Goal: Task Accomplishment & Management: Use online tool/utility

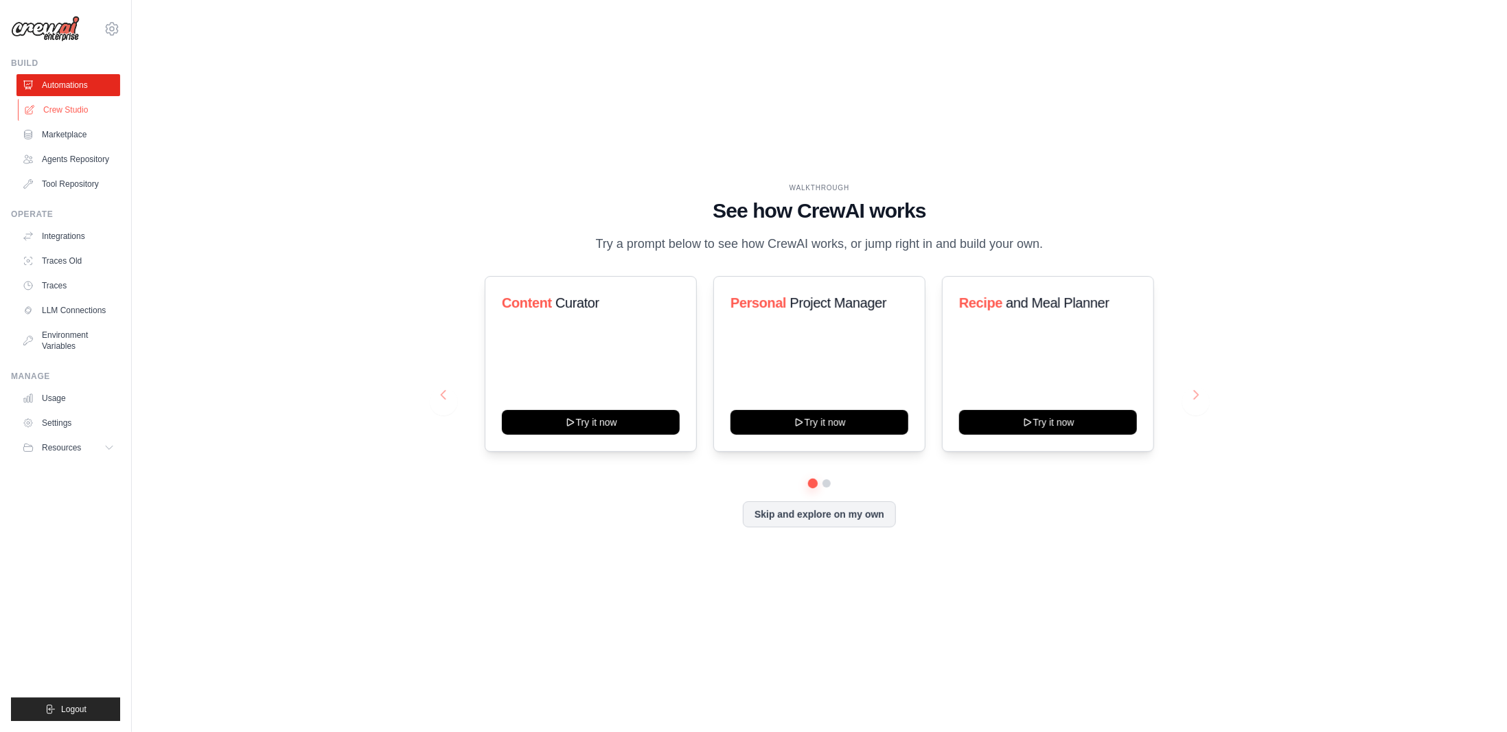
click at [84, 113] on link "Crew Studio" at bounding box center [70, 110] width 104 height 22
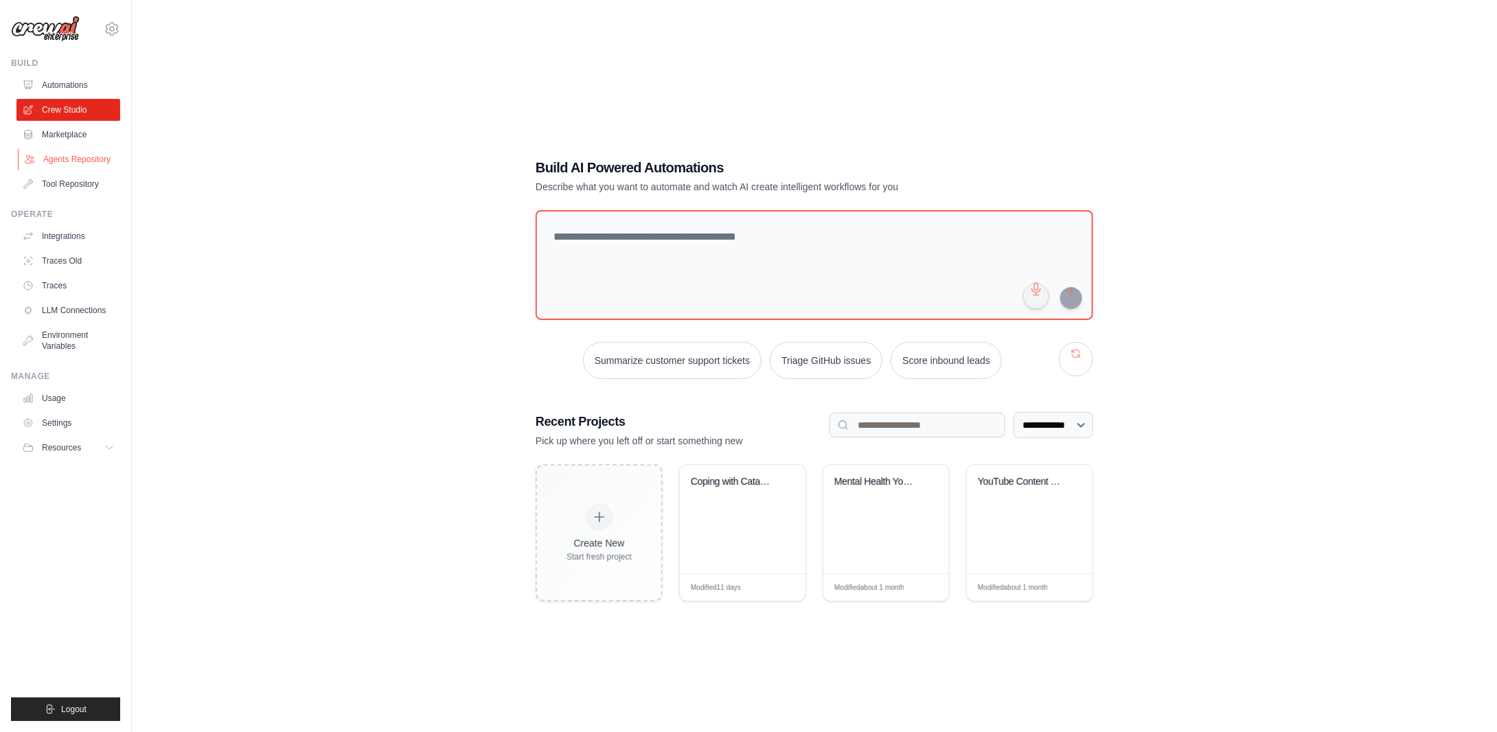
click at [96, 161] on link "Agents Repository" at bounding box center [70, 159] width 104 height 22
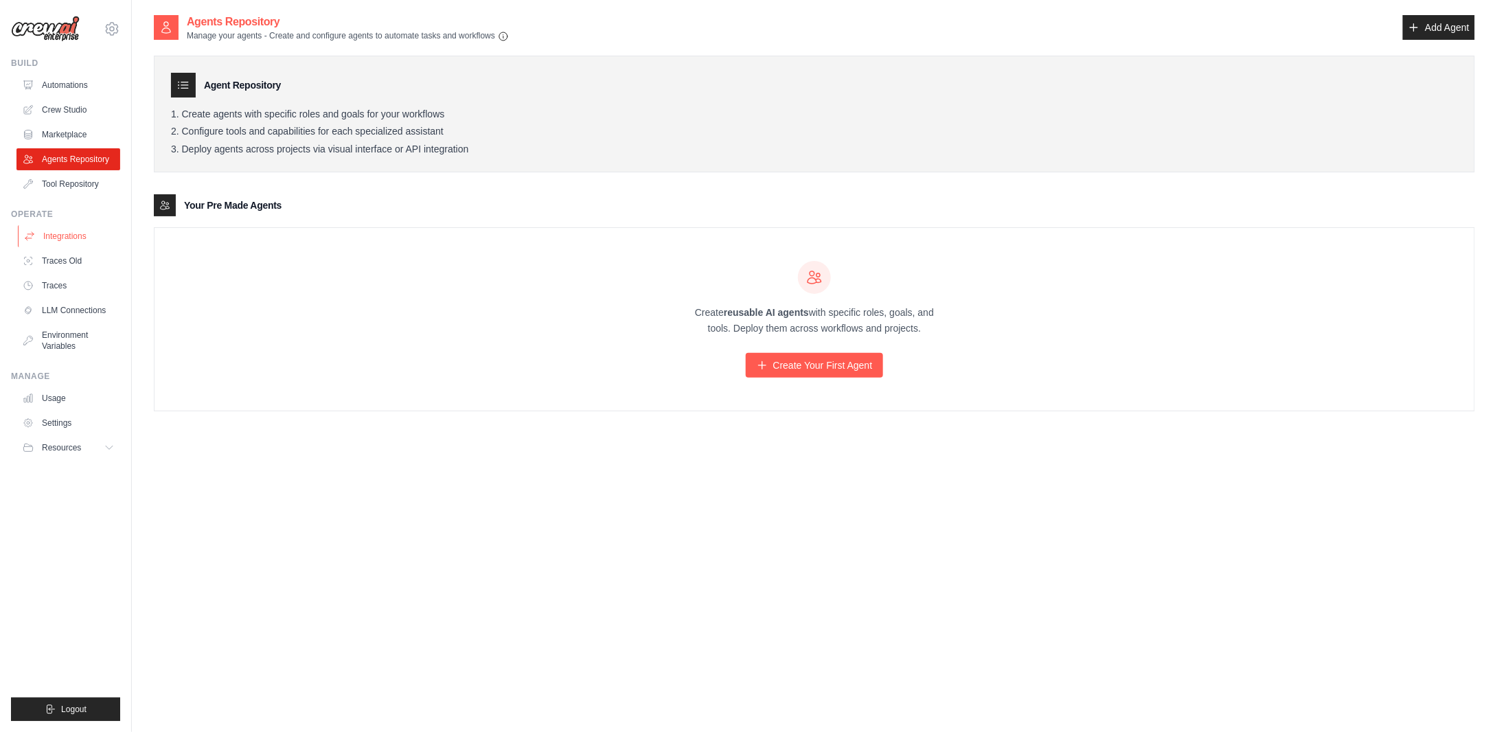
click at [56, 240] on link "Integrations" at bounding box center [70, 236] width 104 height 22
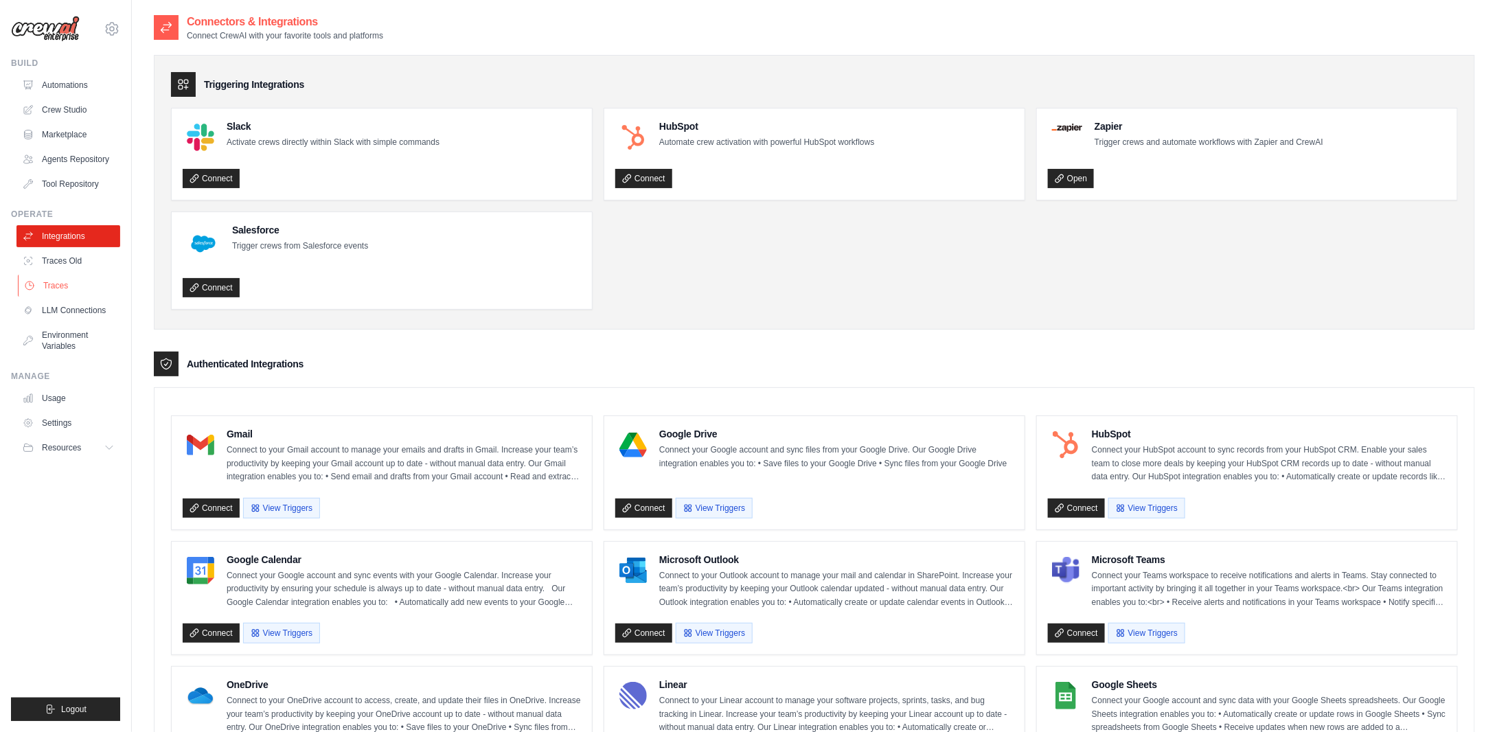
click at [65, 288] on link "Traces" at bounding box center [70, 286] width 104 height 22
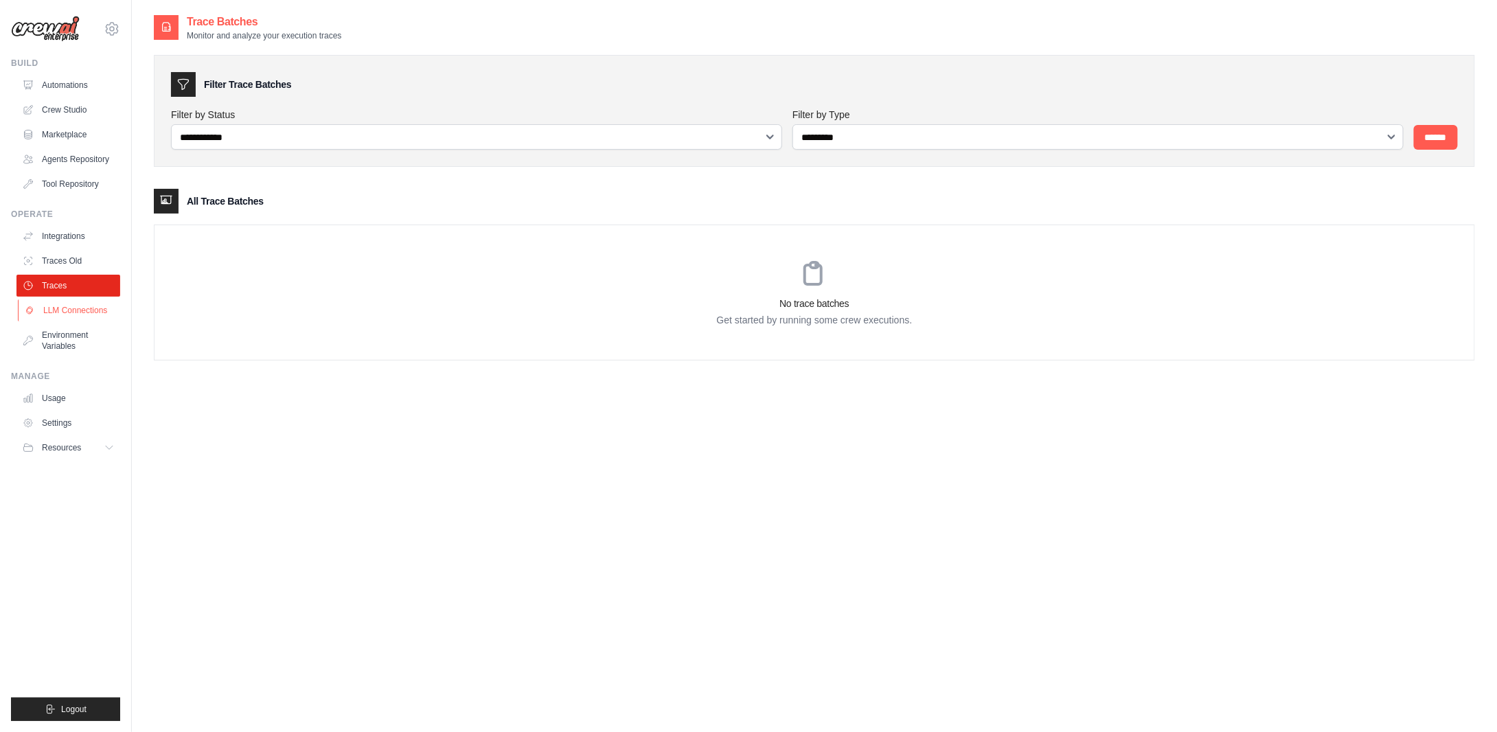
click at [67, 310] on link "LLM Connections" at bounding box center [70, 310] width 104 height 22
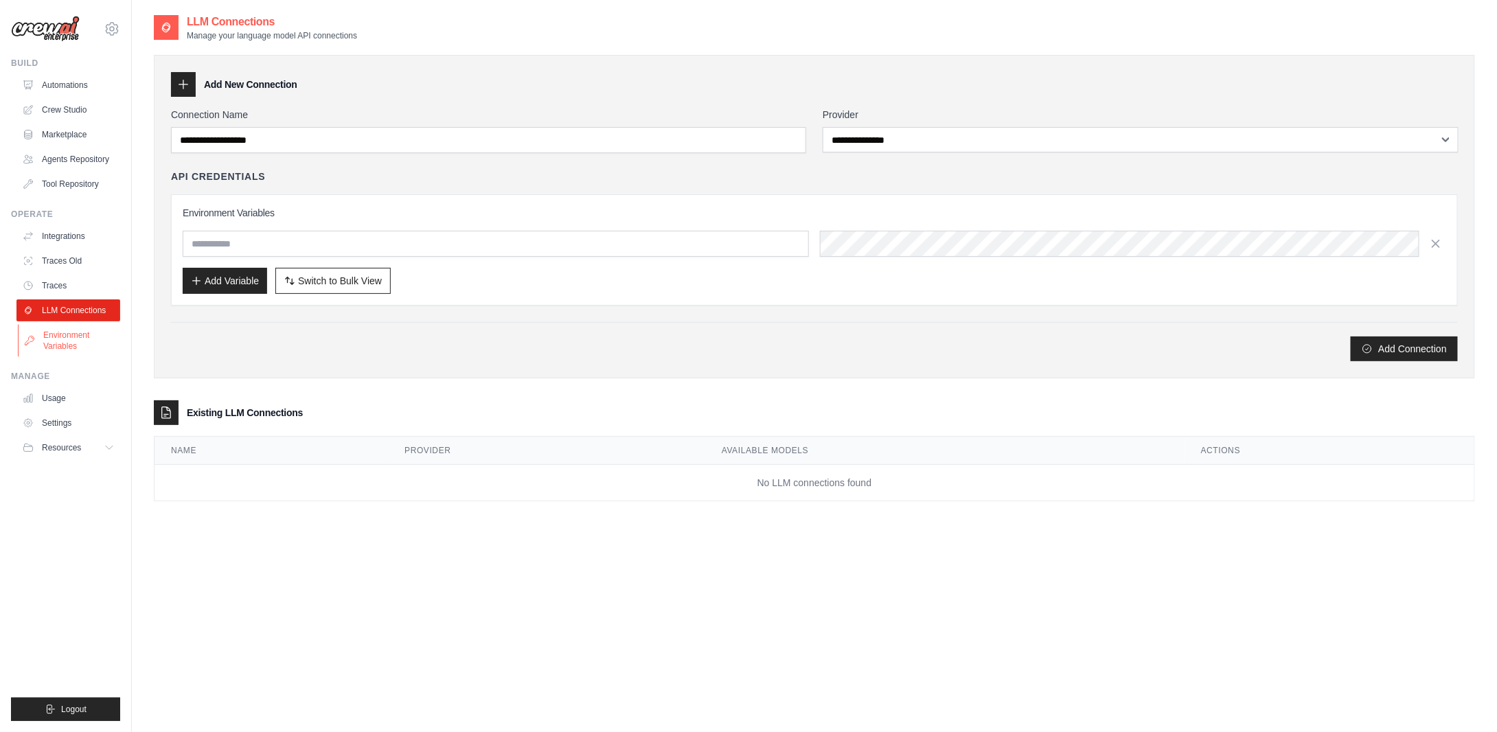
click at [61, 356] on link "Environment Variables" at bounding box center [70, 340] width 104 height 33
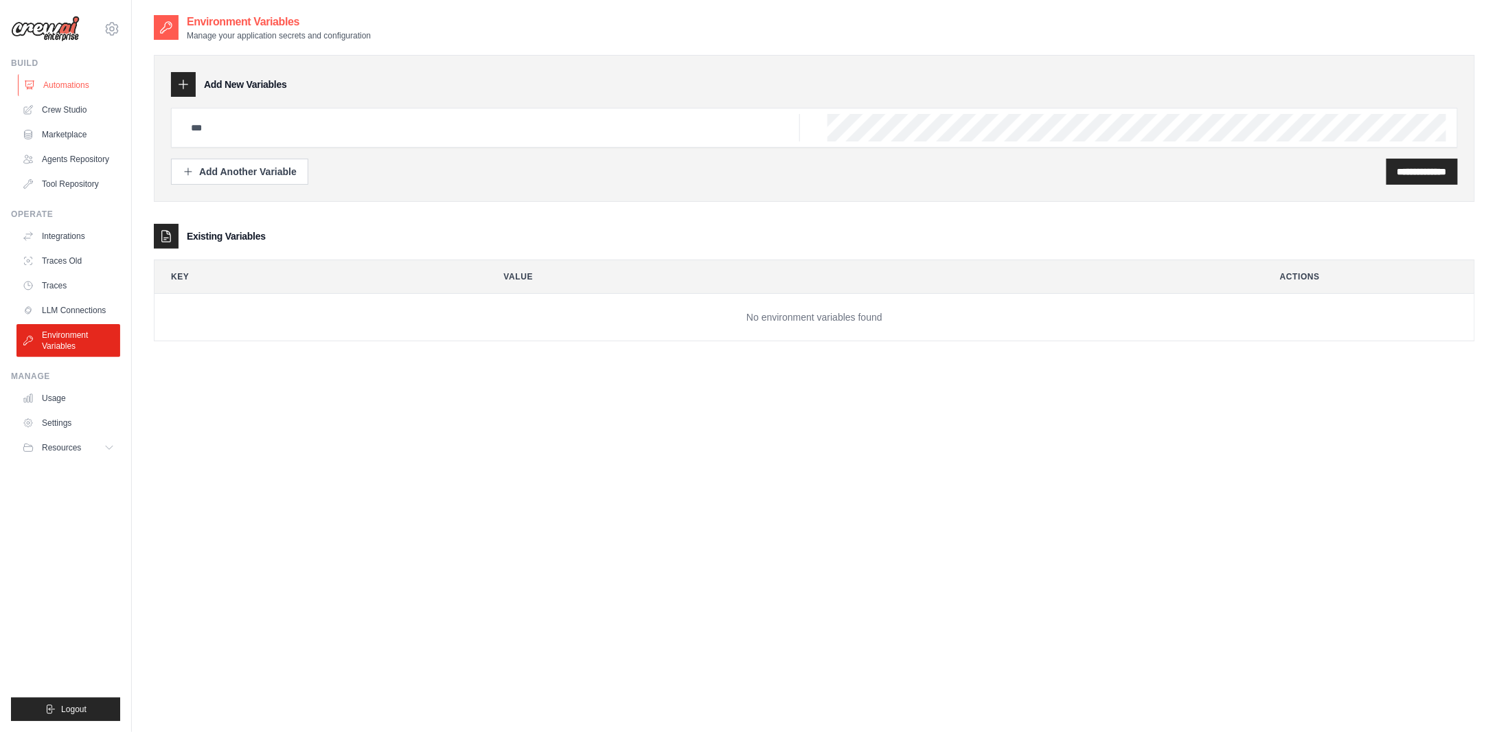
click at [62, 79] on link "Automations" at bounding box center [70, 85] width 104 height 22
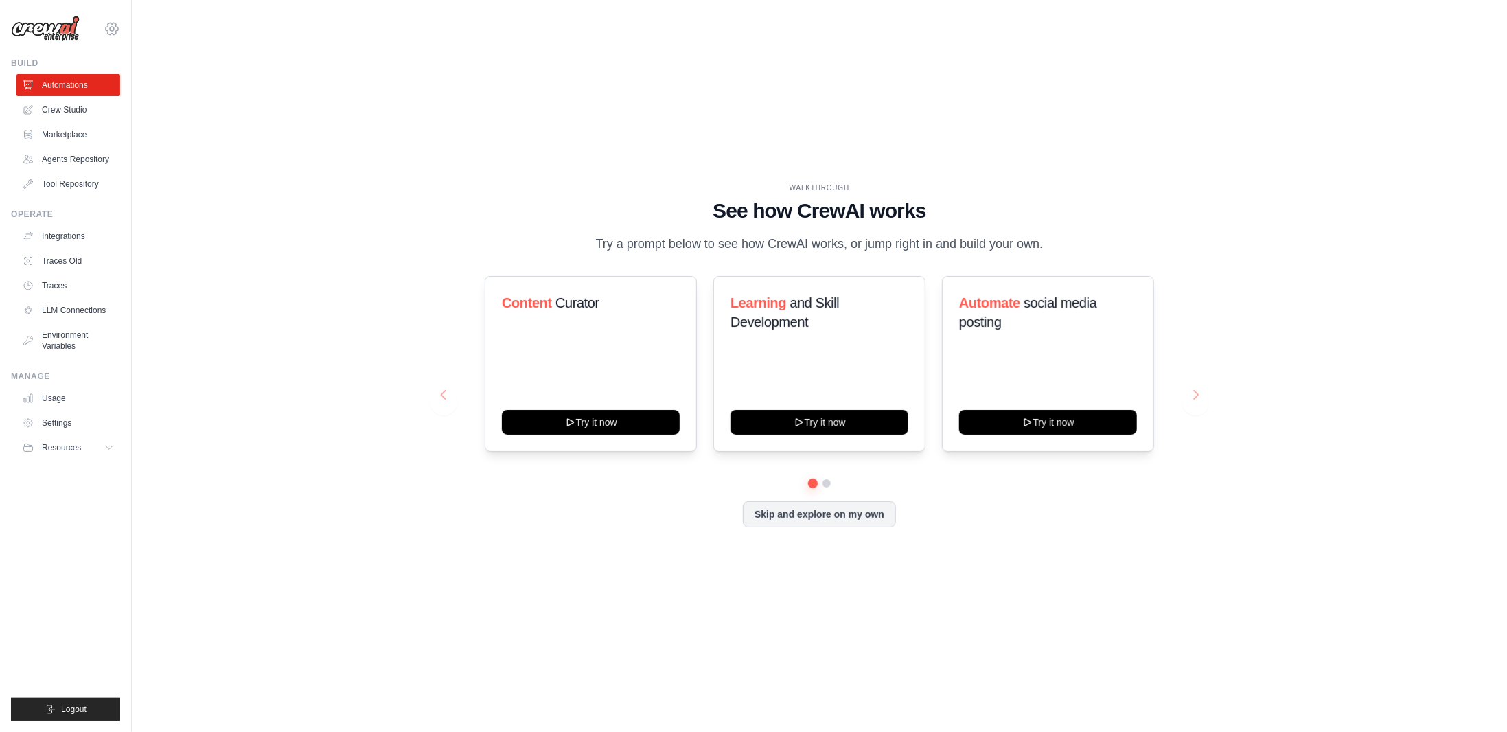
click at [113, 27] on icon at bounding box center [112, 29] width 4 height 4
click at [354, 67] on div "WALKTHROUGH See how CrewAI works Try a prompt below to see how CrewAI works, or…" at bounding box center [819, 366] width 1331 height 704
click at [628, 420] on button "Try it now" at bounding box center [591, 421] width 178 height 25
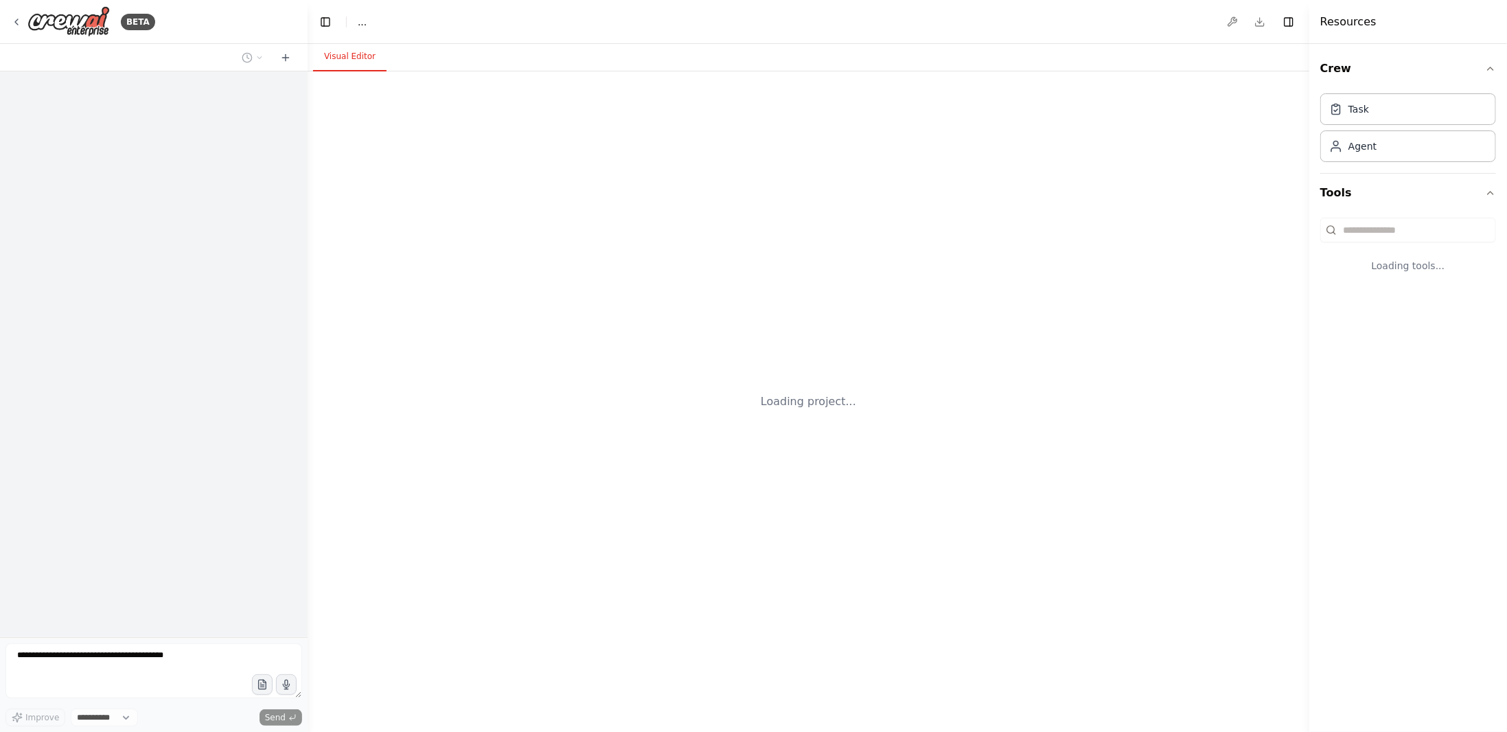
select select "****"
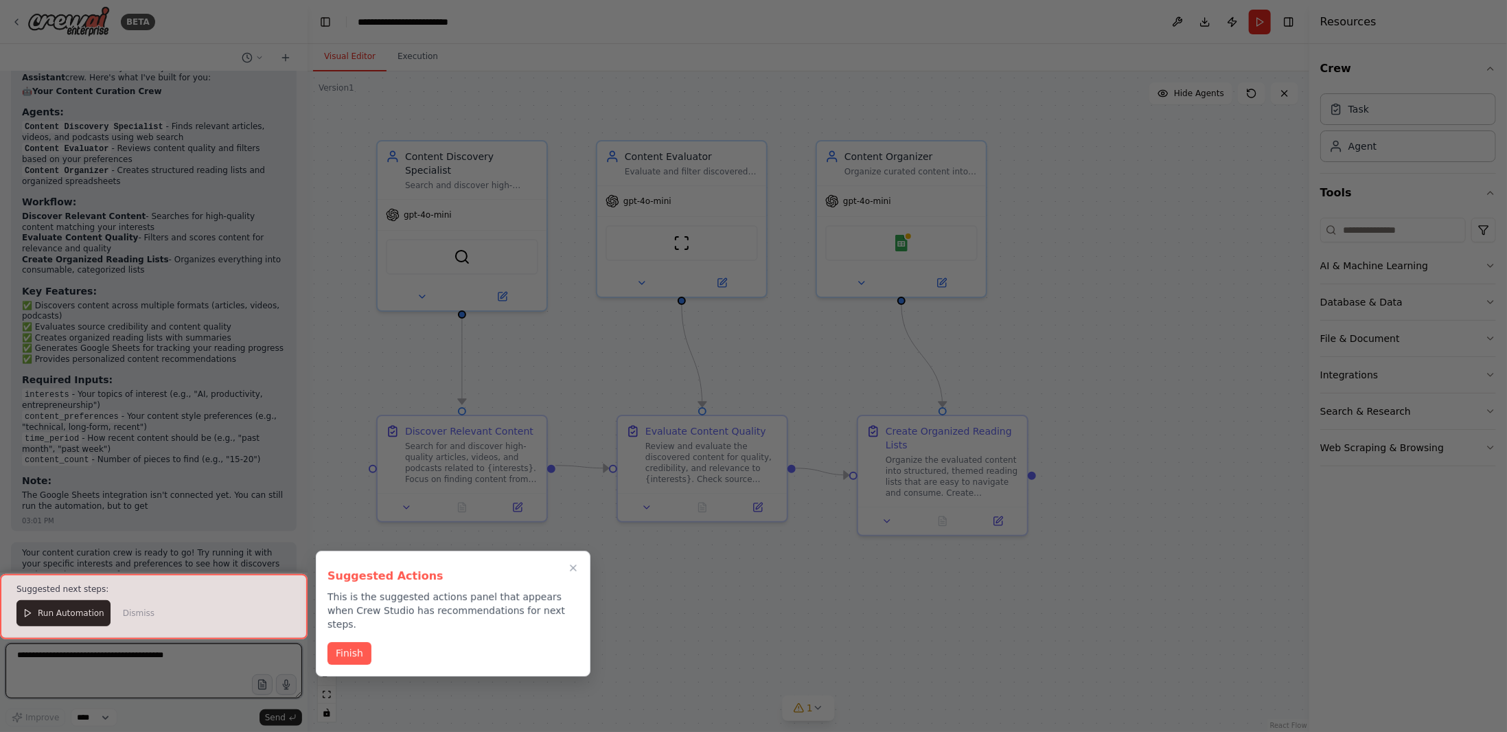
scroll to position [1140, 0]
click at [343, 641] on button "Finish" at bounding box center [350, 652] width 44 height 23
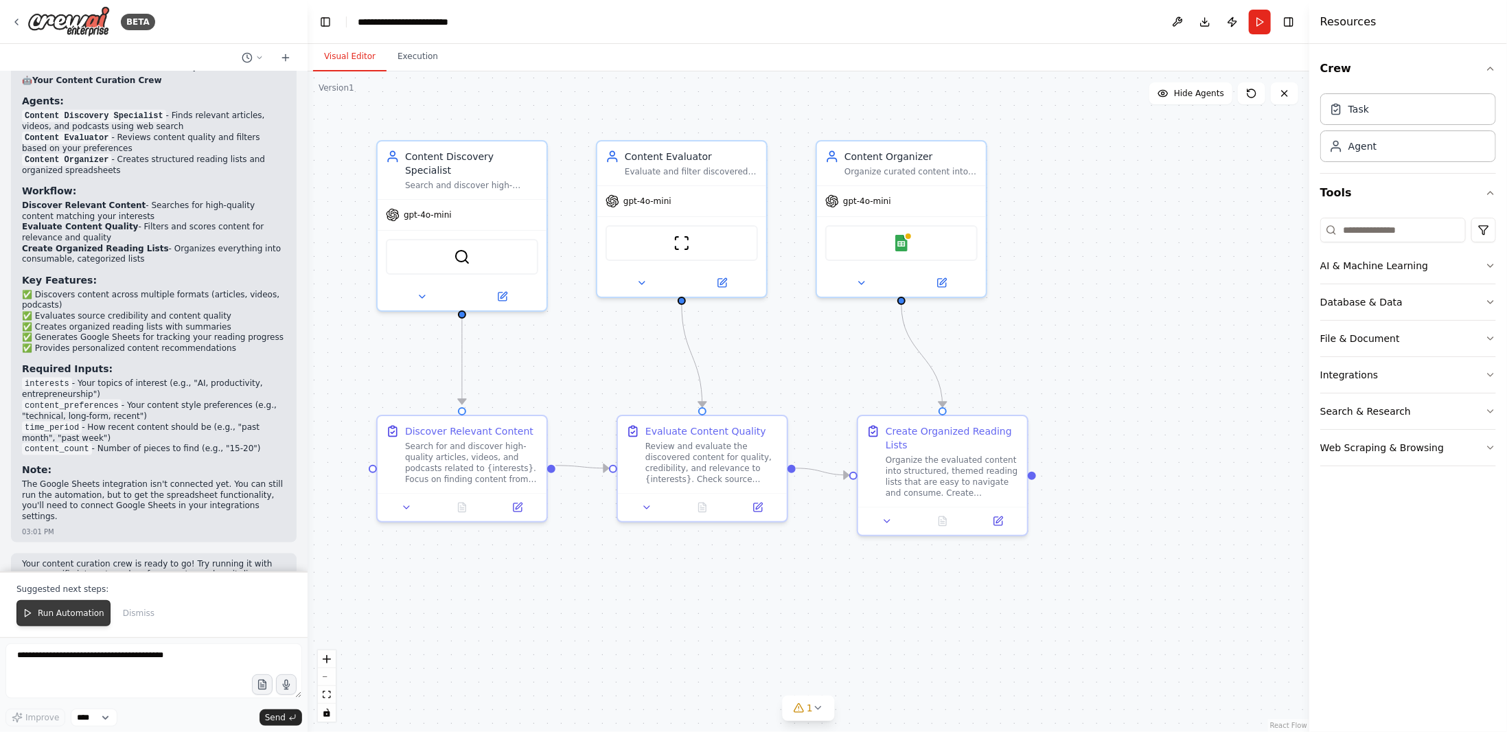
click at [57, 619] on span "Run Automation" at bounding box center [71, 613] width 67 height 11
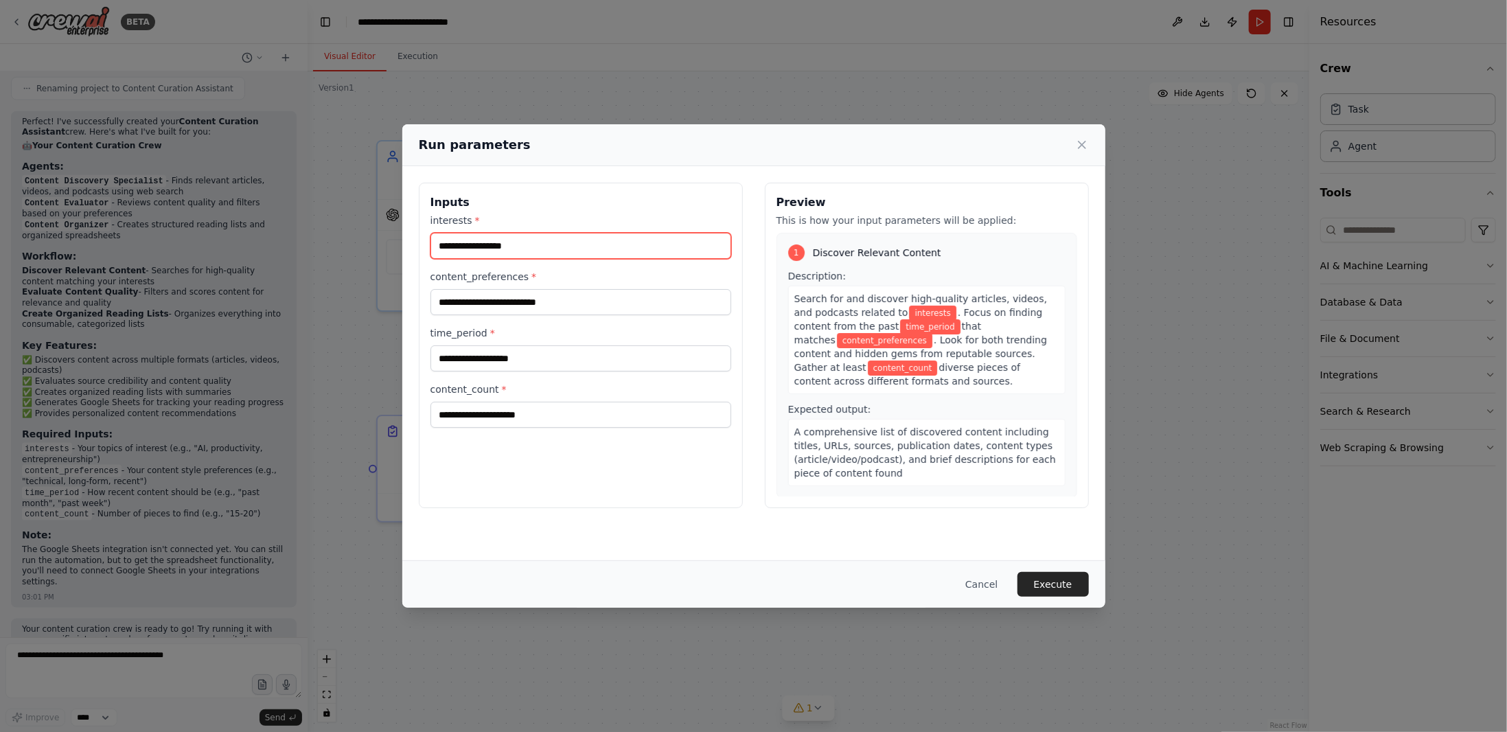
click at [530, 241] on input "interests *" at bounding box center [580, 246] width 301 height 26
type input "**********"
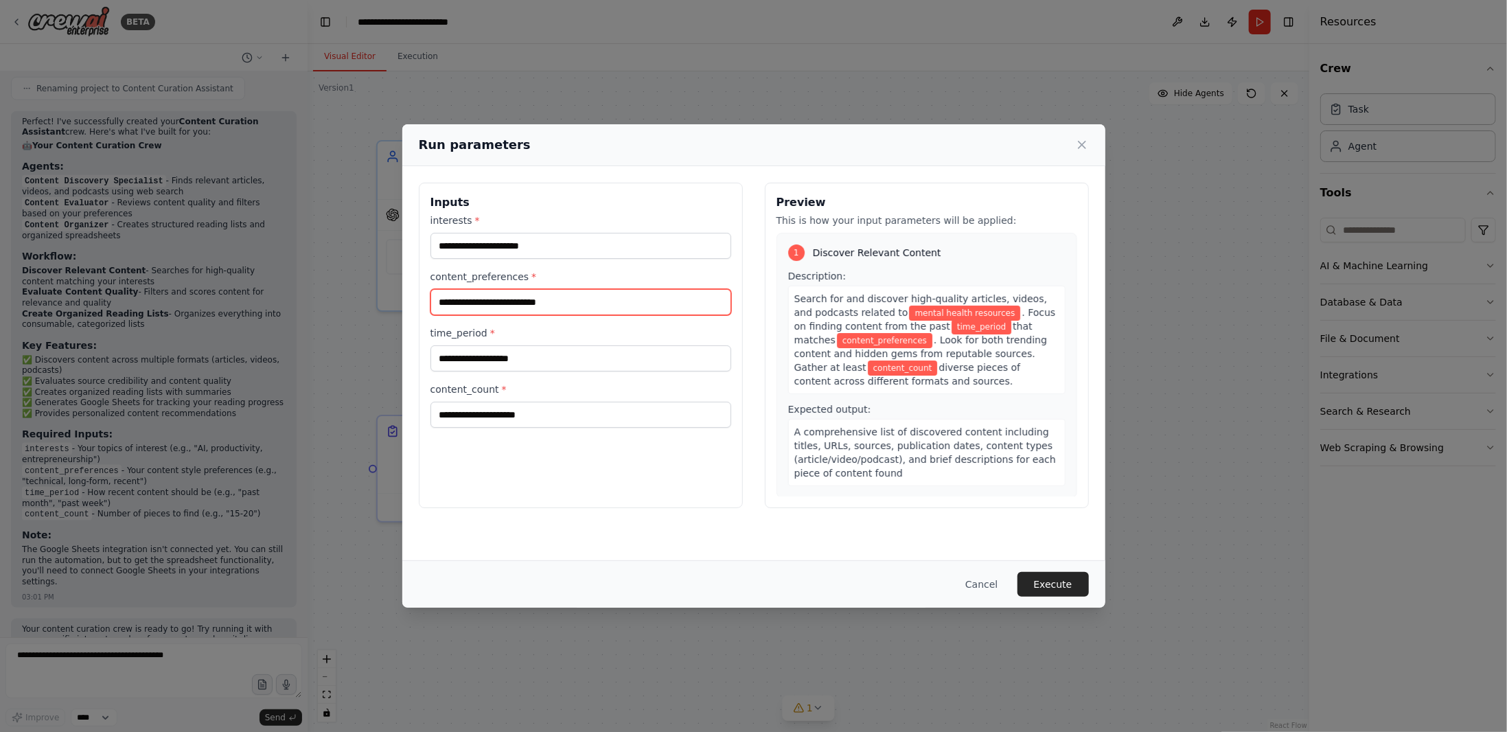
click at [536, 302] on input "content_preferences *" at bounding box center [580, 302] width 301 height 26
type input "**********"
click at [547, 355] on input "time_period *" at bounding box center [580, 358] width 301 height 26
type input "**********"
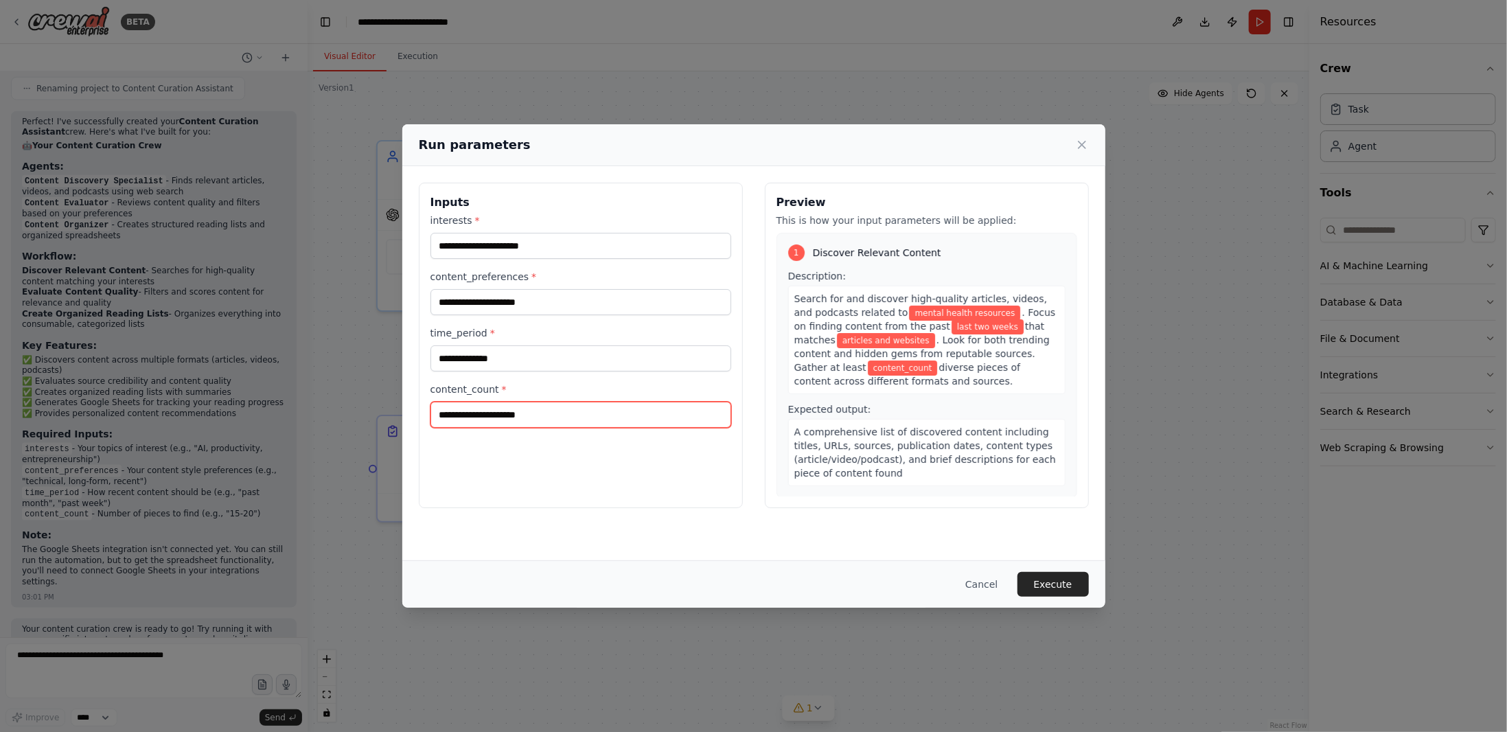
click at [578, 417] on input "content_count *" at bounding box center [580, 415] width 301 height 26
type input "*"
click at [1063, 582] on button "Execute" at bounding box center [1053, 584] width 71 height 25
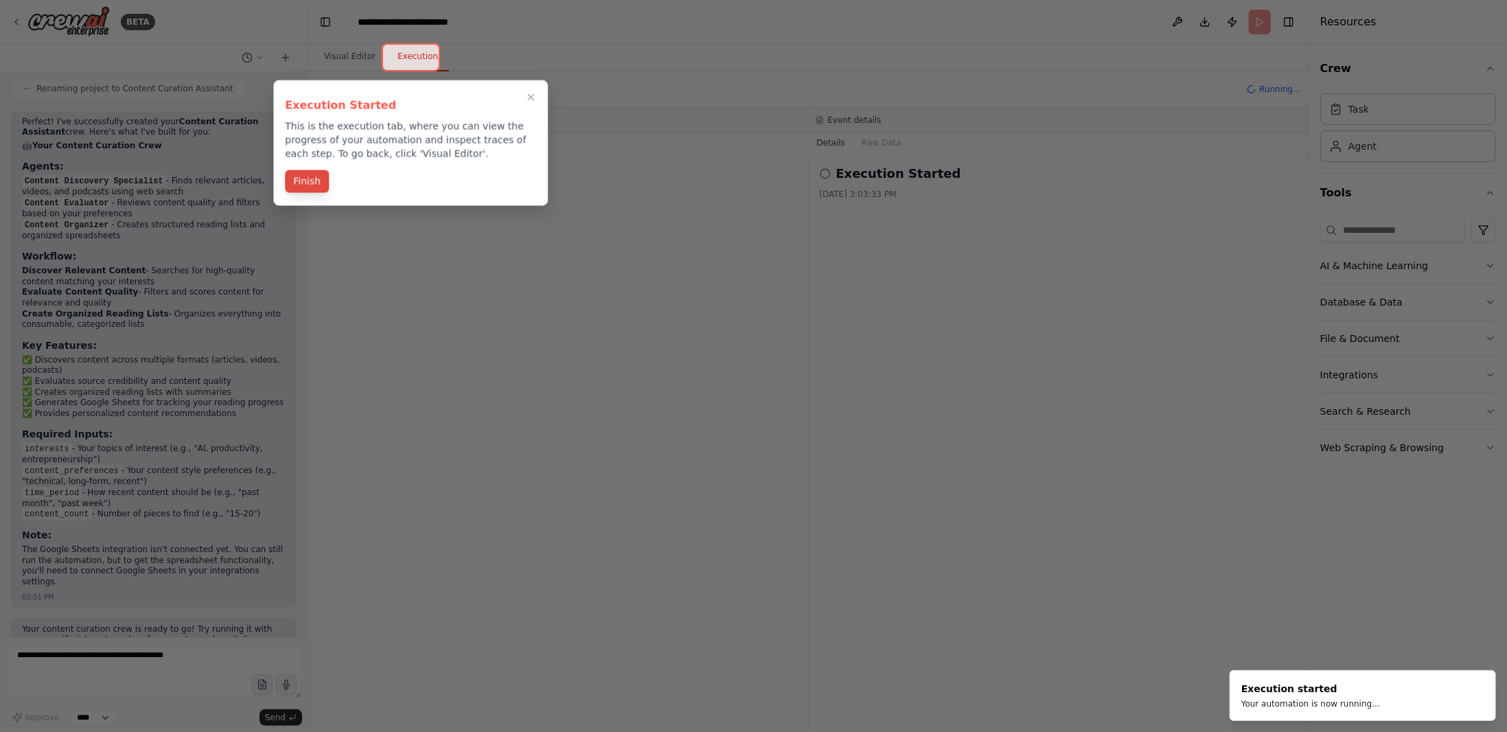
click at [302, 185] on button "Finish" at bounding box center [307, 181] width 44 height 23
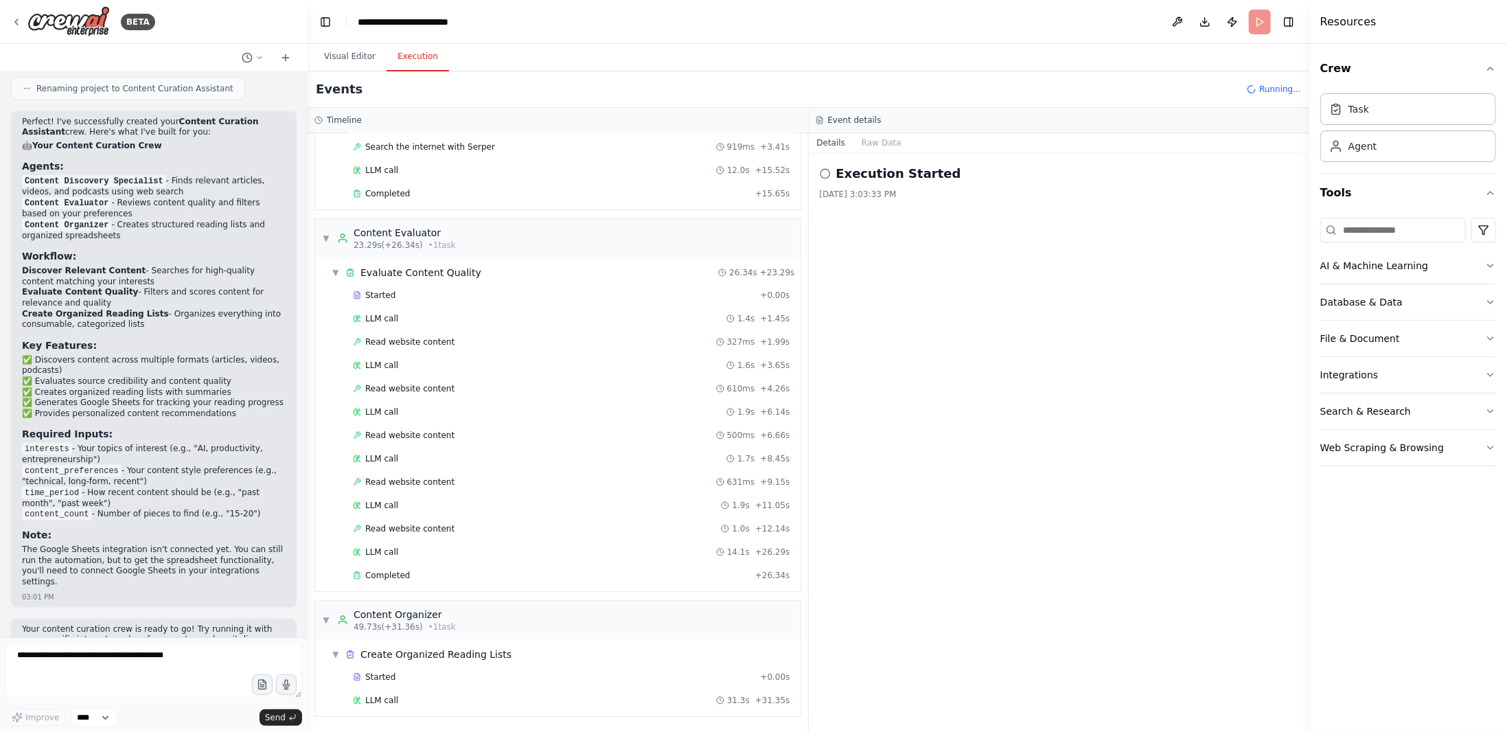
scroll to position [1140, 0]
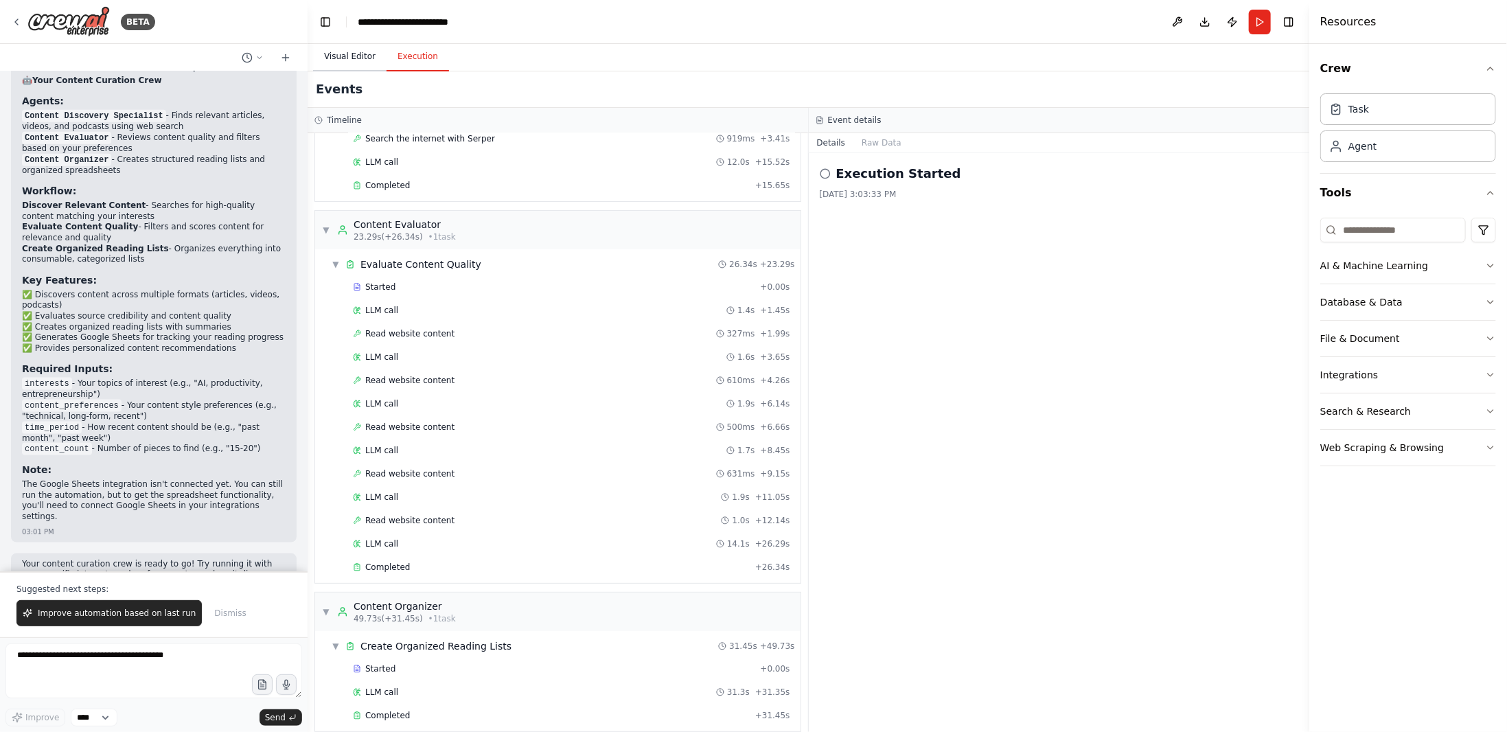
click at [351, 58] on button "Visual Editor" at bounding box center [349, 57] width 73 height 29
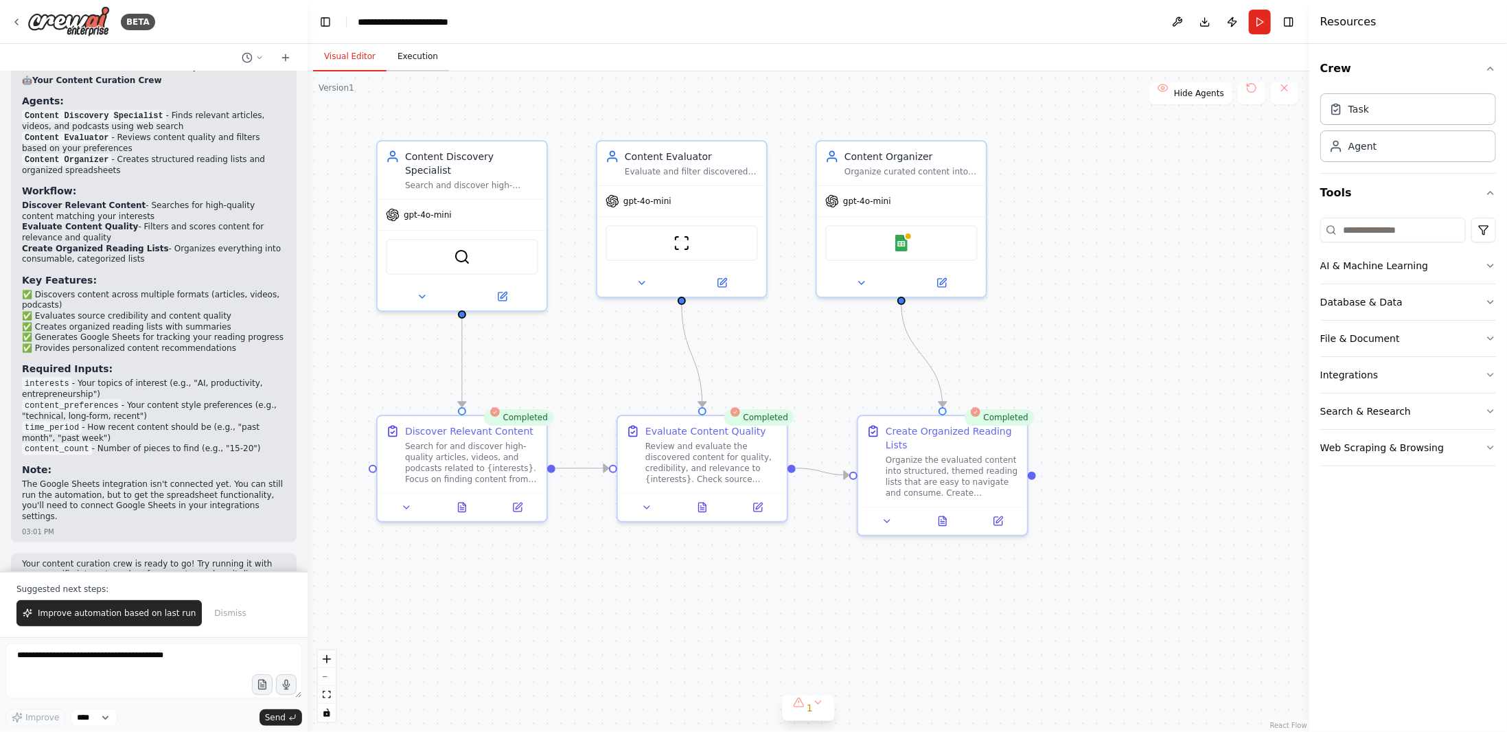
click at [400, 58] on button "Execution" at bounding box center [418, 57] width 62 height 29
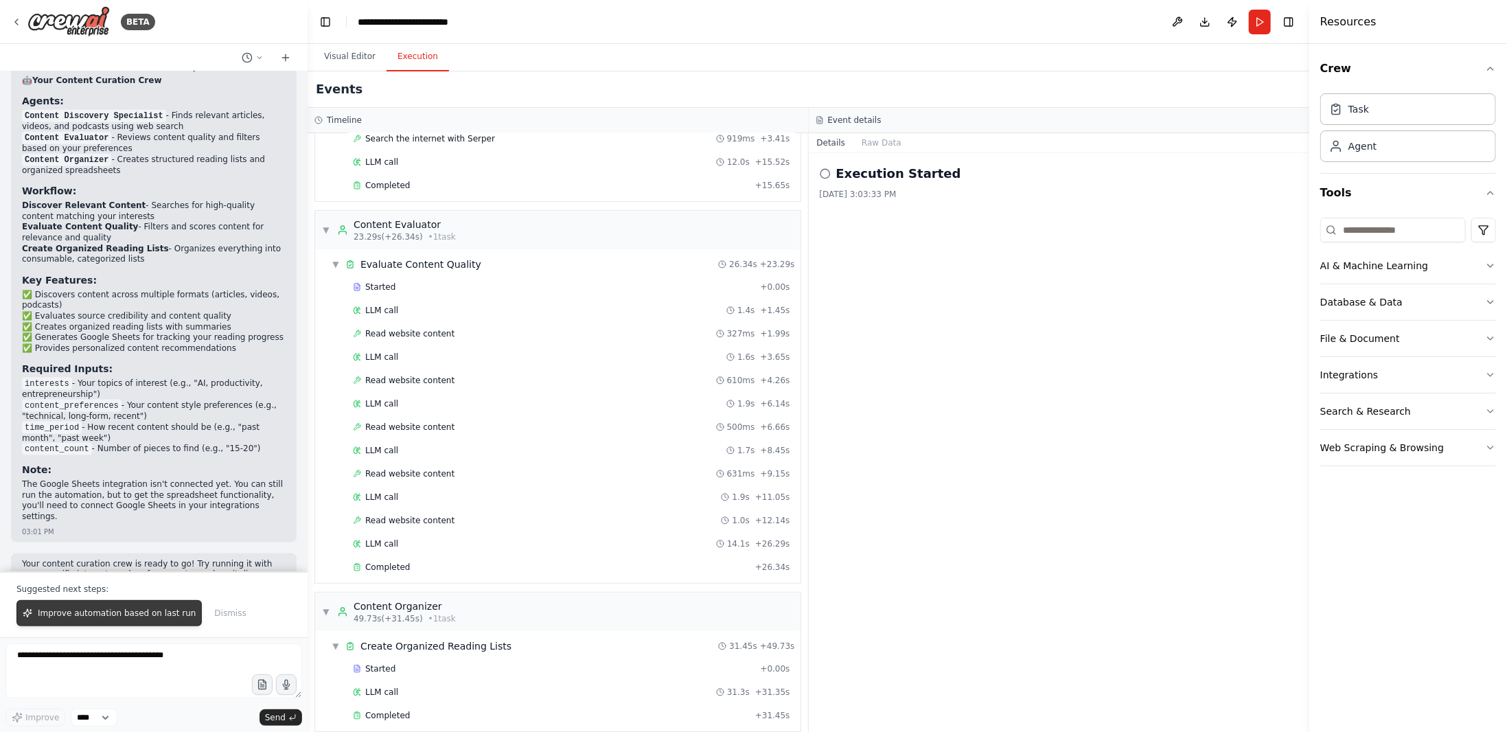
click at [146, 615] on span "Improve automation based on last run" at bounding box center [117, 613] width 158 height 11
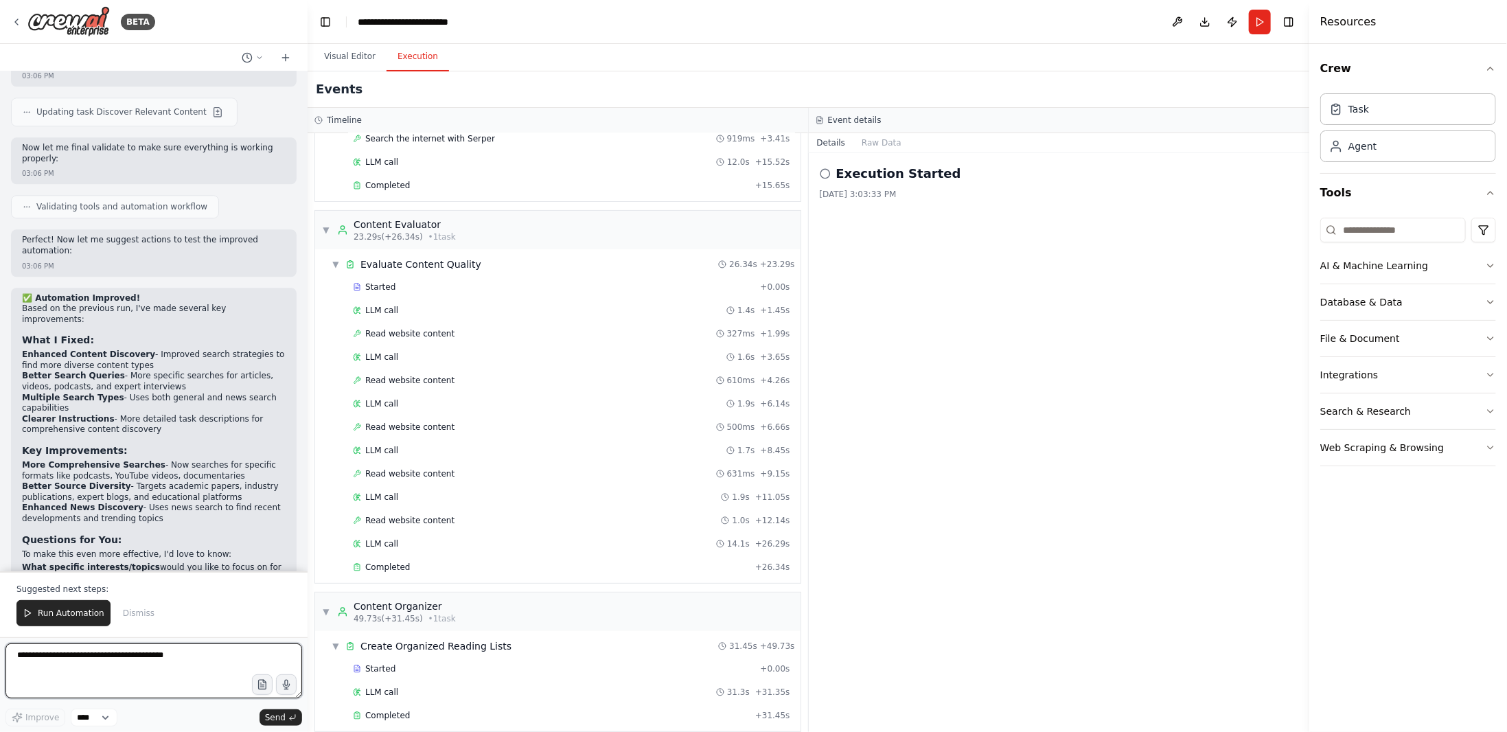
scroll to position [2406, 0]
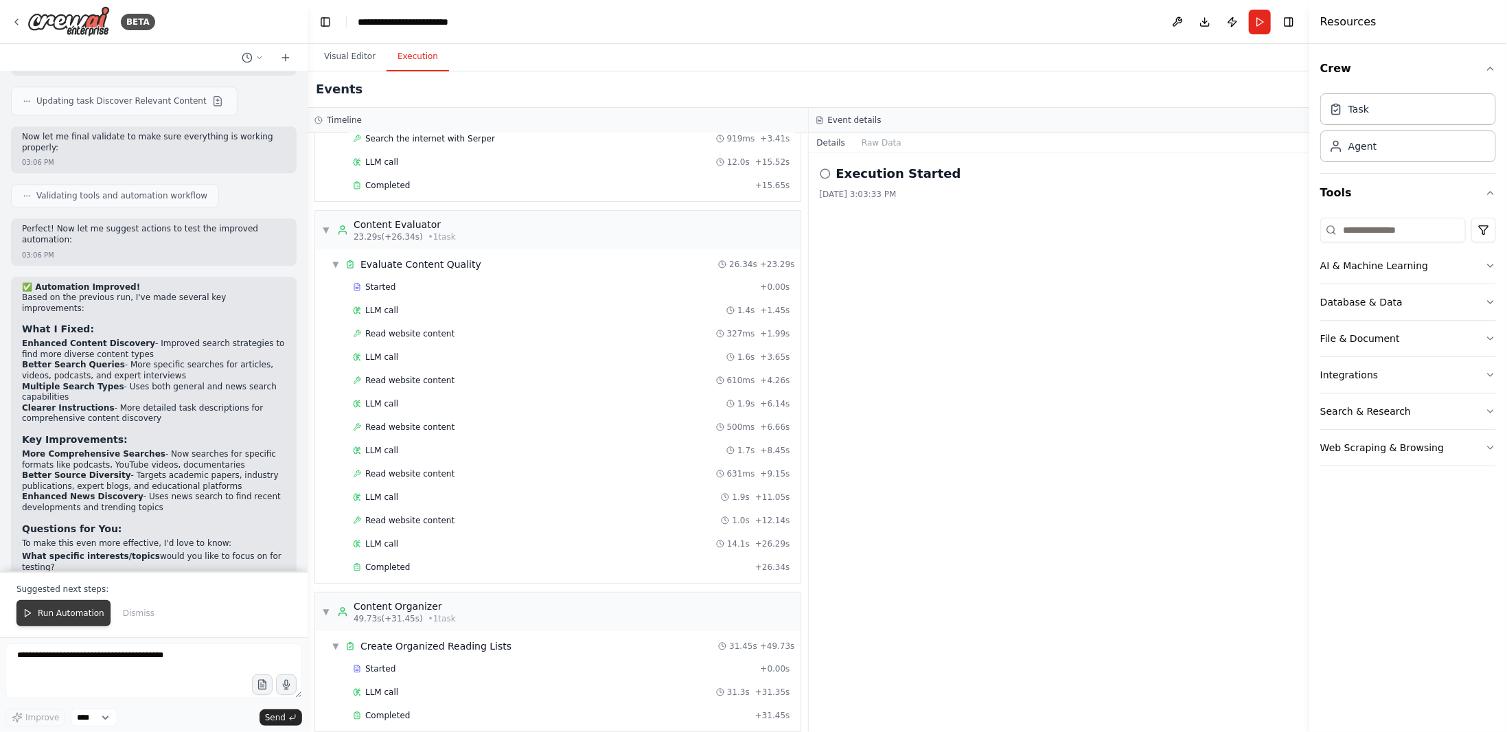
click at [65, 619] on span "Run Automation" at bounding box center [71, 613] width 67 height 11
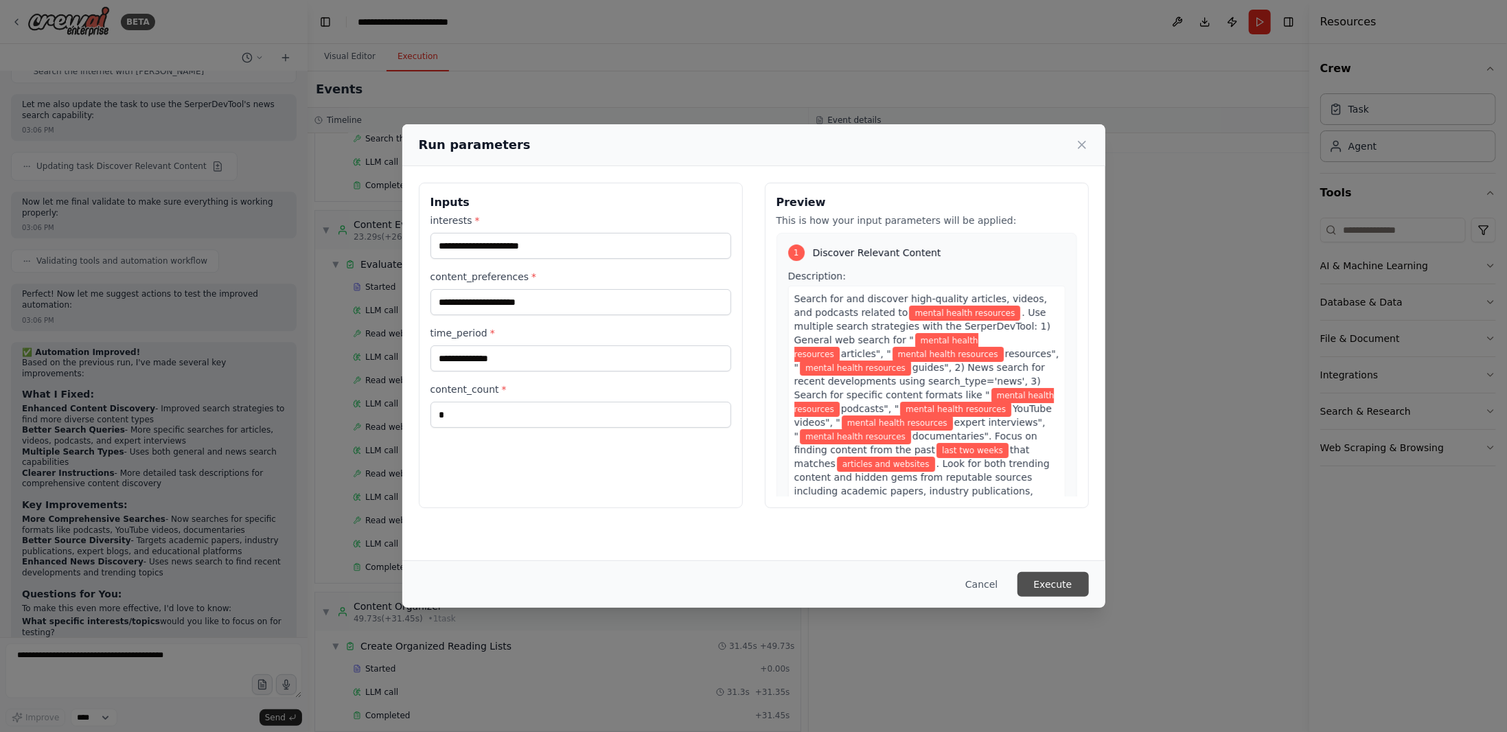
click at [1061, 590] on button "Execute" at bounding box center [1053, 584] width 71 height 25
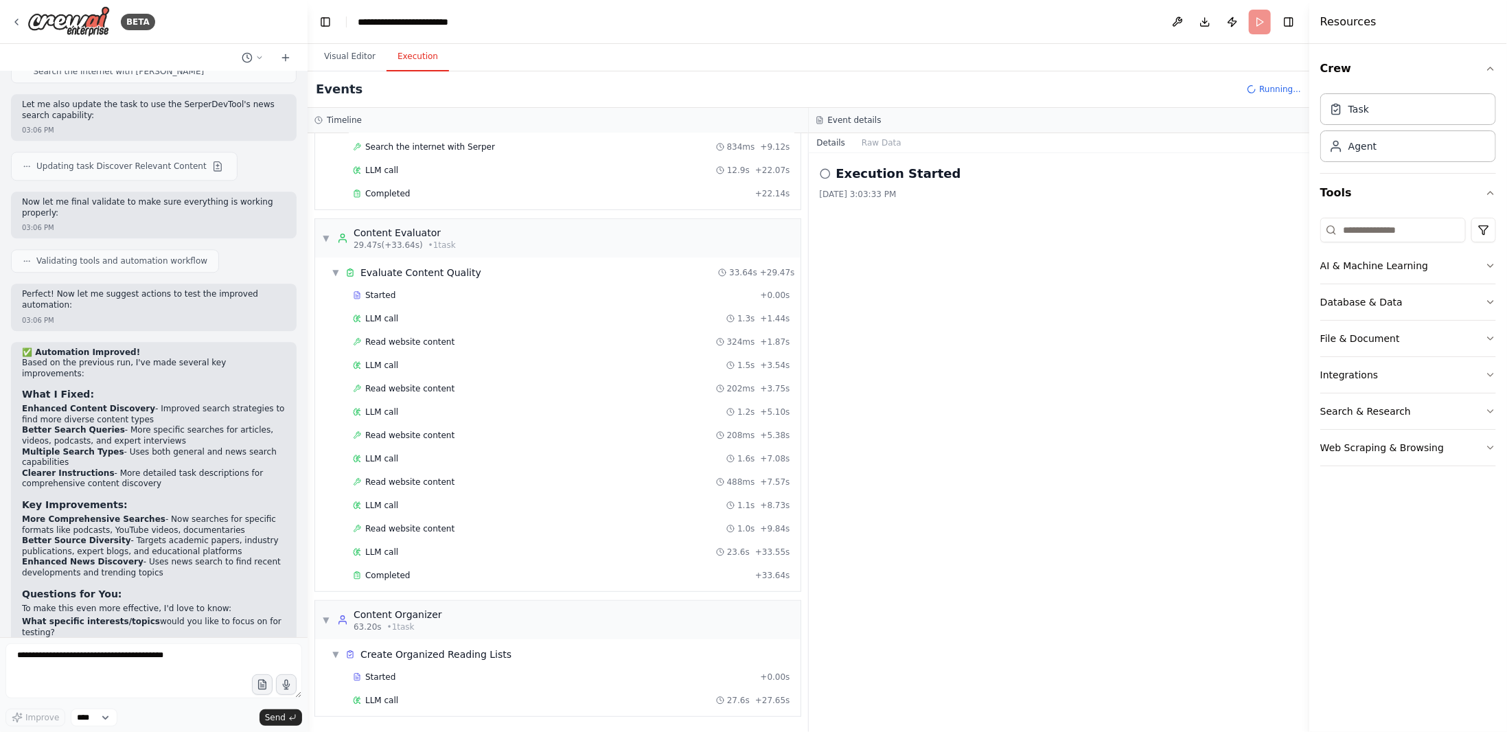
scroll to position [2406, 0]
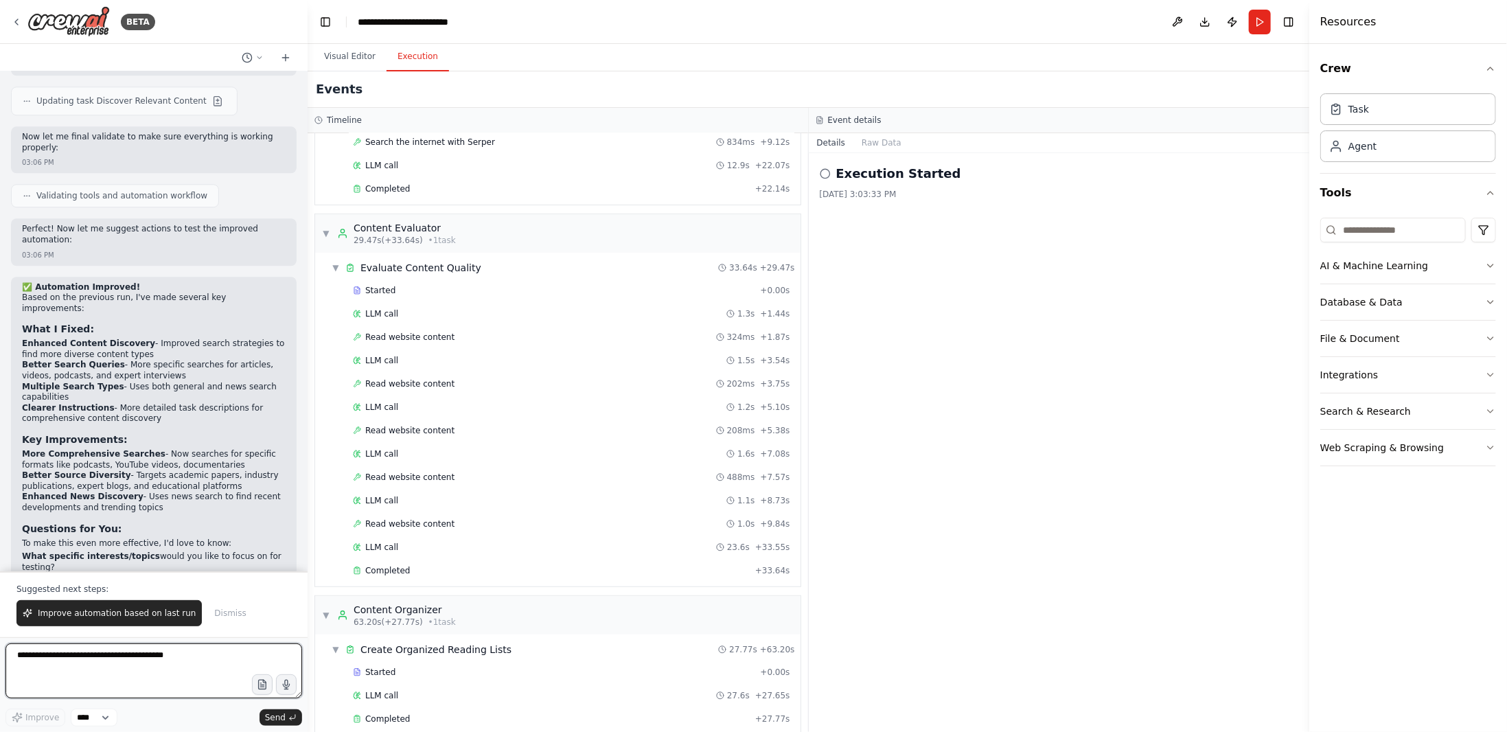
click at [172, 678] on textarea at bounding box center [153, 670] width 297 height 55
type textarea "**********"
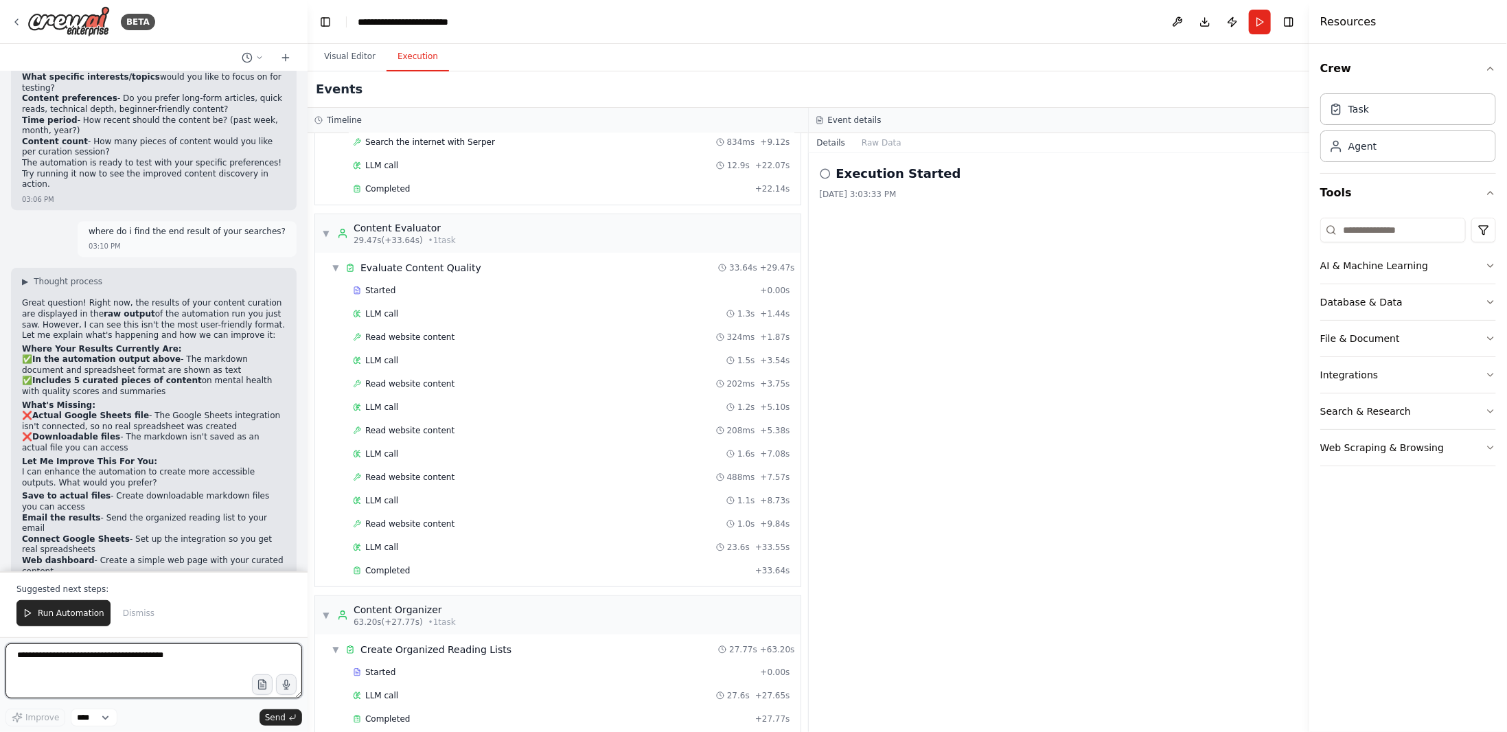
scroll to position [2897, 0]
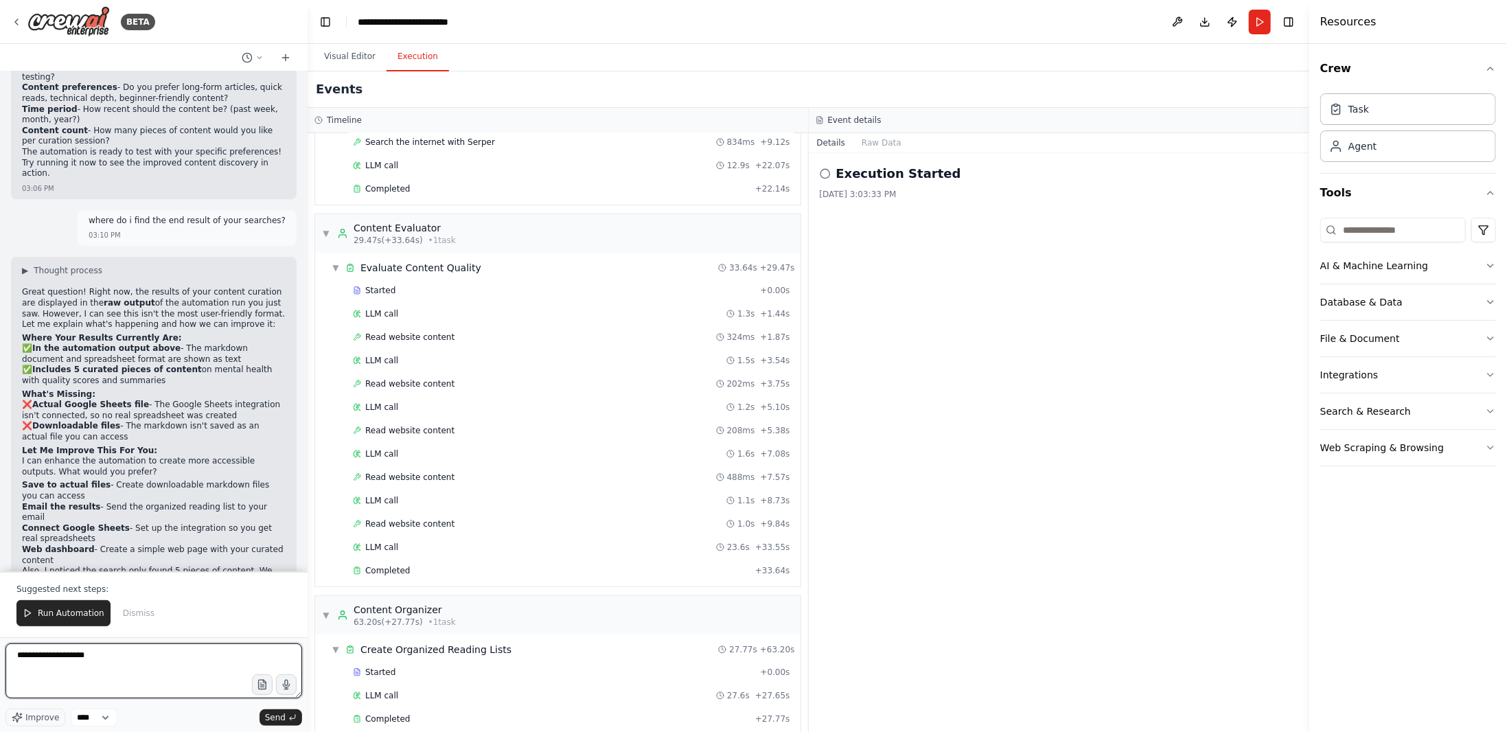
type textarea "**********"
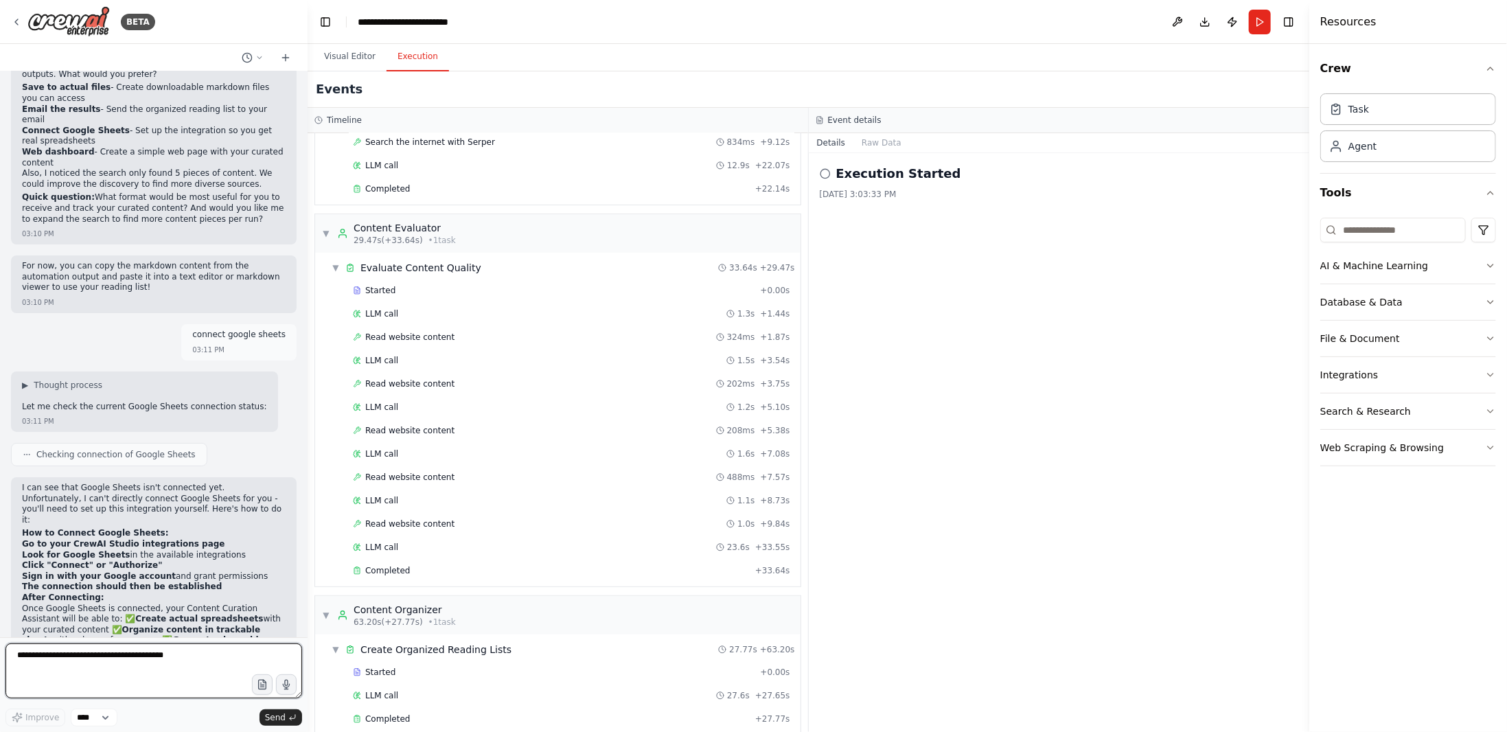
scroll to position [3305, 0]
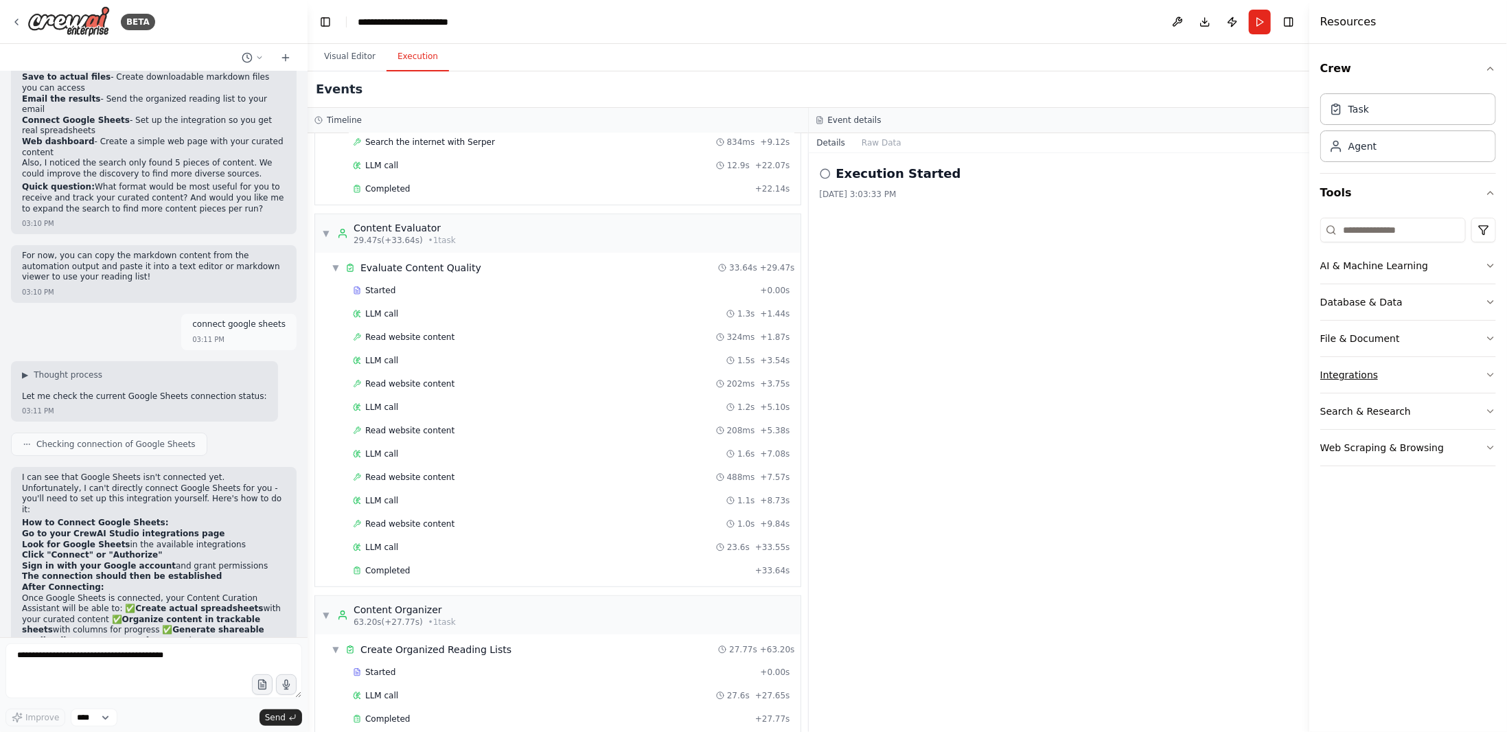
click at [1426, 372] on button "Integrations" at bounding box center [1408, 375] width 176 height 36
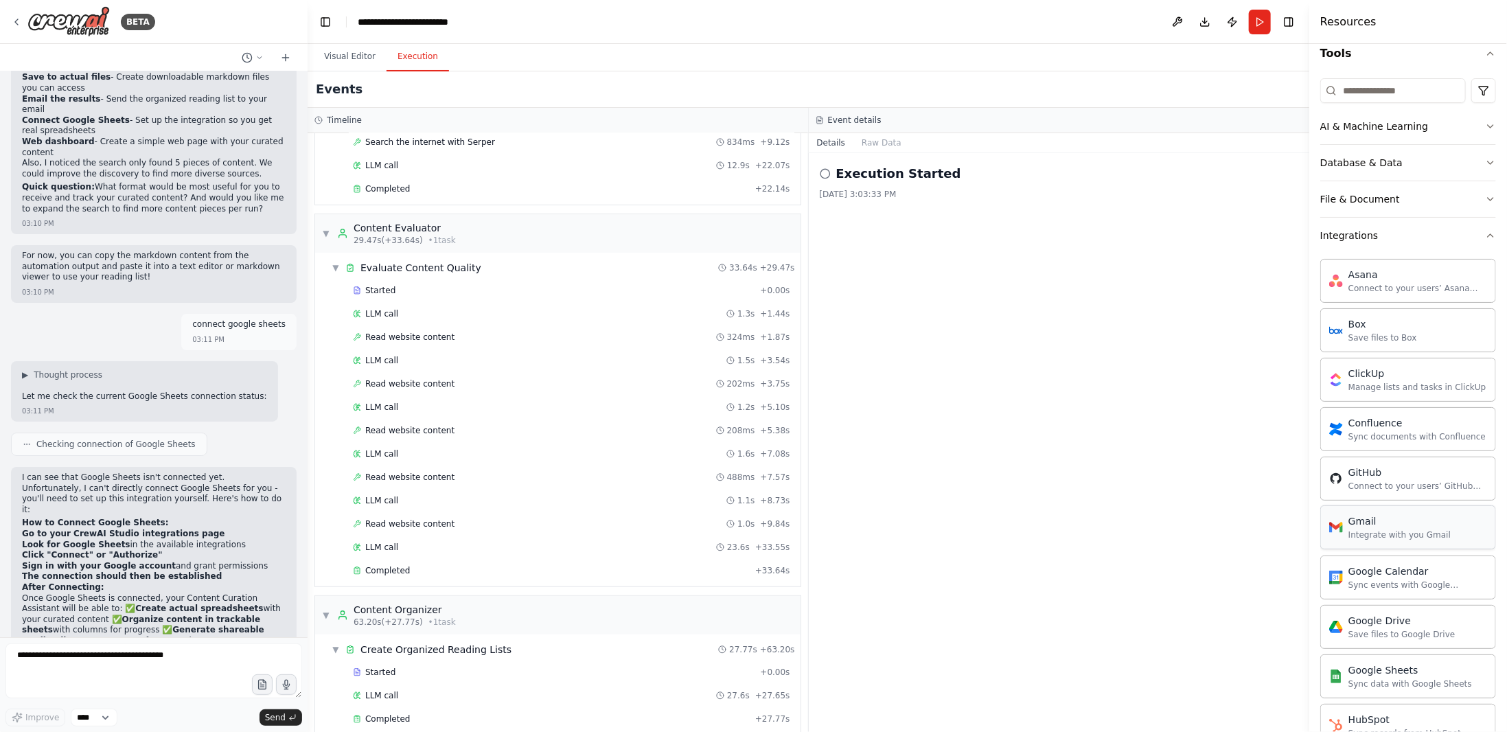
scroll to position [206, 0]
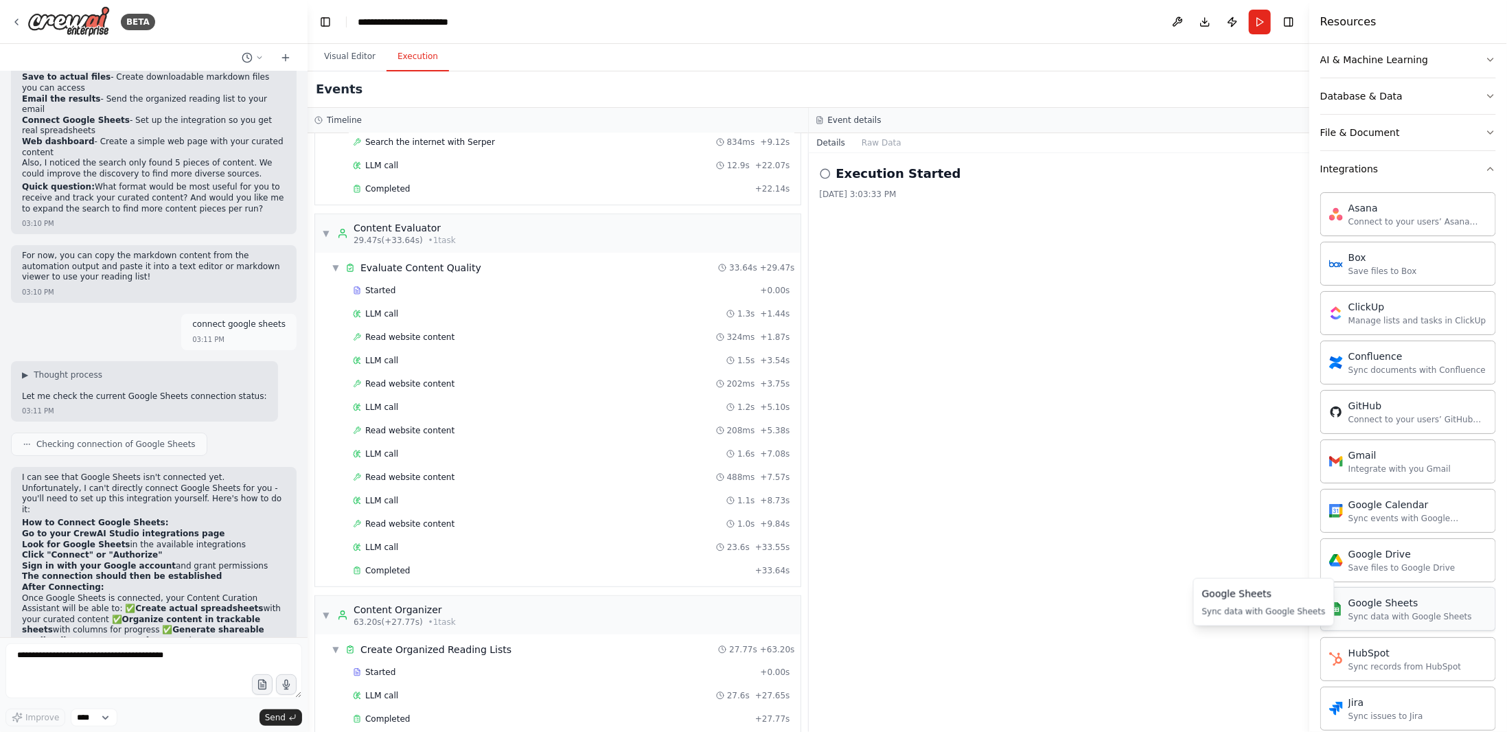
click at [1450, 611] on div "Sync data with Google Sheets" at bounding box center [1410, 616] width 124 height 11
click at [1418, 617] on div "Google Sheets Sync data with Google Sheets" at bounding box center [1408, 609] width 176 height 44
click at [1410, 612] on div "Sync data with Google Sheets" at bounding box center [1410, 616] width 124 height 11
drag, startPoint x: 1410, startPoint y: 612, endPoint x: 1439, endPoint y: 603, distance: 30.4
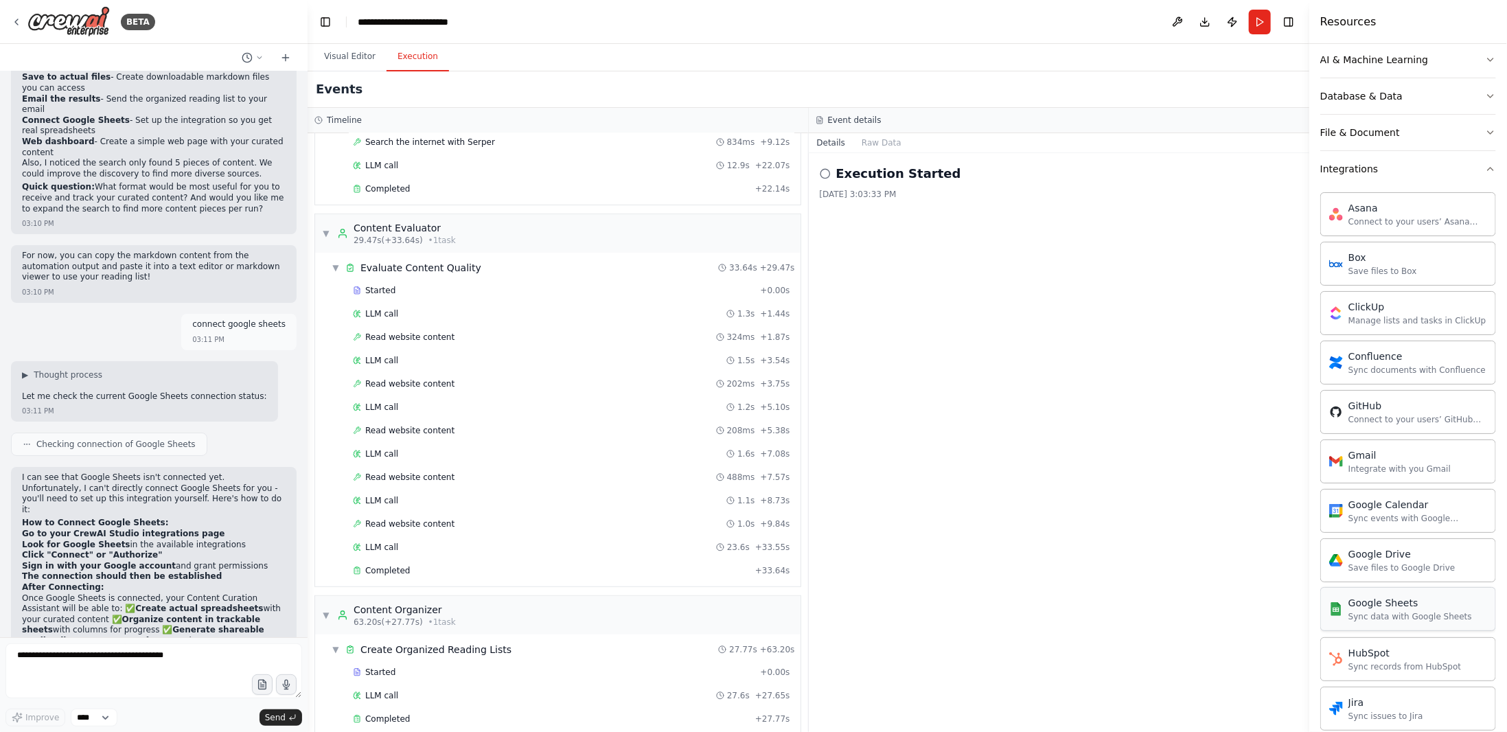
click at [1439, 603] on div "Google Sheets Sync data with Google Sheets" at bounding box center [1410, 609] width 124 height 26
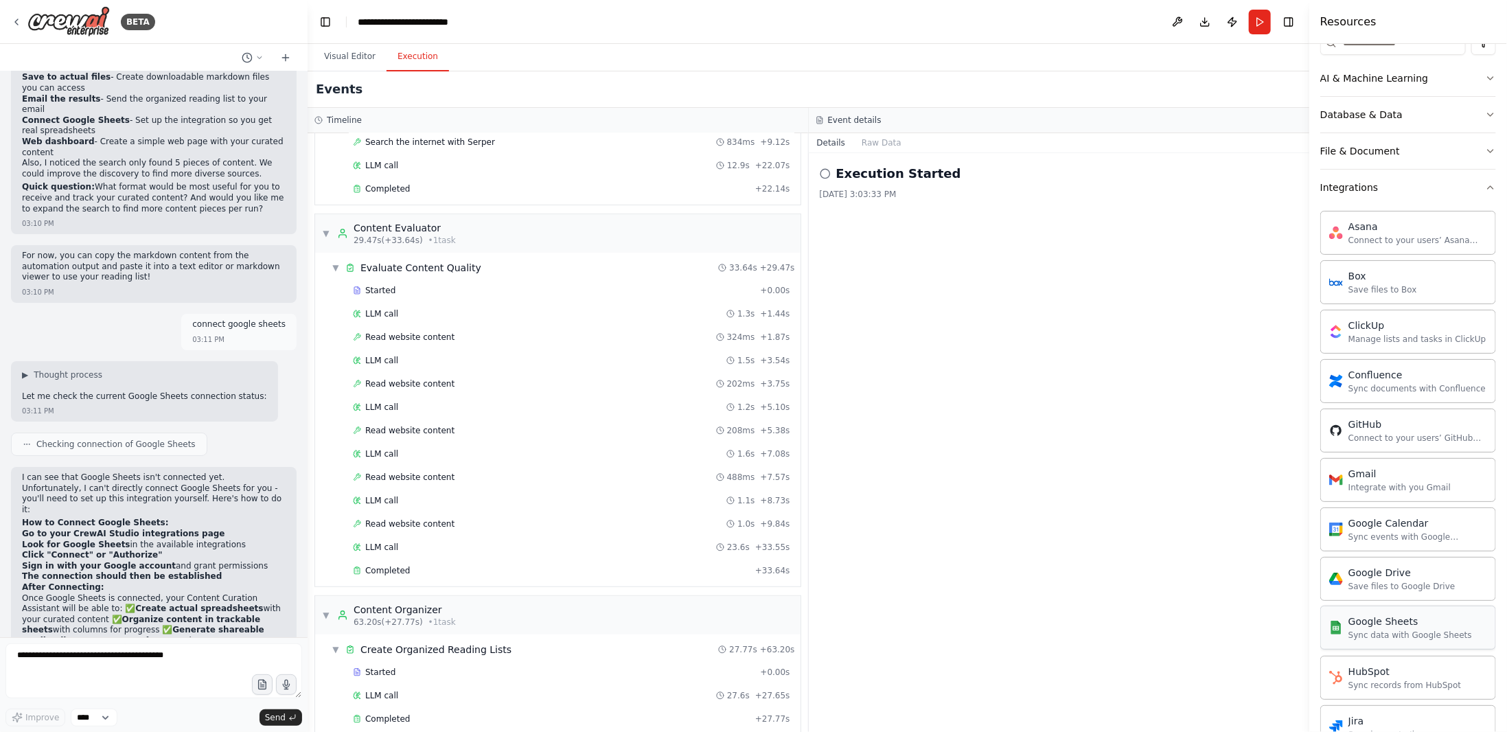
scroll to position [152, 0]
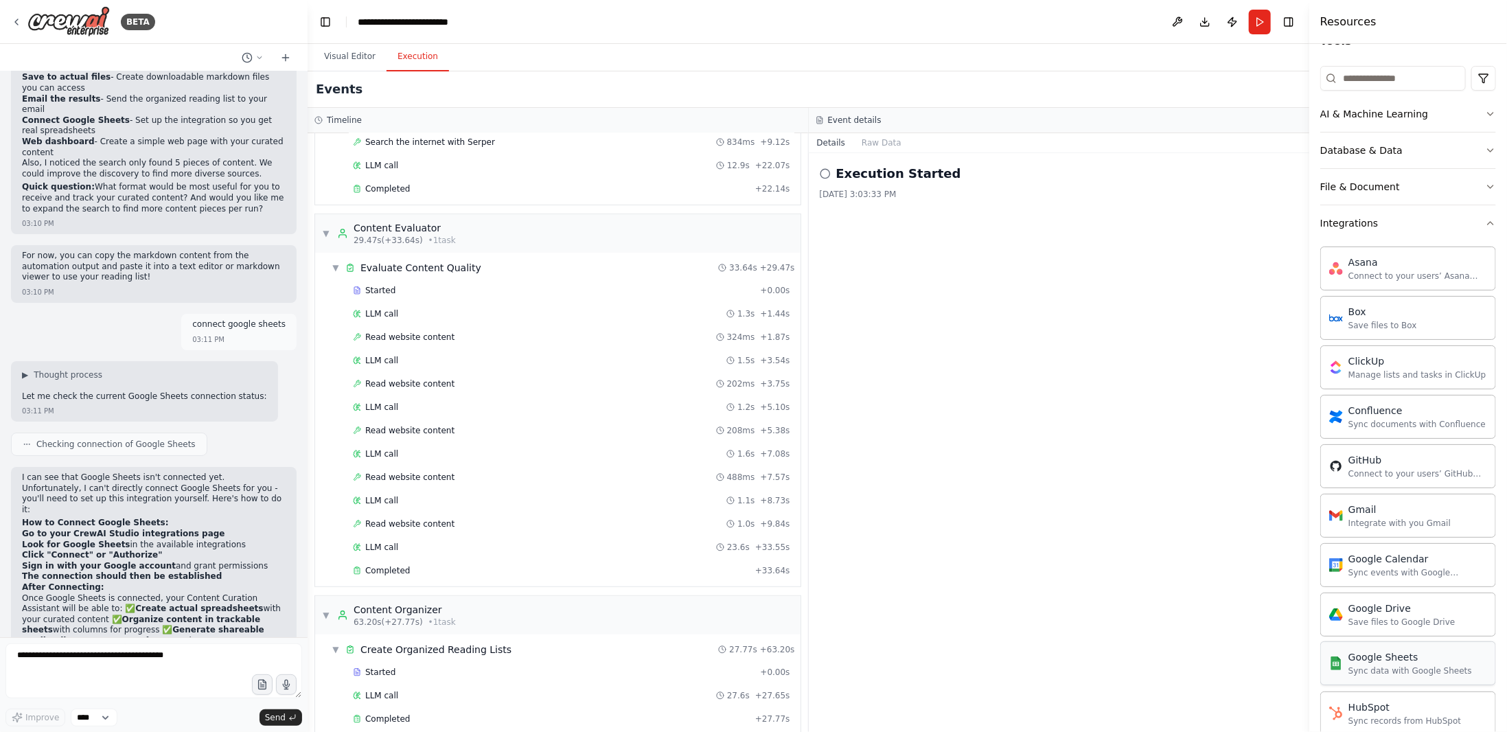
click at [1391, 665] on div "Sync data with Google Sheets" at bounding box center [1410, 670] width 124 height 11
drag, startPoint x: 1418, startPoint y: 656, endPoint x: 1432, endPoint y: 653, distance: 14.2
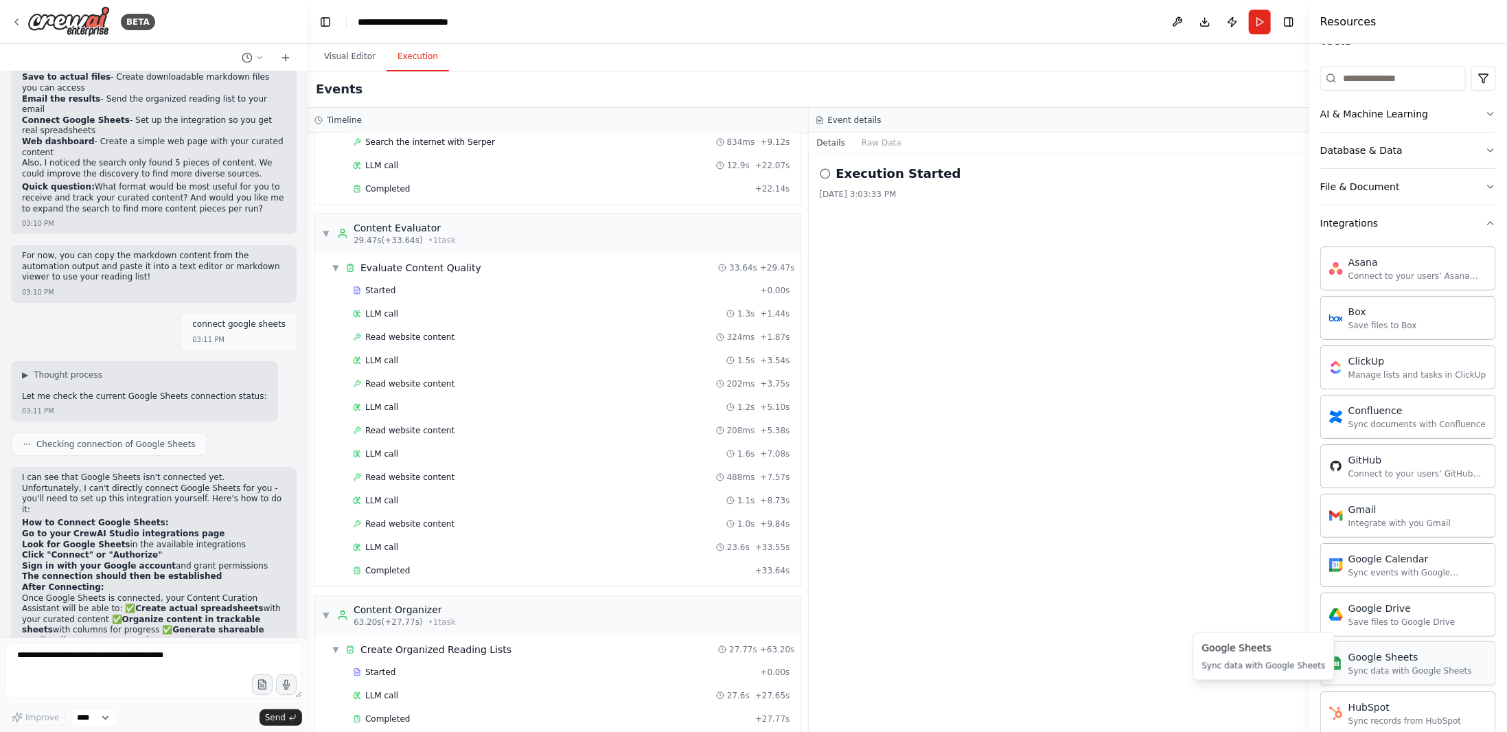
click at [1432, 653] on div "Google Sheets" at bounding box center [1410, 657] width 124 height 14
click at [1416, 665] on div "Sync data with Google Sheets" at bounding box center [1410, 670] width 124 height 11
click at [1381, 665] on div "Sync data with Google Sheets" at bounding box center [1410, 670] width 124 height 11
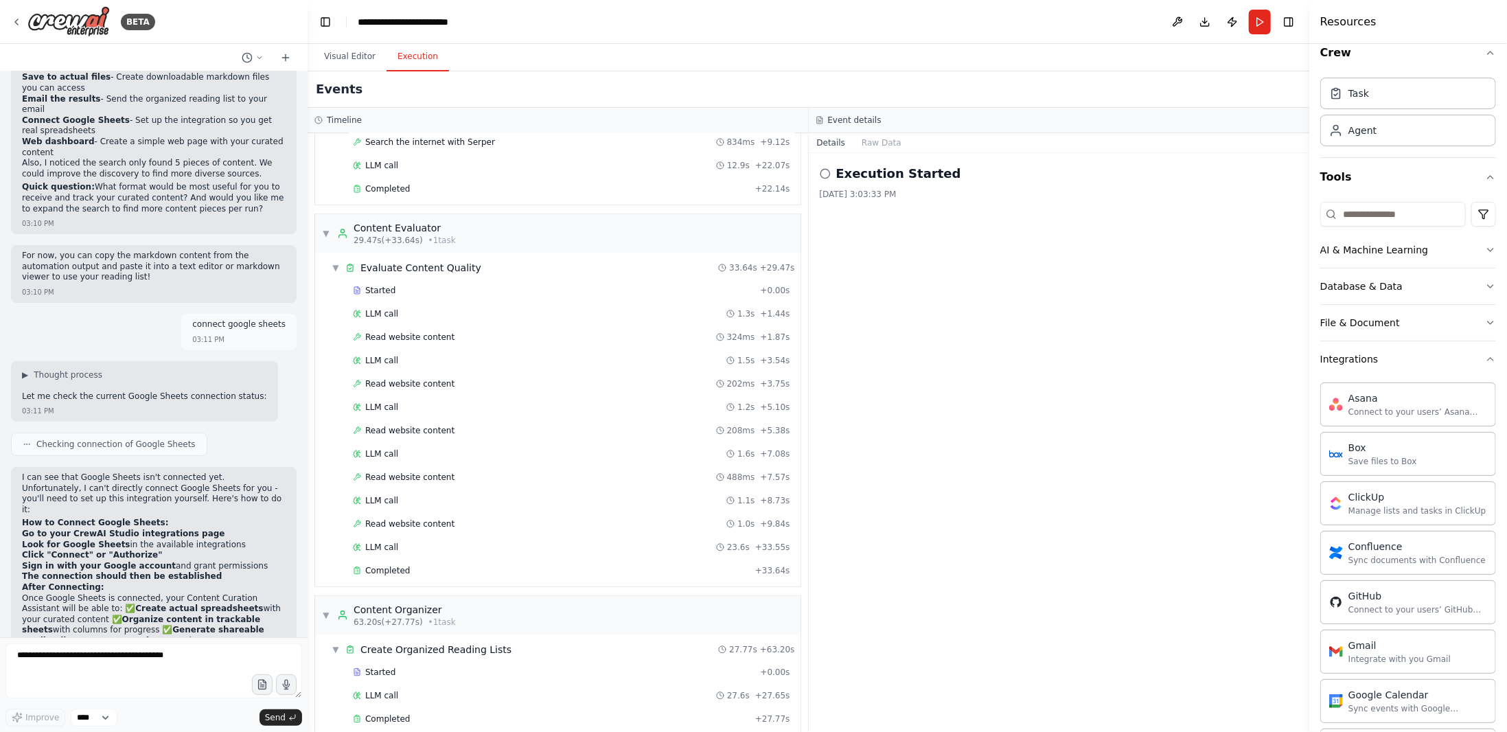
scroll to position [0, 0]
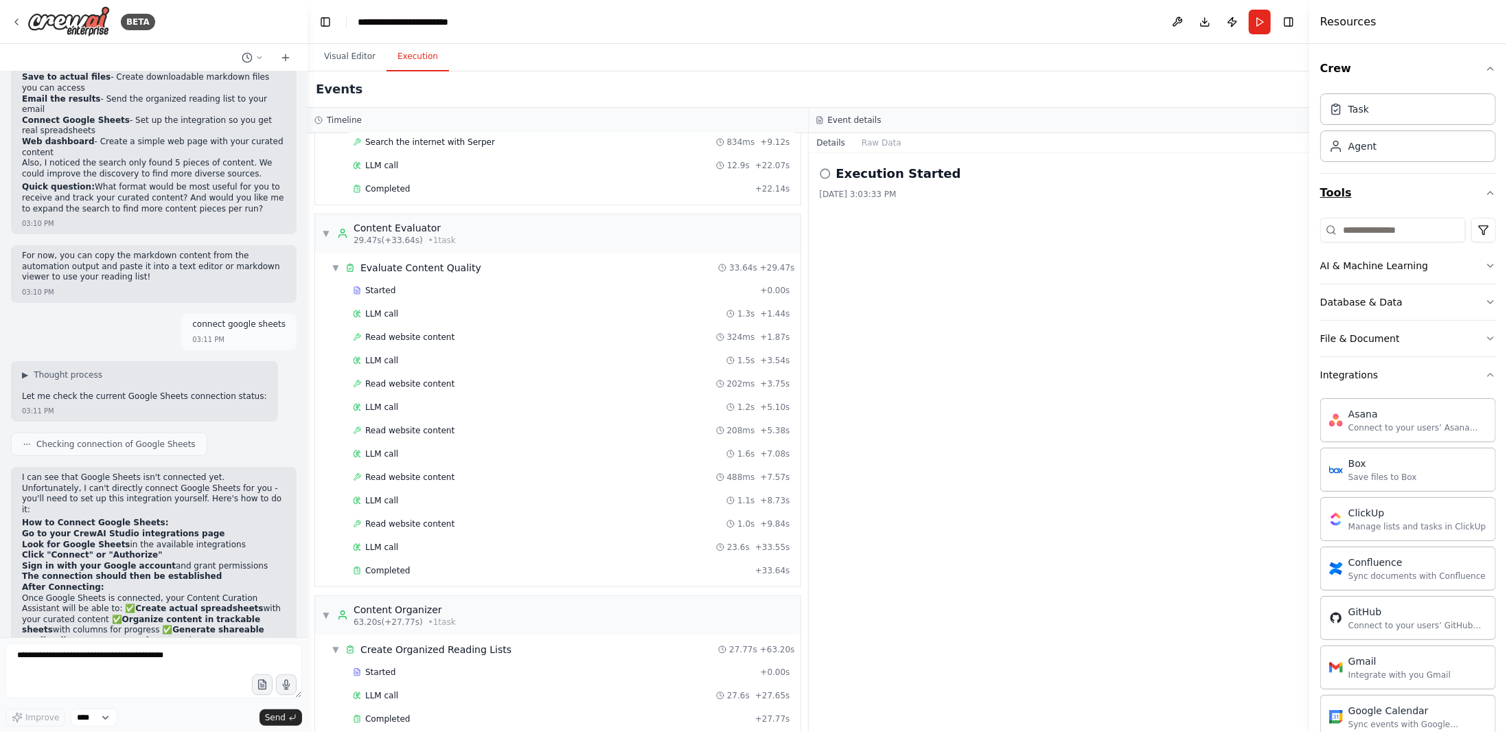
click at [1462, 187] on button "Tools" at bounding box center [1408, 193] width 176 height 38
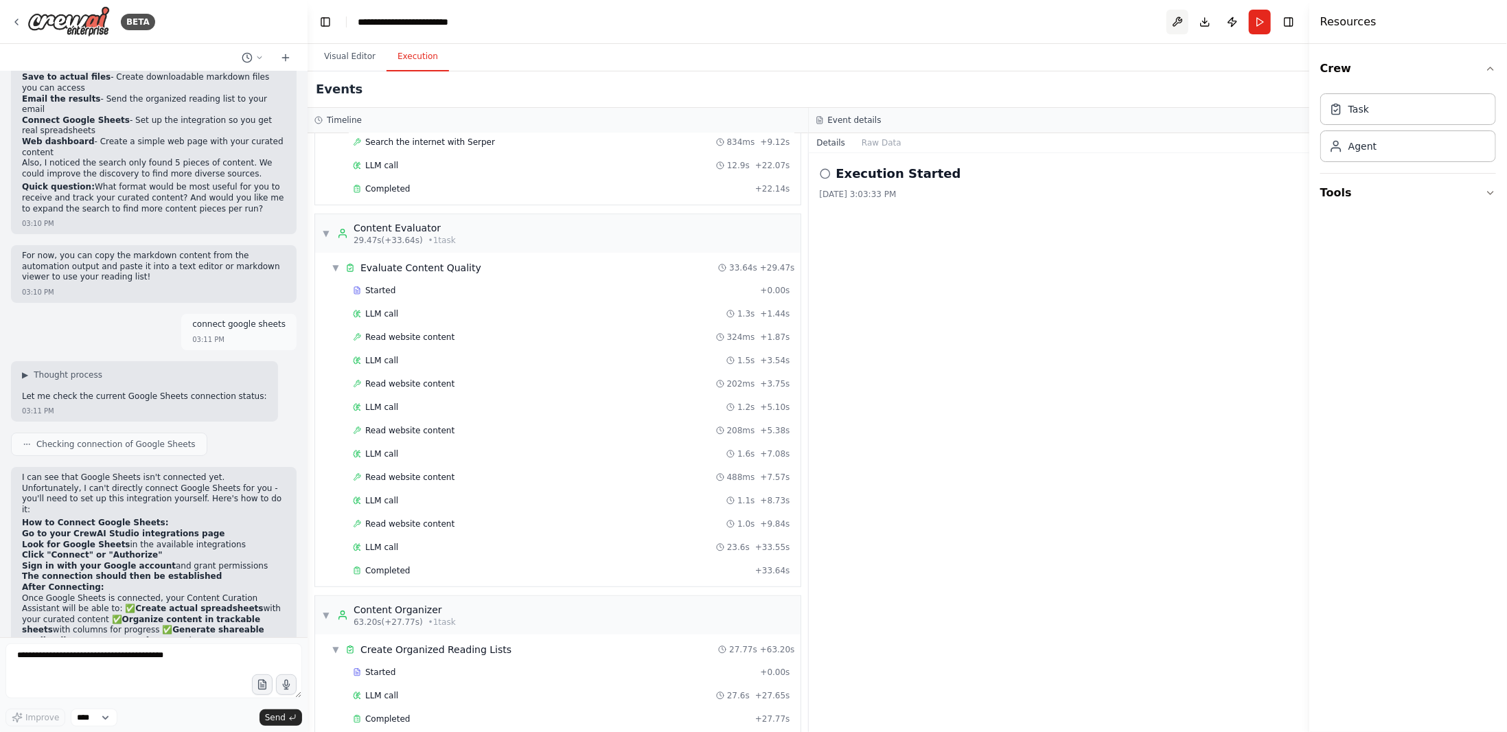
click at [1185, 23] on button at bounding box center [1178, 22] width 22 height 25
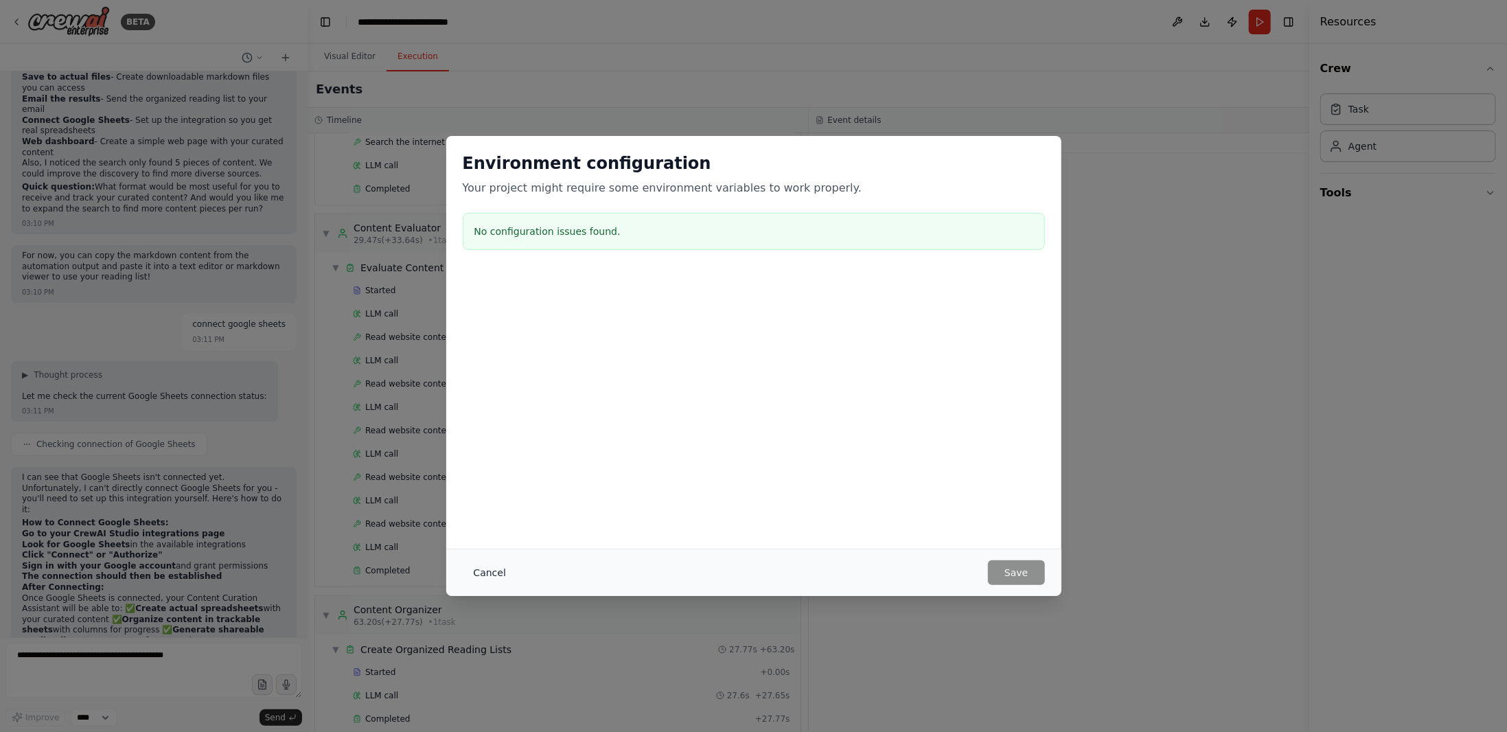
click at [484, 571] on button "Cancel" at bounding box center [490, 572] width 54 height 25
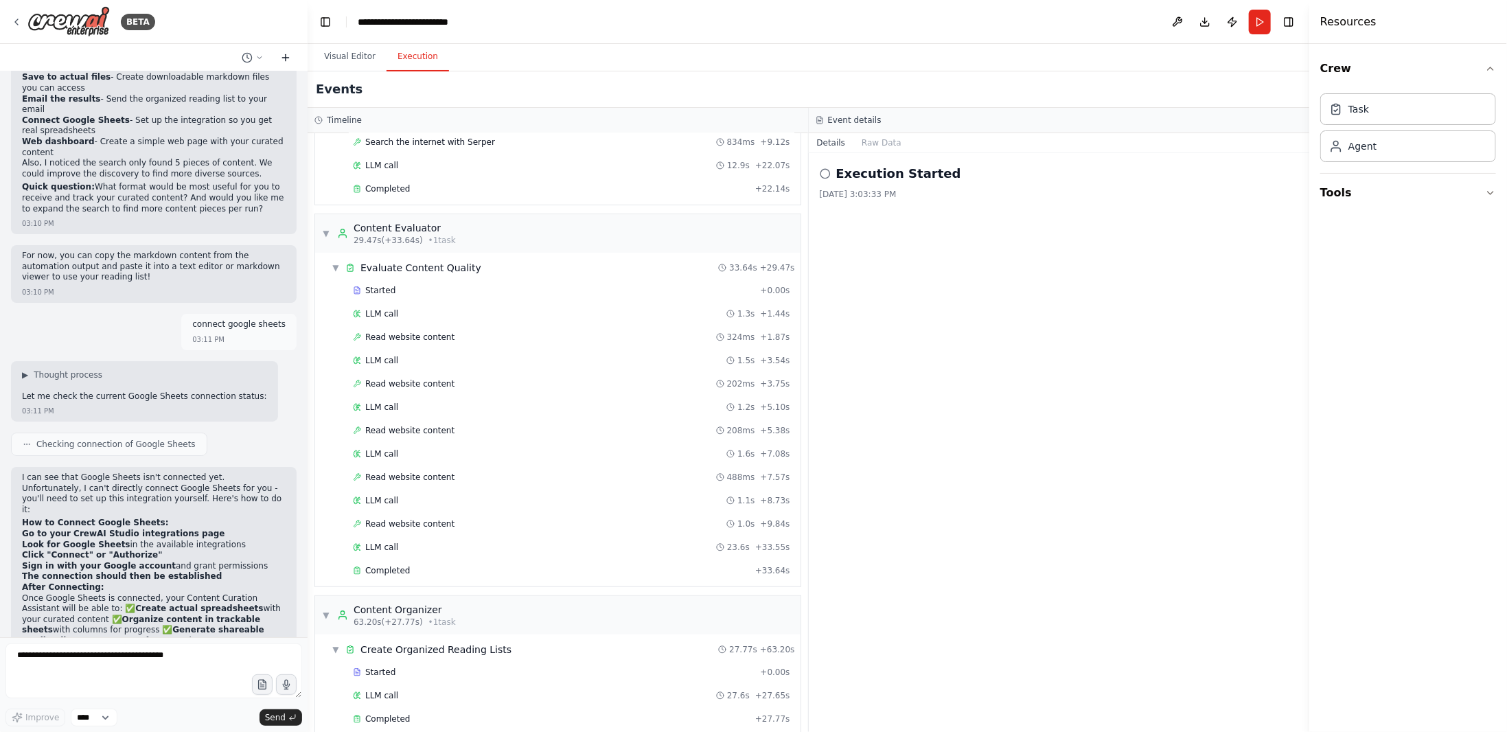
click at [281, 57] on icon at bounding box center [285, 57] width 11 height 11
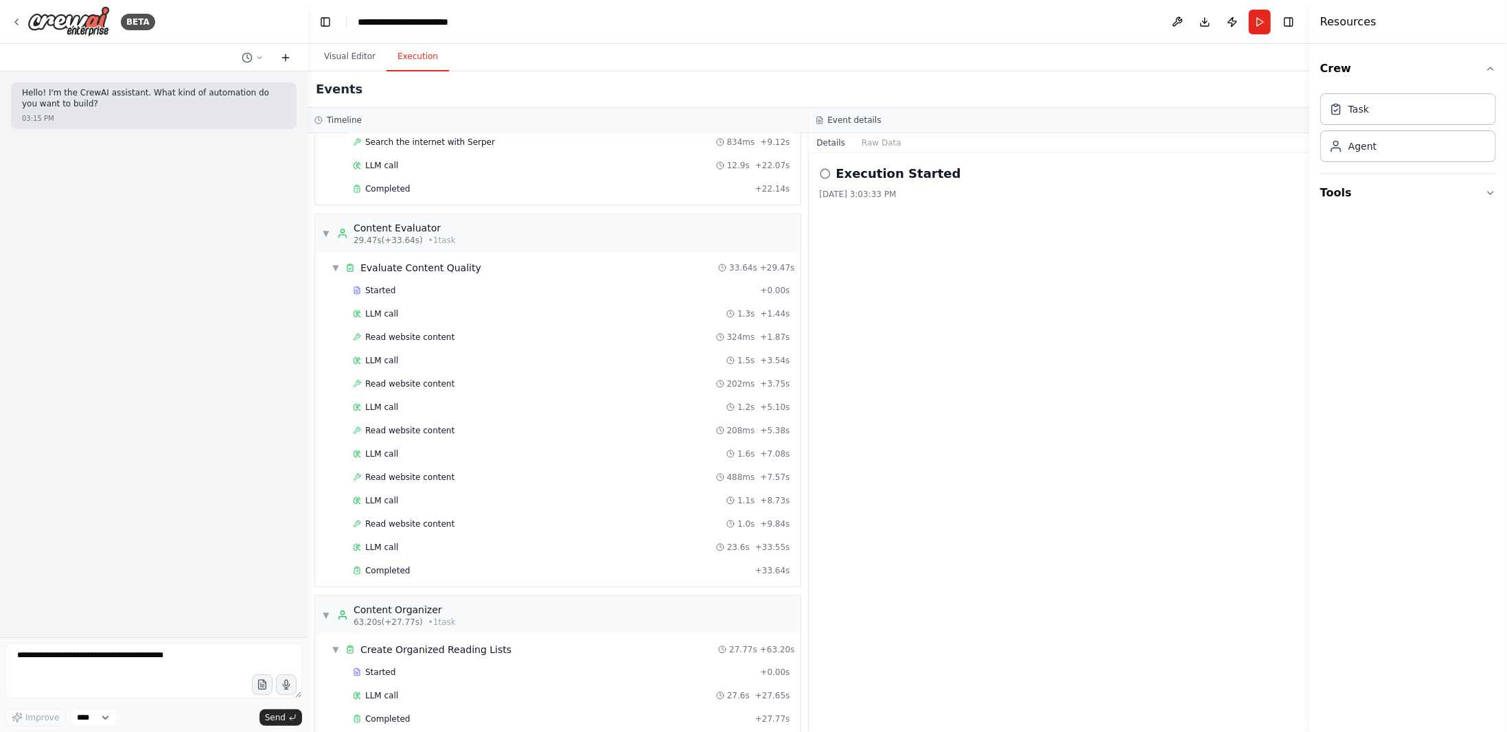
click at [286, 58] on icon at bounding box center [285, 58] width 6 height 0
click at [258, 58] on icon at bounding box center [259, 57] width 4 height 2
click at [200, 123] on button "connect google sheets Today 03:00 PM" at bounding box center [224, 130] width 163 height 22
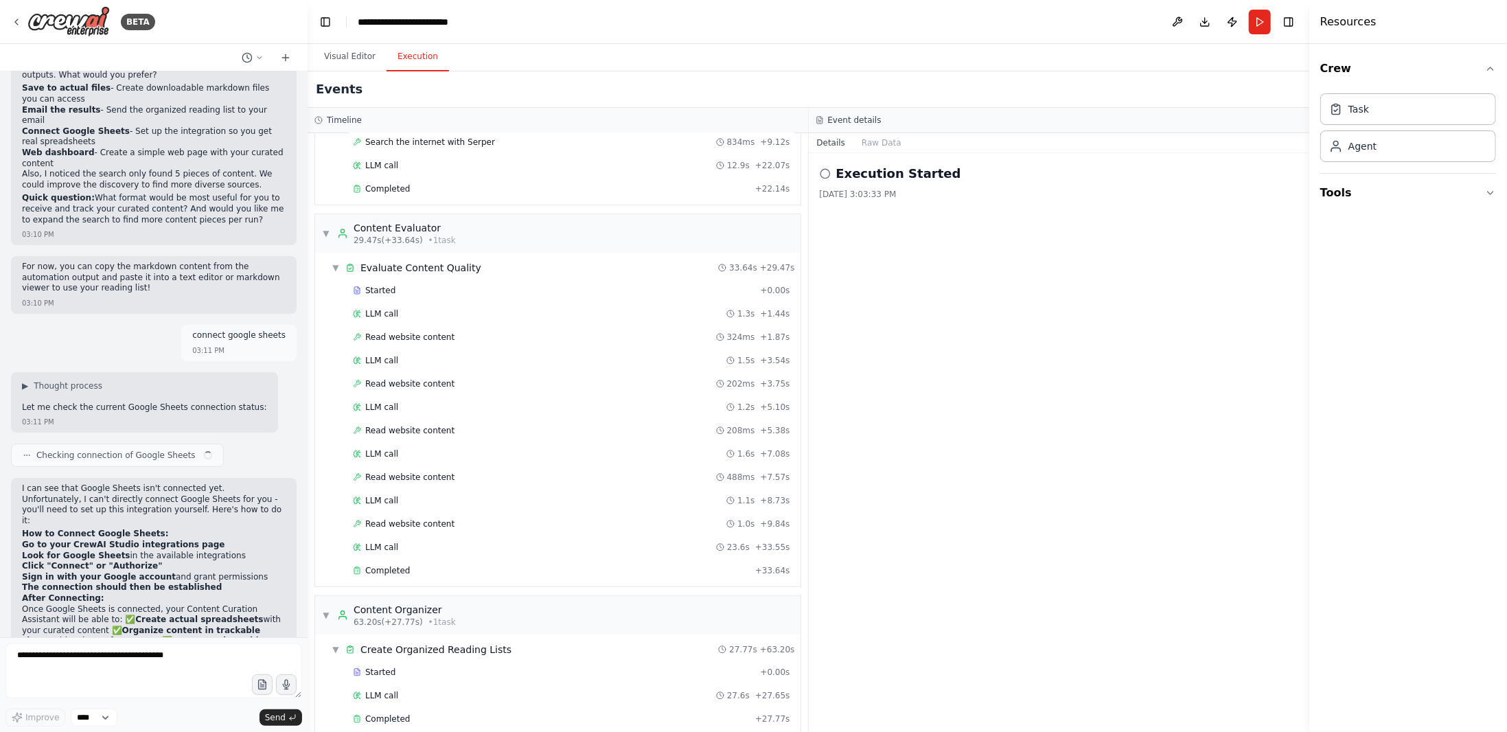
scroll to position [3305, 0]
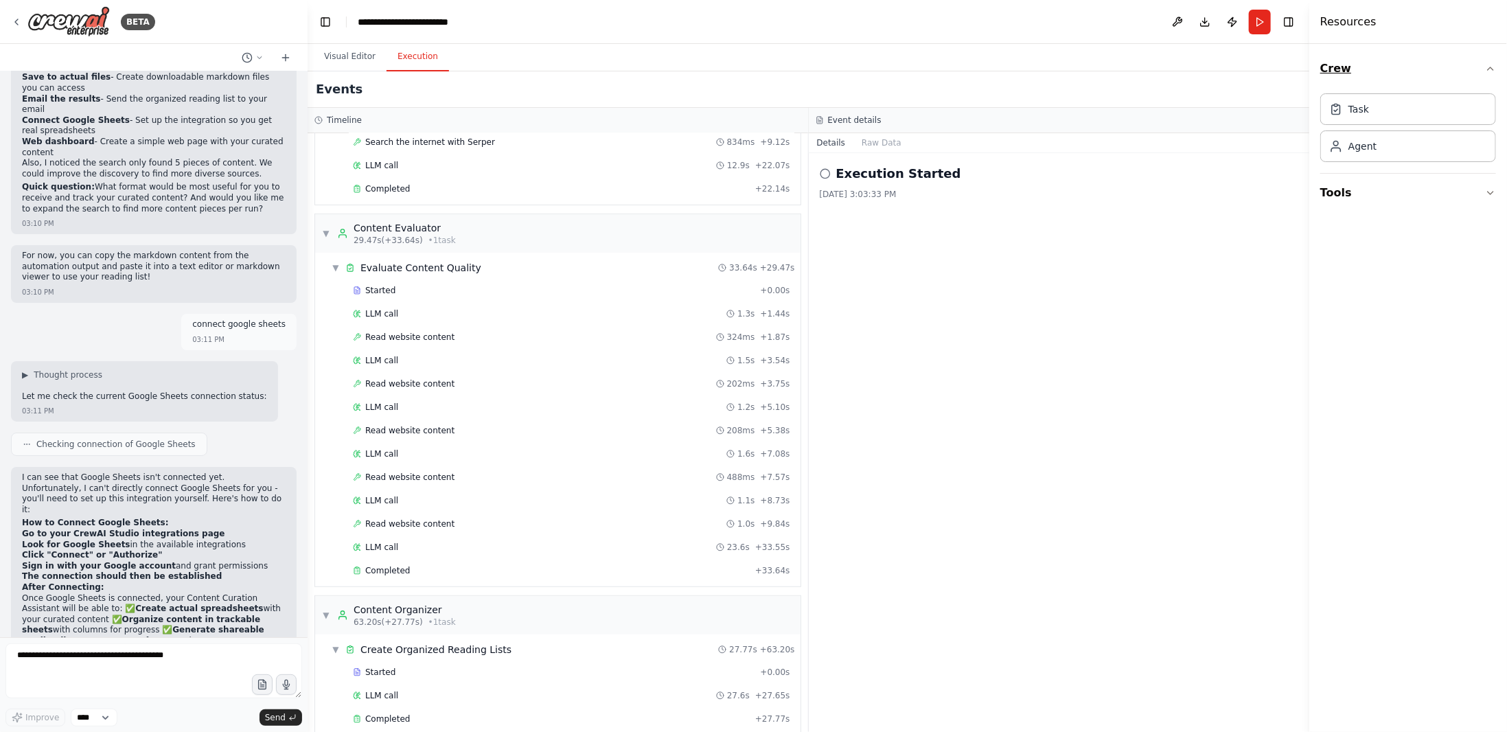
click at [1489, 57] on button "Crew" at bounding box center [1408, 68] width 176 height 38
click at [1174, 25] on button at bounding box center [1178, 22] width 22 height 25
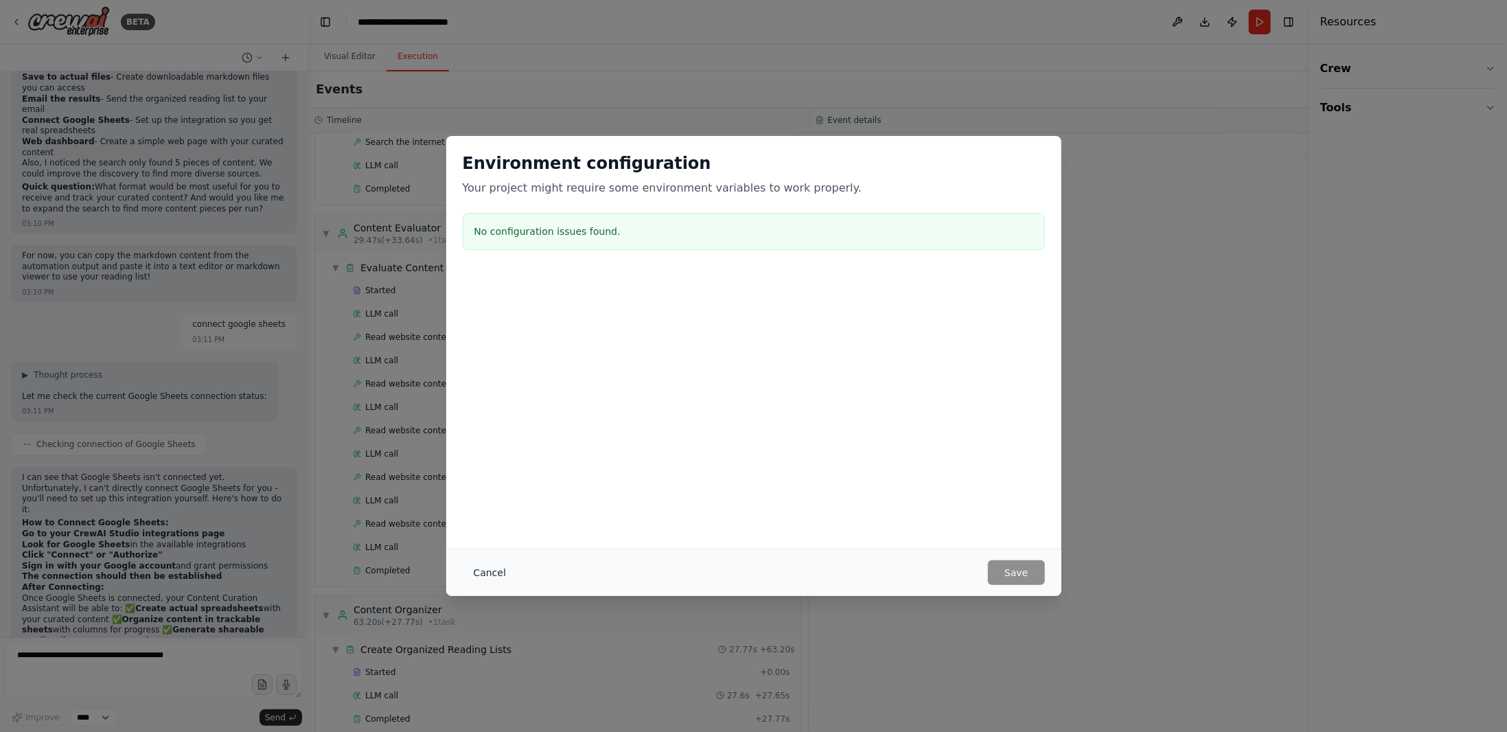
click at [486, 569] on button "Cancel" at bounding box center [490, 572] width 54 height 25
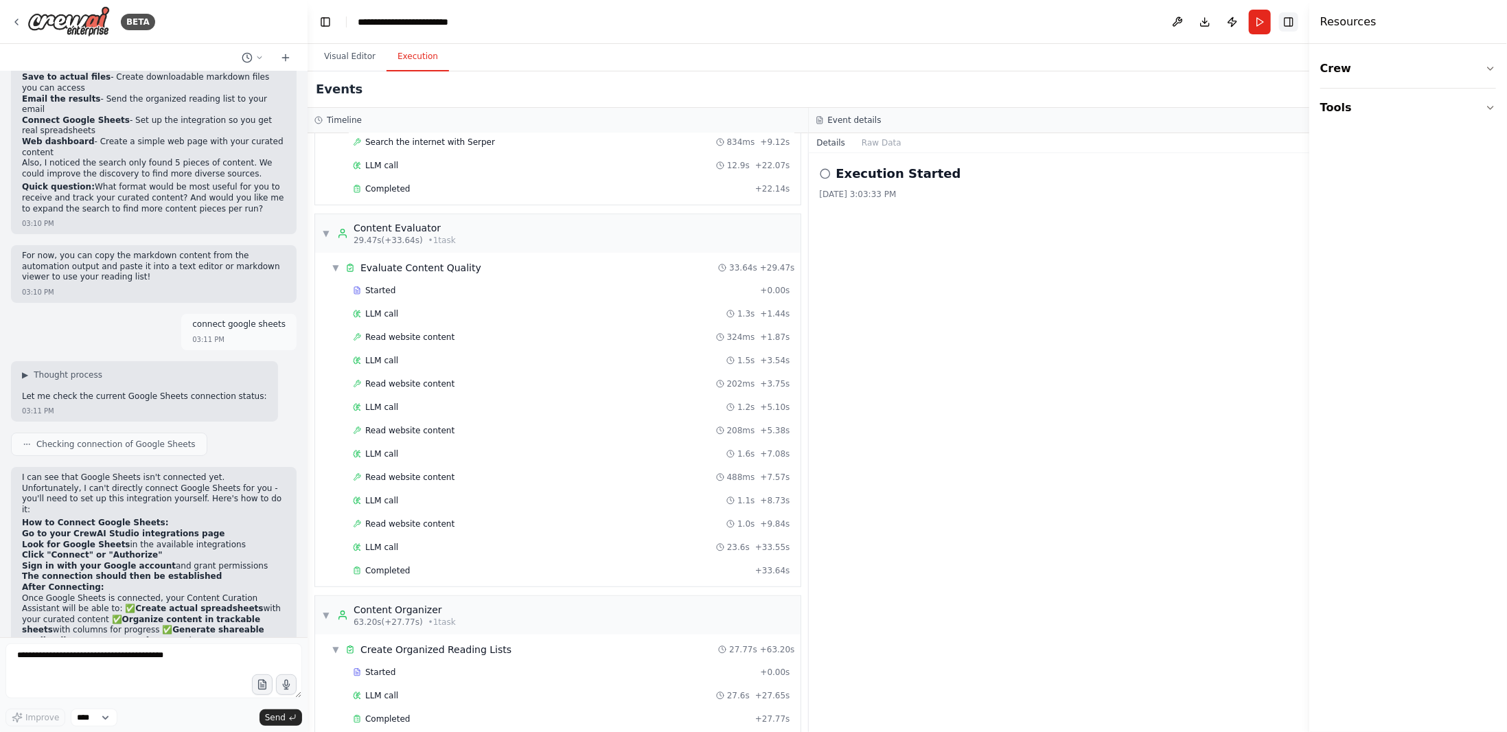
click at [1287, 21] on button "Toggle Right Sidebar" at bounding box center [1288, 21] width 19 height 19
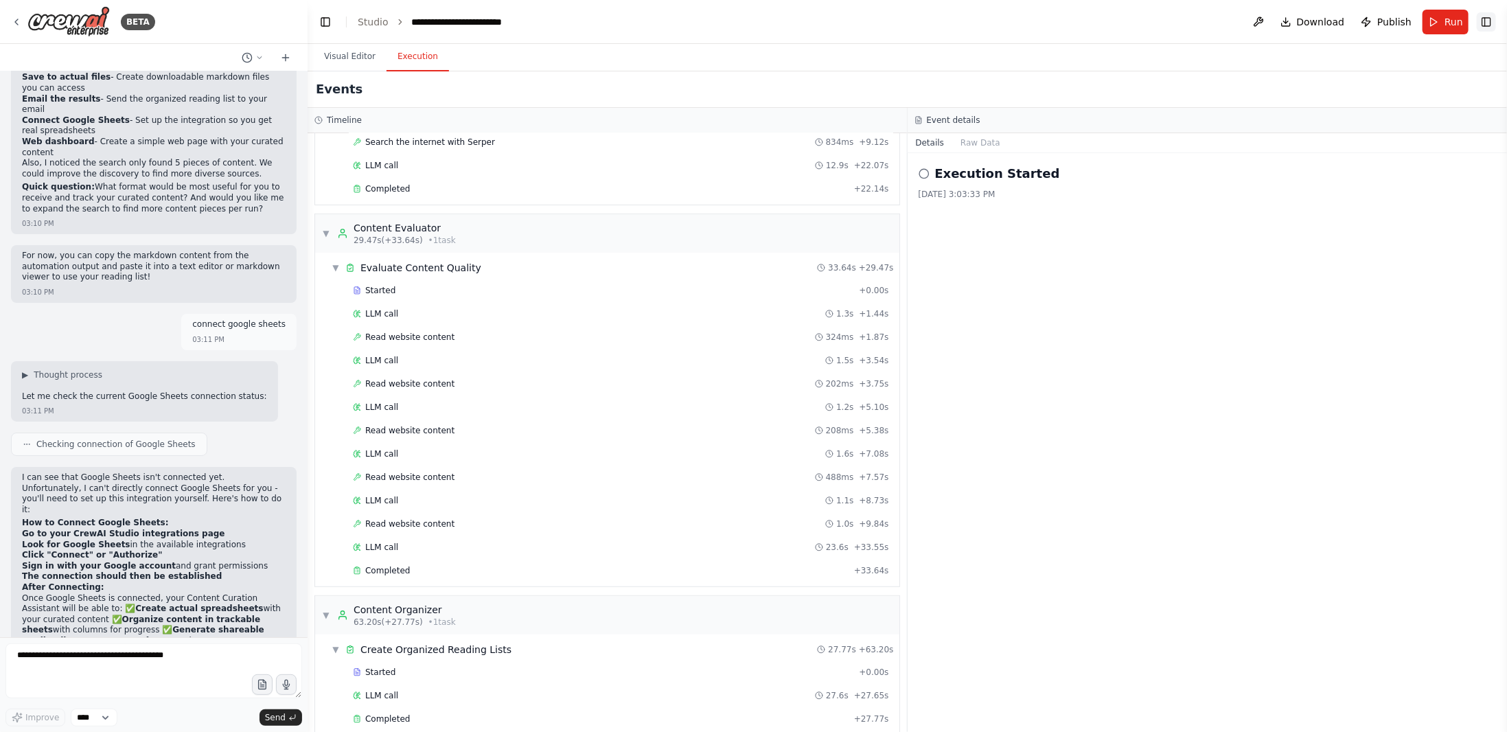
click at [1492, 21] on button "Toggle Right Sidebar" at bounding box center [1486, 21] width 19 height 19
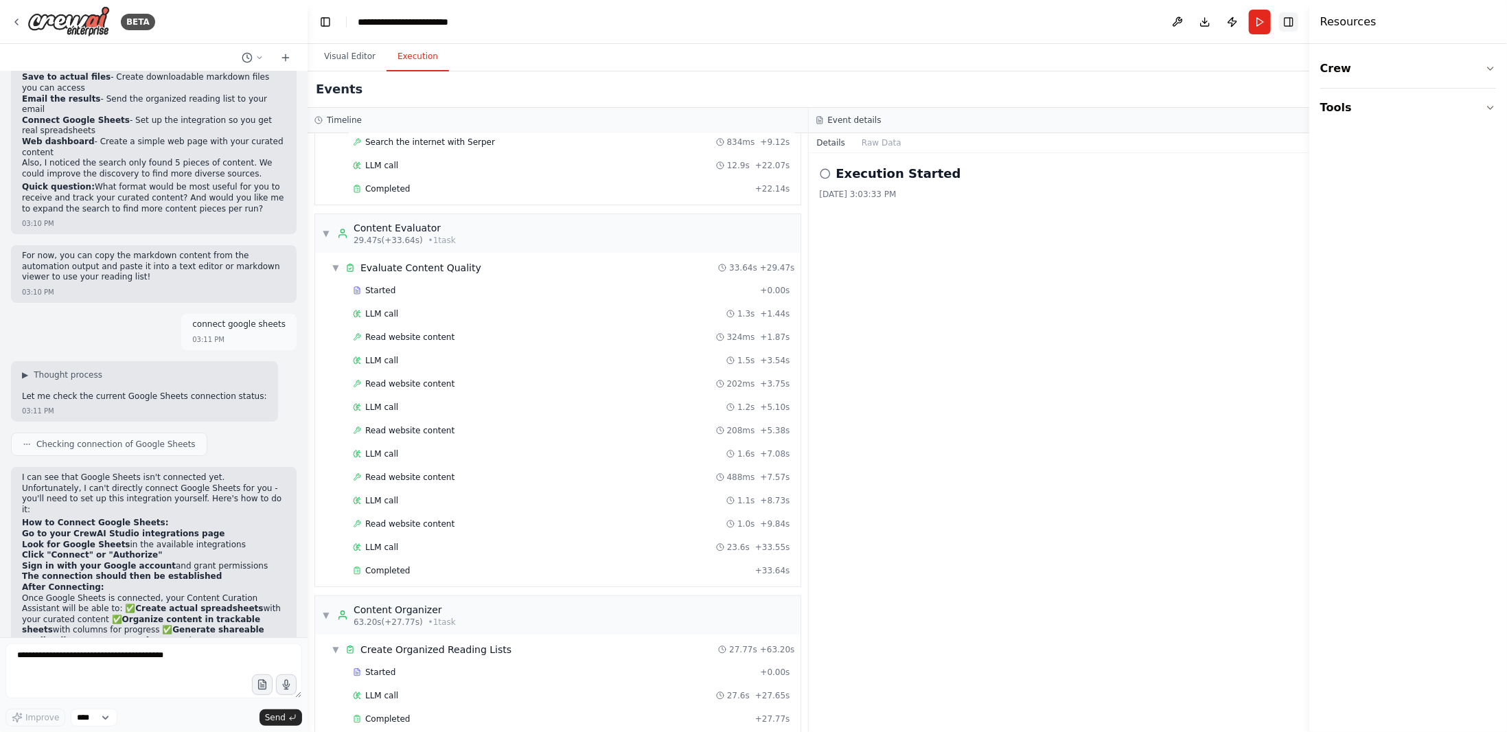
click at [1298, 25] on button "Toggle Right Sidebar" at bounding box center [1288, 21] width 19 height 19
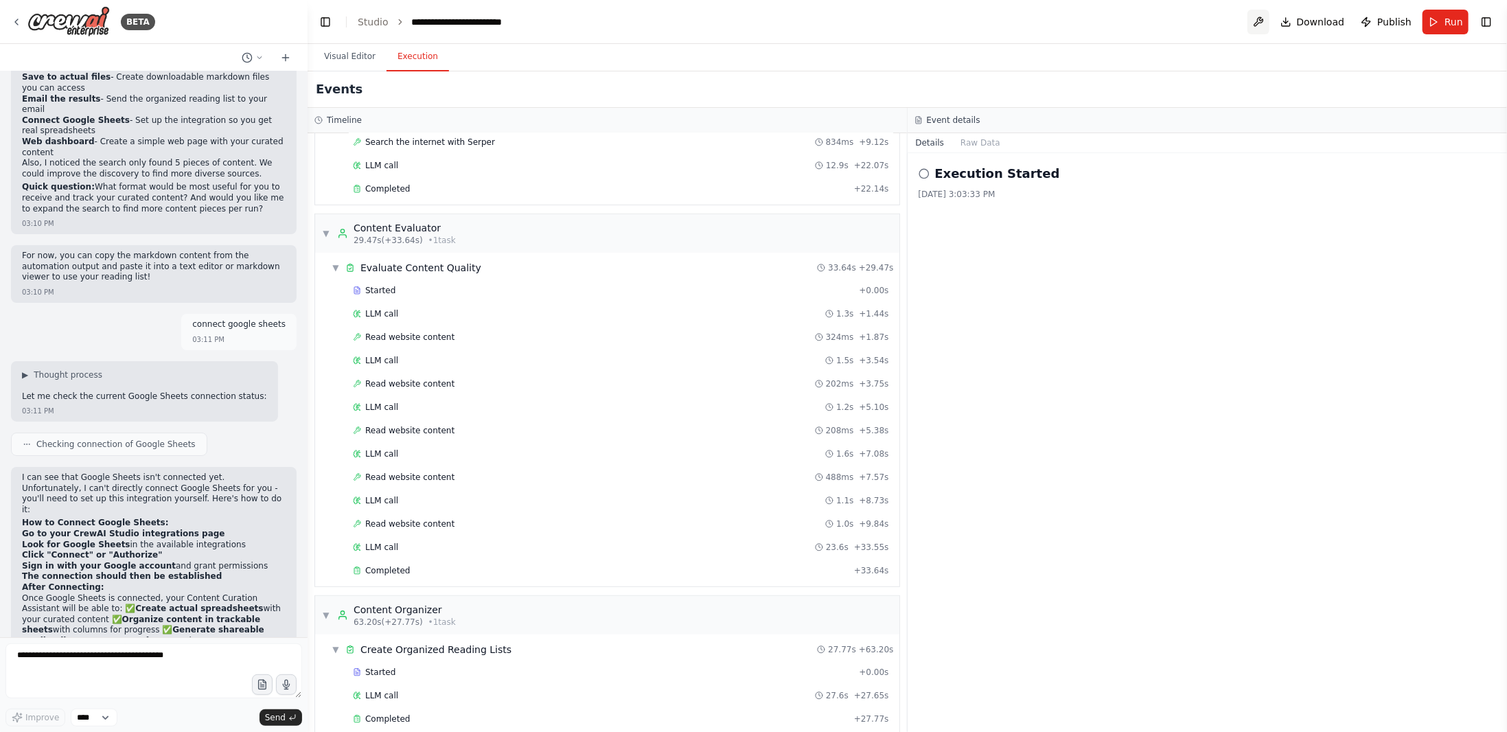
click at [1266, 22] on button at bounding box center [1259, 22] width 22 height 25
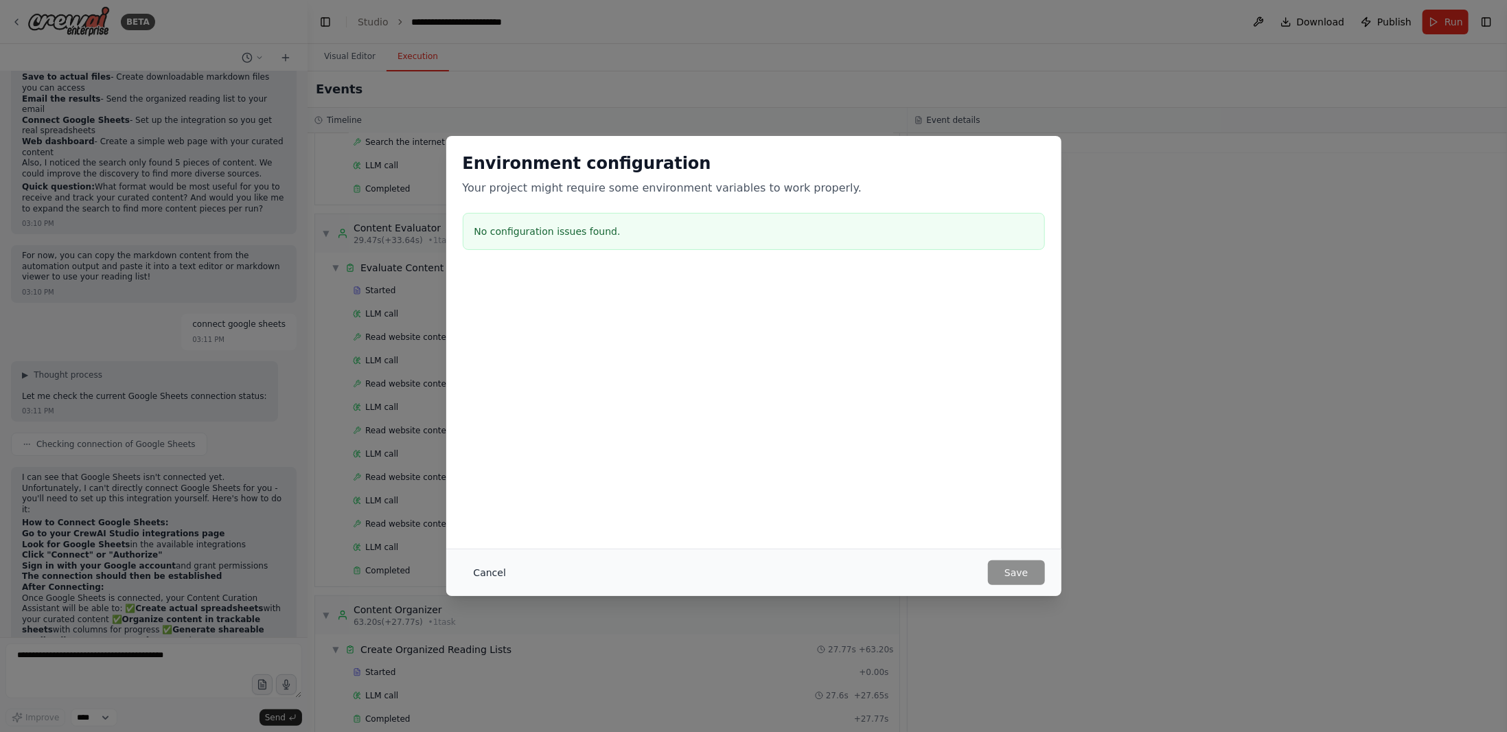
click at [501, 566] on button "Cancel" at bounding box center [490, 572] width 54 height 25
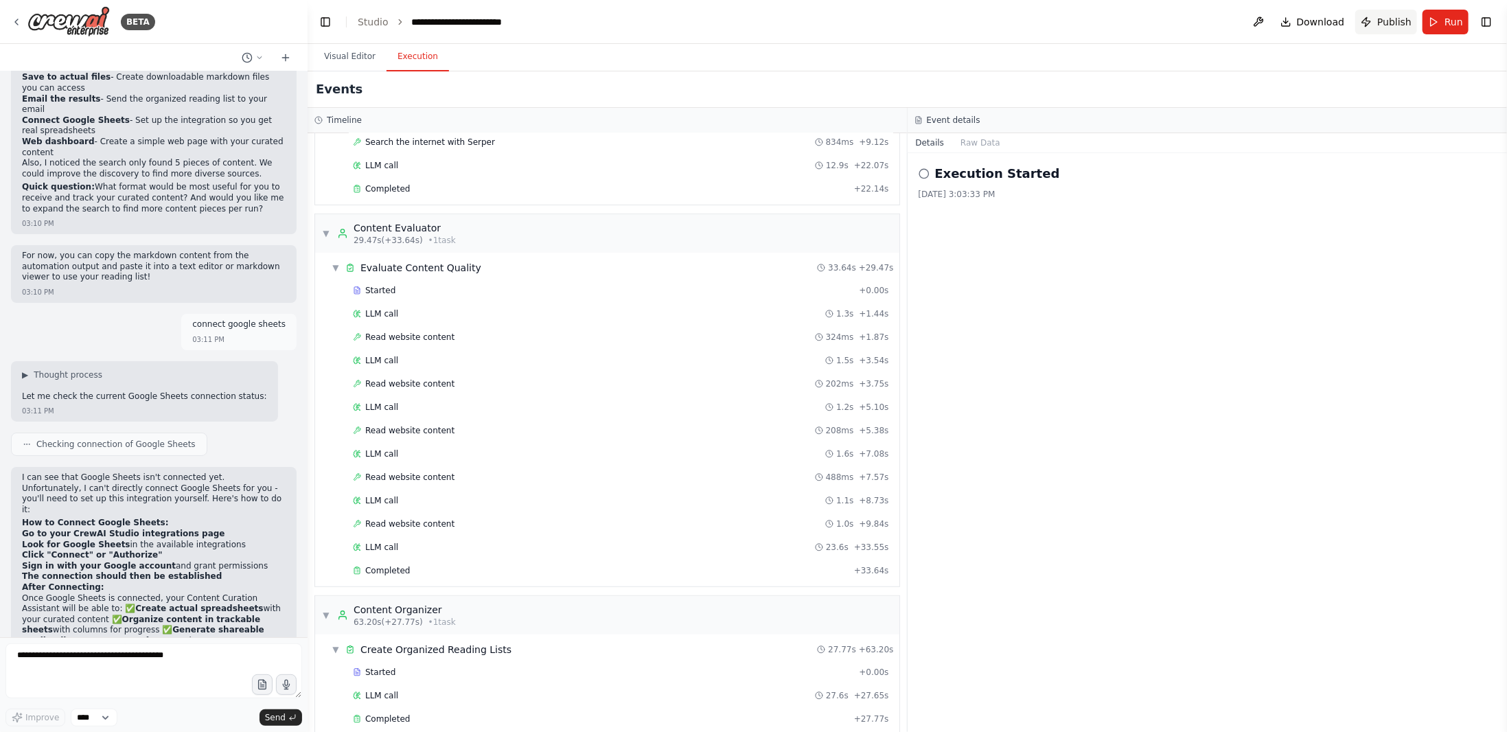
click at [1409, 23] on span "Publish" at bounding box center [1394, 22] width 34 height 14
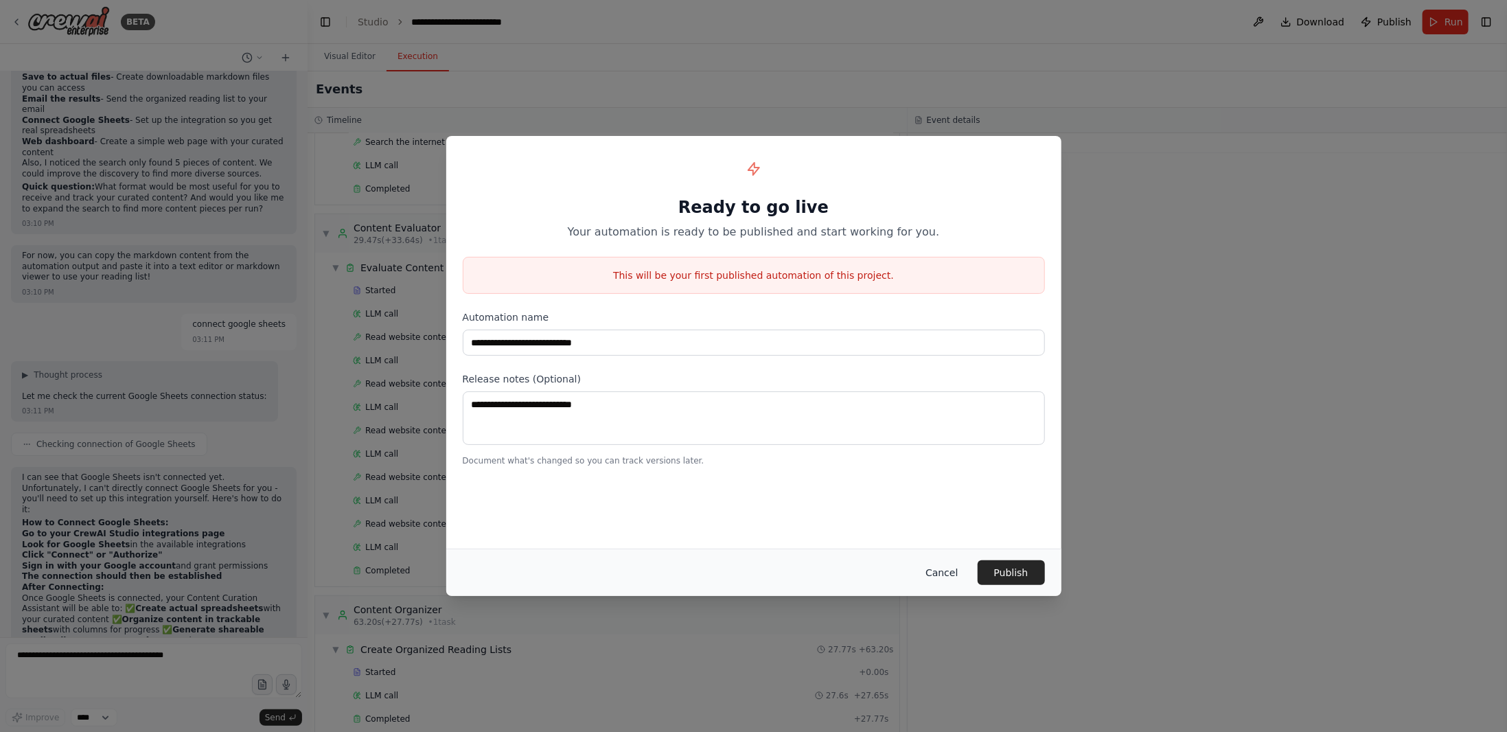
click at [952, 571] on button "Cancel" at bounding box center [942, 572] width 54 height 25
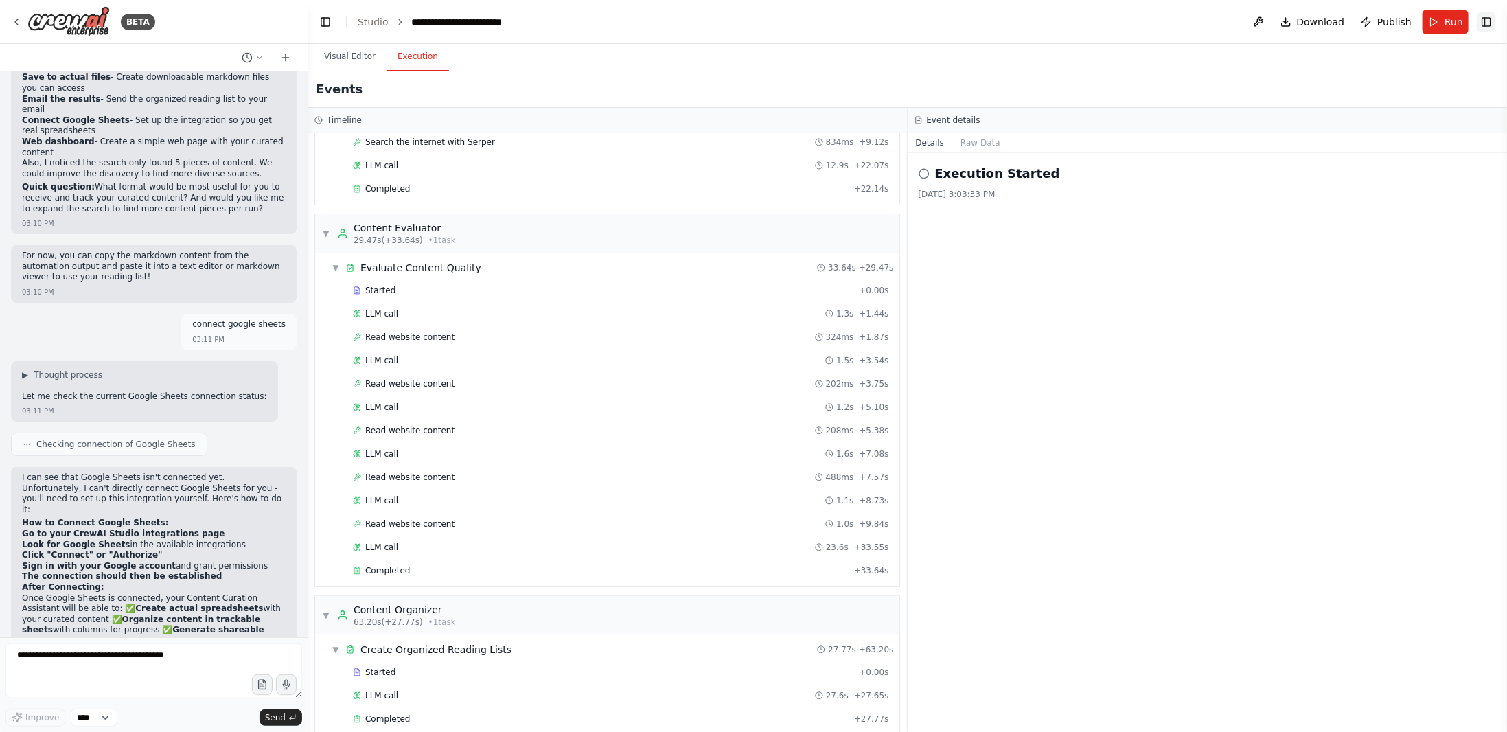
click at [1481, 25] on button "Toggle Right Sidebar" at bounding box center [1486, 21] width 19 height 19
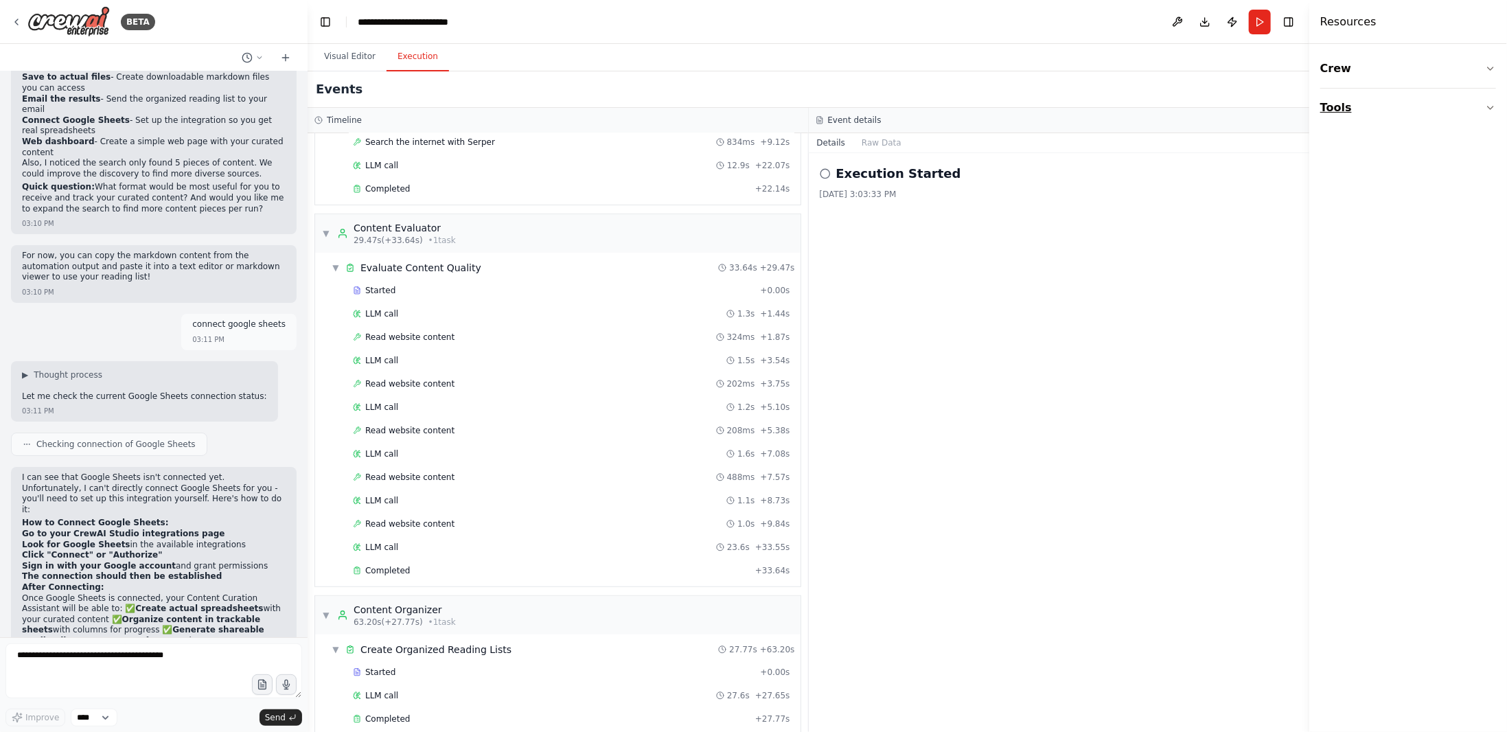
click at [1381, 111] on button "Tools" at bounding box center [1408, 108] width 176 height 38
click at [1390, 288] on button "Integrations" at bounding box center [1408, 290] width 176 height 36
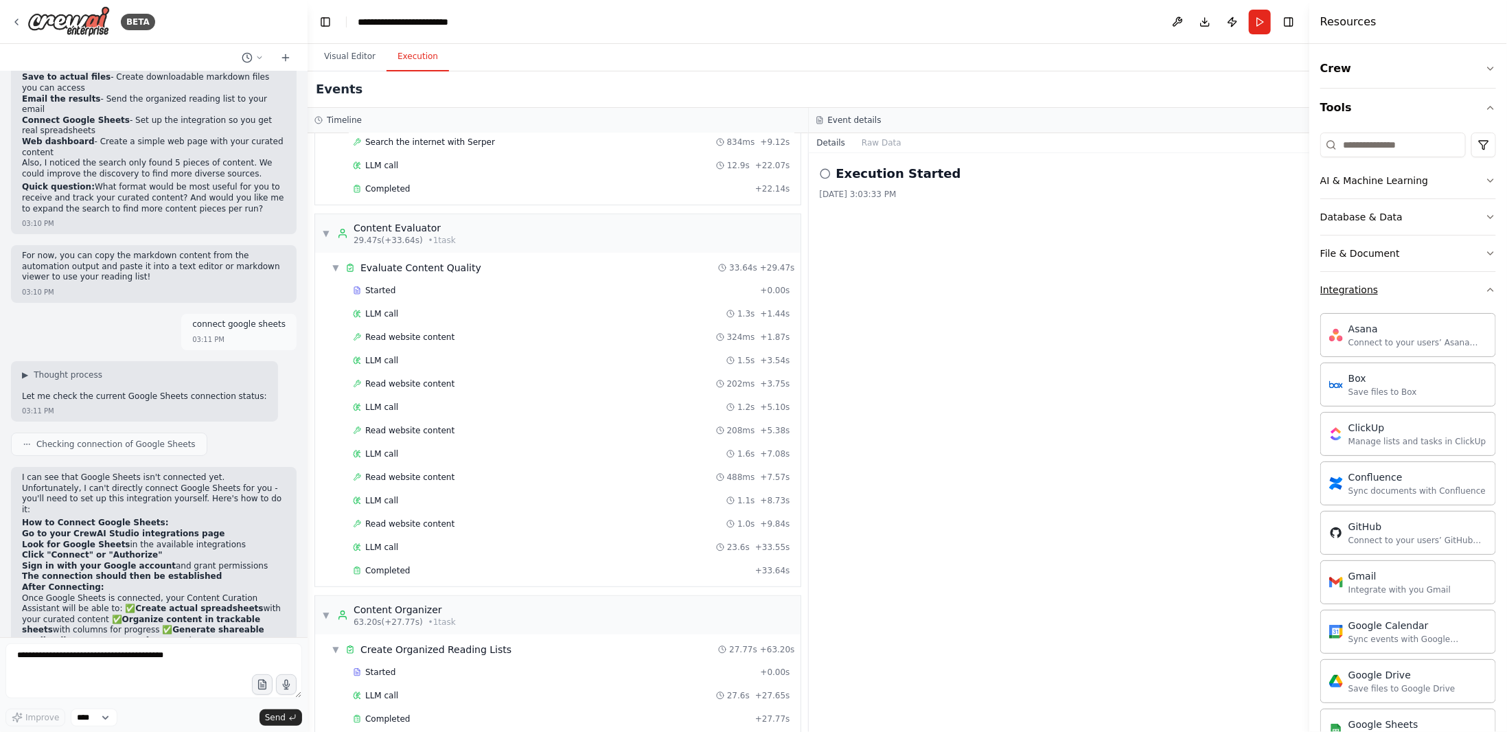
drag, startPoint x: 1390, startPoint y: 288, endPoint x: 1405, endPoint y: 277, distance: 19.2
click at [1405, 277] on button "Integrations" at bounding box center [1408, 290] width 176 height 36
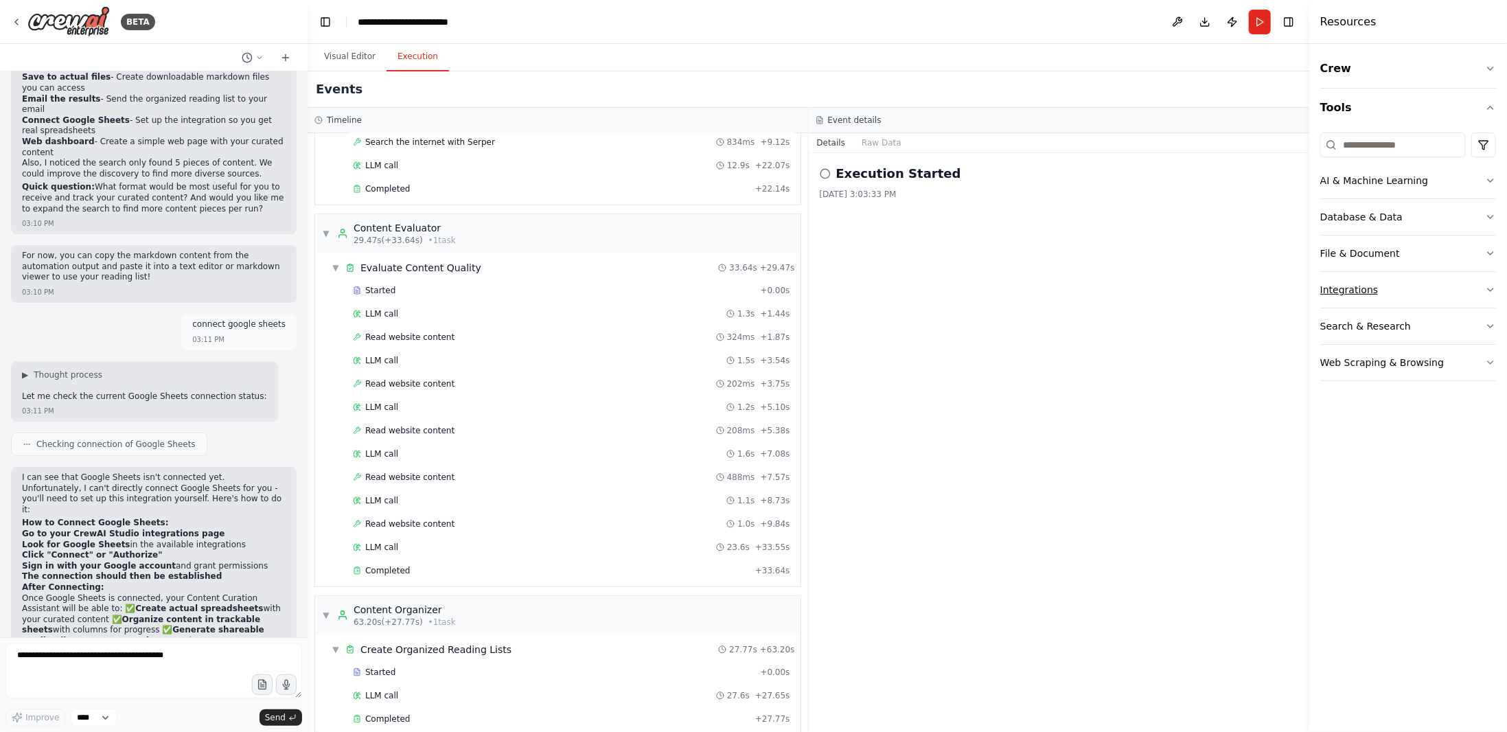
click at [1405, 277] on button "Integrations" at bounding box center [1408, 290] width 176 height 36
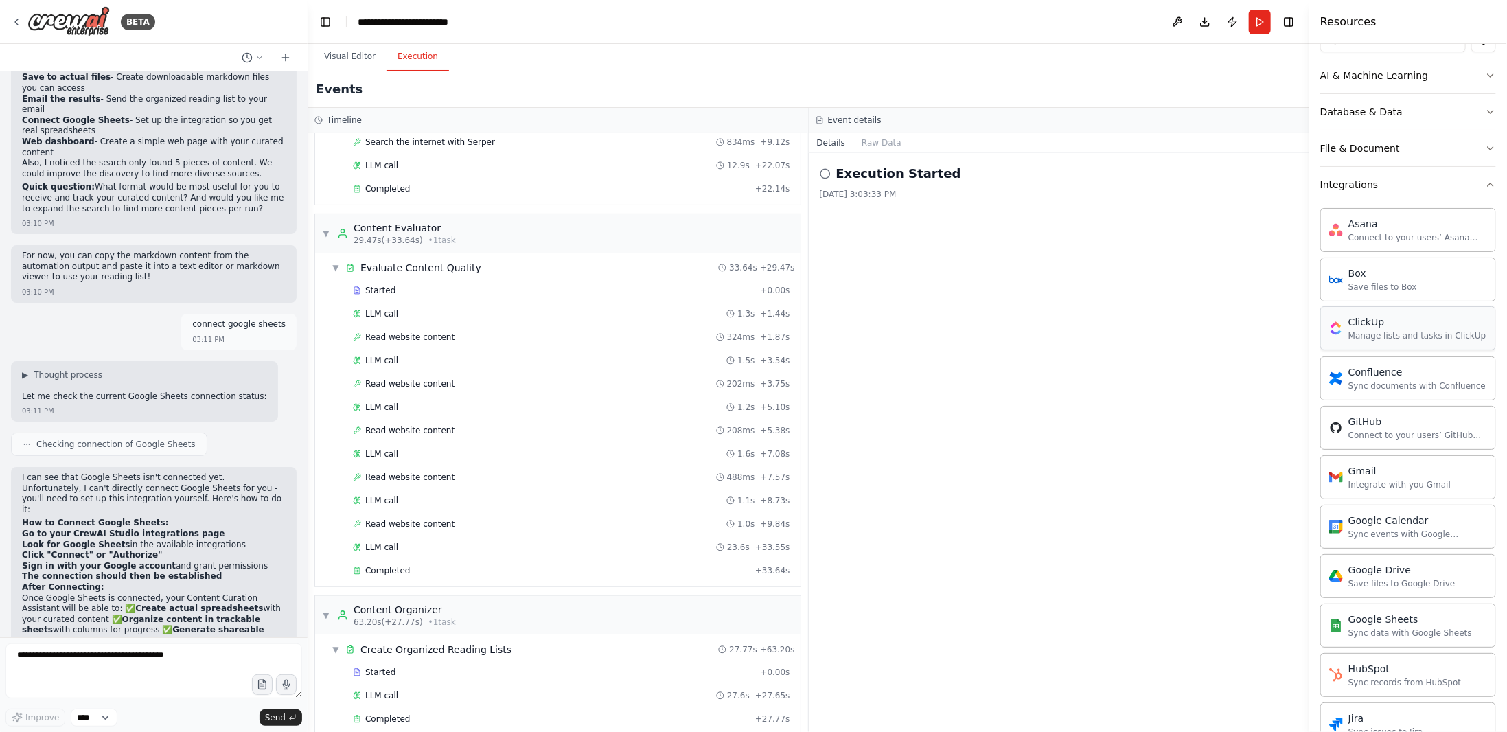
scroll to position [206, 0]
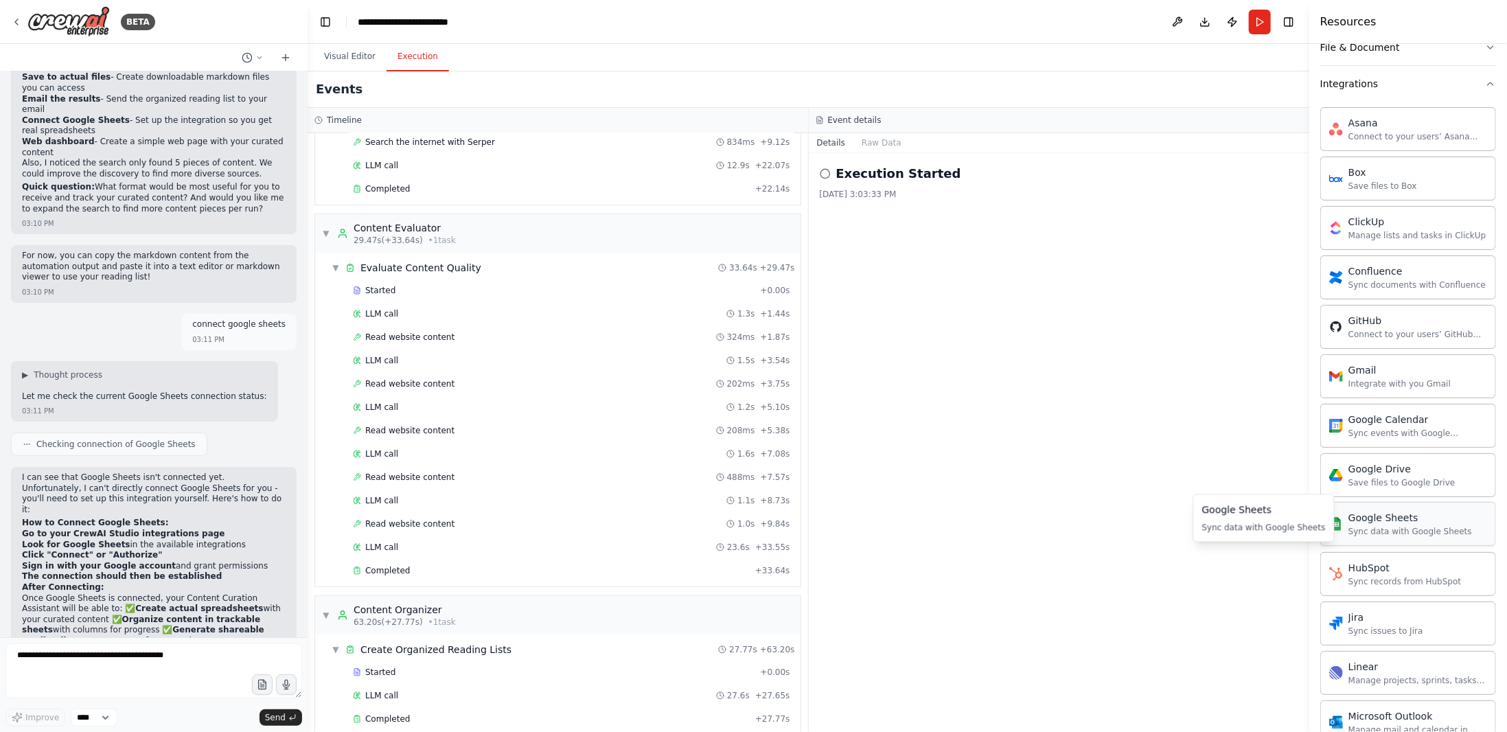
click at [1434, 527] on div "Sync data with Google Sheets" at bounding box center [1410, 531] width 124 height 11
click at [1398, 536] on div "Google Sheets Sync data with Google Sheets" at bounding box center [1408, 524] width 176 height 44
click at [1398, 535] on div "Google Sheets Sync data with Google Sheets" at bounding box center [1408, 524] width 176 height 44
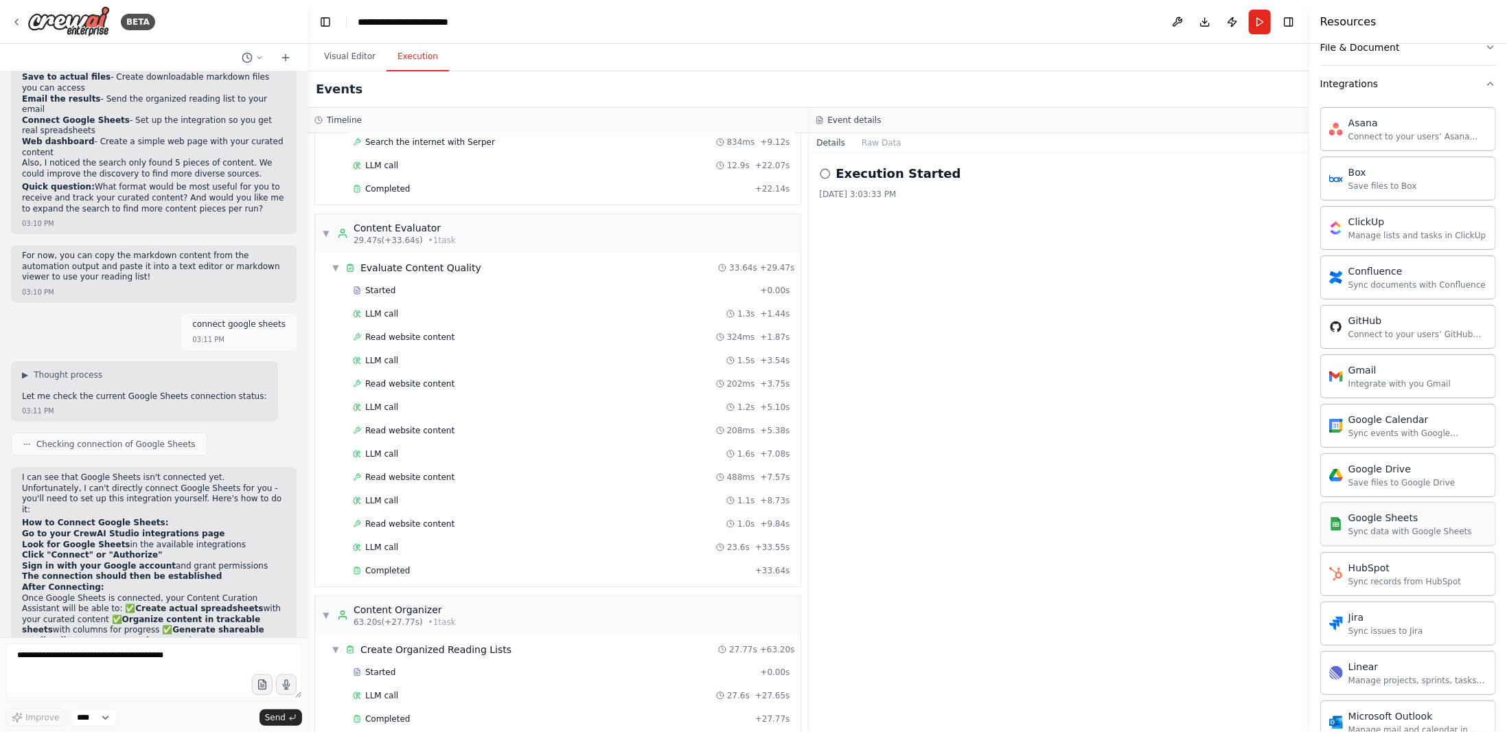
click at [1404, 519] on div "Google Sheets Sync data with Google Sheets" at bounding box center [1410, 524] width 124 height 26
drag, startPoint x: 1404, startPoint y: 519, endPoint x: 1195, endPoint y: 523, distance: 209.4
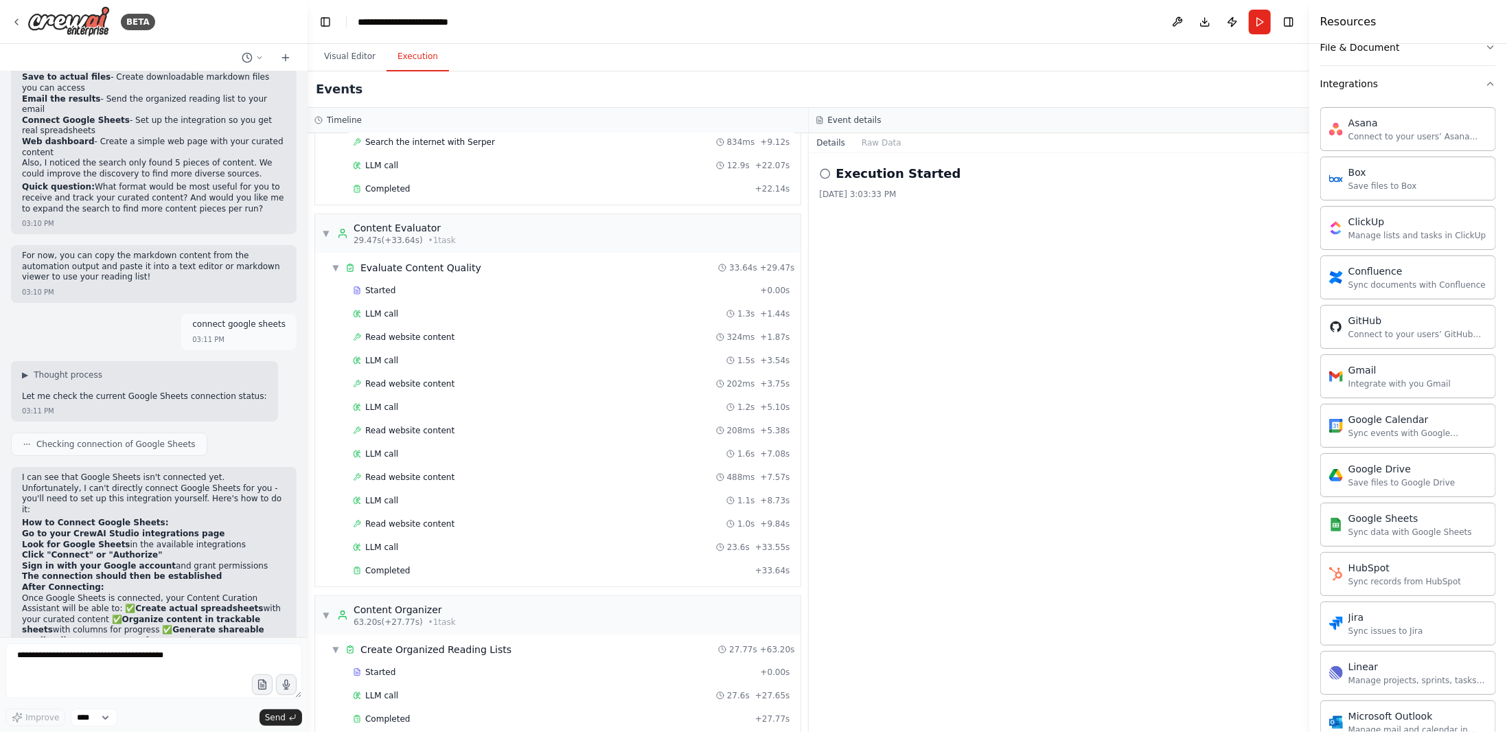
click at [1169, 530] on div "BETA Set up a crew that finds and organizes interesting articles, videos, and p…" at bounding box center [753, 366] width 1507 height 732
click at [1292, 519] on div "Google Sheets Sync data with Google Sheets" at bounding box center [1264, 519] width 124 height 30
click at [1278, 522] on div "Google Sheets Sync data with Google Sheets" at bounding box center [1264, 519] width 124 height 30
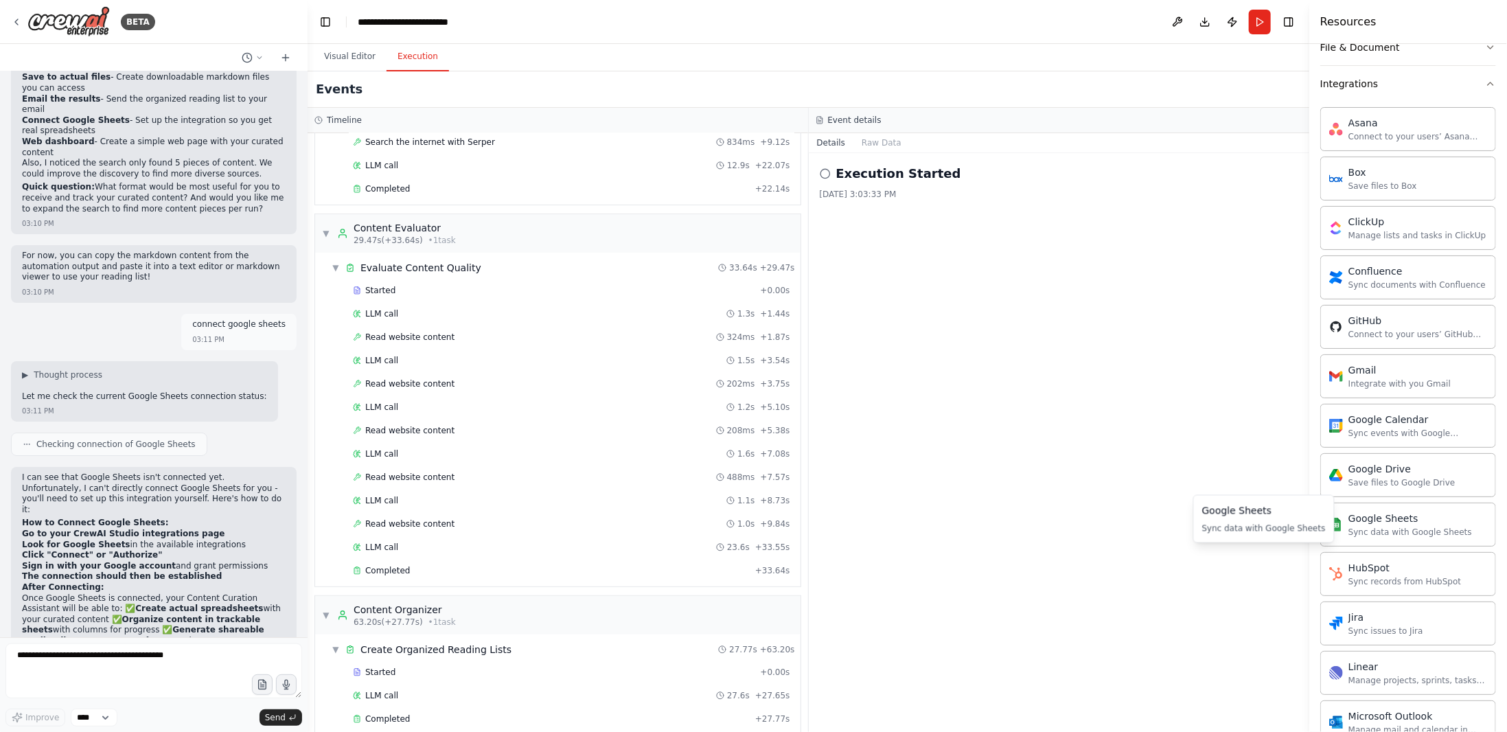
click at [1274, 517] on div "Google Sheets Sync data with Google Sheets" at bounding box center [1264, 519] width 124 height 30
drag, startPoint x: 1274, startPoint y: 517, endPoint x: 1348, endPoint y: 520, distance: 74.2
click at [1274, 516] on div "Google Sheets Sync data with Google Sheets" at bounding box center [1264, 519] width 124 height 30
click at [1411, 526] on div "Sync data with Google Sheets" at bounding box center [1410, 531] width 124 height 11
click at [1412, 526] on div "Sync data with Google Sheets" at bounding box center [1410, 531] width 124 height 11
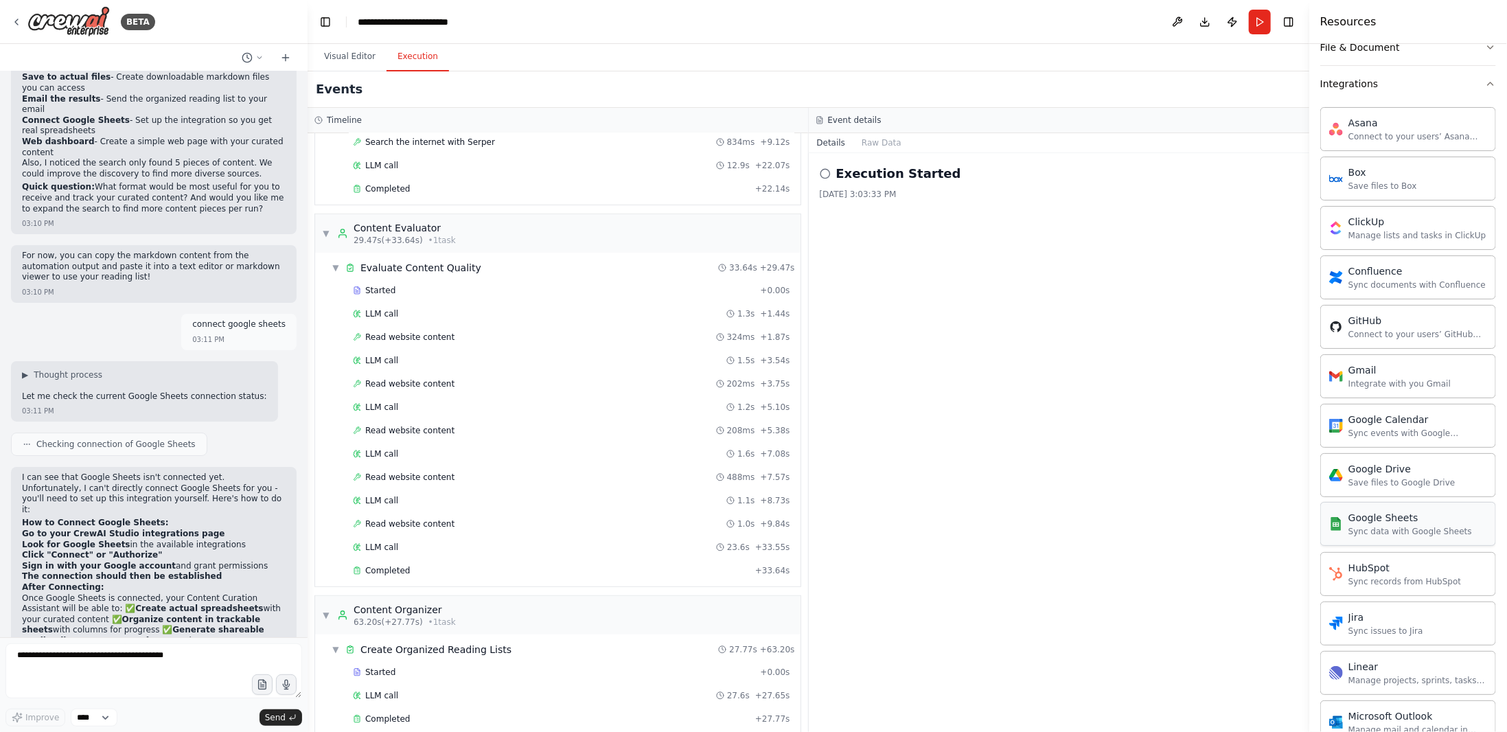
click at [1412, 526] on div "Sync data with Google Sheets" at bounding box center [1410, 531] width 124 height 11
click at [1392, 526] on div "Sync data with Google Sheets" at bounding box center [1410, 531] width 124 height 11
drag, startPoint x: 1392, startPoint y: 522, endPoint x: 1407, endPoint y: 523, distance: 15.2
click at [1407, 526] on div "Sync data with Google Sheets" at bounding box center [1410, 531] width 124 height 11
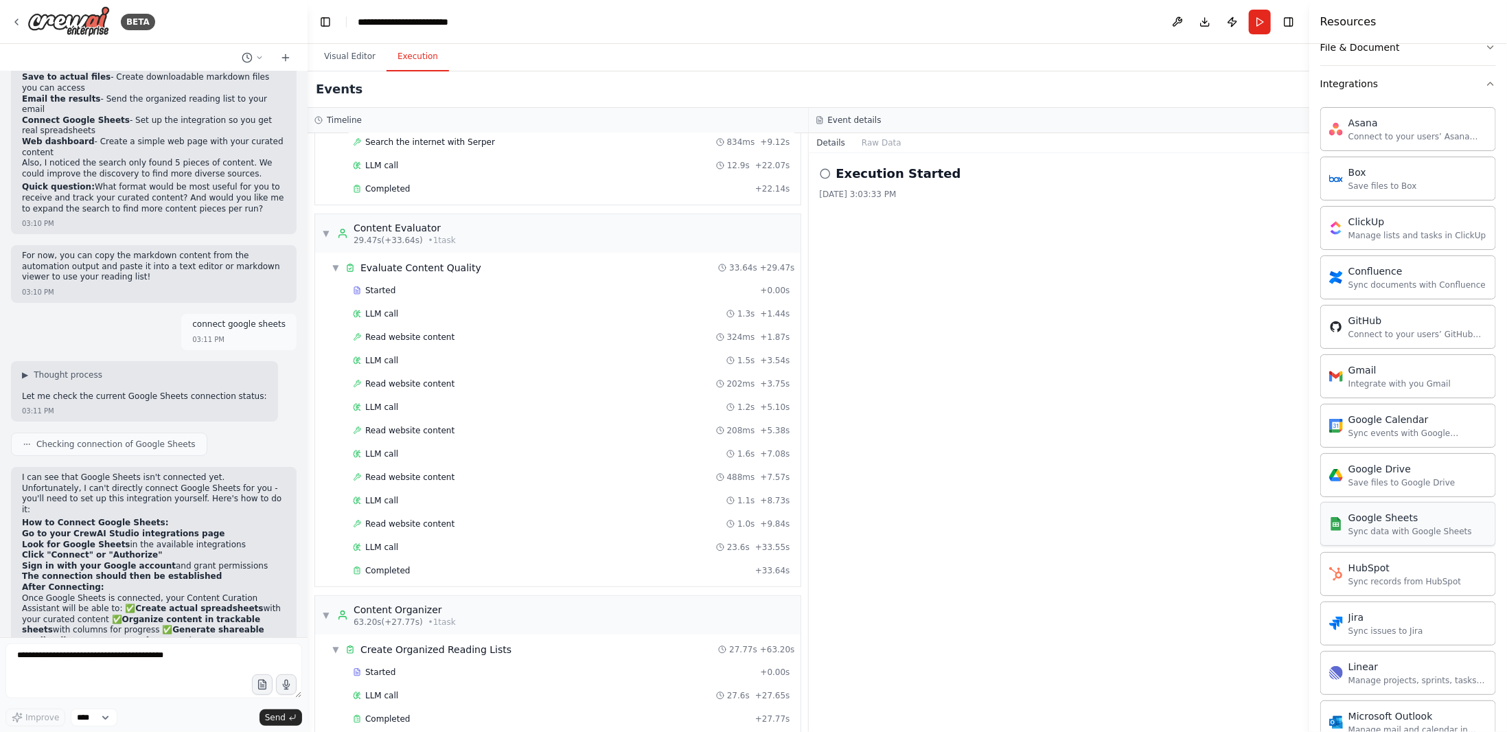
click at [1418, 526] on div "Sync data with Google Sheets" at bounding box center [1410, 531] width 124 height 11
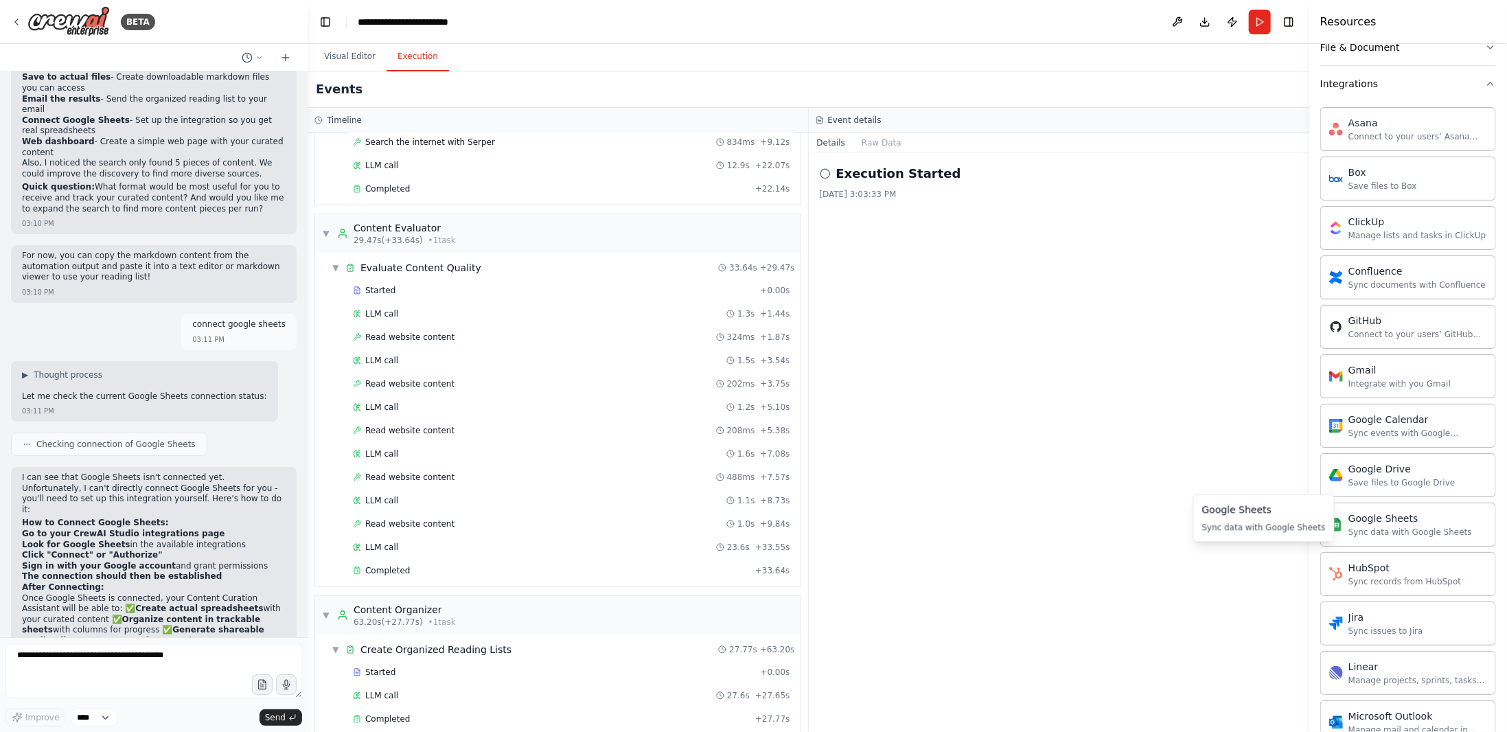
drag, startPoint x: 1398, startPoint y: 520, endPoint x: 1283, endPoint y: 533, distance: 115.4
click at [1283, 533] on div "Google Sheets Sync data with Google Sheets Google Sheets Sync data with Google …" at bounding box center [1263, 518] width 141 height 48
click at [1287, 529] on div "Sync data with Google Sheets" at bounding box center [1264, 528] width 124 height 11
click at [1277, 525] on div "Sync data with Google Sheets" at bounding box center [1264, 528] width 124 height 11
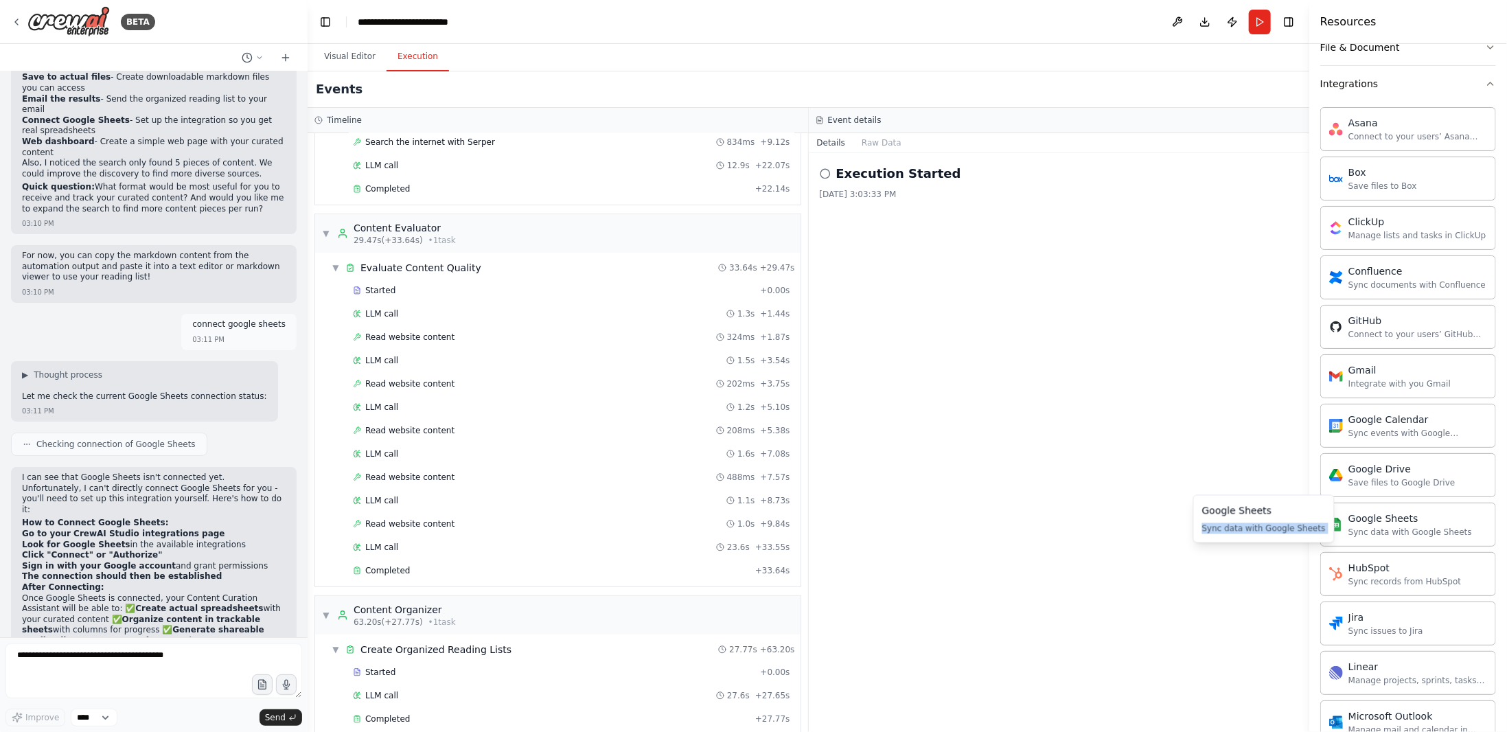
click at [1277, 525] on div "Sync data with Google Sheets" at bounding box center [1264, 528] width 124 height 11
click at [1276, 518] on div "Google Sheets Sync data with Google Sheets" at bounding box center [1264, 519] width 124 height 30
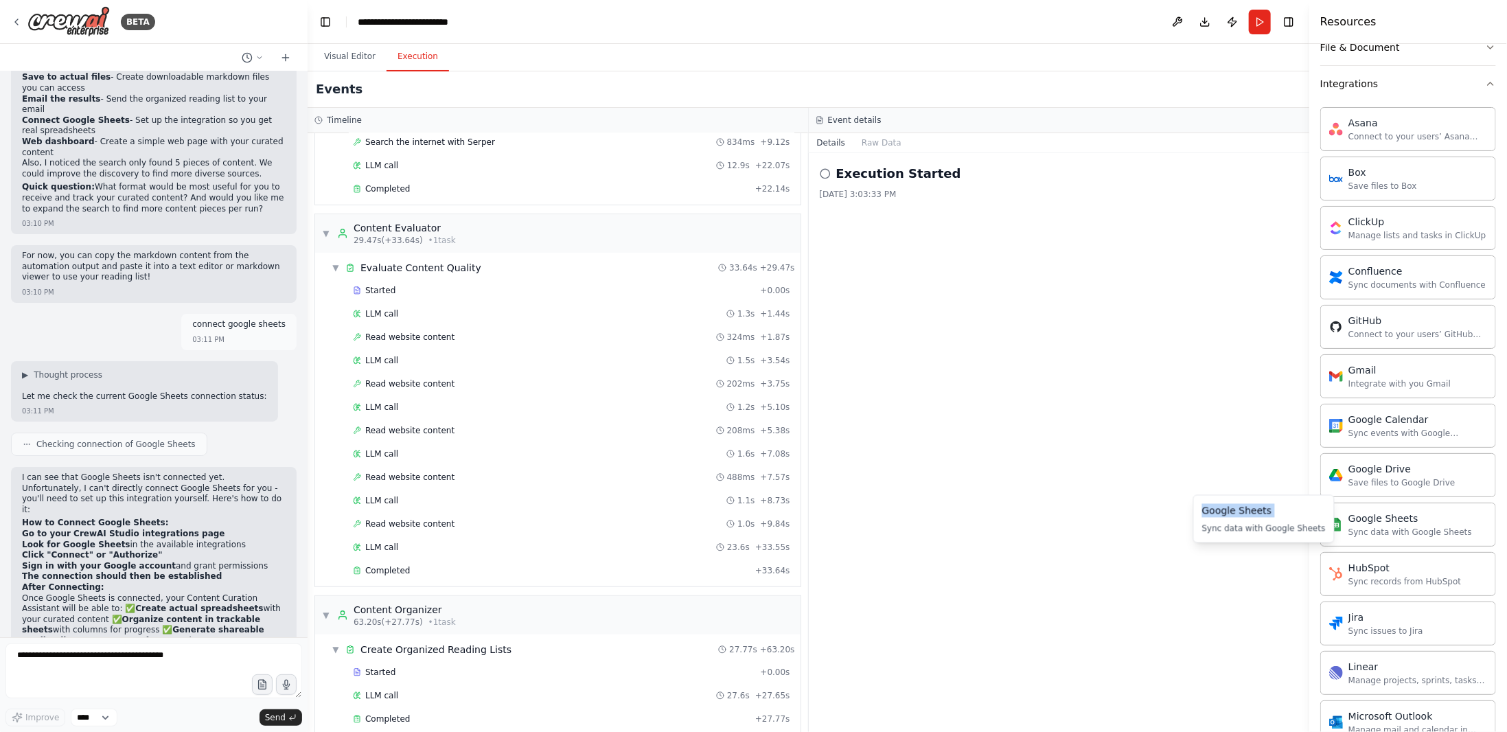
click at [1276, 518] on div "Google Sheets Sync data with Google Sheets" at bounding box center [1264, 519] width 124 height 30
click at [1280, 469] on div "Google Drive Save files to Google Drive" at bounding box center [1269, 470] width 107 height 30
click at [1271, 379] on div "Integrate with you Gmail" at bounding box center [1271, 381] width 102 height 11
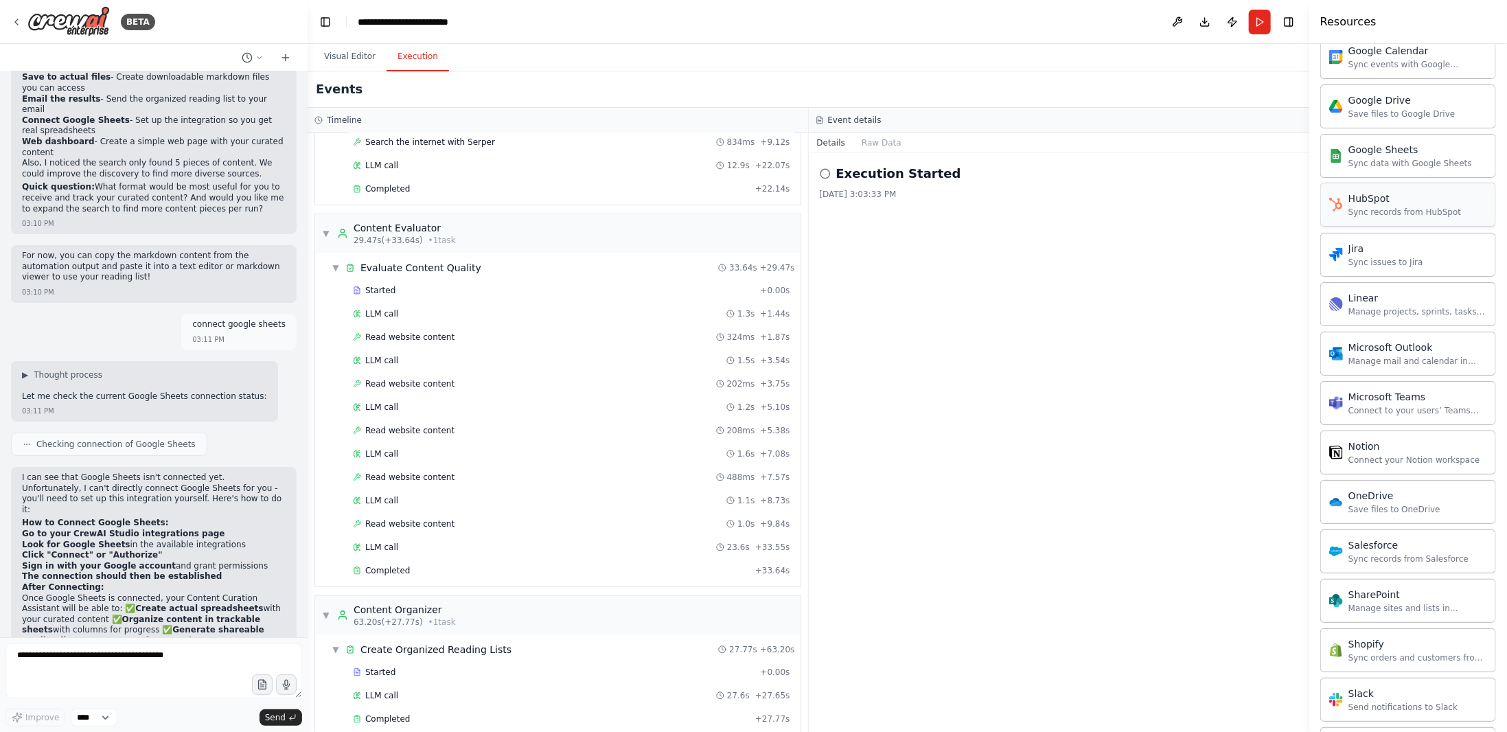
scroll to position [754, 0]
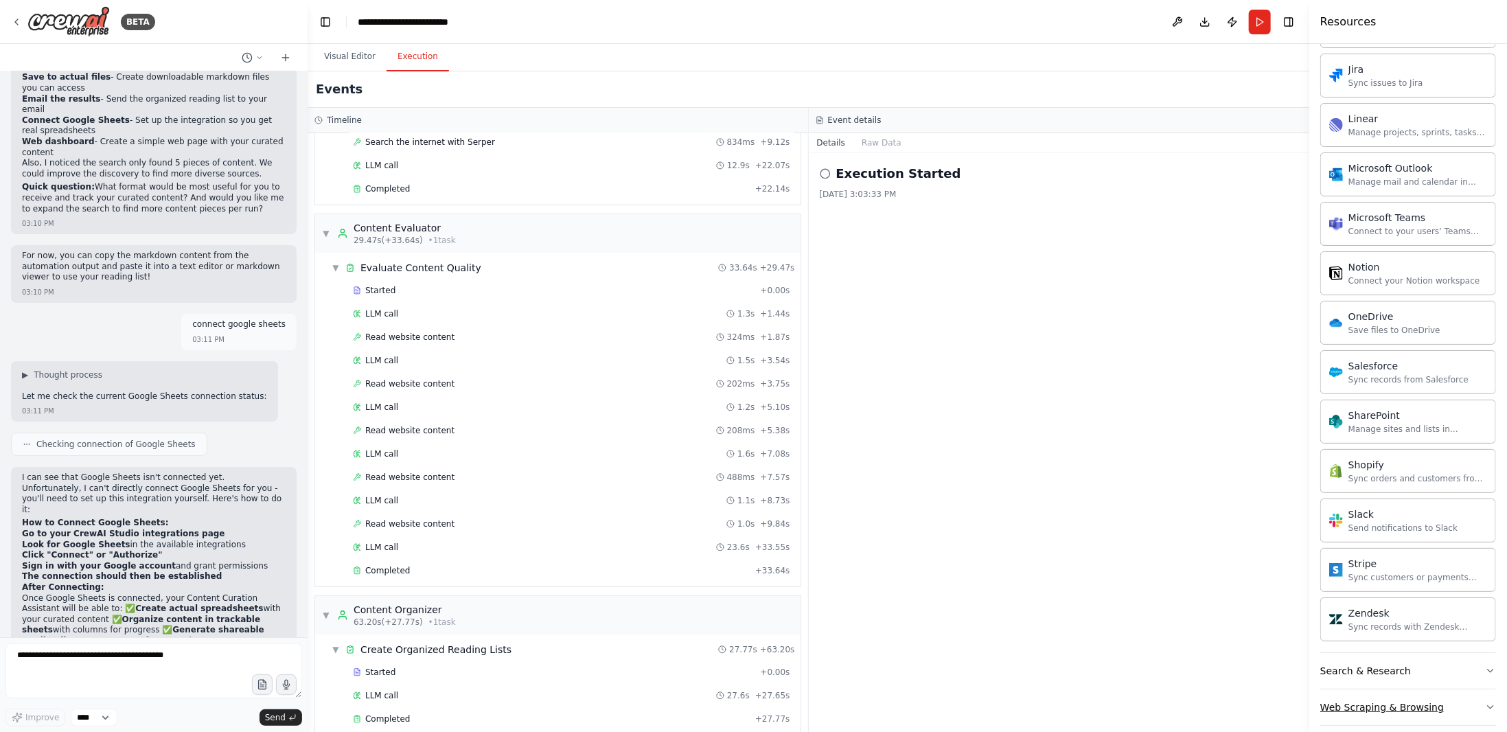
click at [1441, 693] on button "Web Scraping & Browsing" at bounding box center [1408, 707] width 176 height 36
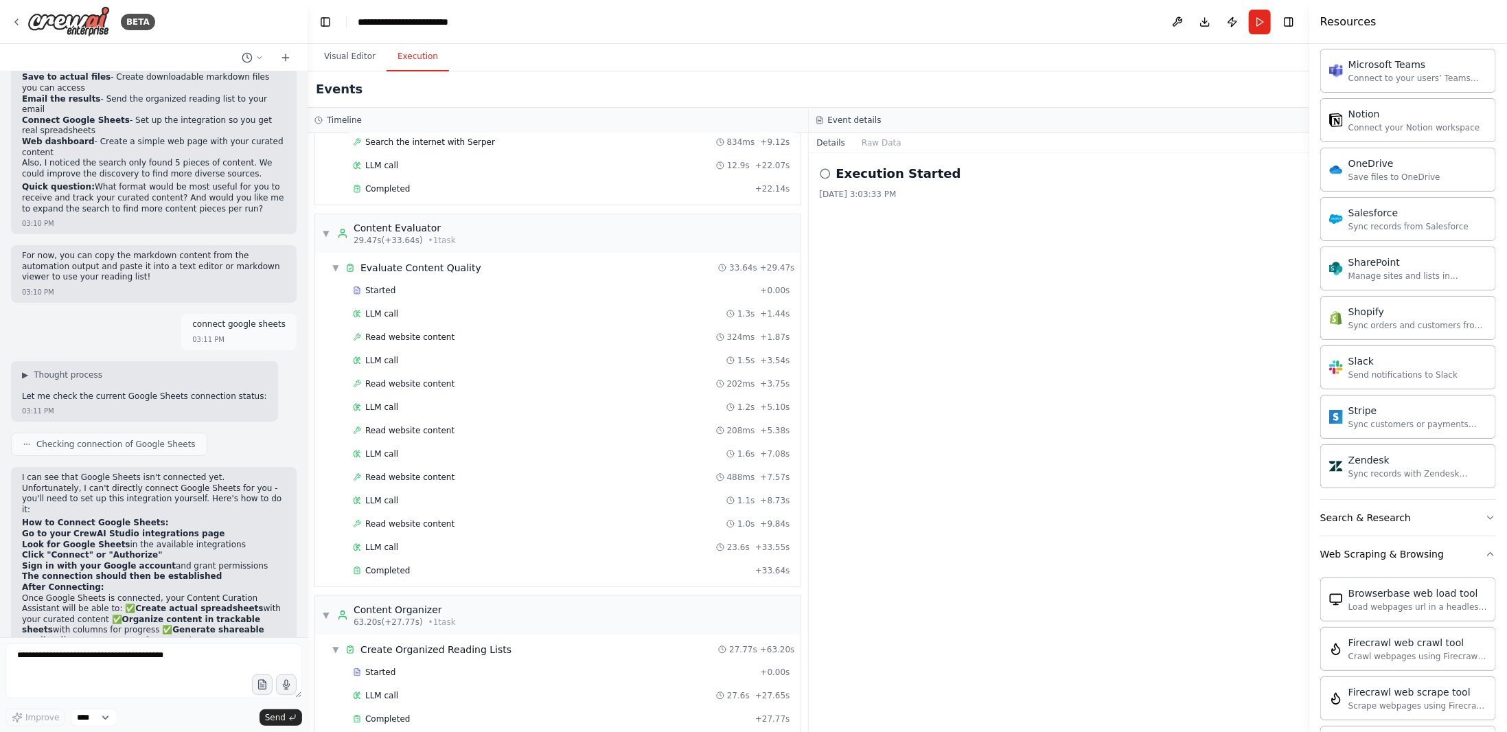
scroll to position [891, 0]
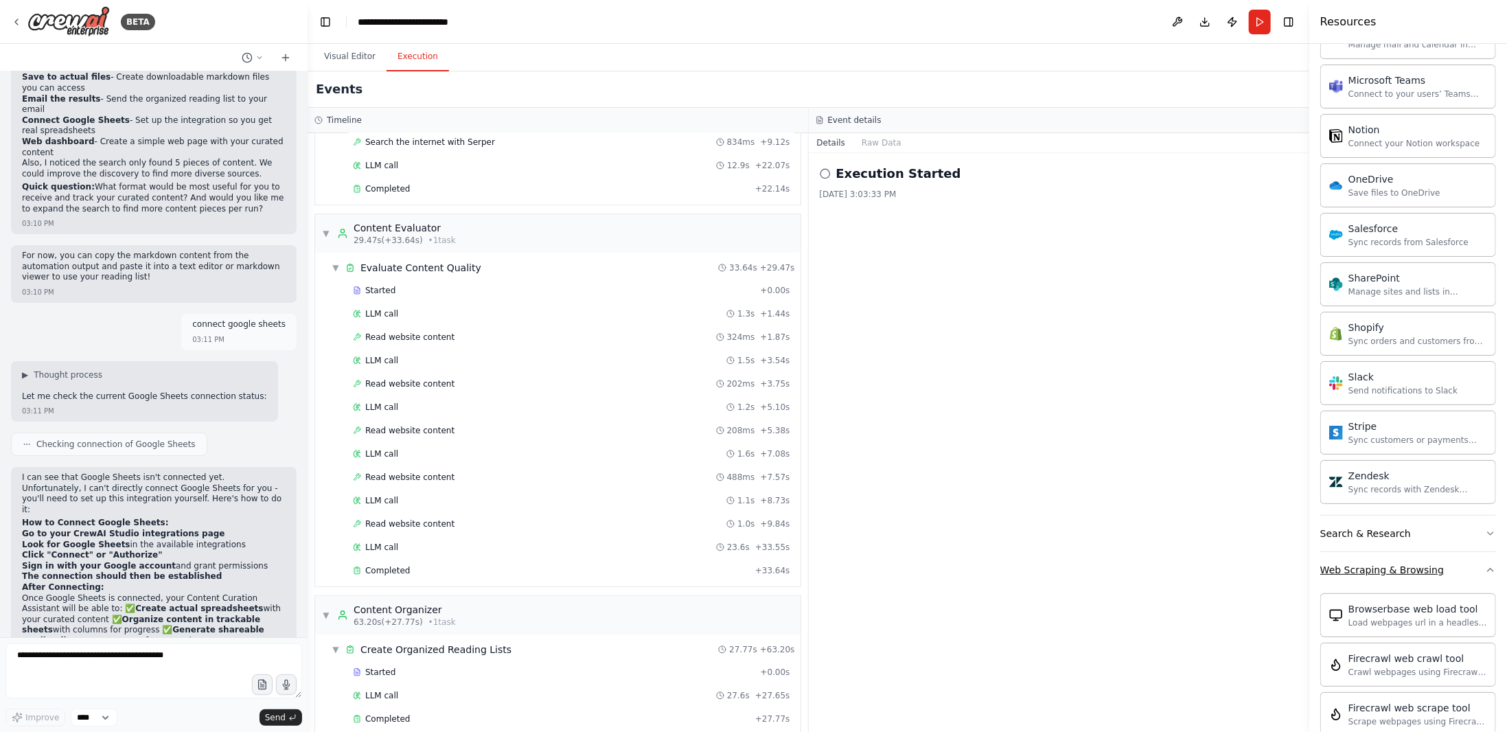
click at [1428, 566] on button "Web Scraping & Browsing" at bounding box center [1408, 570] width 176 height 36
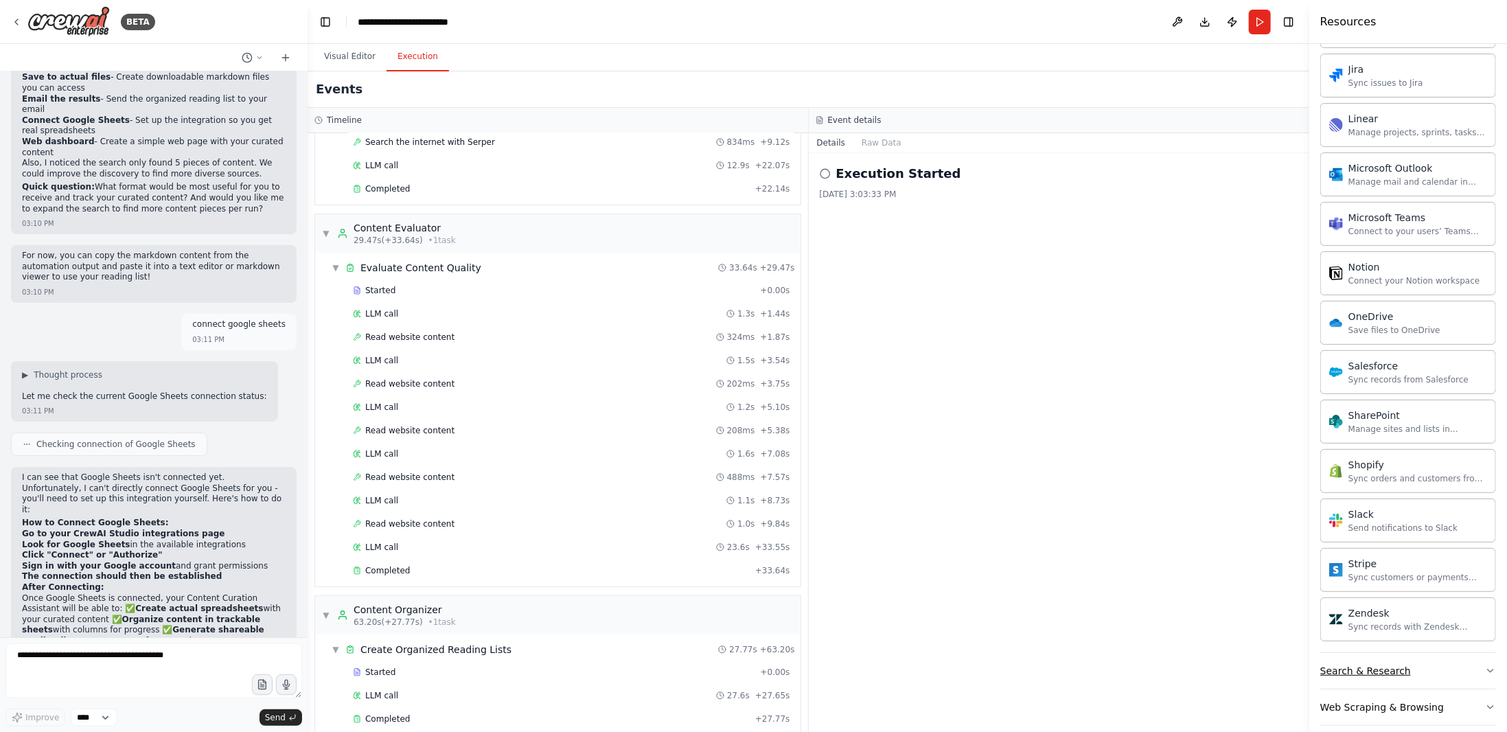
click at [1411, 653] on button "Search & Research" at bounding box center [1408, 671] width 176 height 36
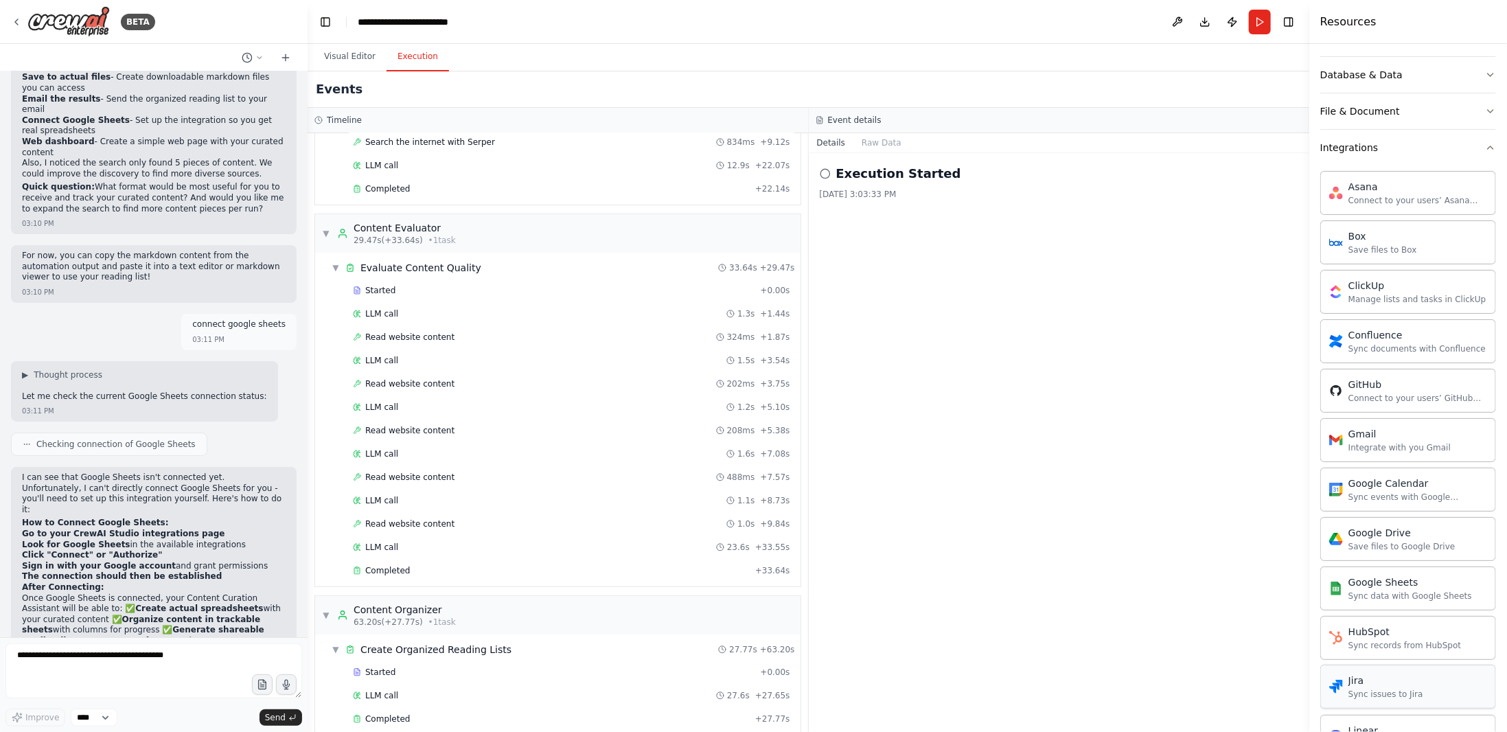
scroll to position [136, 0]
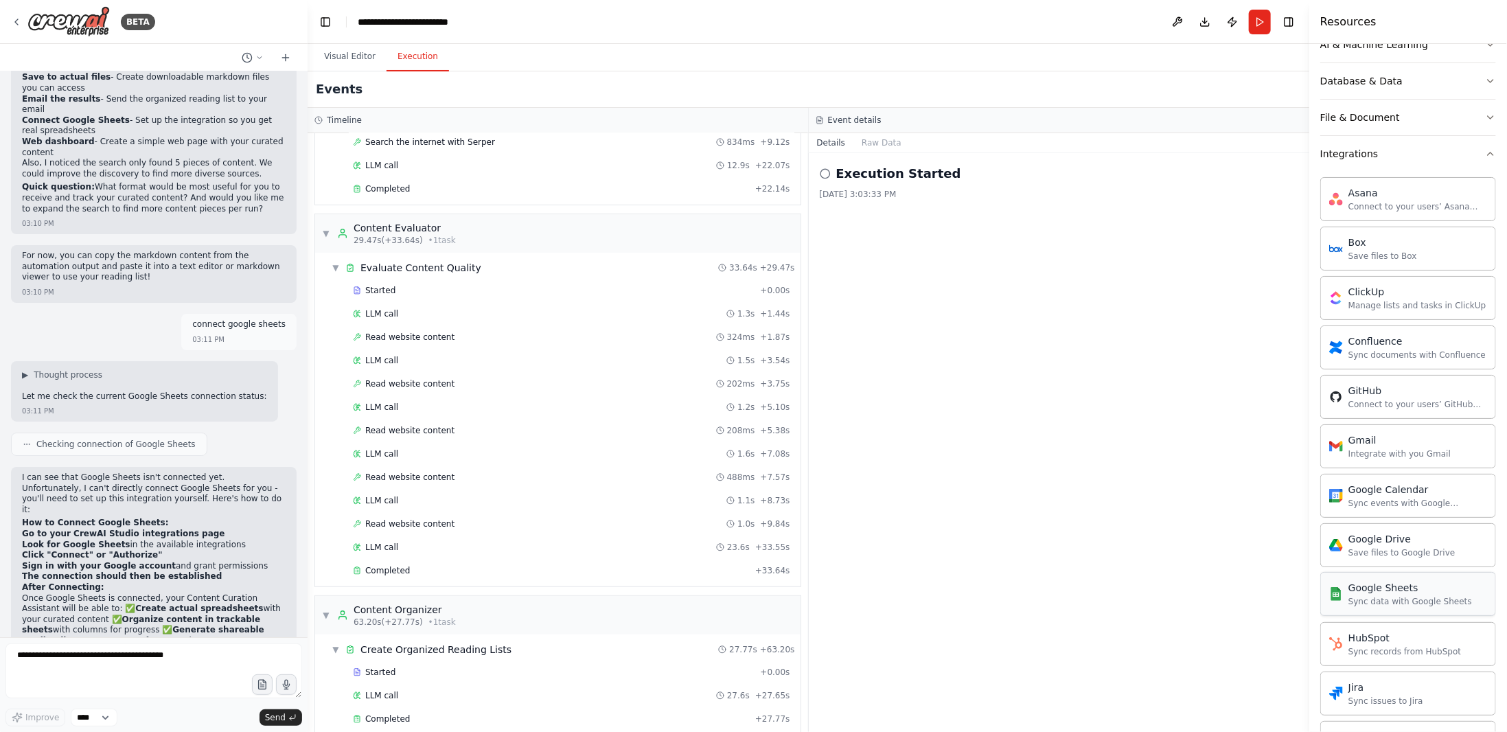
click at [1423, 596] on div "Sync data with Google Sheets" at bounding box center [1410, 601] width 124 height 11
click at [1382, 597] on div "Sync data with Google Sheets" at bounding box center [1410, 601] width 124 height 11
drag, startPoint x: 1382, startPoint y: 597, endPoint x: 1411, endPoint y: 592, distance: 29.2
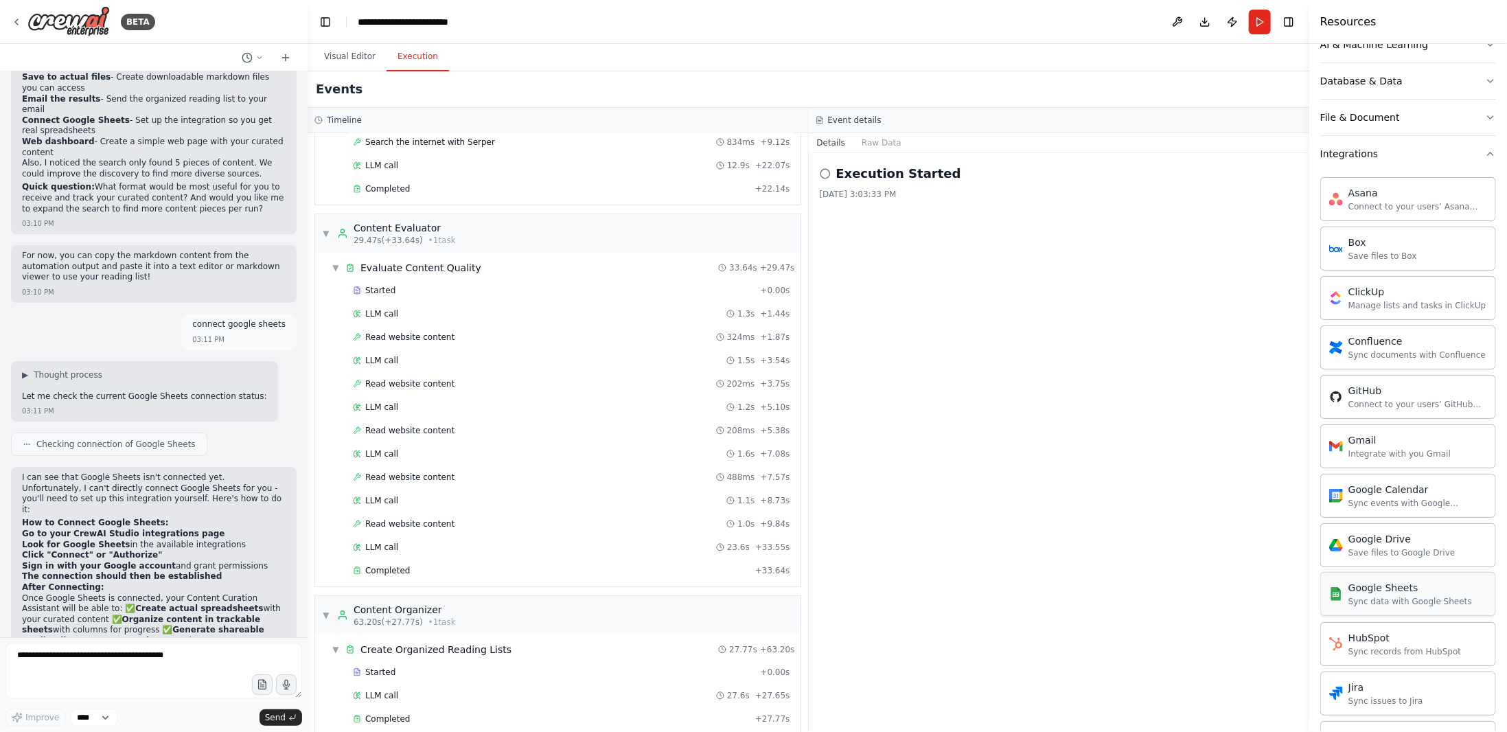
click at [1411, 596] on div "Sync data with Google Sheets" at bounding box center [1410, 601] width 124 height 11
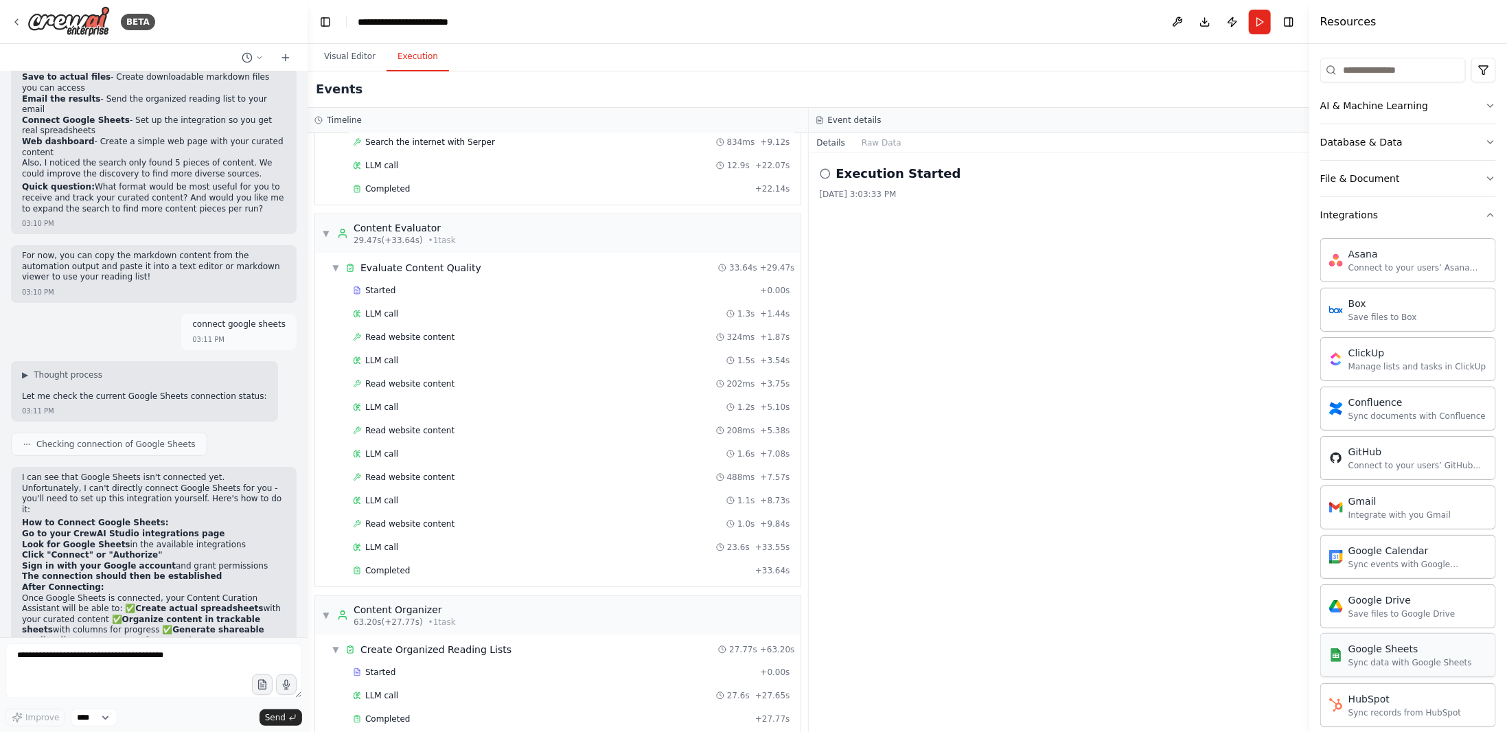
scroll to position [0, 0]
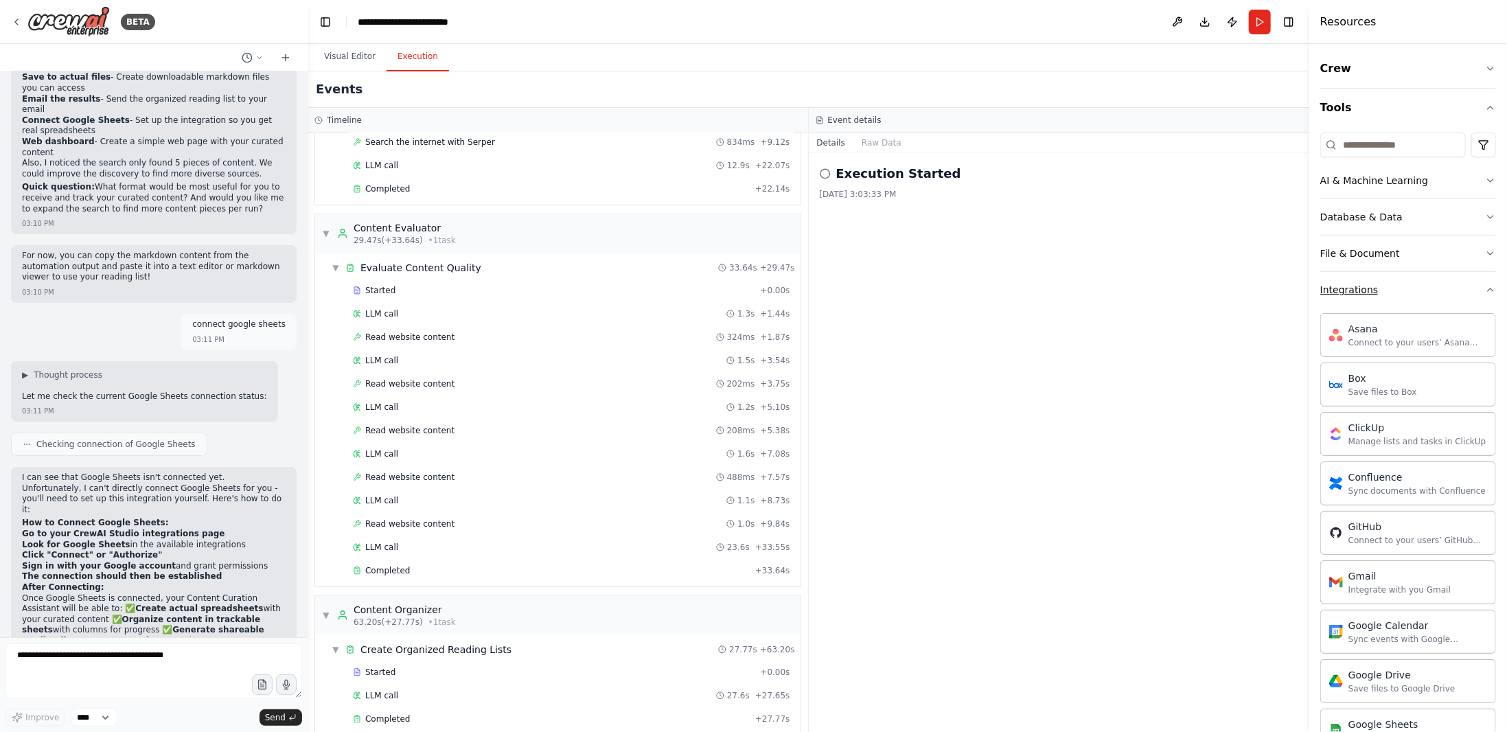
click at [1379, 286] on button "Integrations" at bounding box center [1408, 290] width 176 height 36
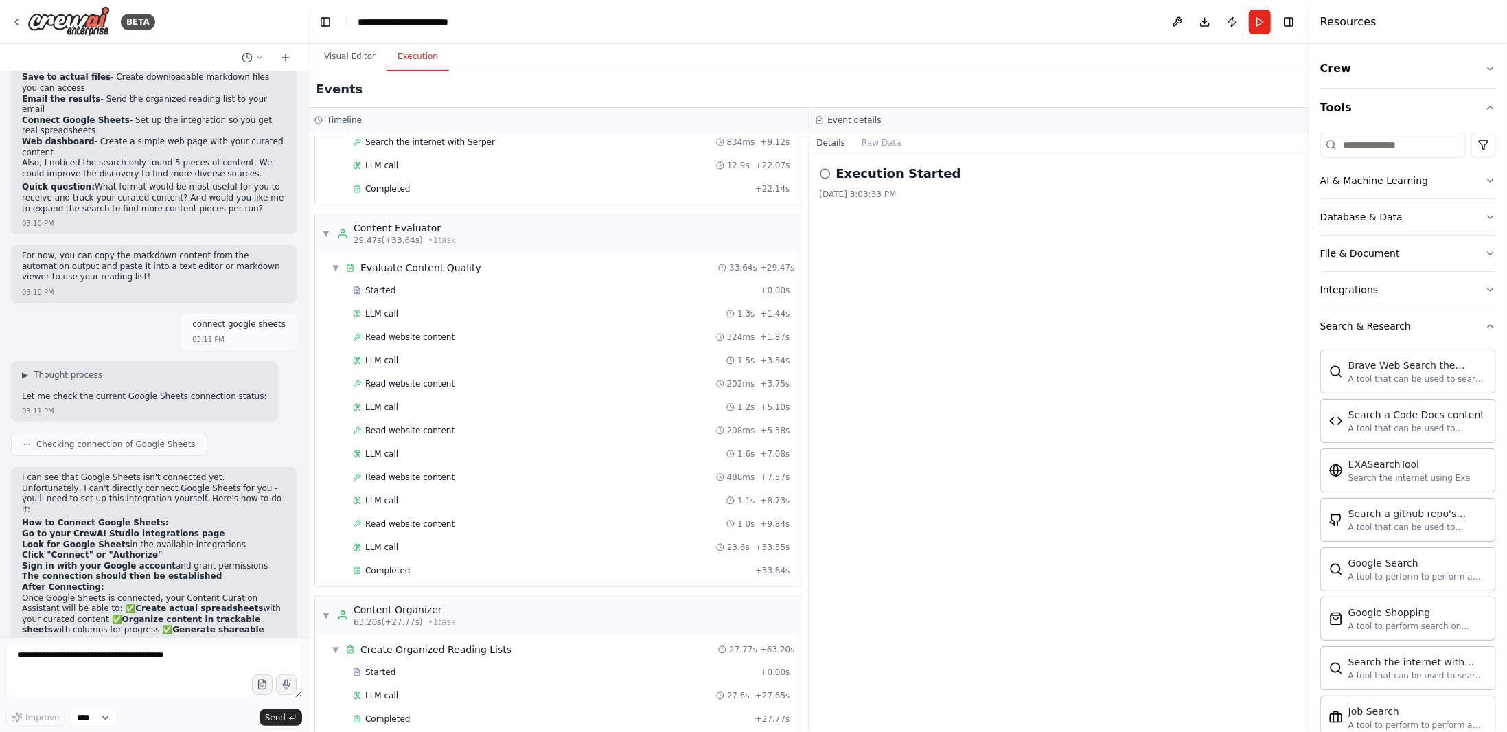
click at [1395, 251] on button "File & Document" at bounding box center [1408, 253] width 176 height 36
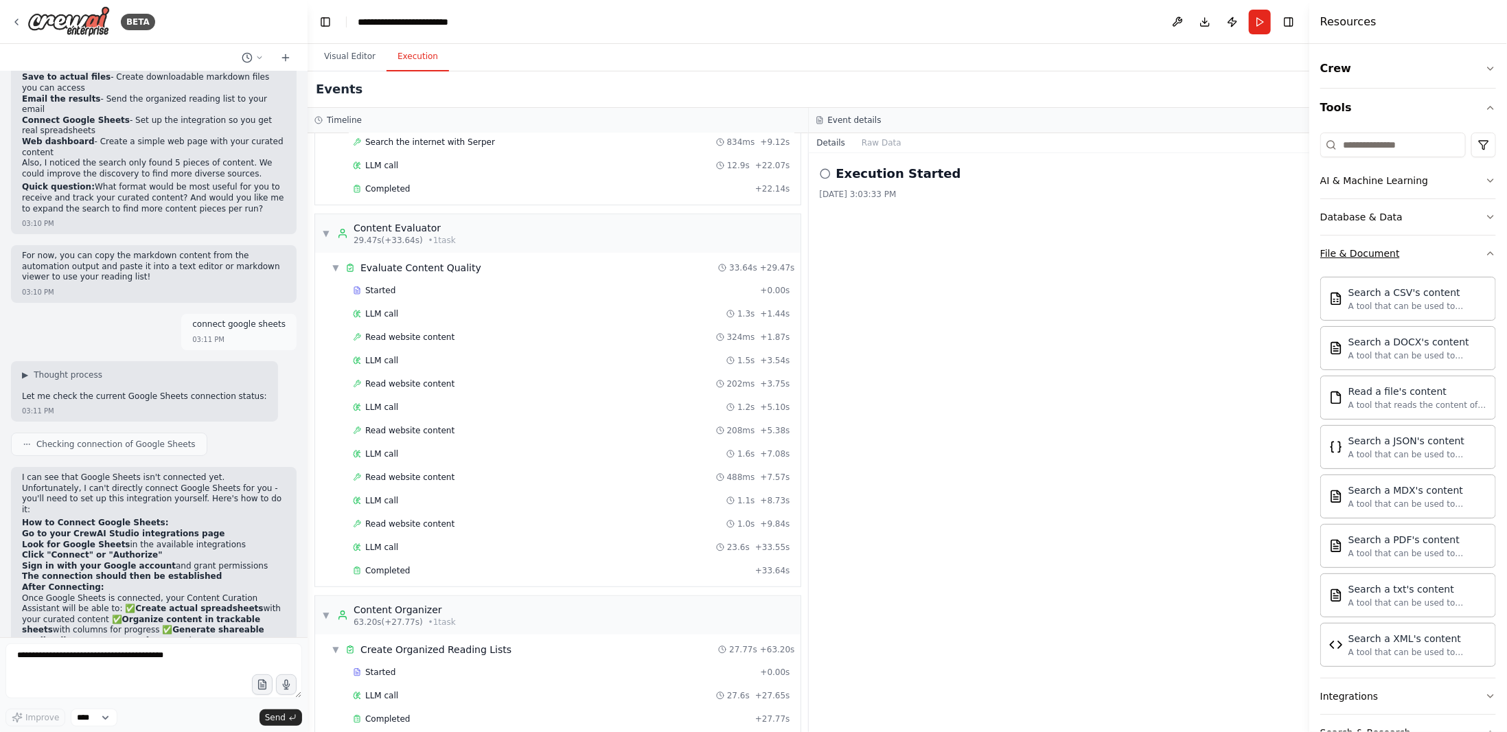
click at [1426, 249] on button "File & Document" at bounding box center [1408, 253] width 176 height 36
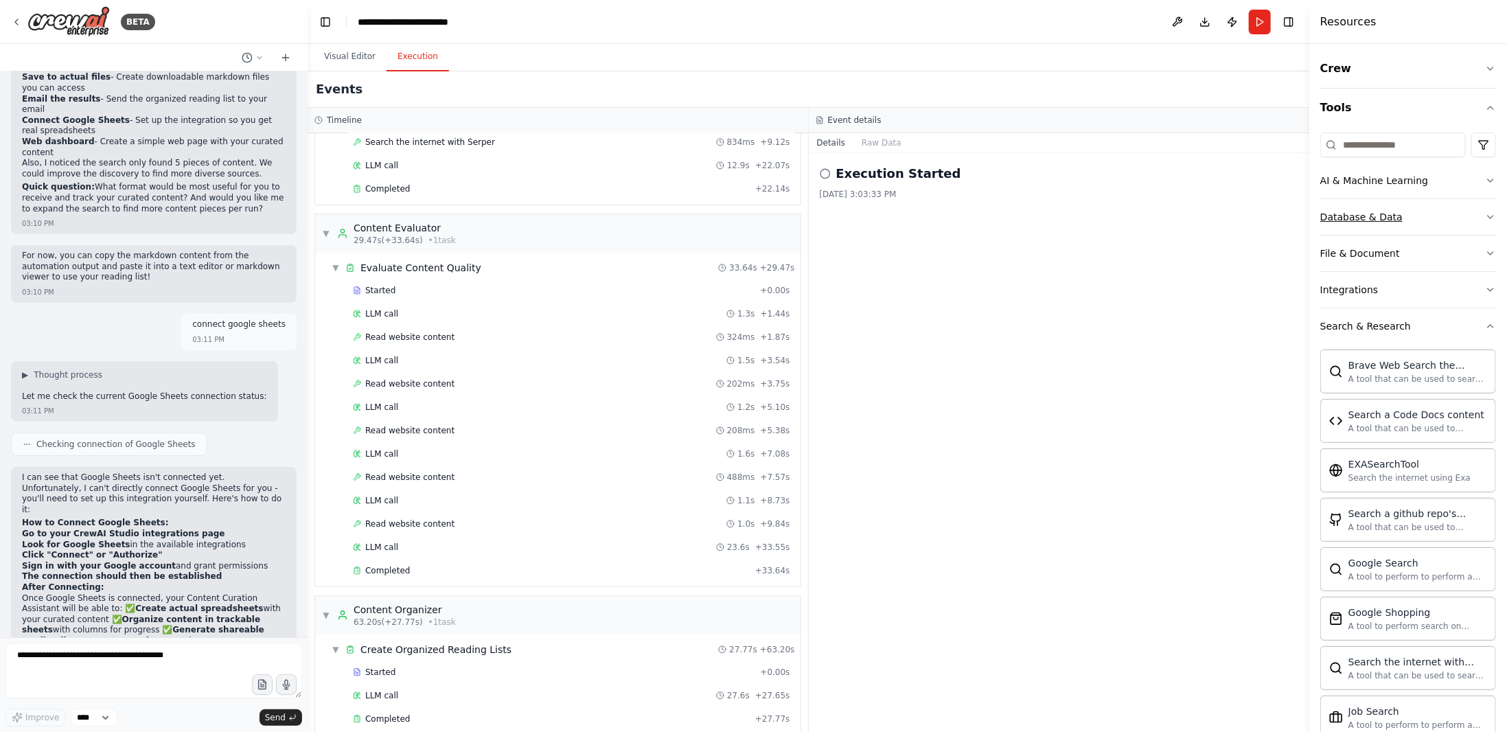
click at [1399, 209] on button "Database & Data" at bounding box center [1408, 217] width 176 height 36
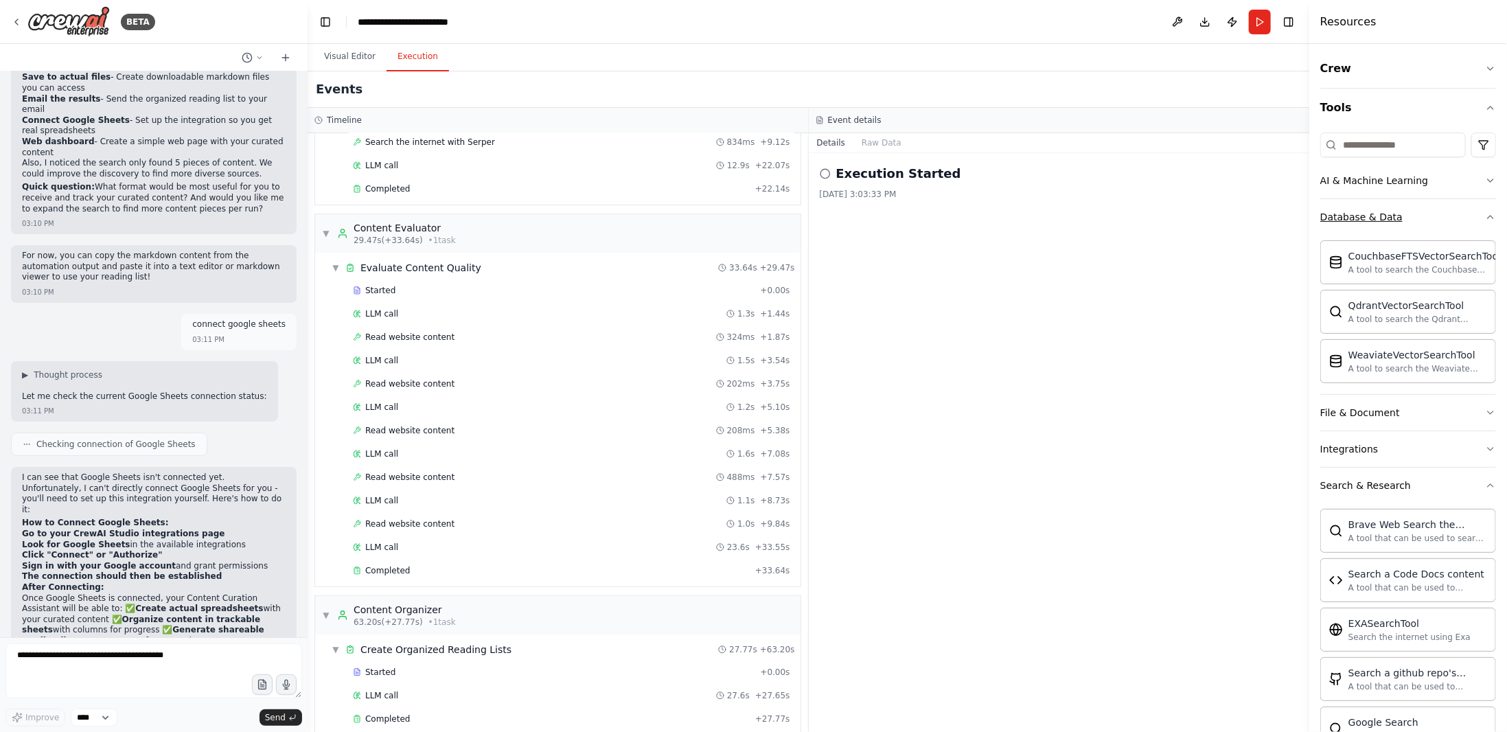
click at [1403, 206] on button "Database & Data" at bounding box center [1408, 217] width 176 height 36
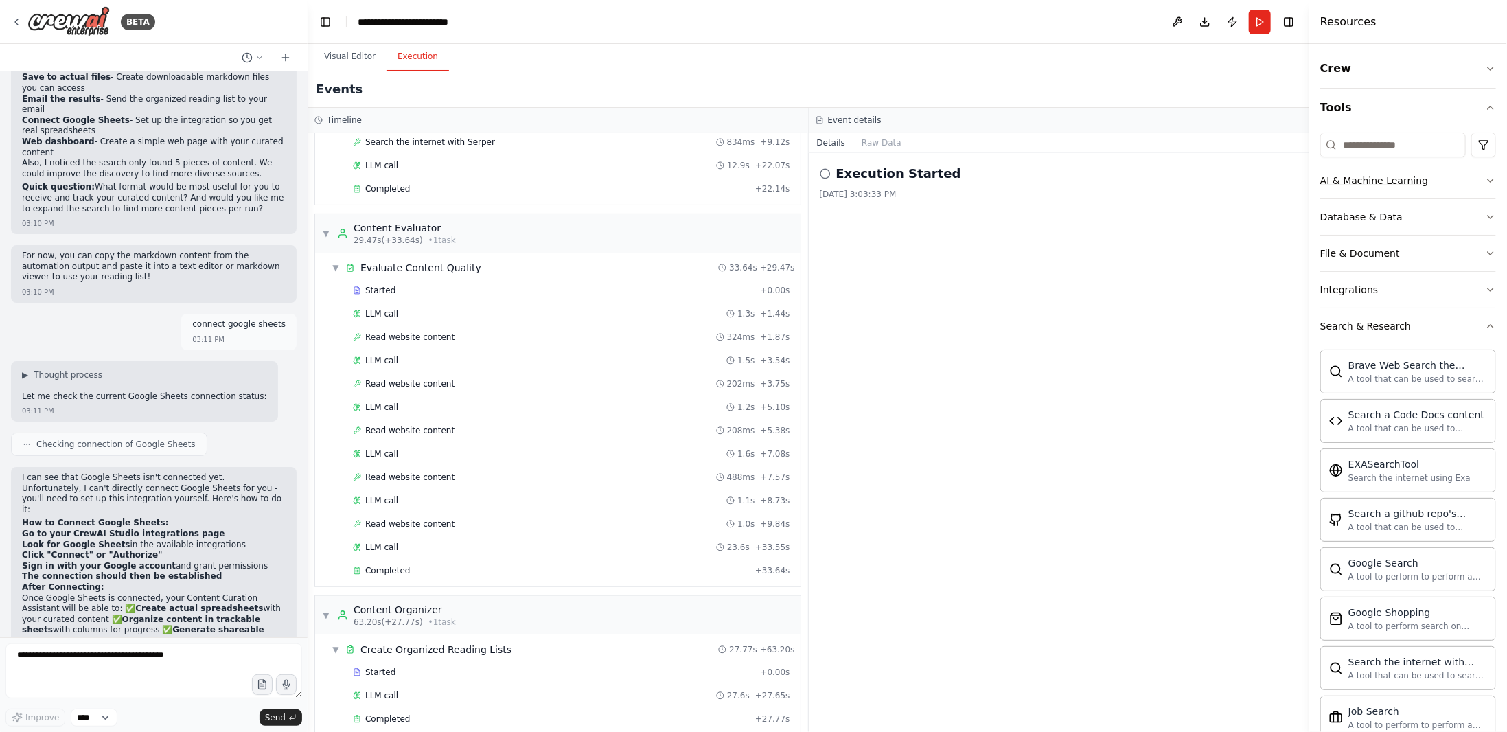
click at [1416, 183] on div "AI & Machine Learning" at bounding box center [1374, 181] width 108 height 14
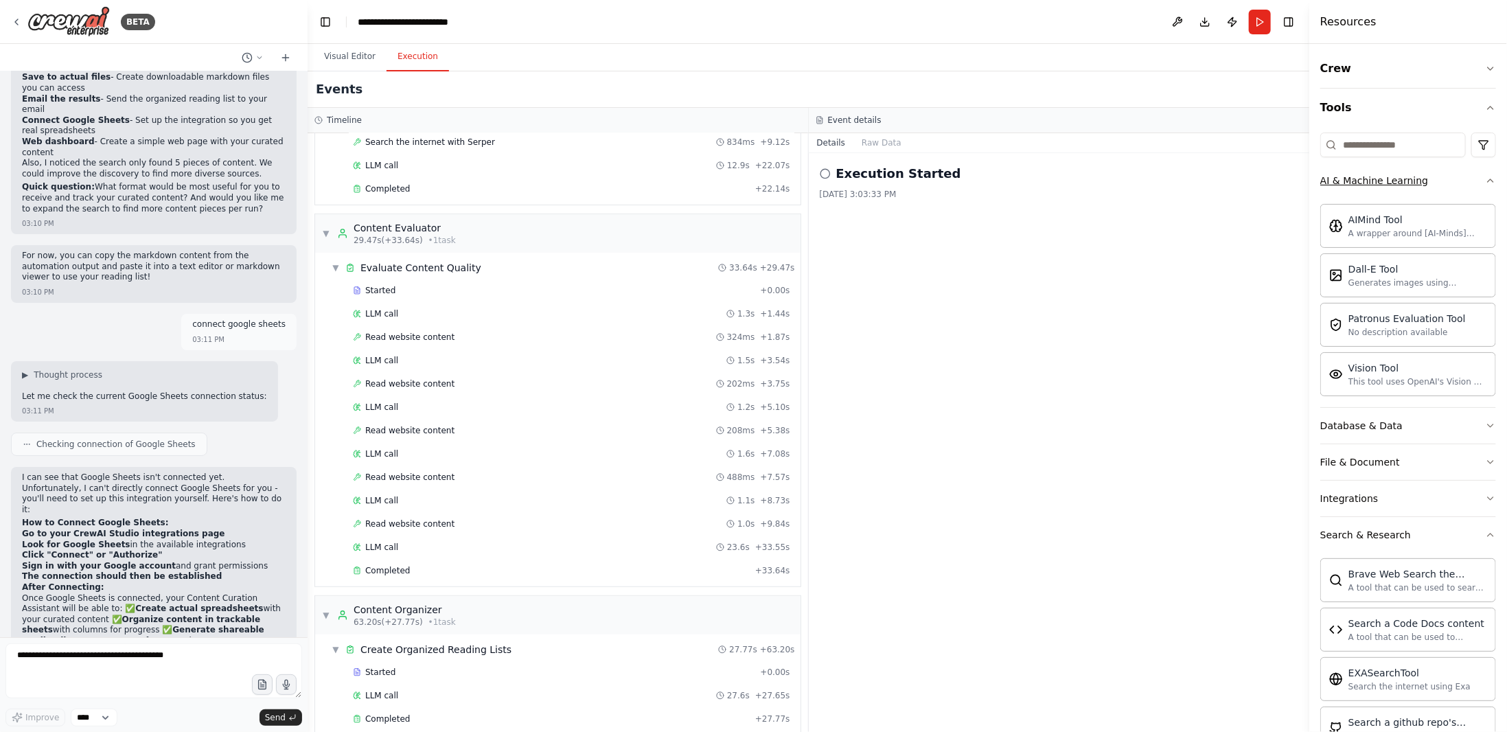
click at [1410, 176] on div "AI & Machine Learning" at bounding box center [1374, 181] width 108 height 14
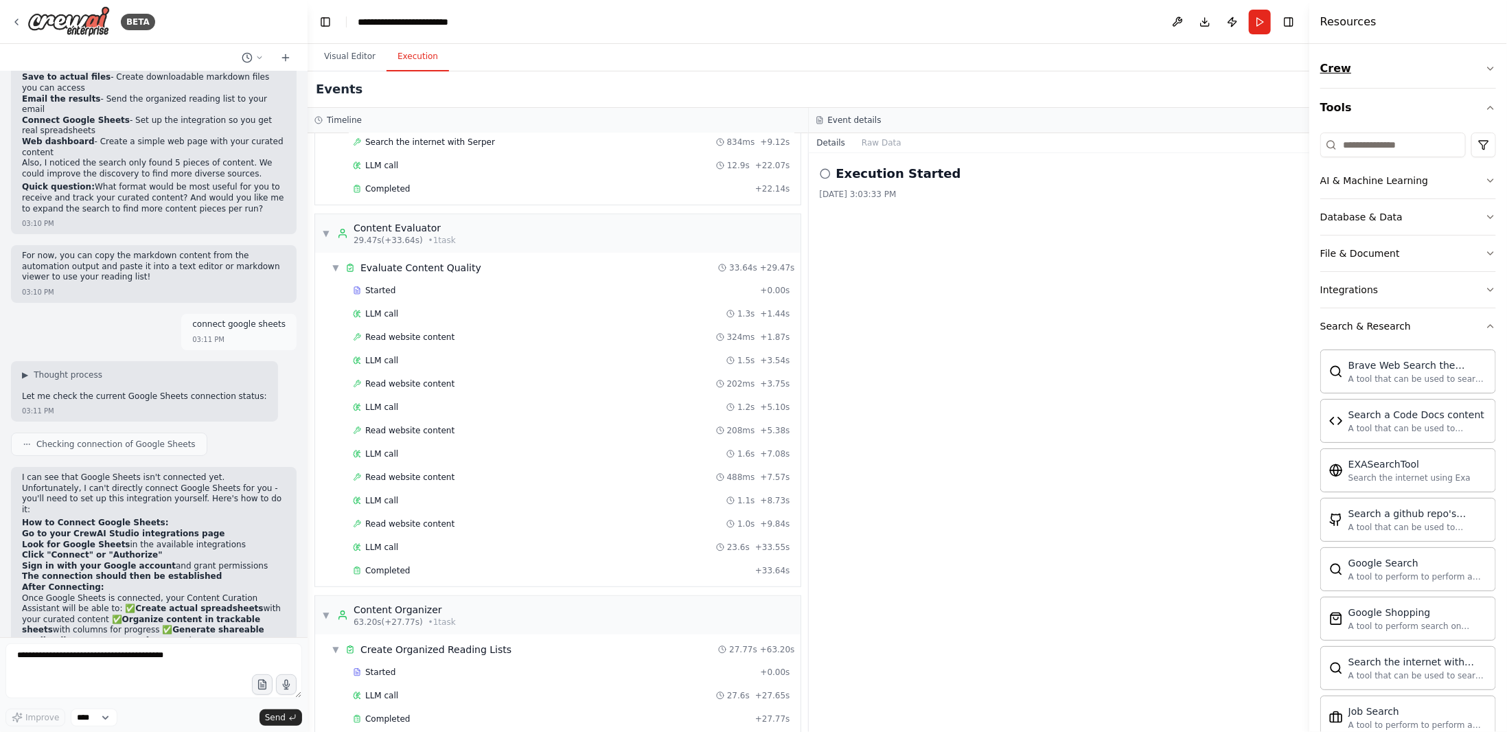
click at [1372, 76] on button "Crew" at bounding box center [1408, 68] width 176 height 38
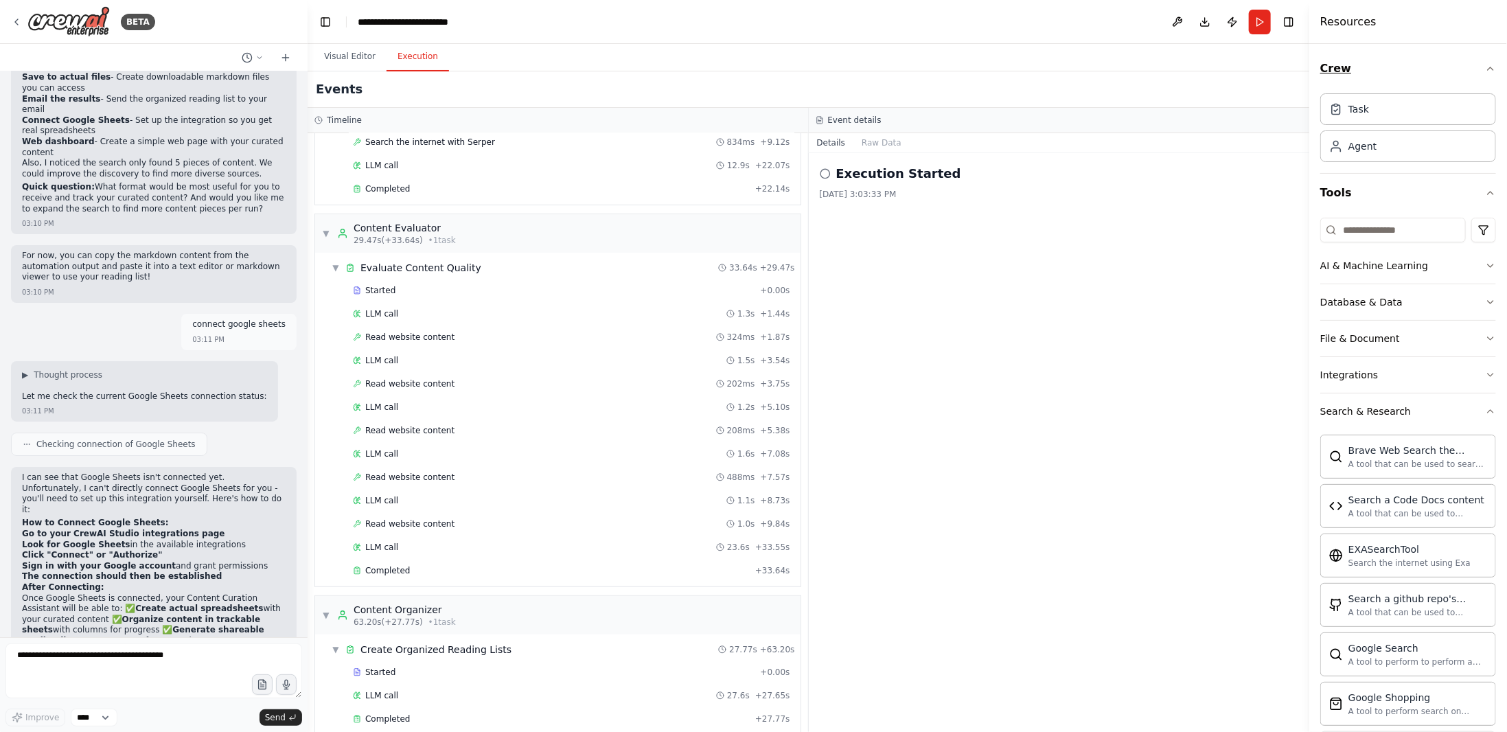
click at [1422, 71] on button "Crew" at bounding box center [1408, 68] width 176 height 38
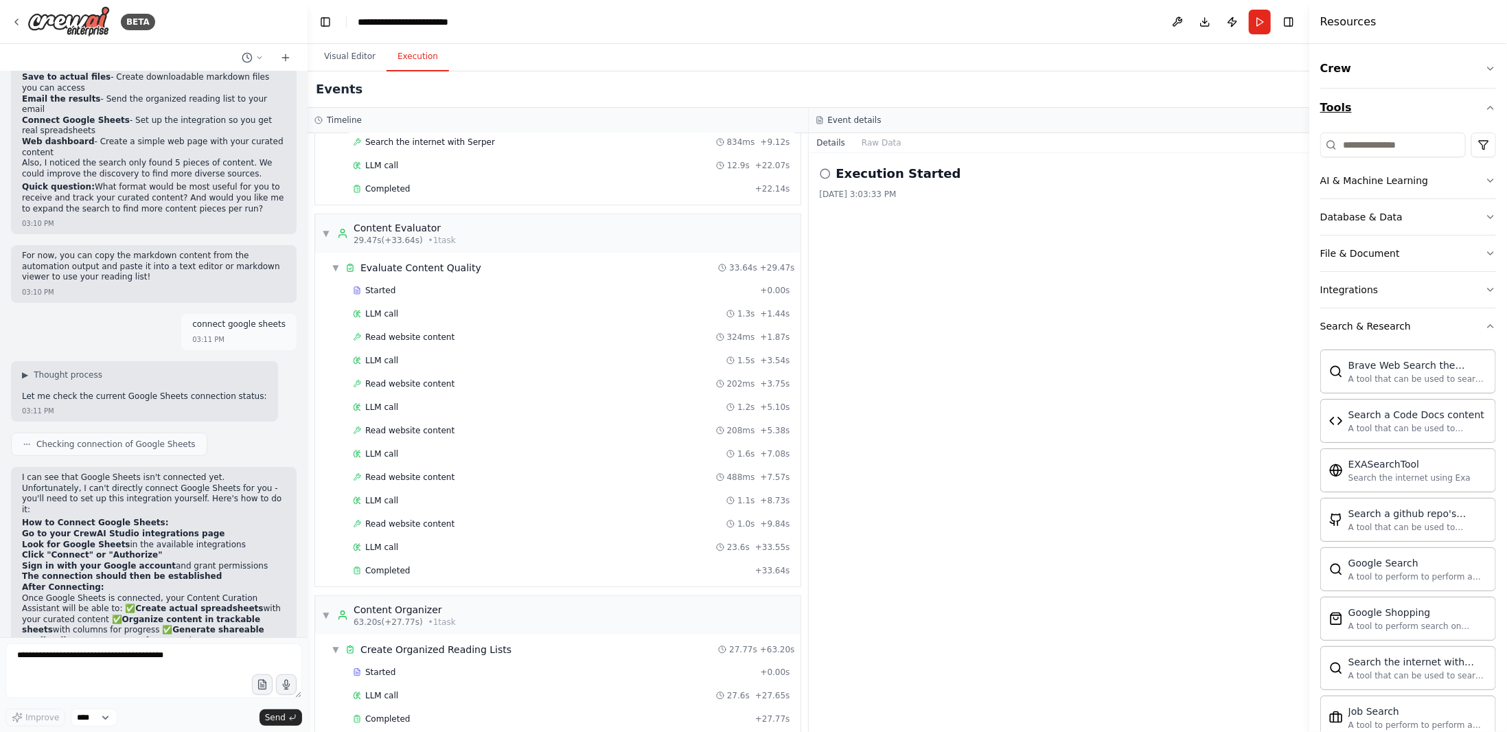
click at [1383, 97] on button "Tools" at bounding box center [1408, 108] width 176 height 38
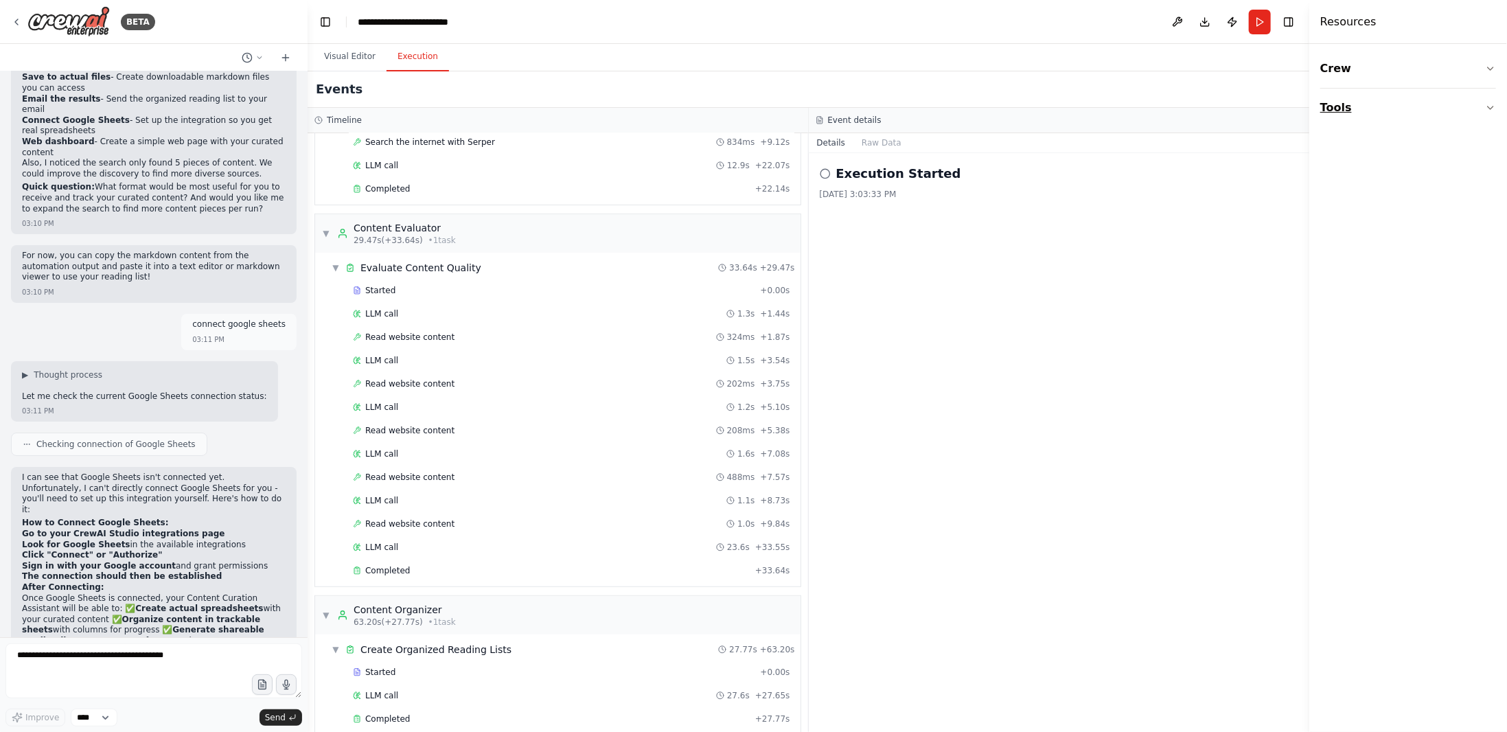
click at [1383, 97] on button "Tools" at bounding box center [1408, 108] width 176 height 38
click at [1399, 284] on button "Integrations" at bounding box center [1408, 290] width 176 height 36
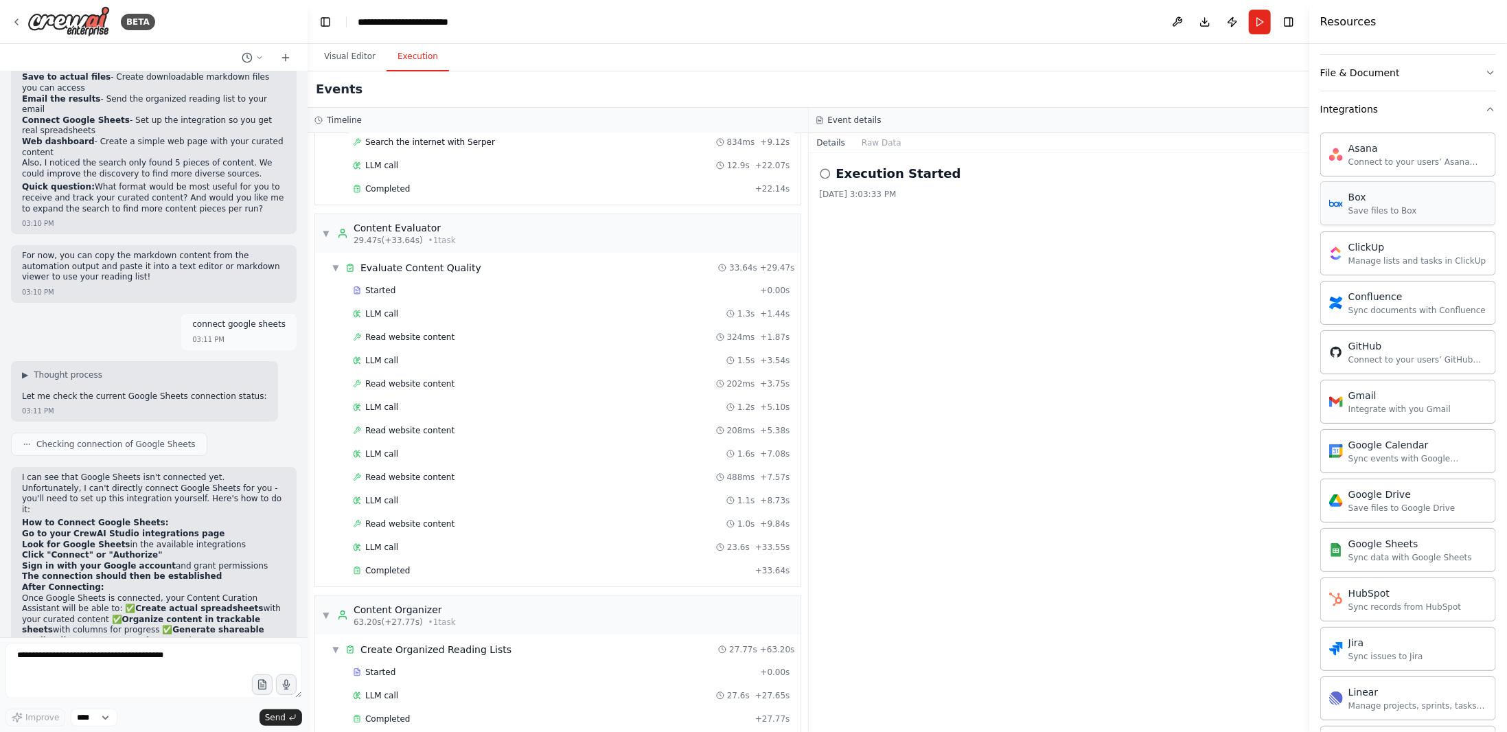
scroll to position [206, 0]
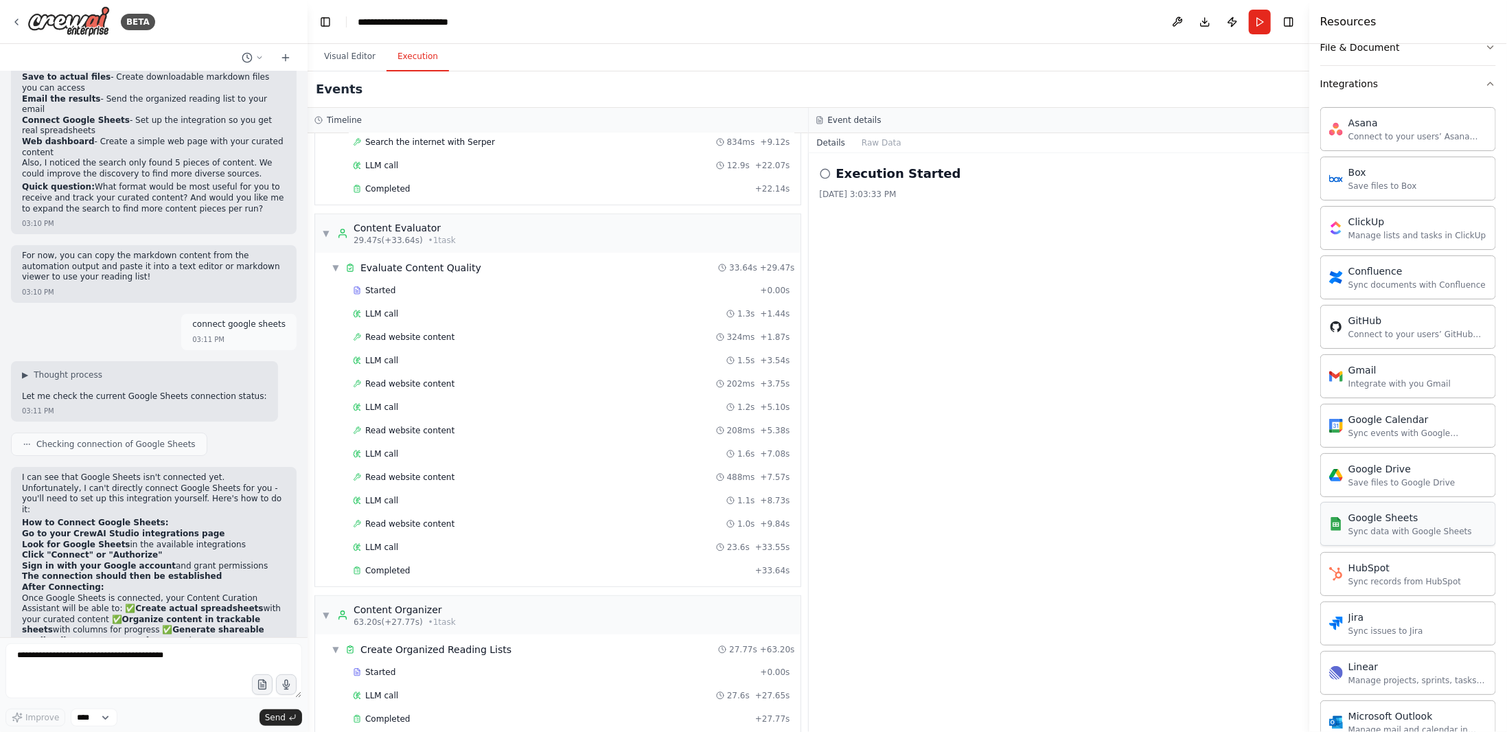
click at [1399, 528] on div "Sync data with Google Sheets" at bounding box center [1410, 531] width 124 height 11
click at [1372, 526] on div "Sync data with Google Sheets" at bounding box center [1410, 531] width 124 height 11
click at [1371, 526] on div "Sync data with Google Sheets" at bounding box center [1410, 531] width 124 height 11
click at [1381, 526] on div "Sync data with Google Sheets" at bounding box center [1410, 531] width 124 height 11
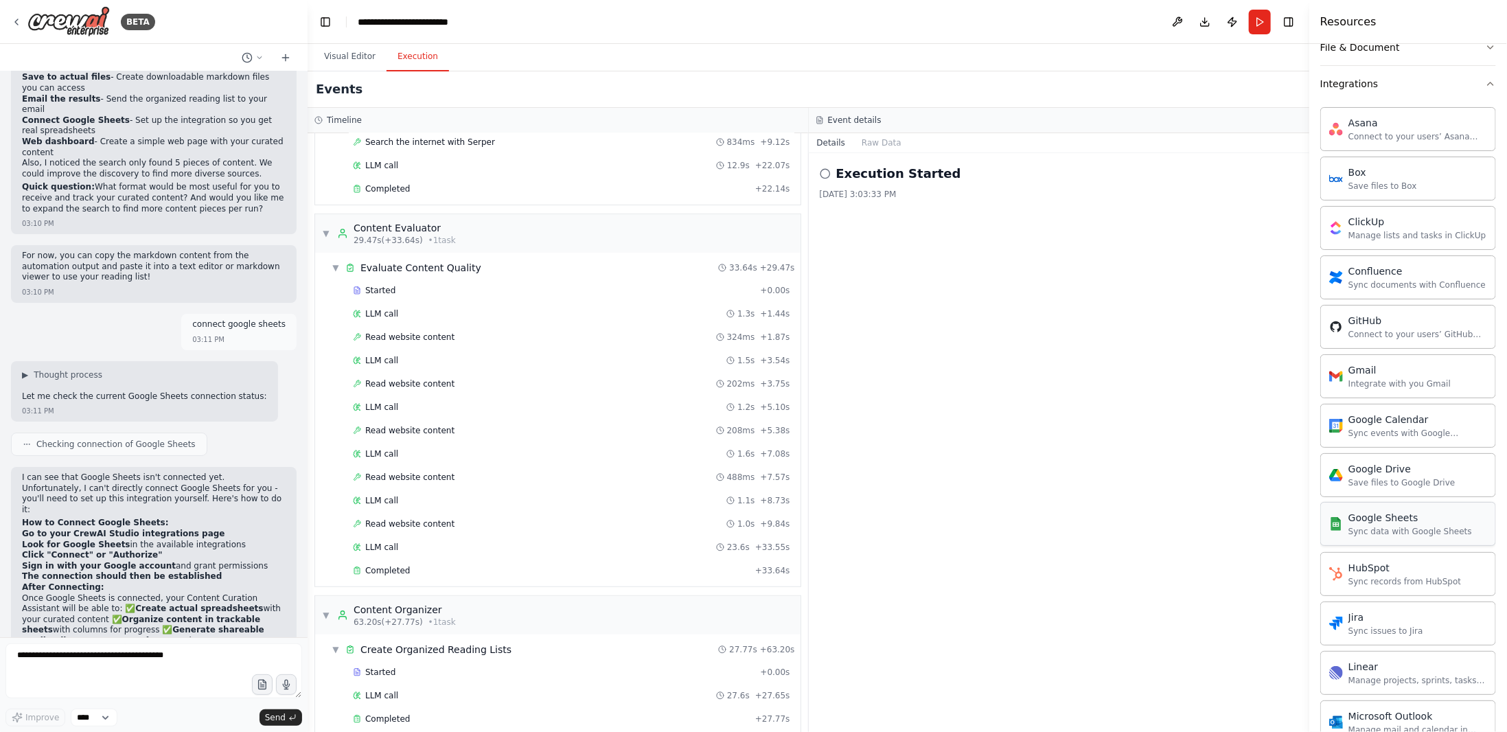
click at [1381, 526] on div "Sync data with Google Sheets" at bounding box center [1410, 531] width 124 height 11
drag, startPoint x: 1381, startPoint y: 524, endPoint x: 1237, endPoint y: 525, distance: 144.2
click at [1237, 525] on div "BETA Set up a crew that finds and organizes interesting articles, videos, and p…" at bounding box center [753, 366] width 1507 height 732
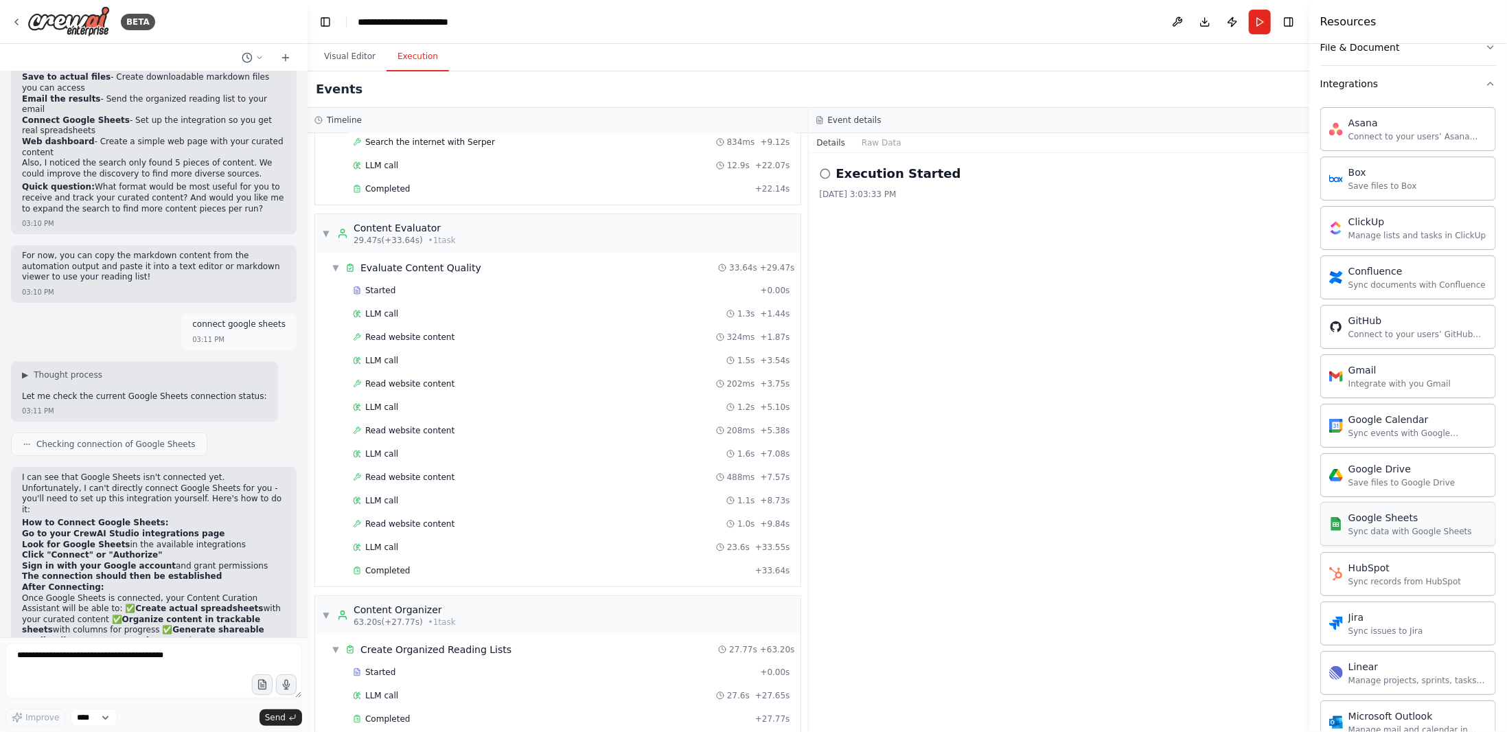
click at [1363, 519] on div "Google Sheets Sync data with Google Sheets" at bounding box center [1410, 524] width 124 height 26
click at [1291, 518] on div "Execution Started 9/20/2025, 3:03:33 PM" at bounding box center [1059, 442] width 501 height 579
click at [1363, 517] on div "Google Sheets" at bounding box center [1410, 518] width 124 height 14
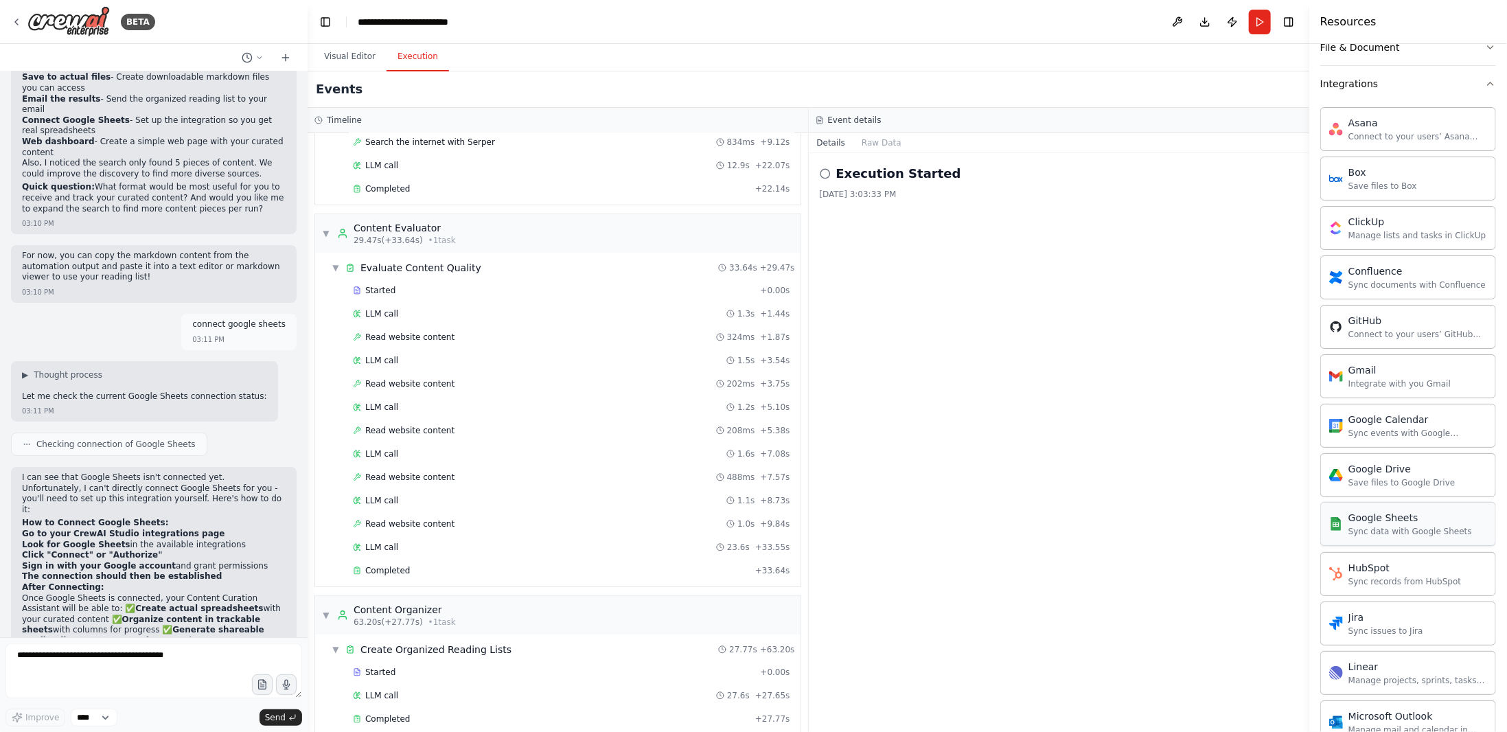
click at [1363, 517] on div "Google Sheets" at bounding box center [1410, 518] width 124 height 14
click at [1387, 481] on div "Save files to Google Drive" at bounding box center [1401, 481] width 107 height 11
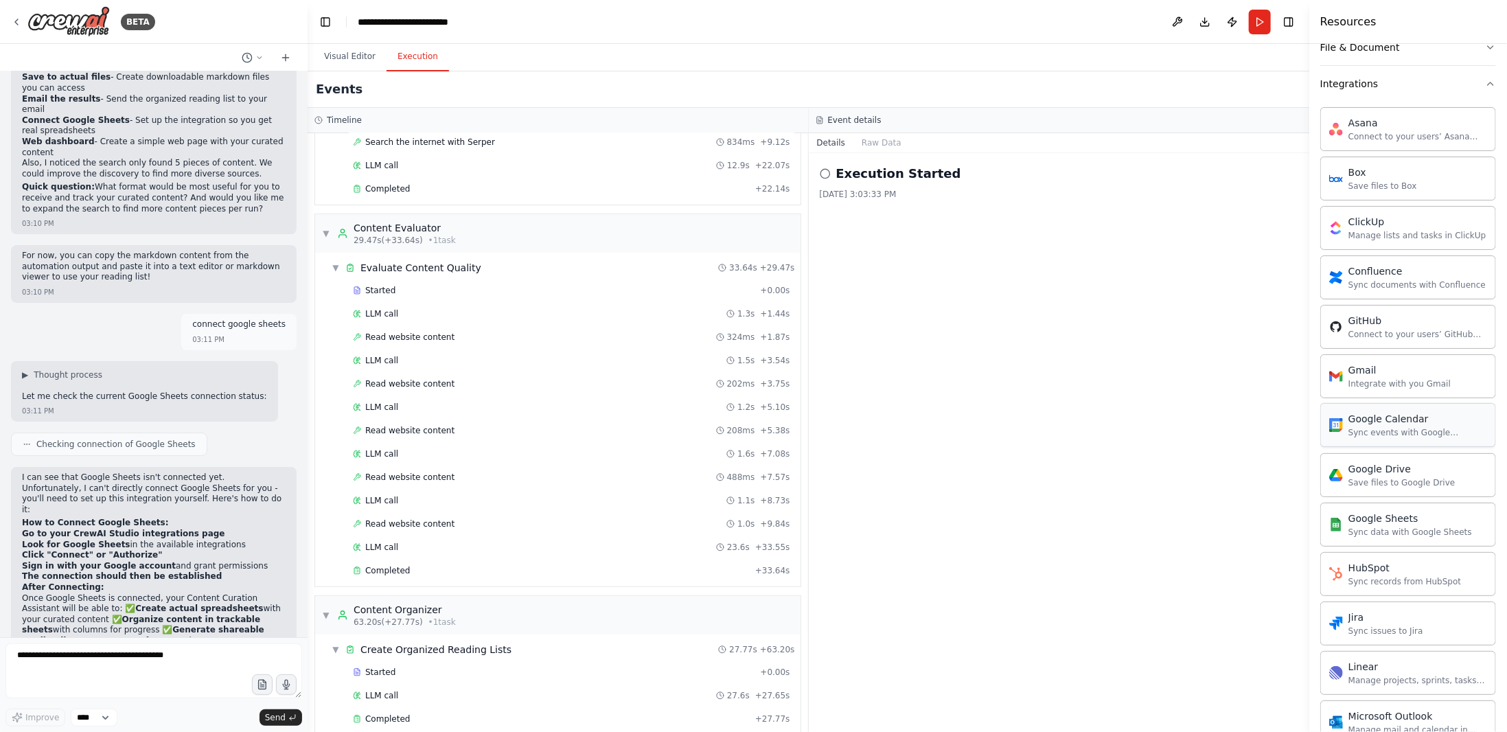
click at [1393, 437] on div "Google Calendar Sync events with Google Calendar" at bounding box center [1408, 425] width 176 height 44
click at [1440, 382] on div "Gmail Integrate with you Gmail" at bounding box center [1408, 376] width 176 height 44
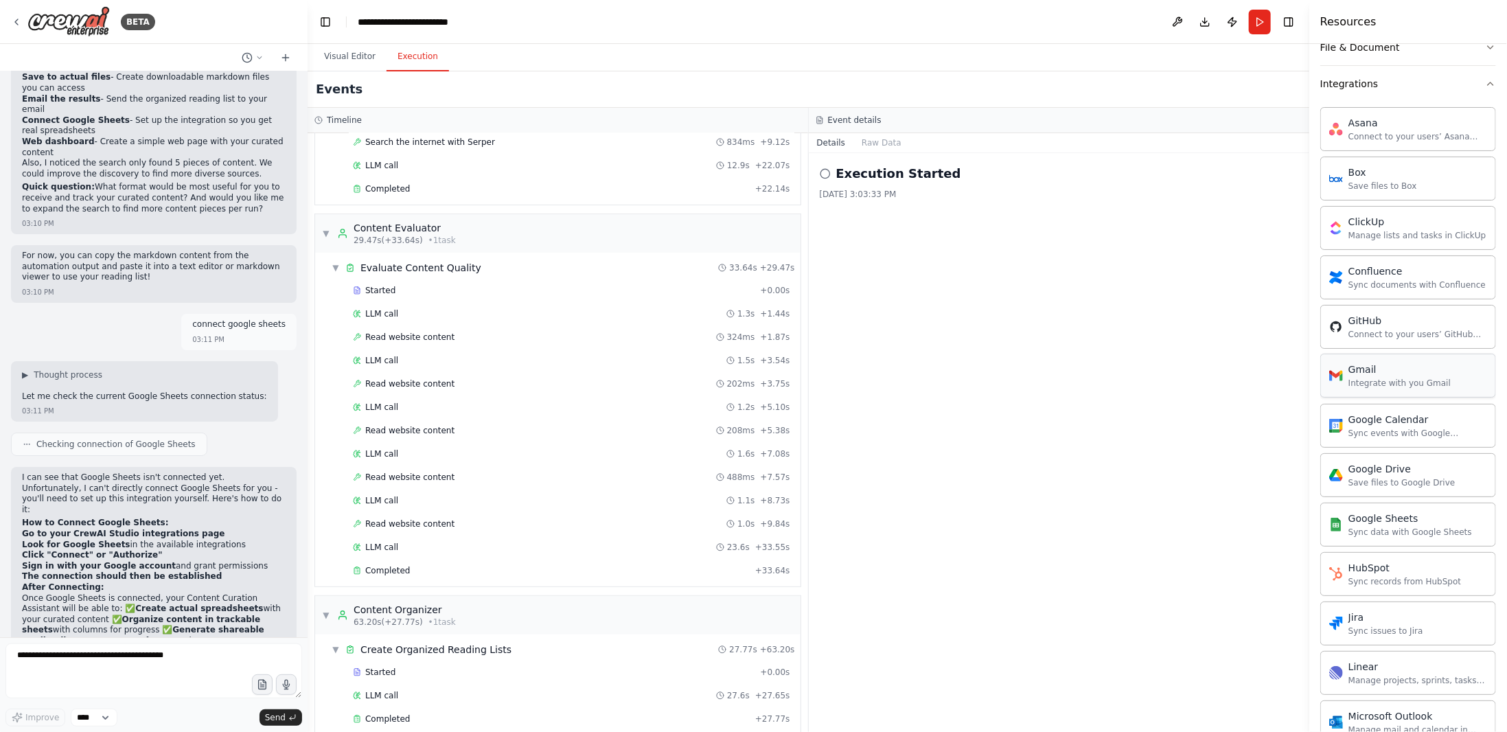
click at [1440, 382] on div "Gmail Integrate with you Gmail" at bounding box center [1408, 376] width 176 height 44
click at [94, 14] on img at bounding box center [68, 21] width 82 height 31
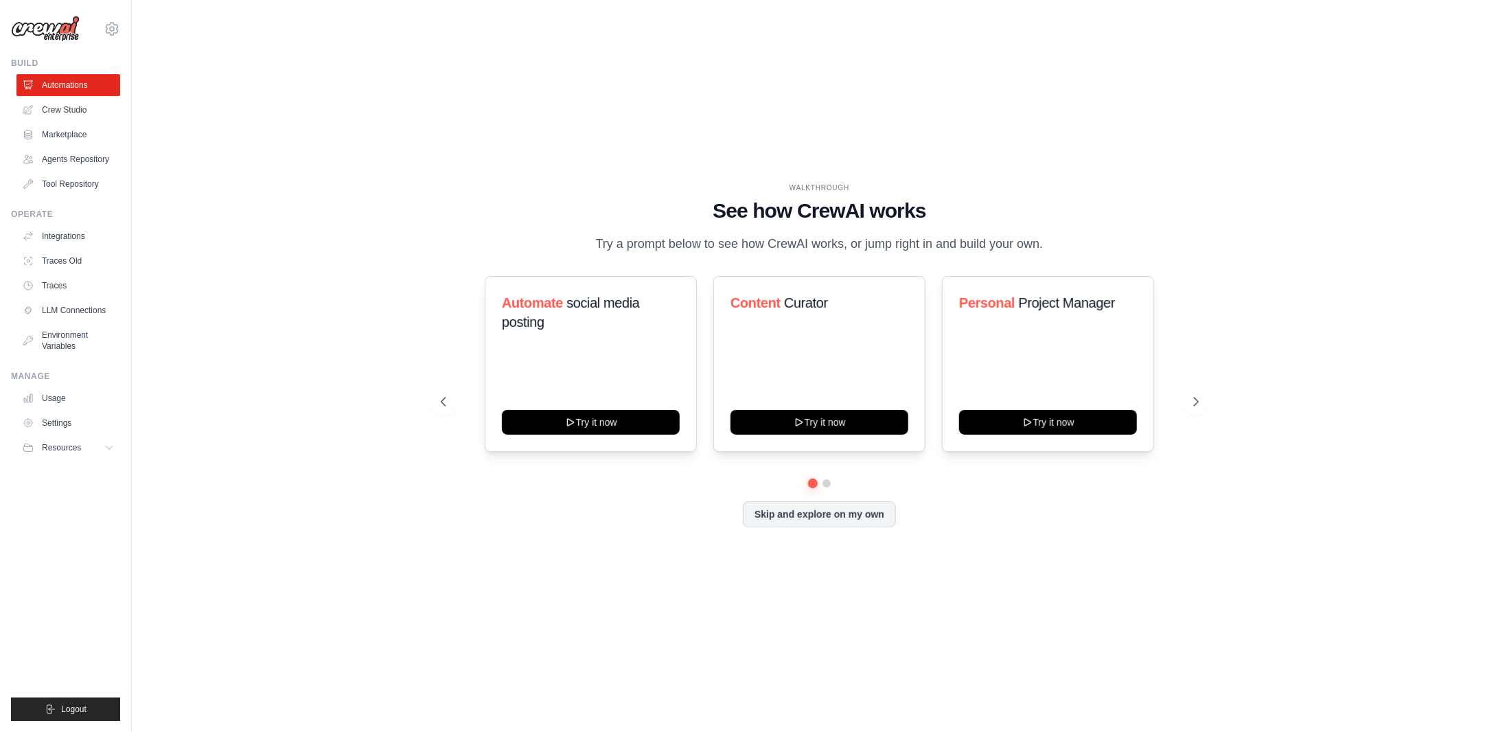
click at [99, 25] on div "[PERSON_NAME][EMAIL_ADDRESS][PERSON_NAME][DOMAIN_NAME] Settings" at bounding box center [65, 22] width 109 height 44
click at [111, 32] on icon at bounding box center [112, 29] width 16 height 16
click at [182, 91] on span "Settings" at bounding box center [171, 85] width 108 height 14
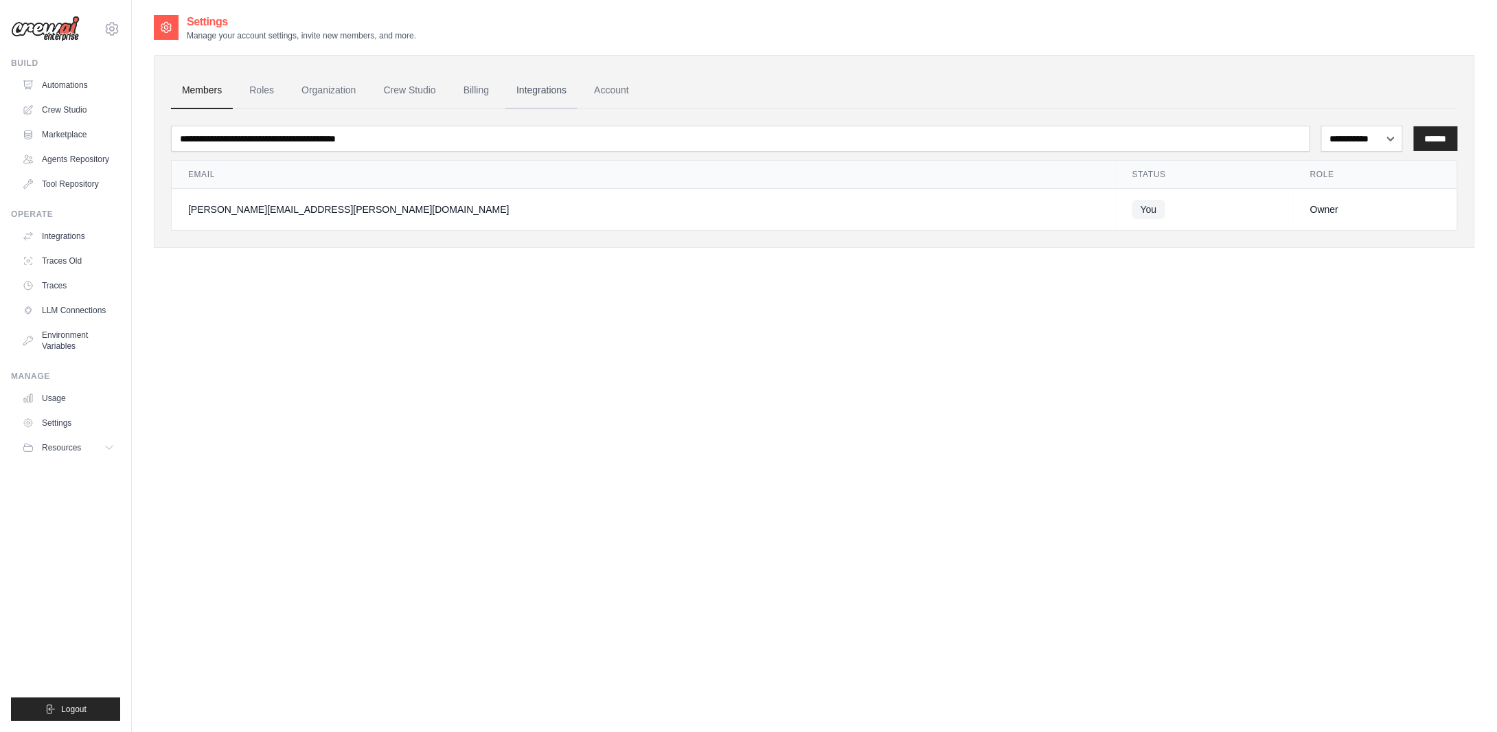
click at [565, 91] on link "Integrations" at bounding box center [541, 90] width 72 height 37
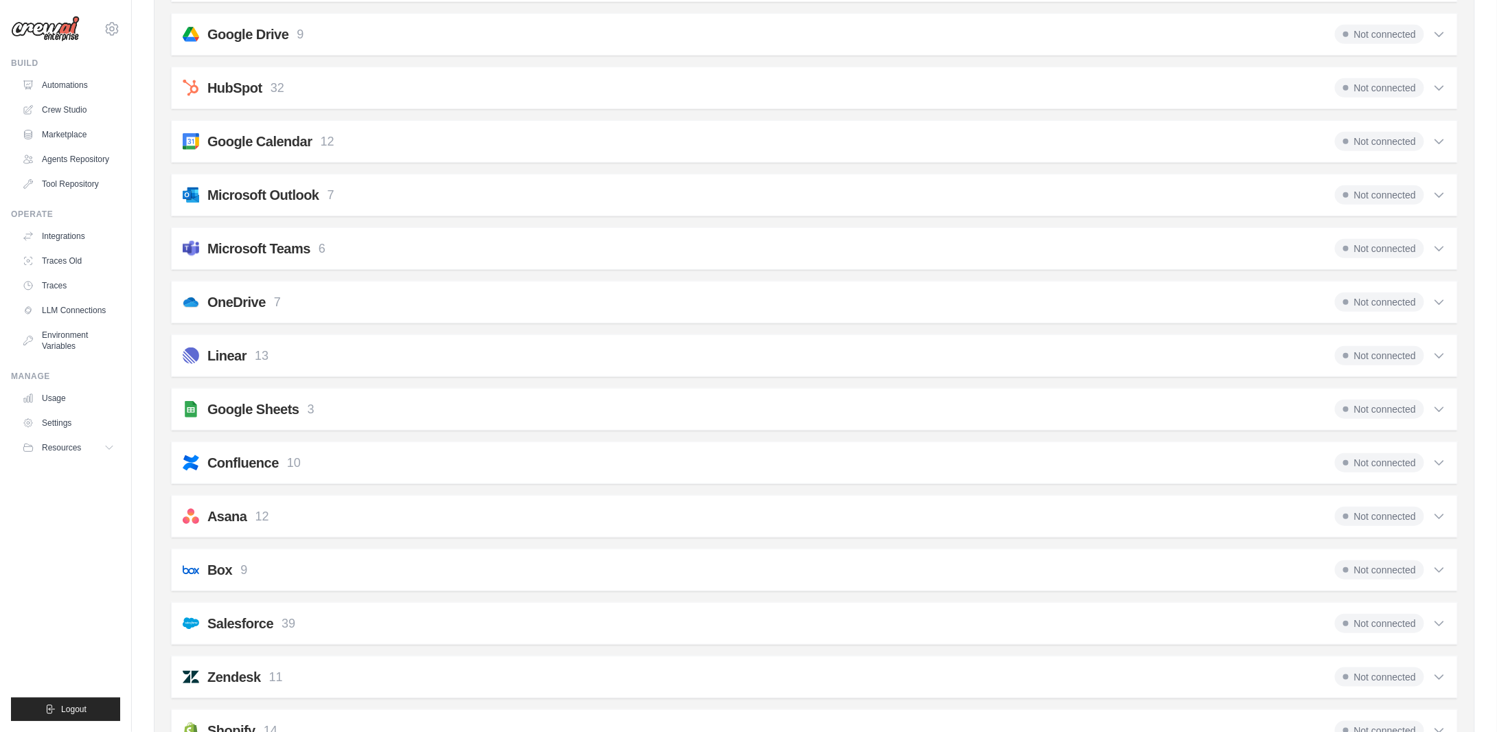
scroll to position [343, 0]
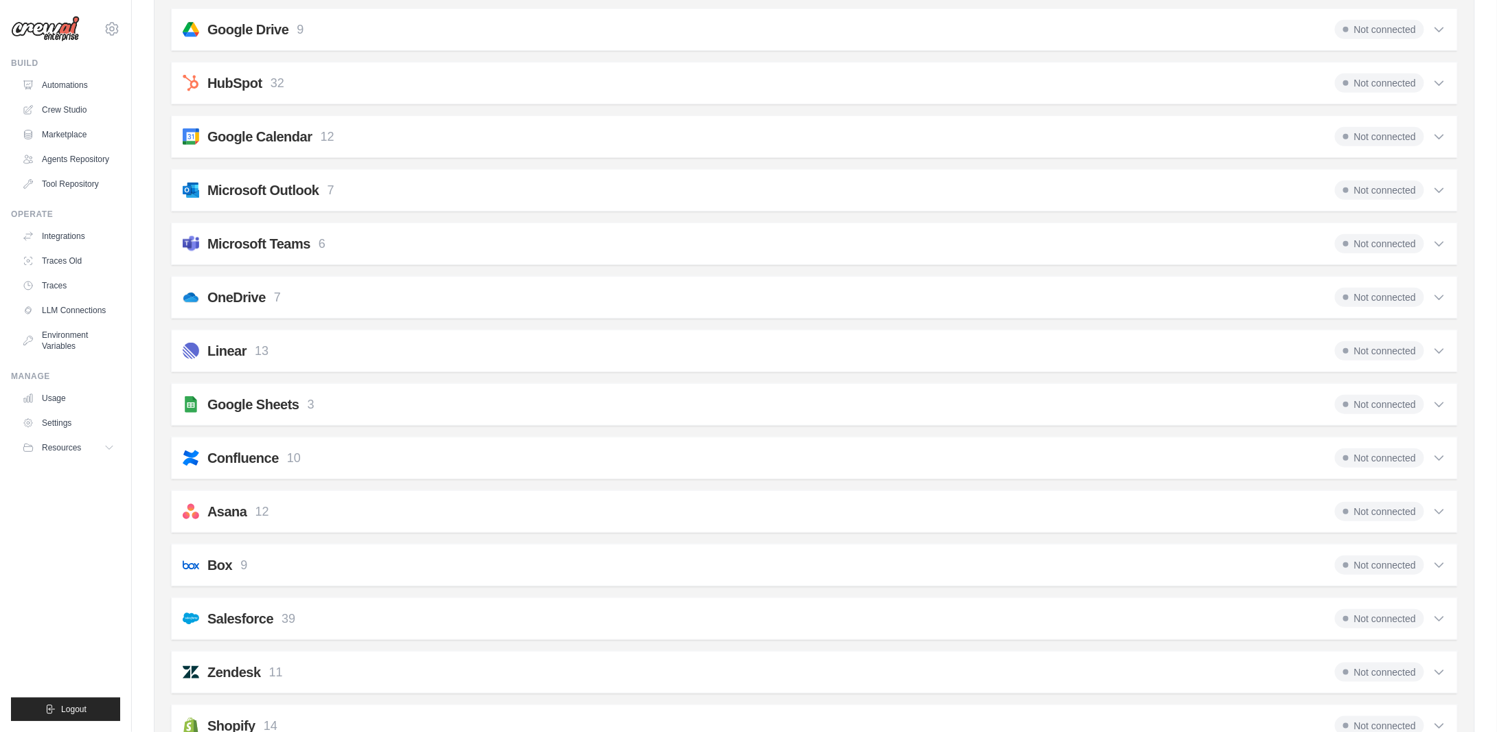
click at [1437, 398] on icon at bounding box center [1439, 405] width 14 height 14
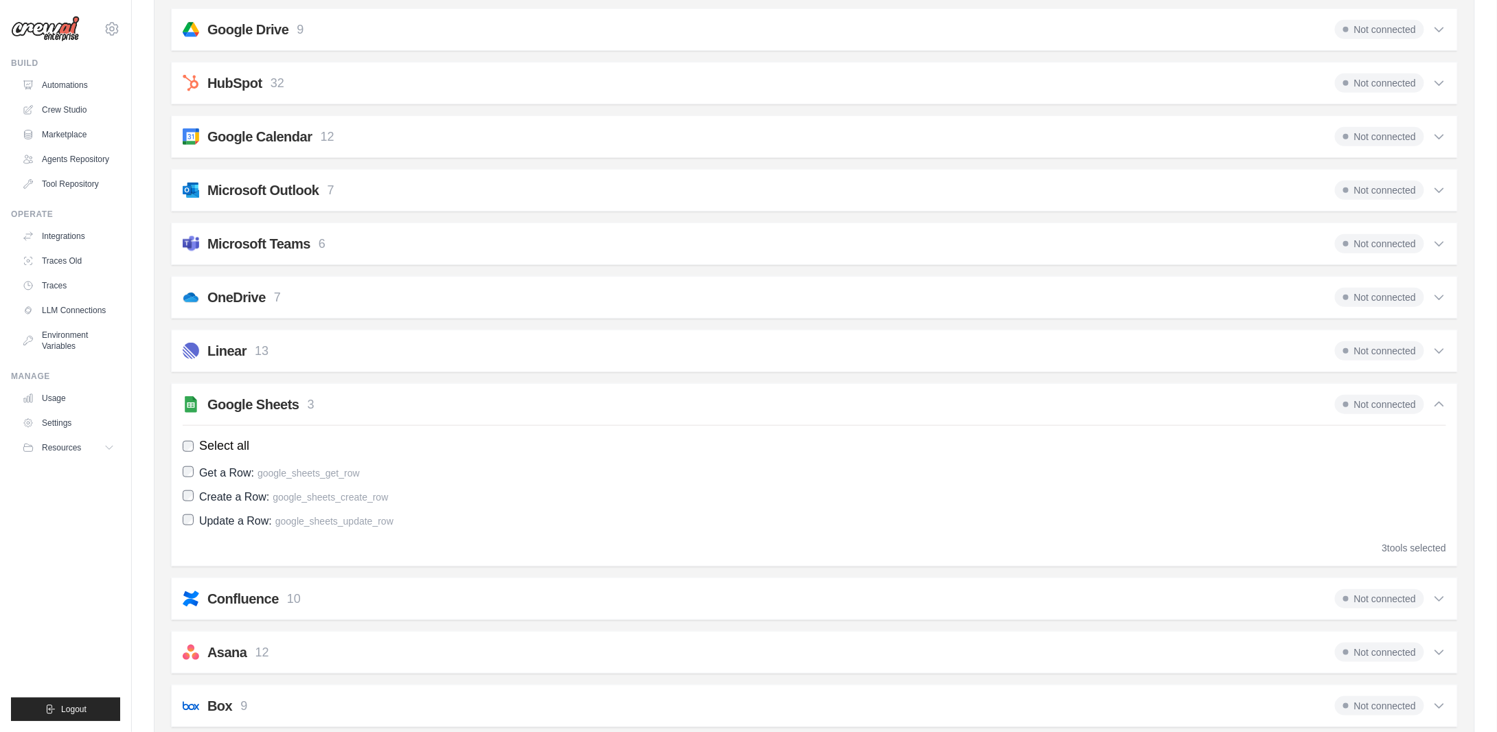
click at [1376, 395] on span "Not connected" at bounding box center [1379, 404] width 89 height 19
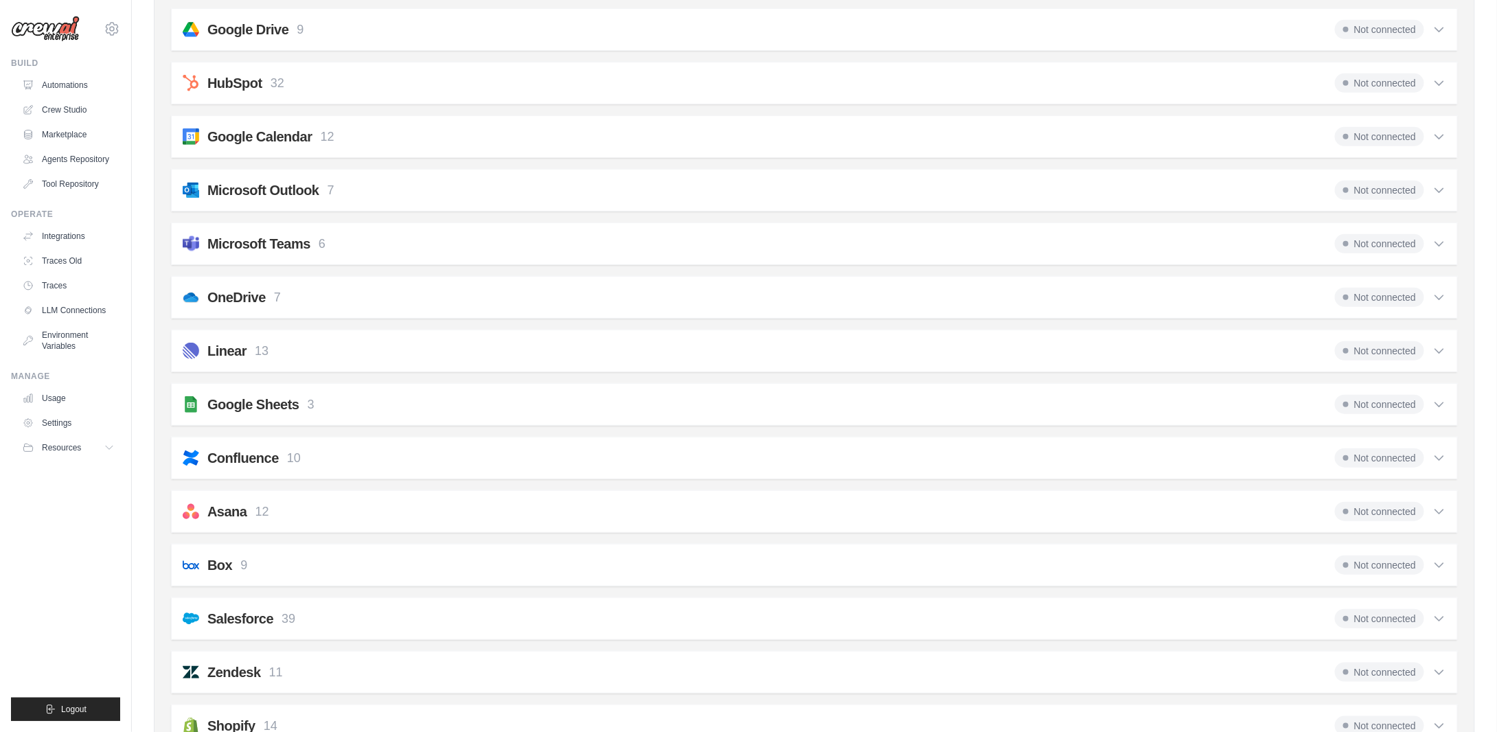
click at [1376, 395] on span "Not connected" at bounding box center [1379, 404] width 89 height 19
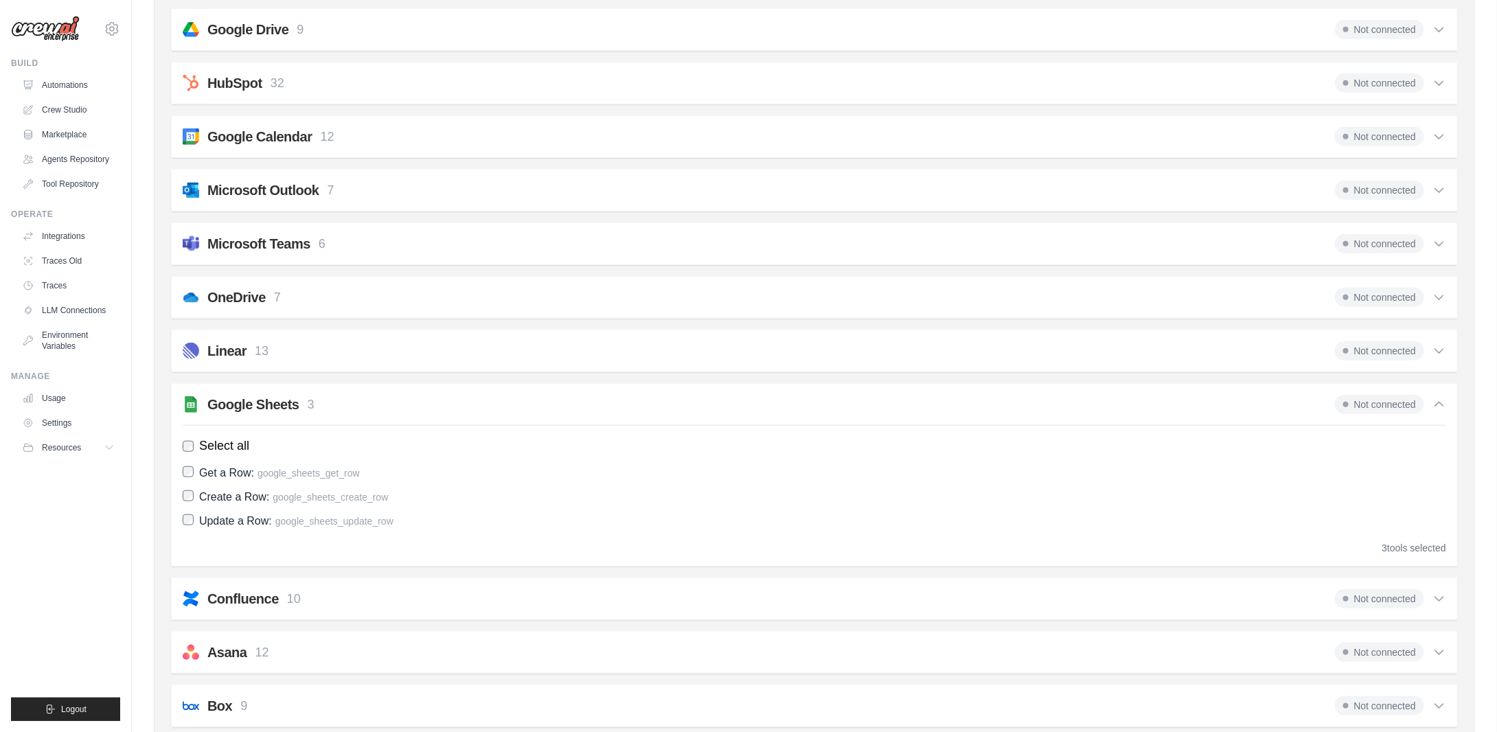
click at [1376, 395] on span "Not connected" at bounding box center [1379, 404] width 89 height 19
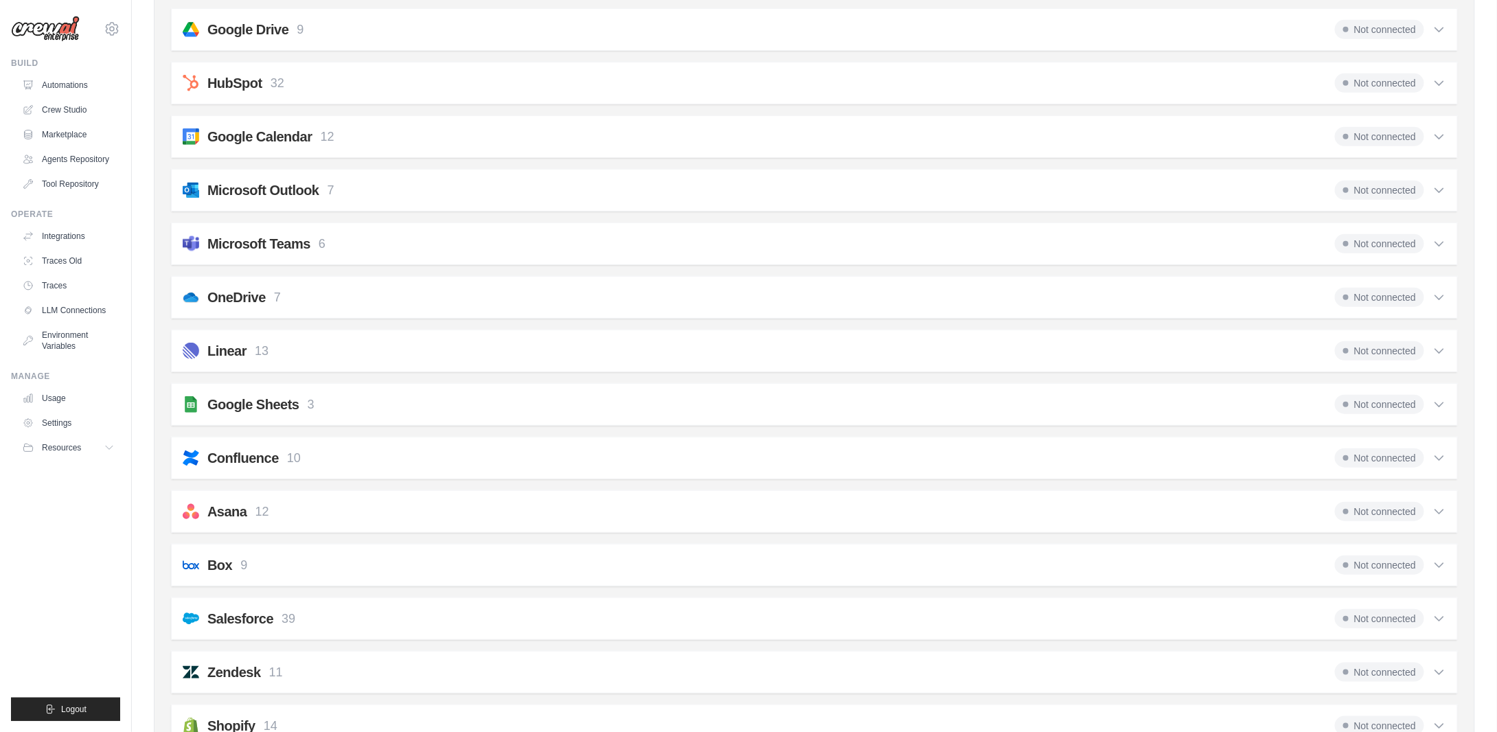
click at [1376, 395] on span "Not connected" at bounding box center [1379, 404] width 89 height 19
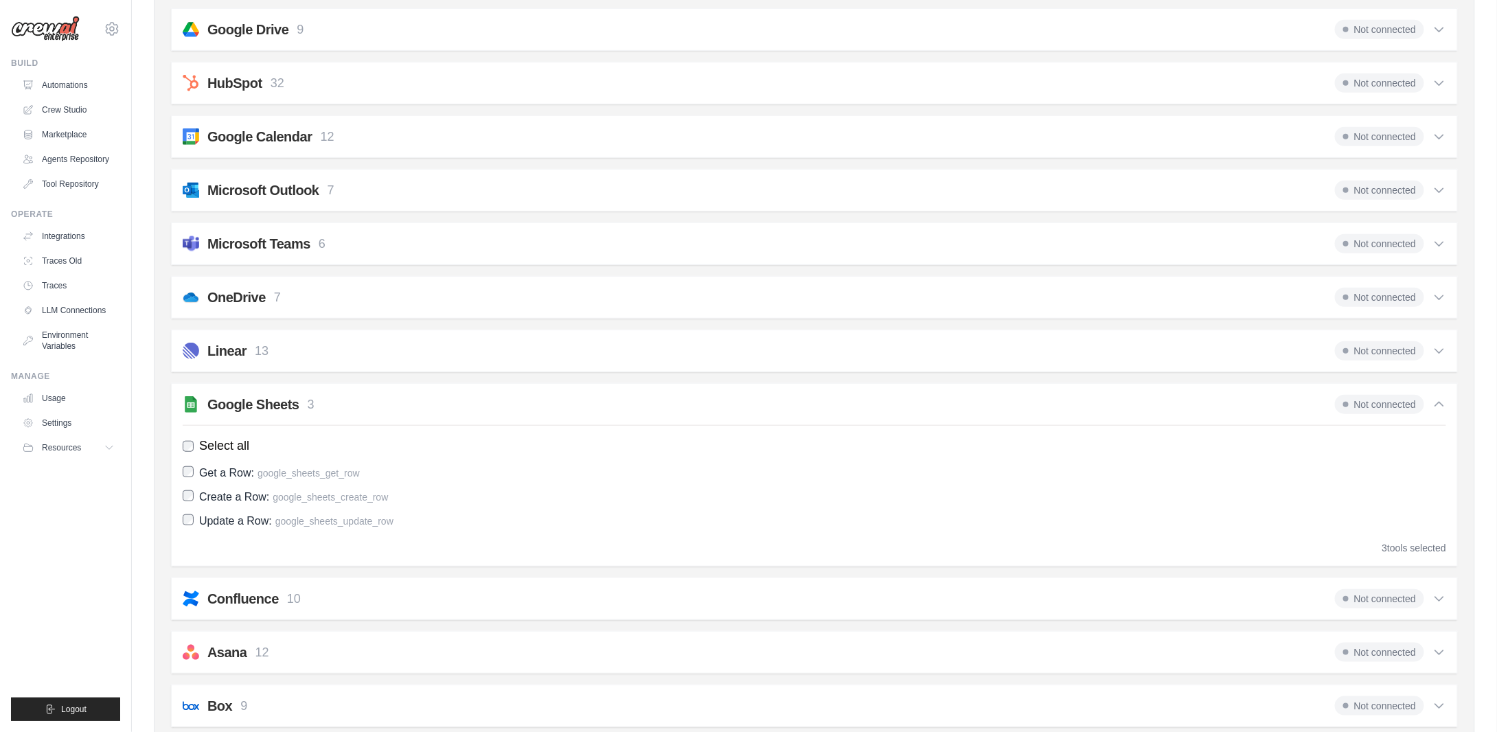
click at [267, 400] on h2 "Google Sheets" at bounding box center [253, 404] width 92 height 19
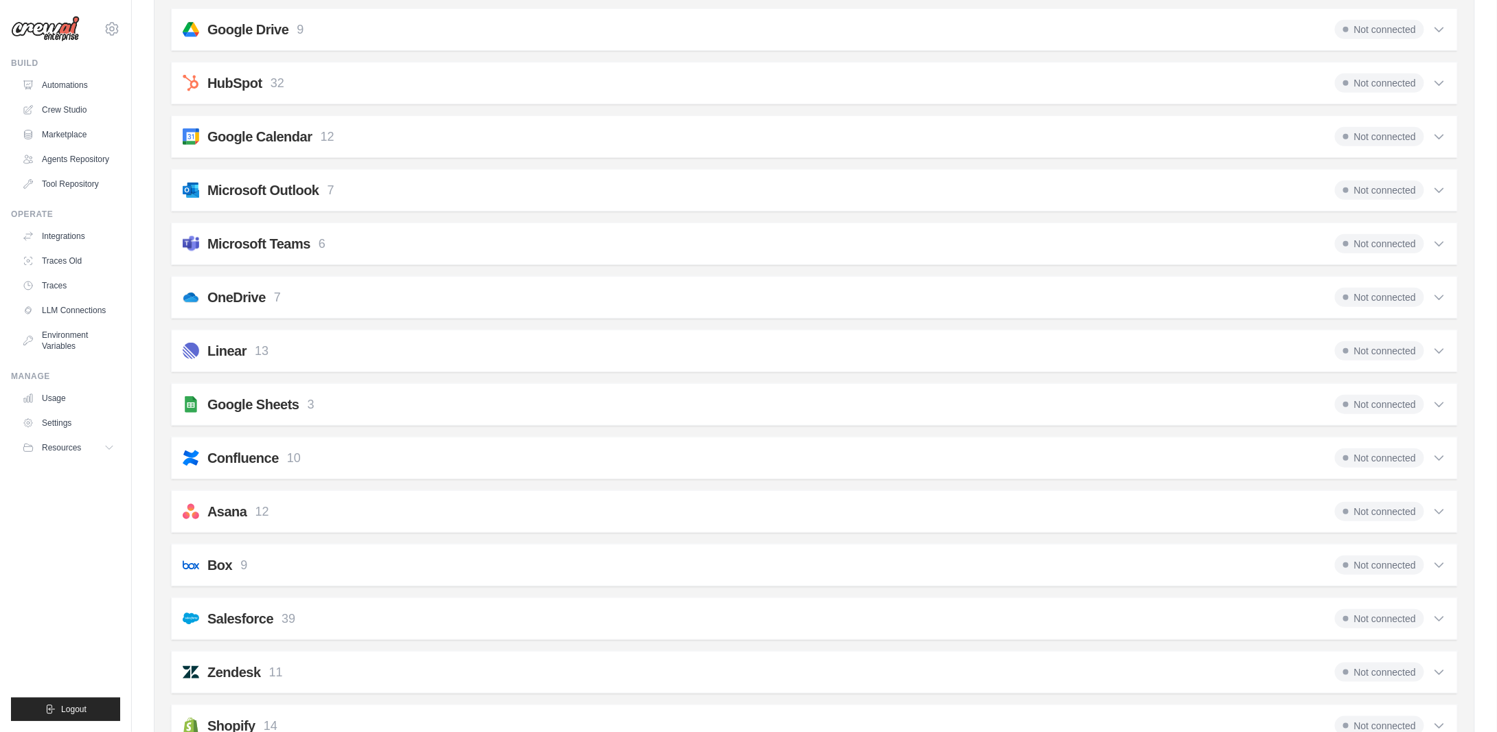
click at [267, 400] on h2 "Google Sheets" at bounding box center [253, 404] width 92 height 19
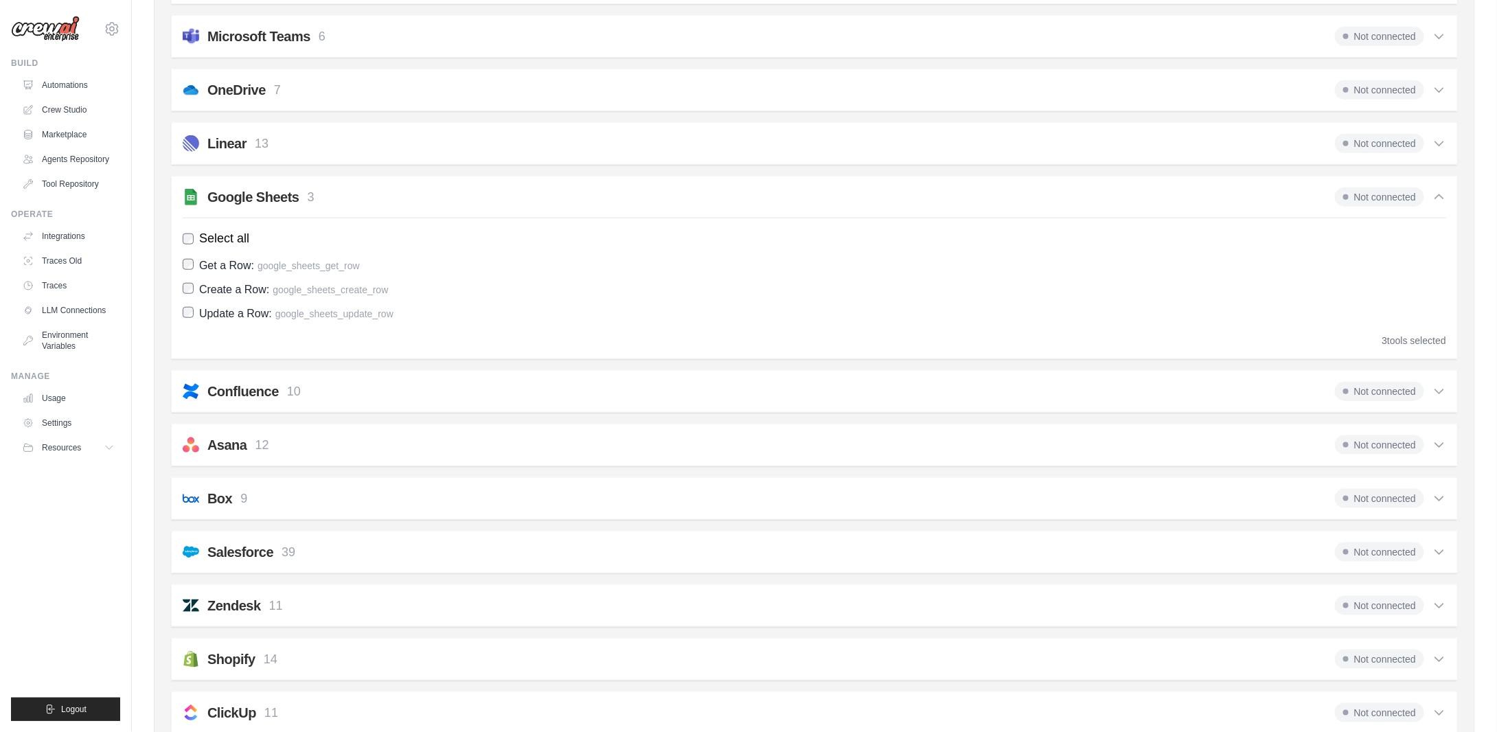
scroll to position [546, 0]
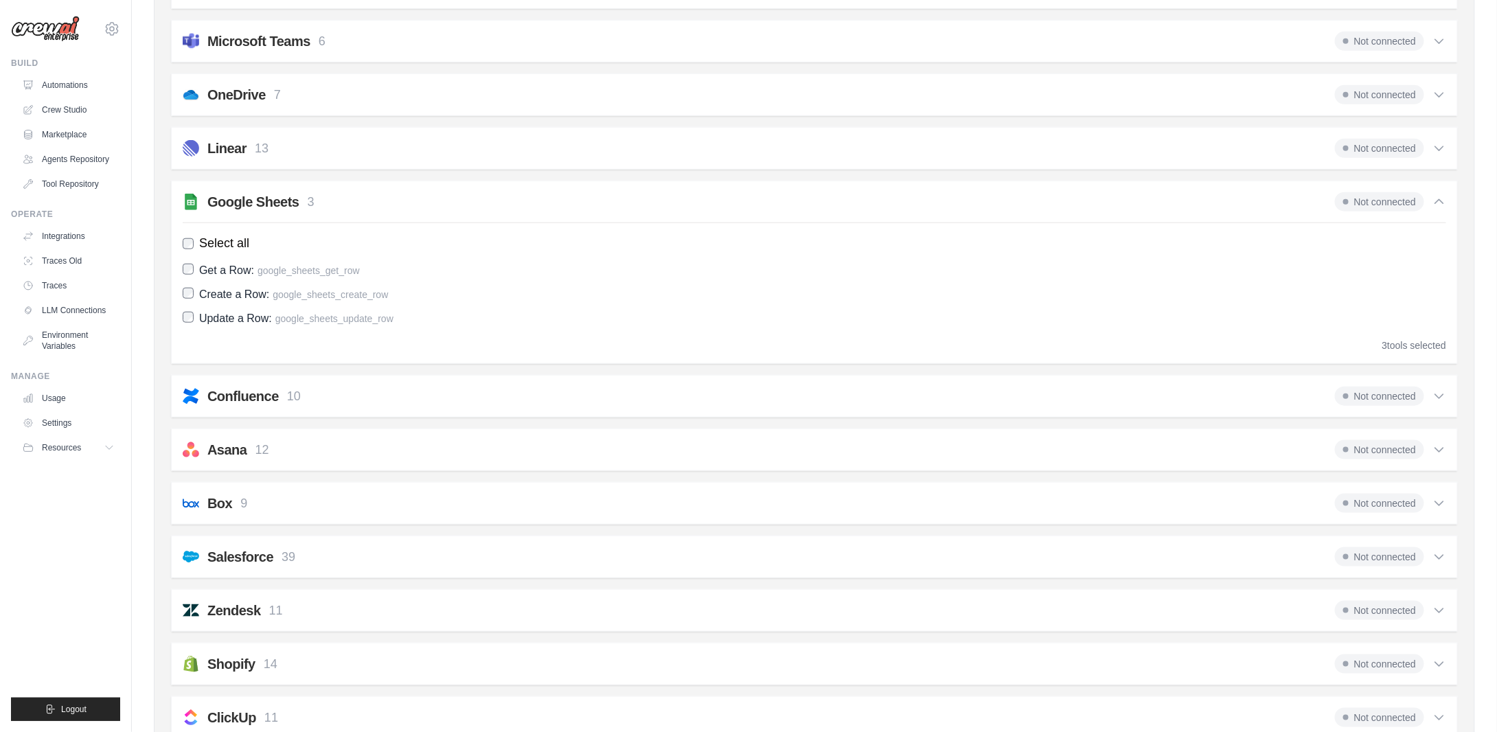
click at [1365, 195] on span "Not connected" at bounding box center [1379, 201] width 89 height 19
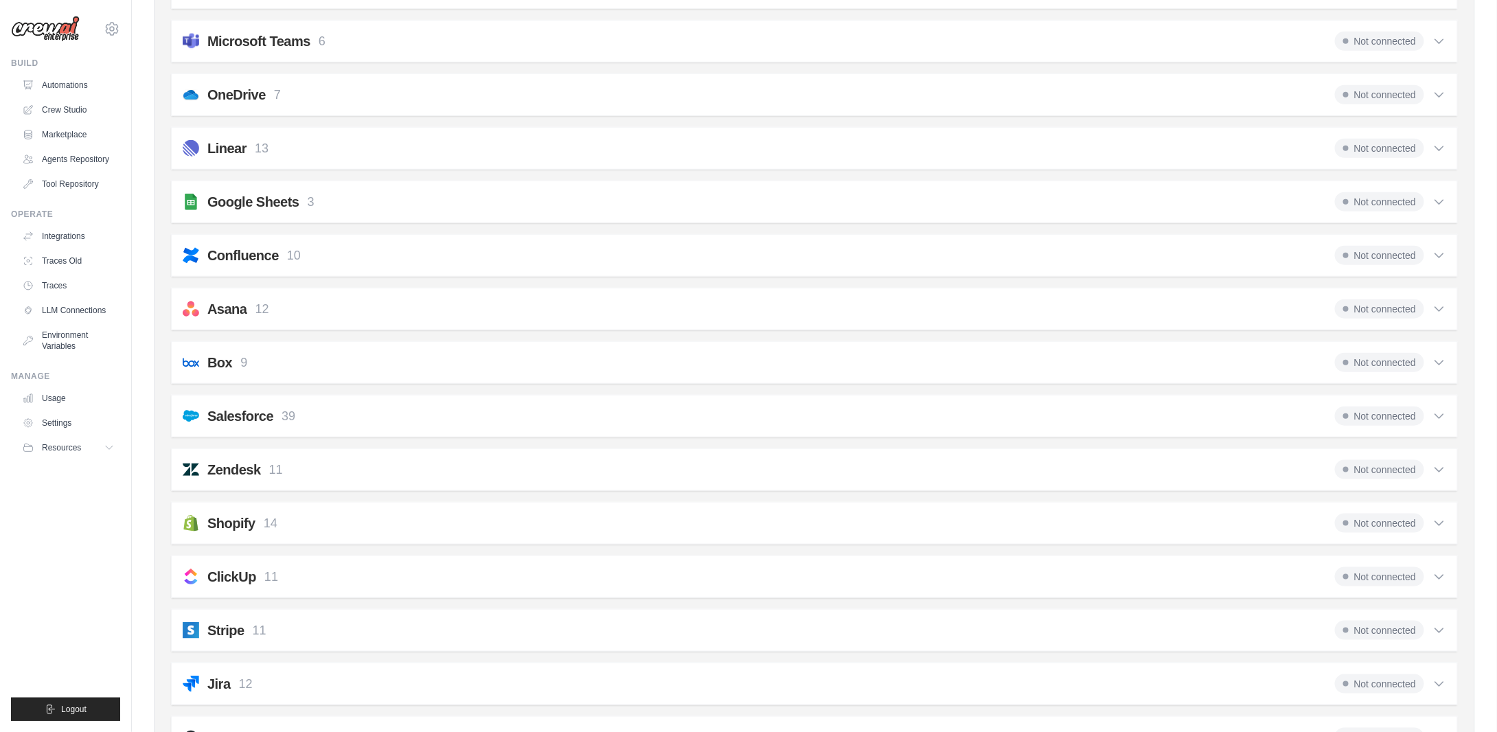
click at [1365, 195] on span "Not connected" at bounding box center [1379, 201] width 89 height 19
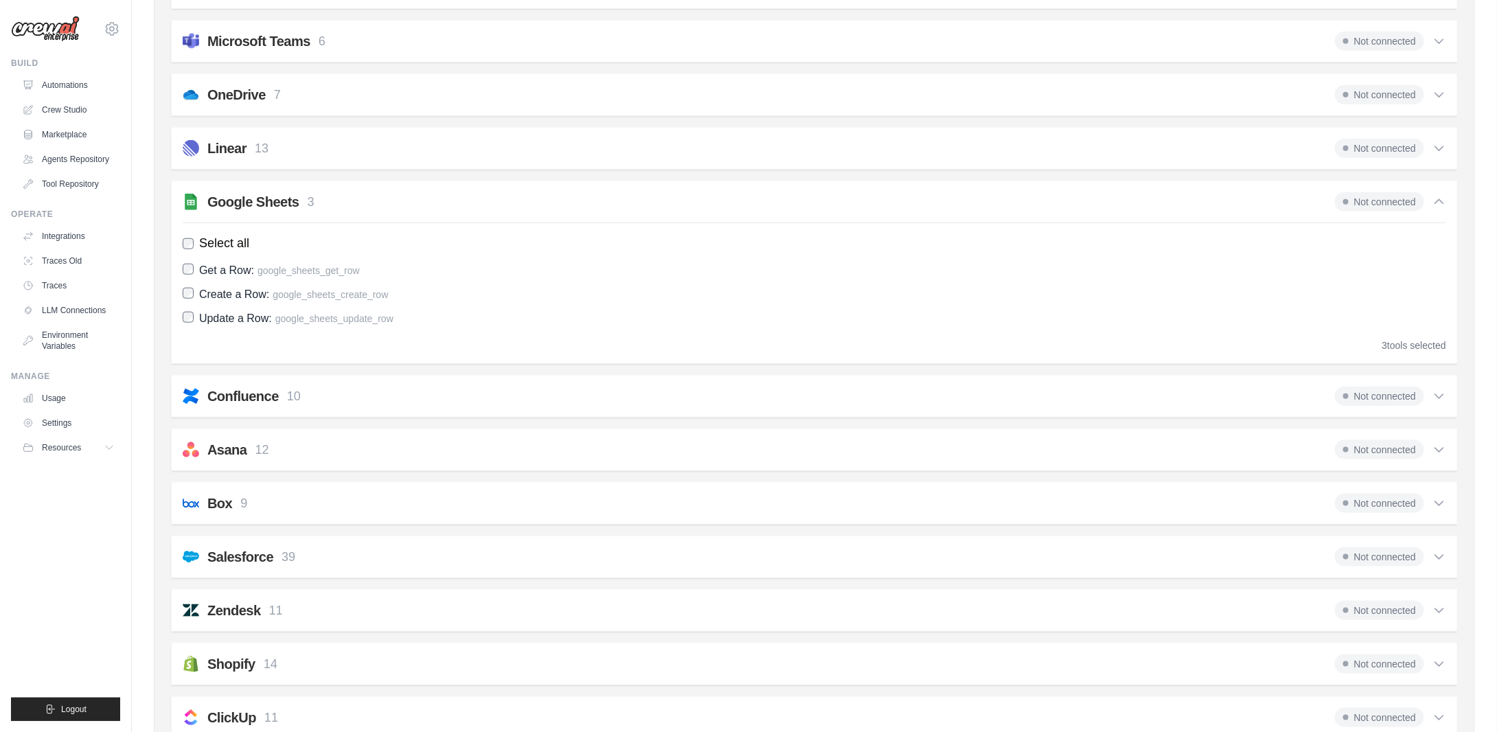
drag, startPoint x: 297, startPoint y: 214, endPoint x: 284, endPoint y: 214, distance: 12.4
click at [284, 214] on div "Google Sheets 3 Not connected Select all Get a Row: google_sheets_get_row Creat…" at bounding box center [814, 272] width 1287 height 183
click at [211, 234] on span "Select all" at bounding box center [224, 243] width 50 height 19
click at [198, 234] on label "Select all" at bounding box center [814, 243] width 1263 height 19
click at [344, 387] on div "Confluence 10 Not connected" at bounding box center [814, 396] width 1263 height 19
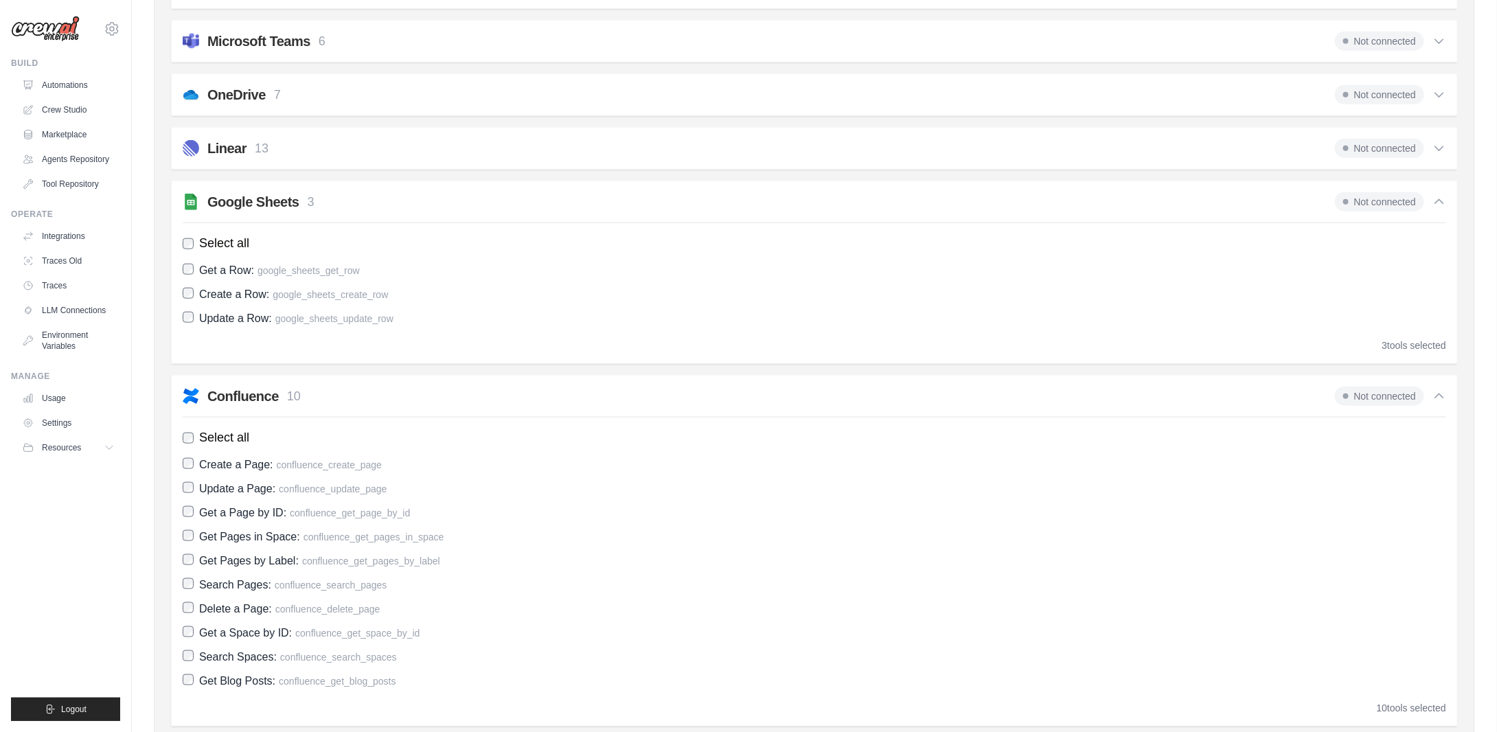
click at [347, 387] on div "Confluence 10 Not connected" at bounding box center [814, 396] width 1263 height 19
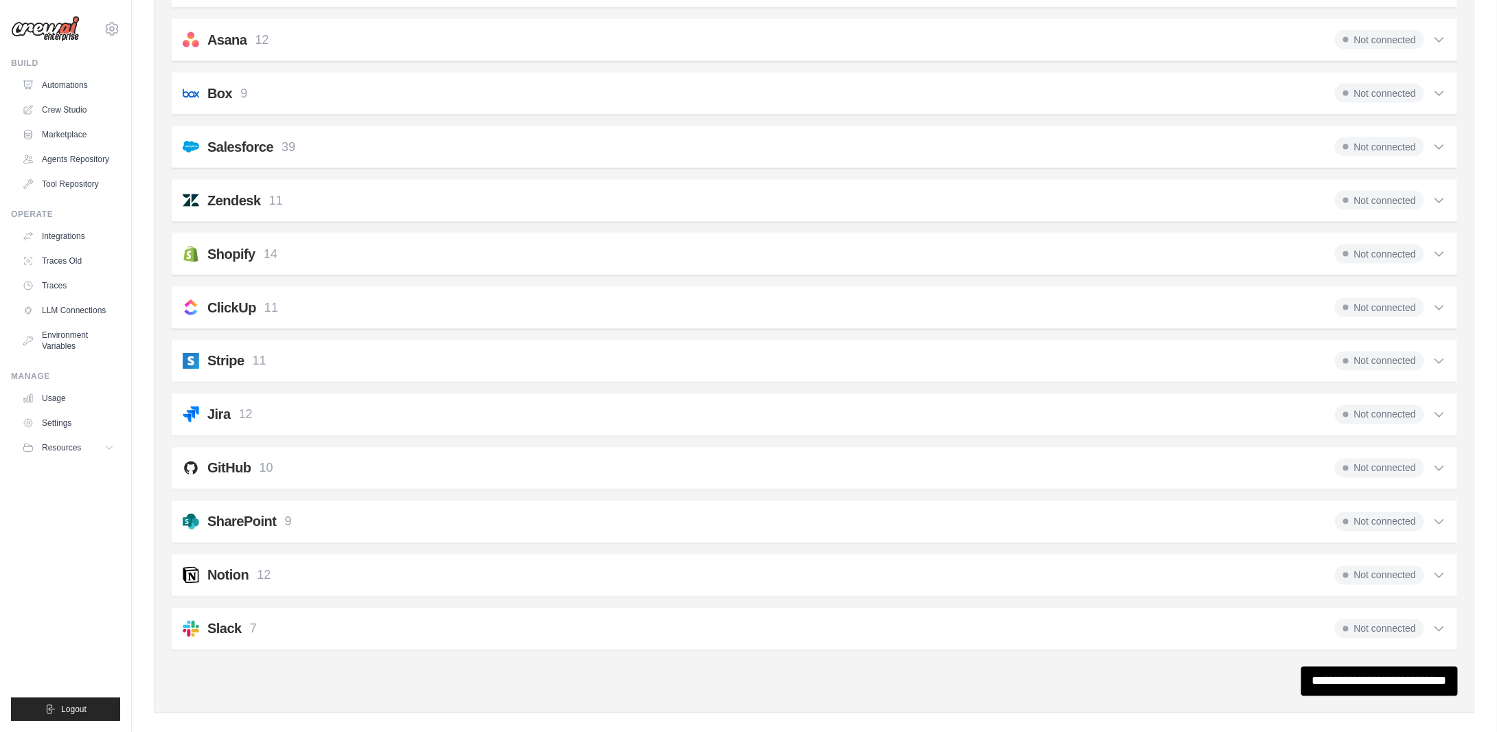
scroll to position [958, 0]
click at [1315, 666] on input "**********" at bounding box center [1379, 680] width 157 height 30
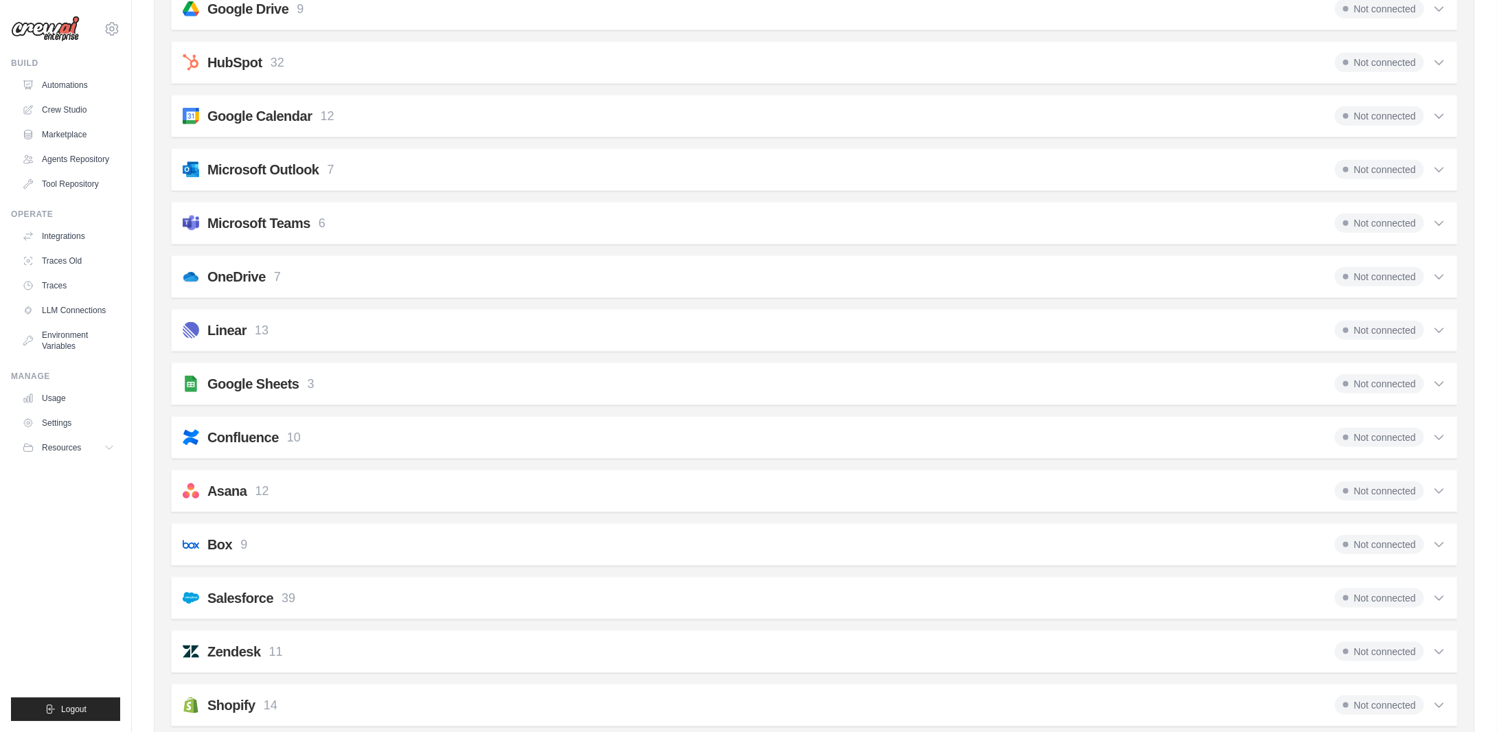
scroll to position [412, 0]
click at [1443, 377] on icon at bounding box center [1439, 383] width 14 height 14
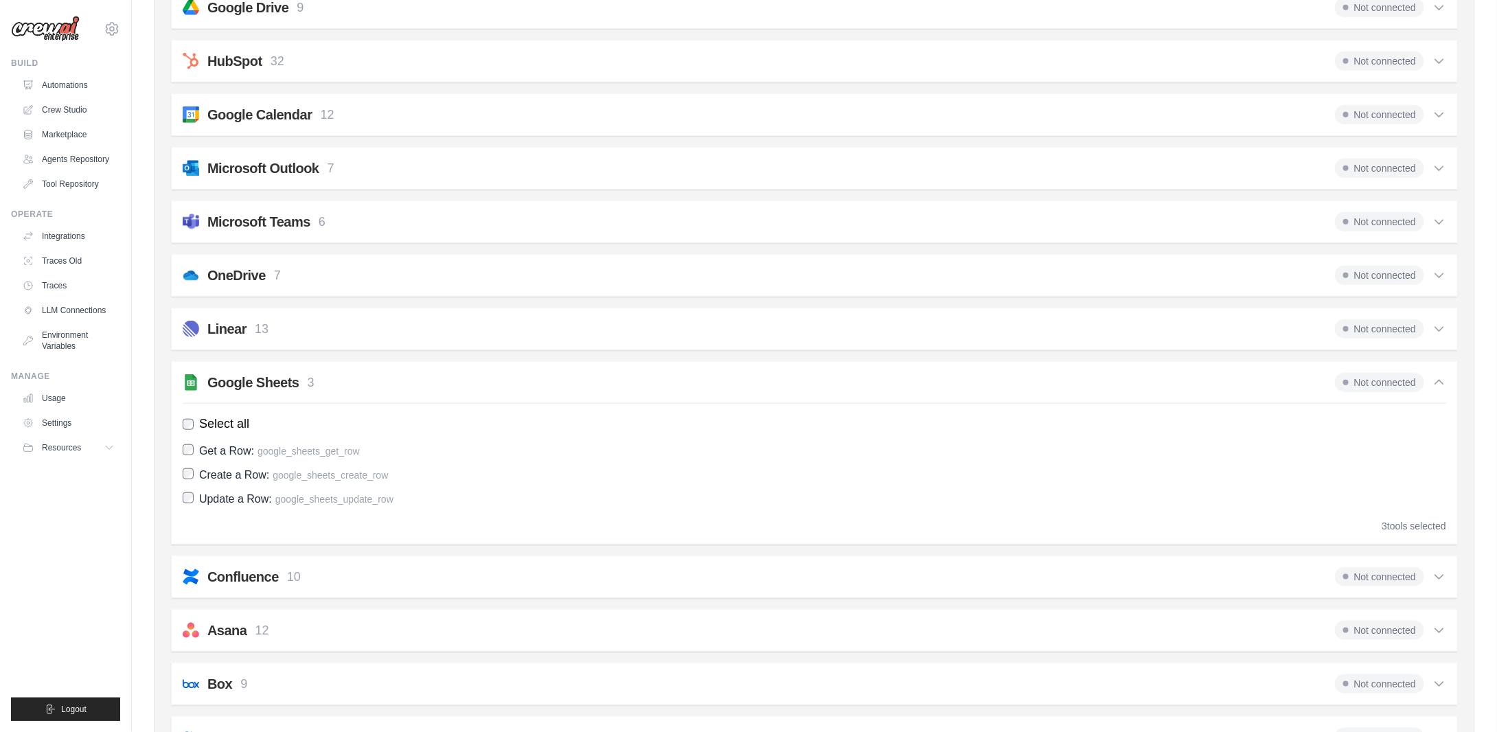
click at [1431, 522] on div "3 tools selected" at bounding box center [1414, 526] width 64 height 14
drag, startPoint x: 505, startPoint y: 462, endPoint x: 487, endPoint y: 459, distance: 18.2
click at [487, 459] on div "Get a Row: google_sheets_get_row Create a Row: google_sheets_create_row Update …" at bounding box center [814, 474] width 1263 height 67
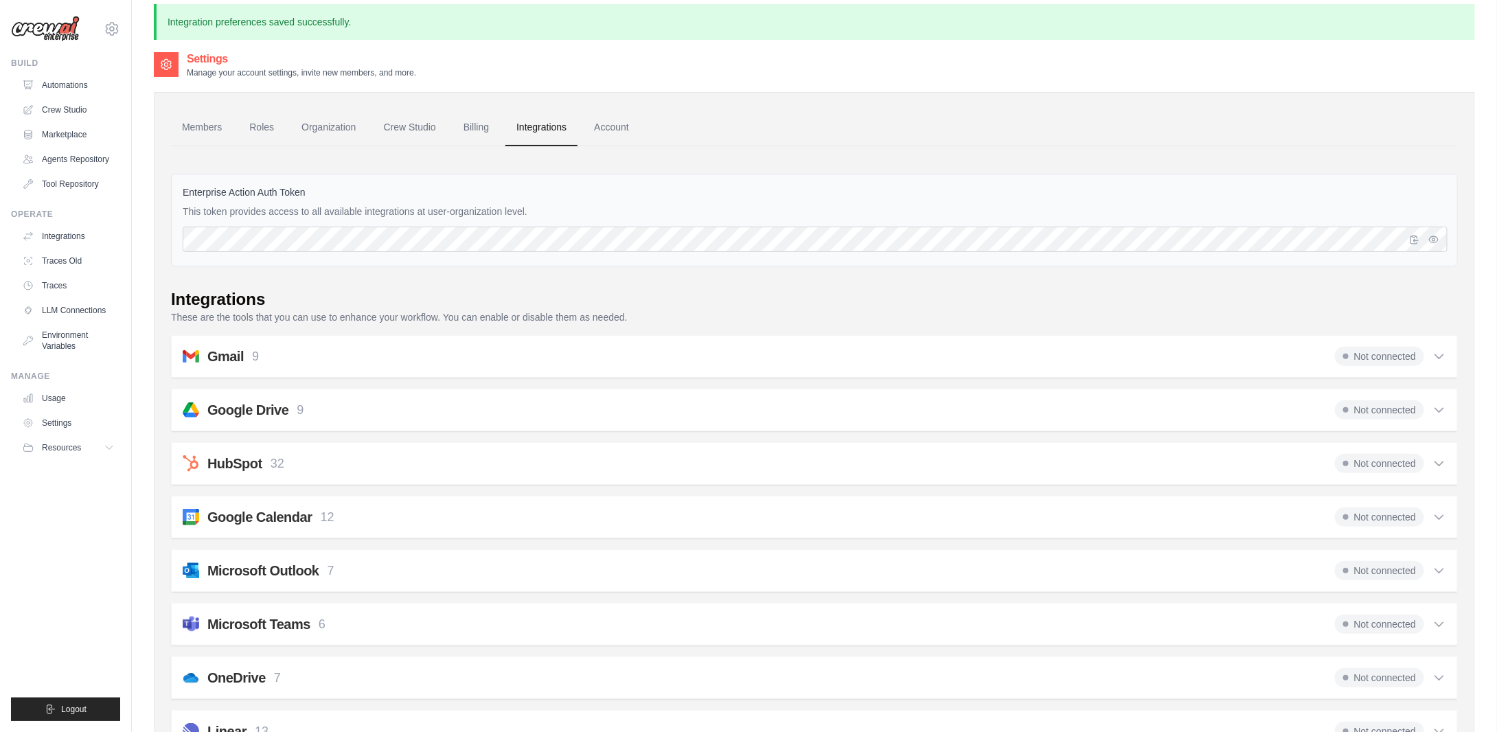
scroll to position [0, 0]
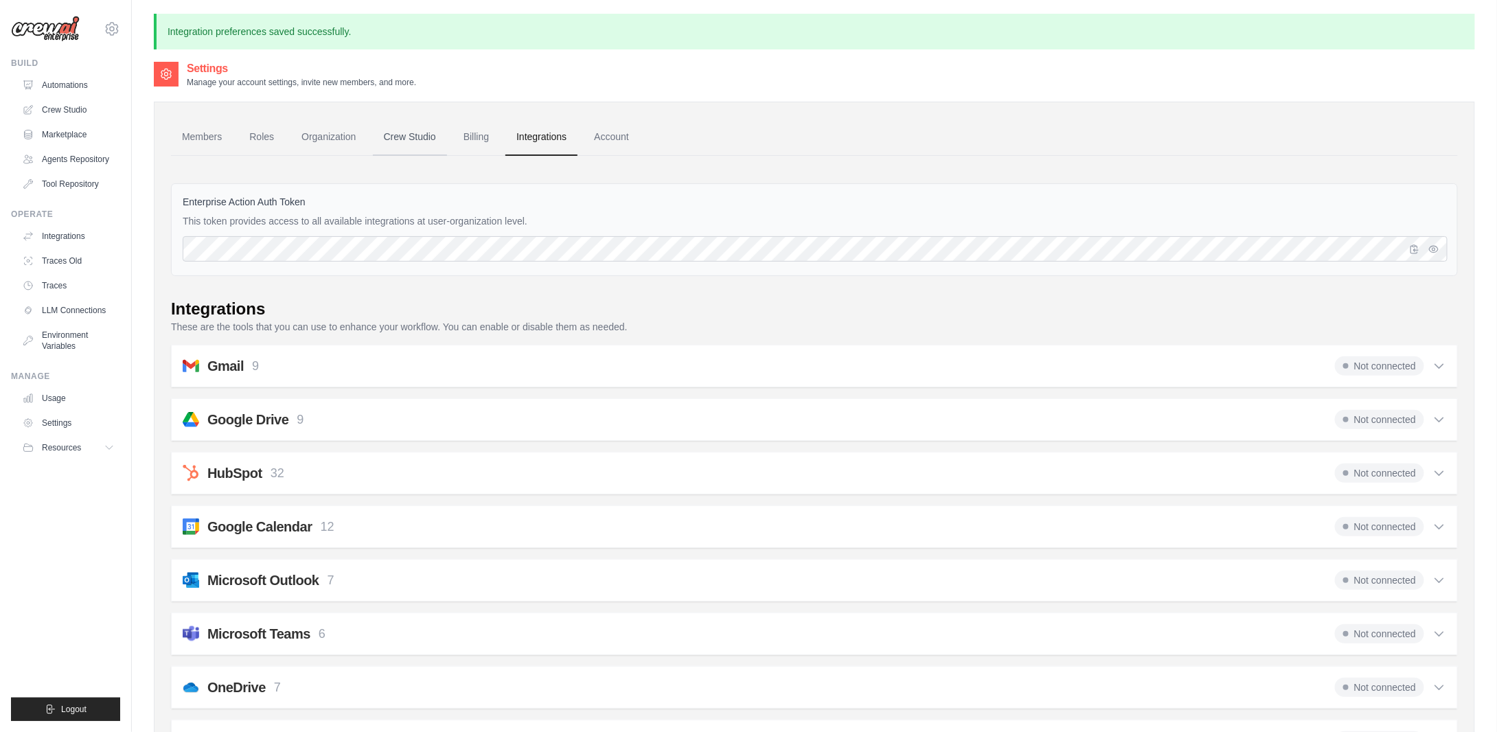
click at [424, 139] on link "Crew Studio" at bounding box center [410, 137] width 74 height 37
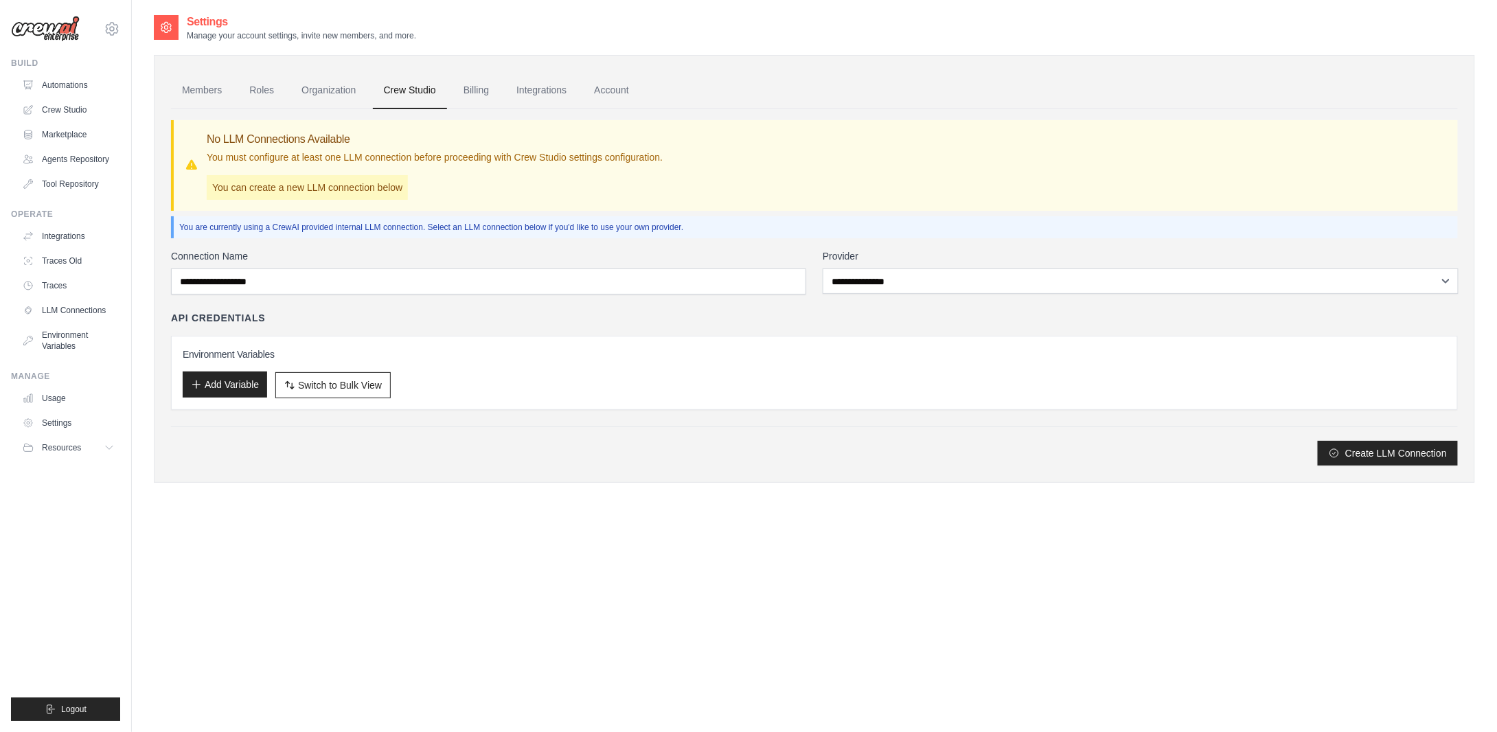
click at [246, 382] on button "Add Variable" at bounding box center [225, 384] width 84 height 26
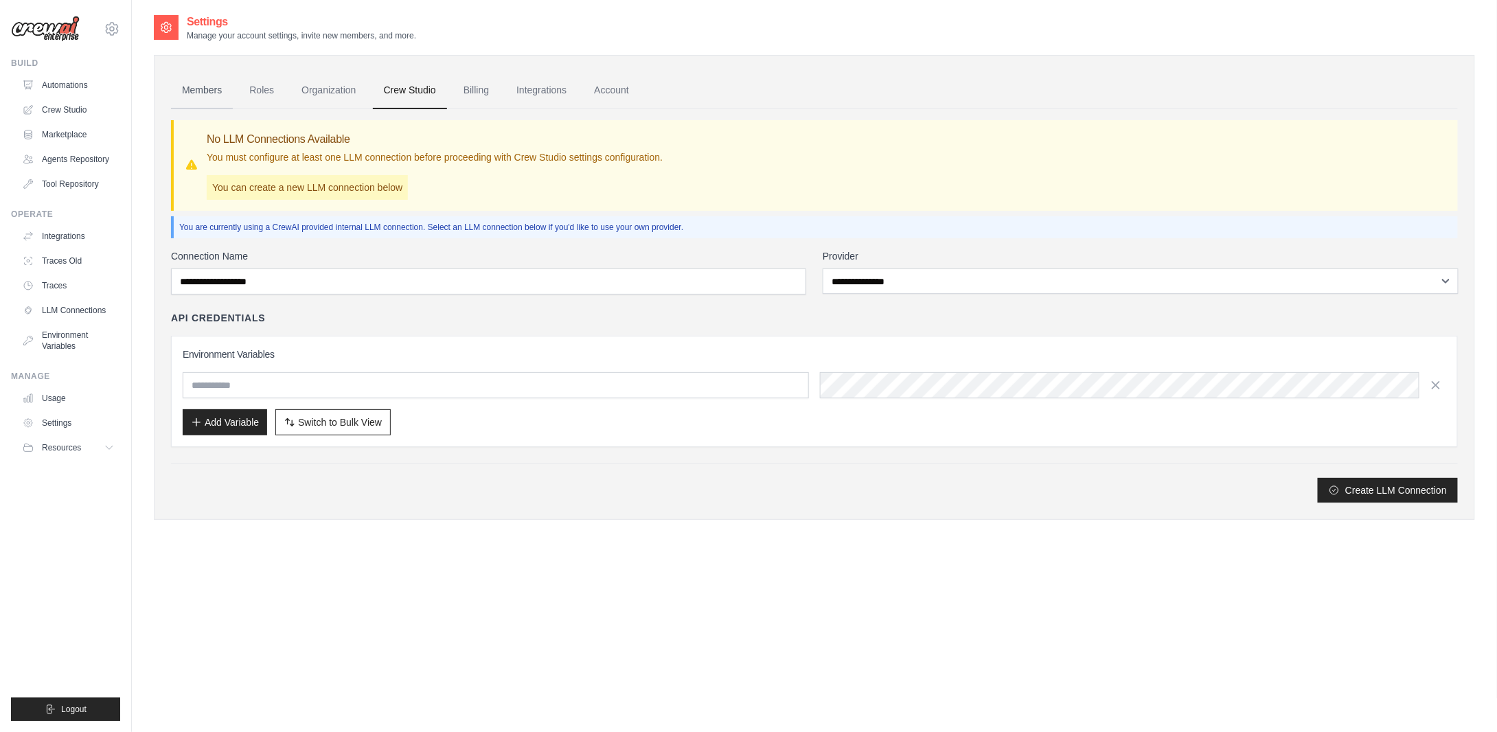
click at [213, 86] on link "Members" at bounding box center [202, 90] width 62 height 37
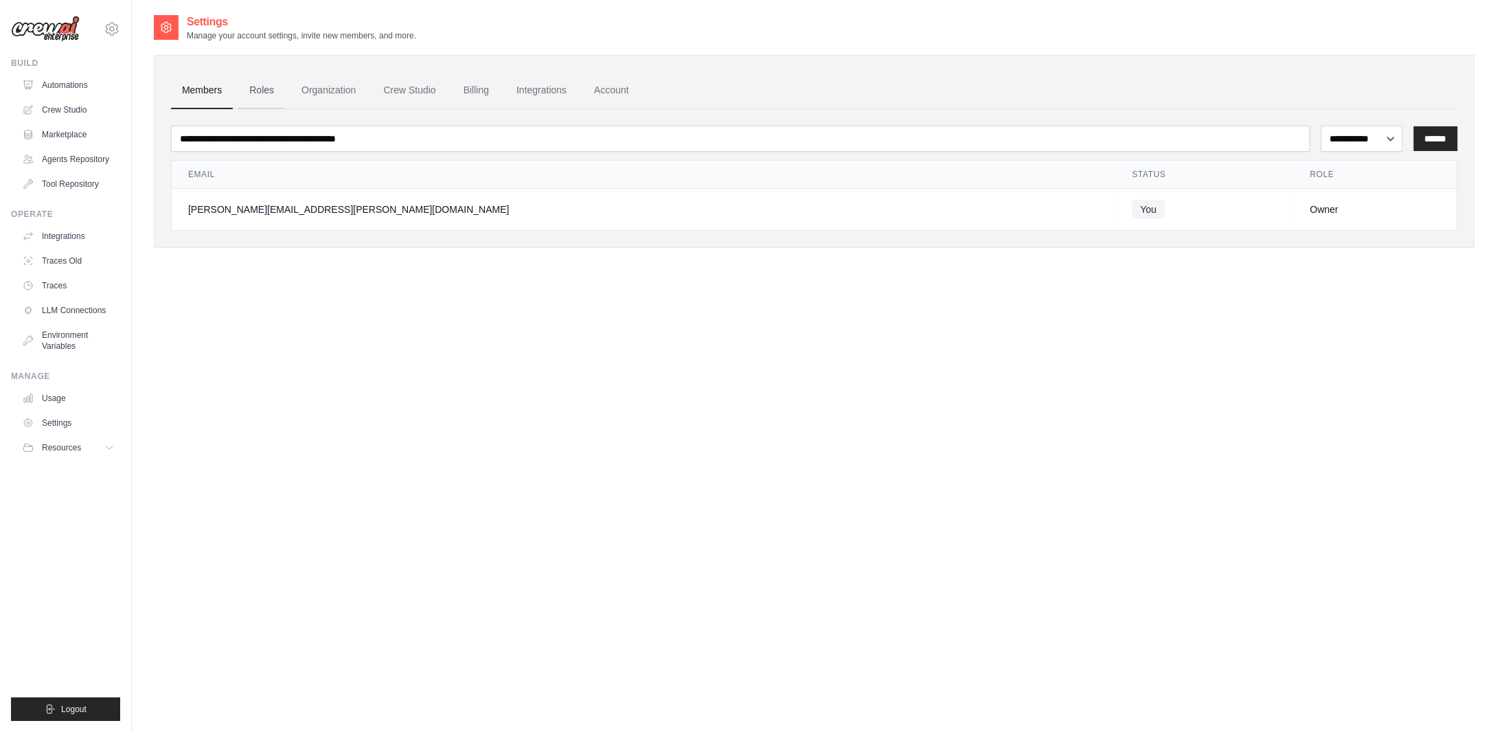
click at [275, 88] on link "Roles" at bounding box center [261, 90] width 47 height 37
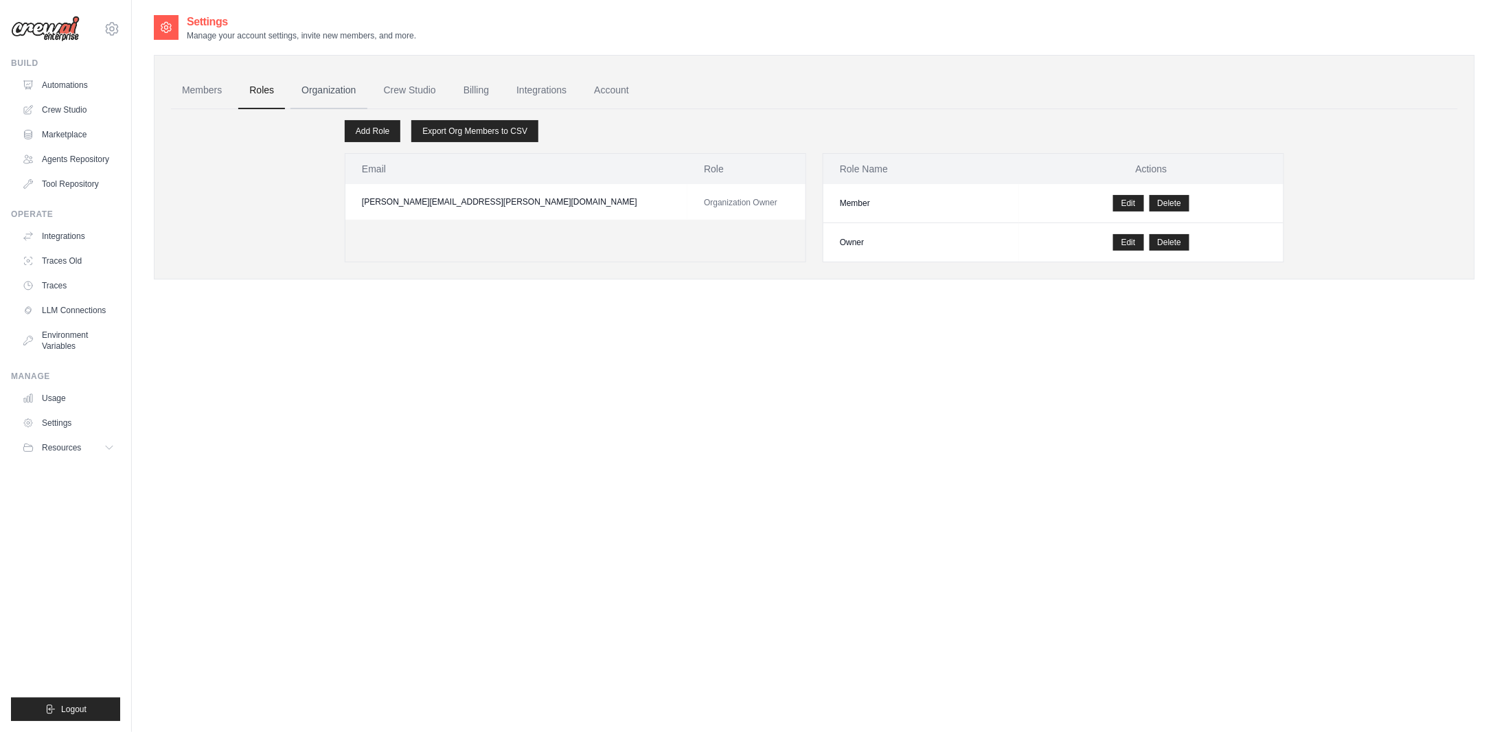
click at [319, 91] on link "Organization" at bounding box center [328, 90] width 76 height 37
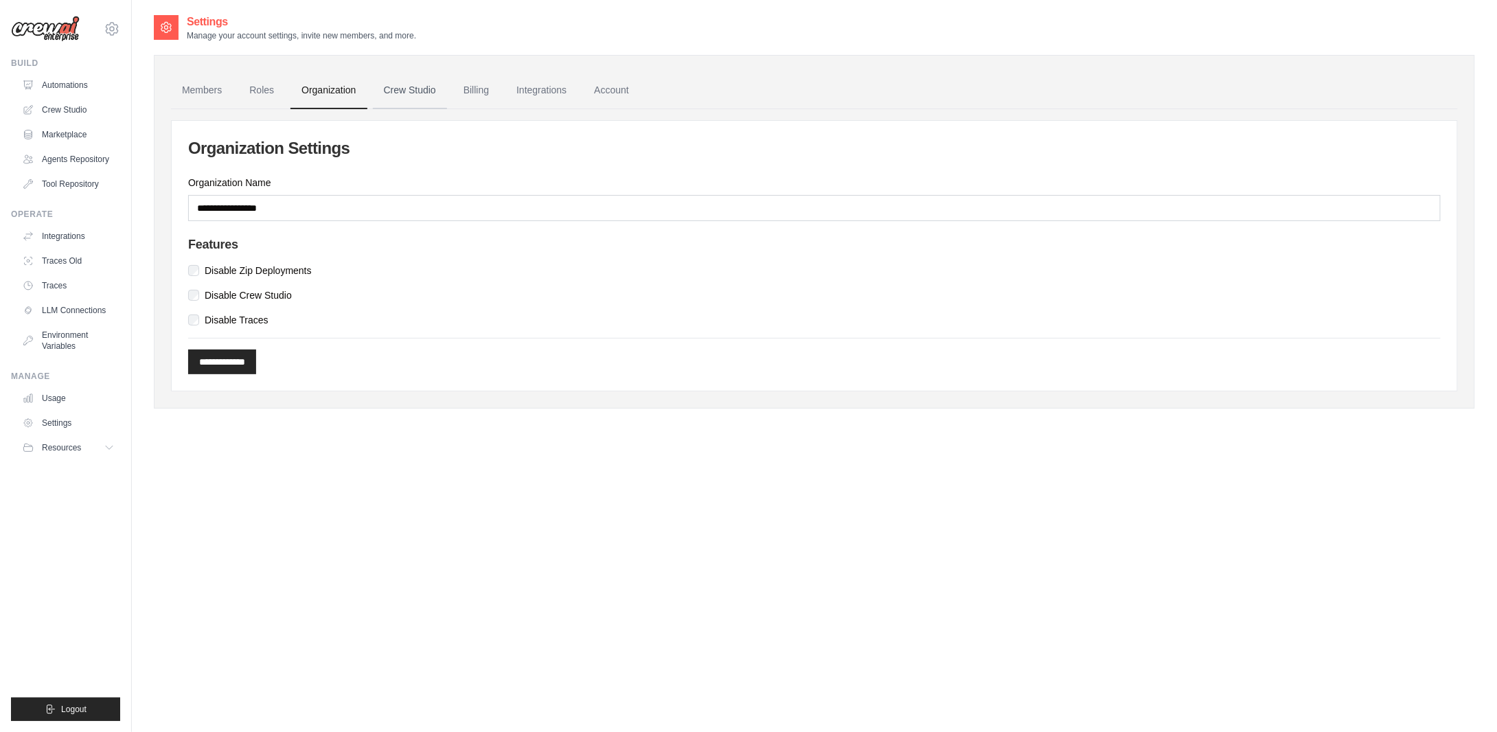
click at [423, 95] on link "Crew Studio" at bounding box center [410, 90] width 74 height 37
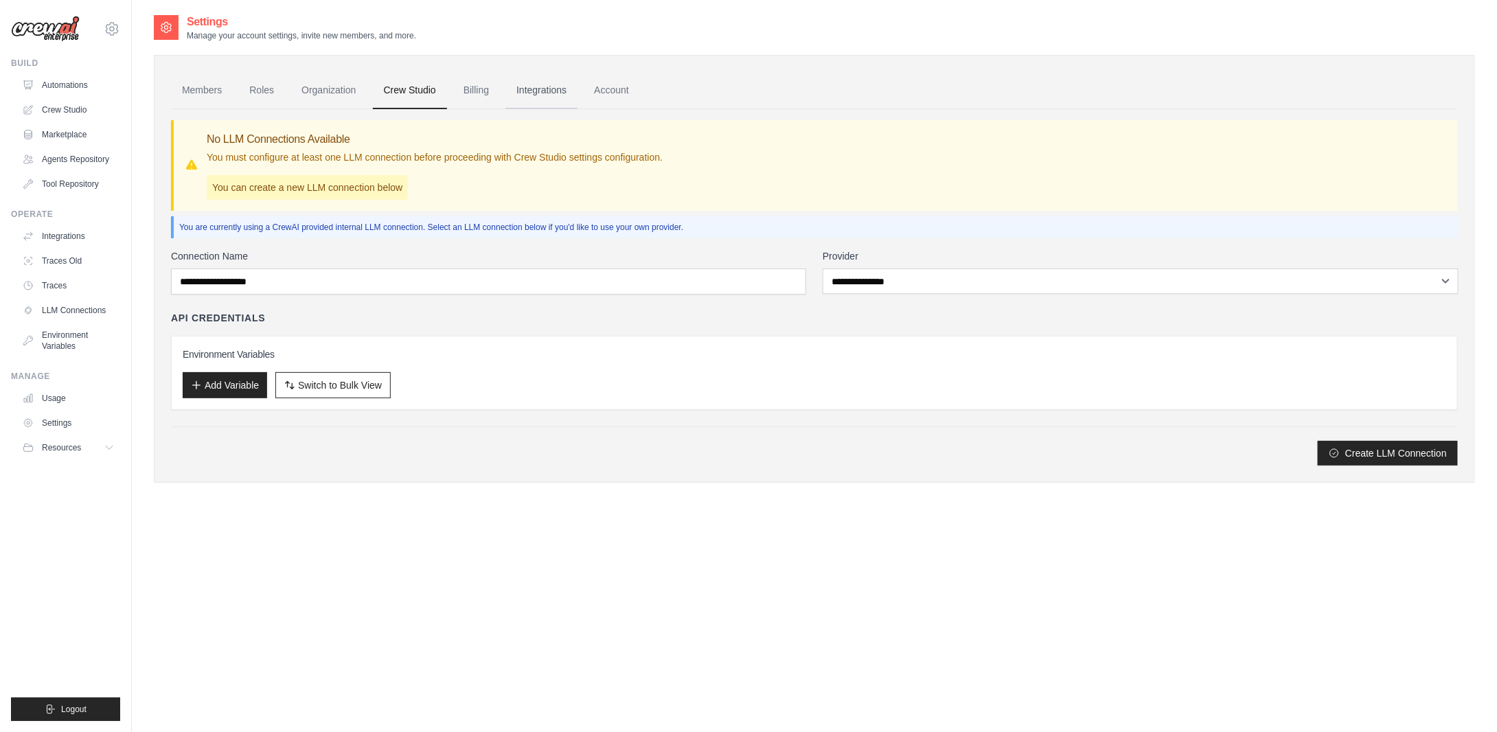
click at [546, 93] on link "Integrations" at bounding box center [541, 90] width 72 height 37
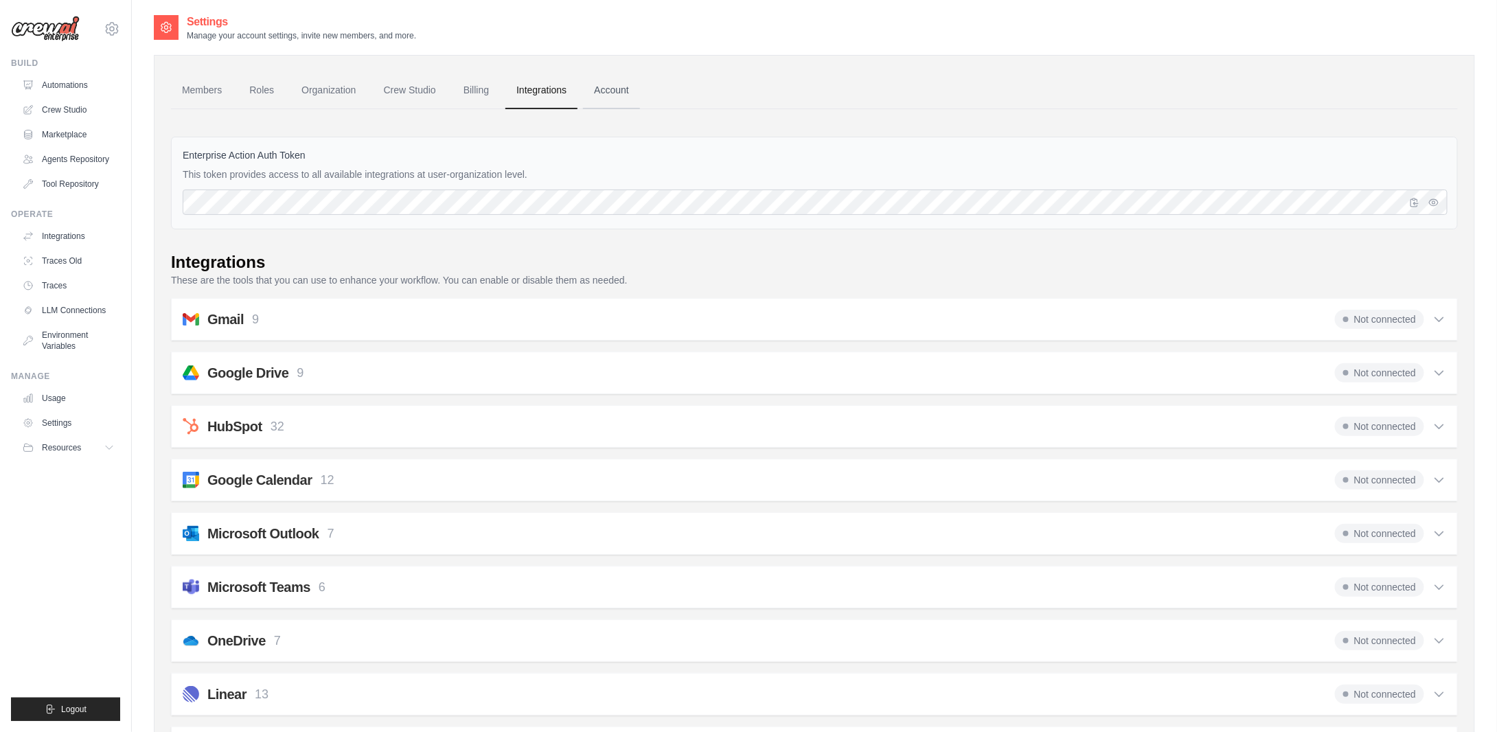
click at [622, 81] on link "Account" at bounding box center [611, 90] width 57 height 37
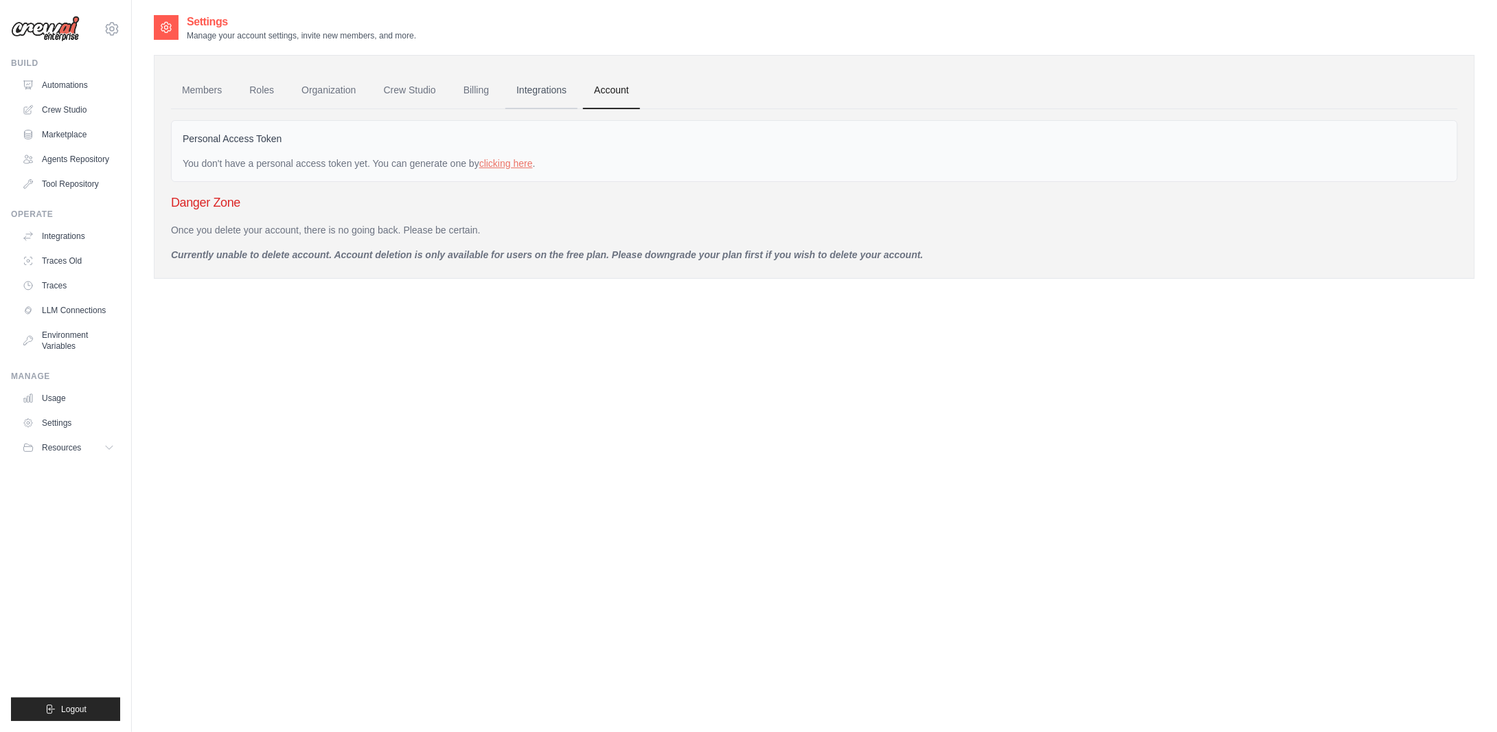
click at [547, 82] on link "Integrations" at bounding box center [541, 90] width 72 height 37
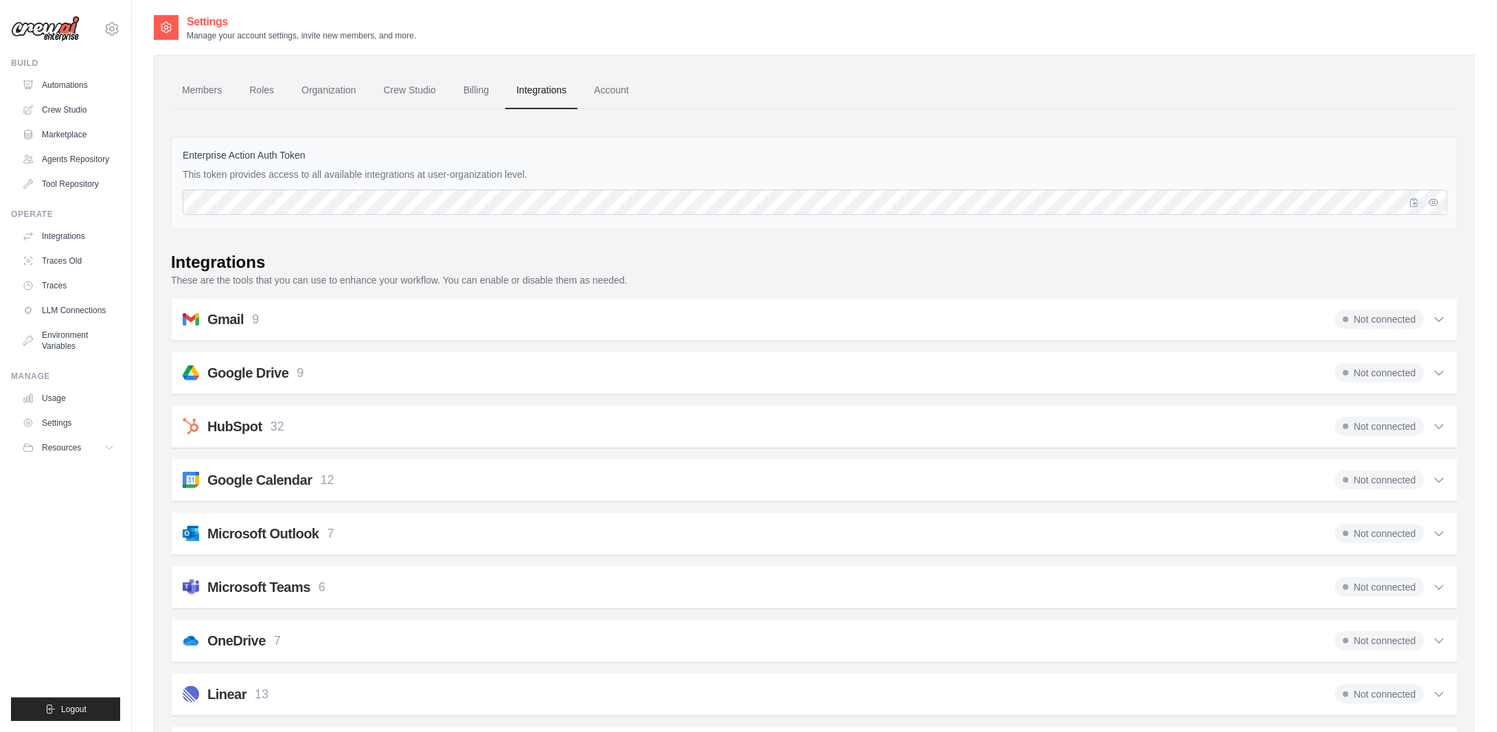
click at [1442, 367] on icon at bounding box center [1439, 373] width 14 height 14
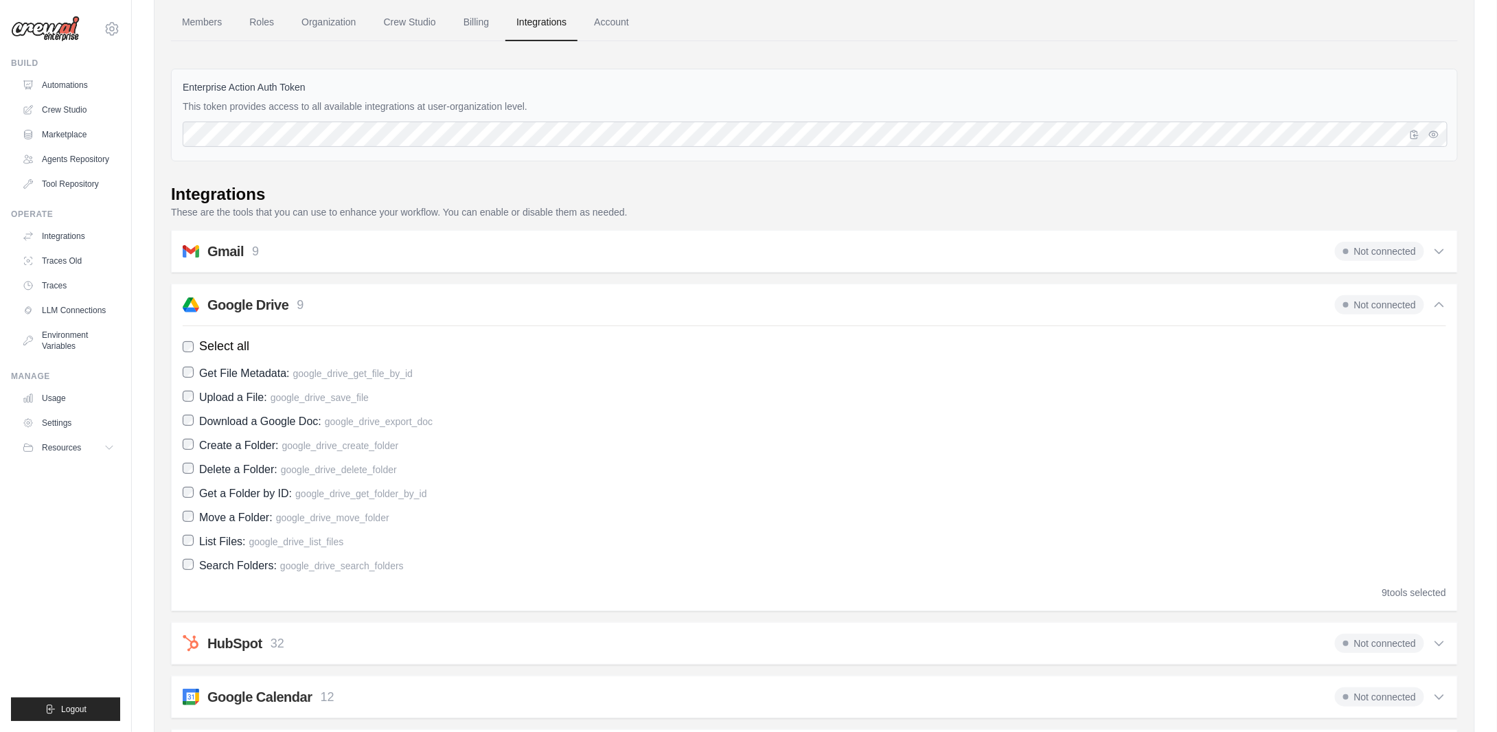
scroll to position [69, 0]
click at [1445, 302] on icon at bounding box center [1439, 304] width 14 height 14
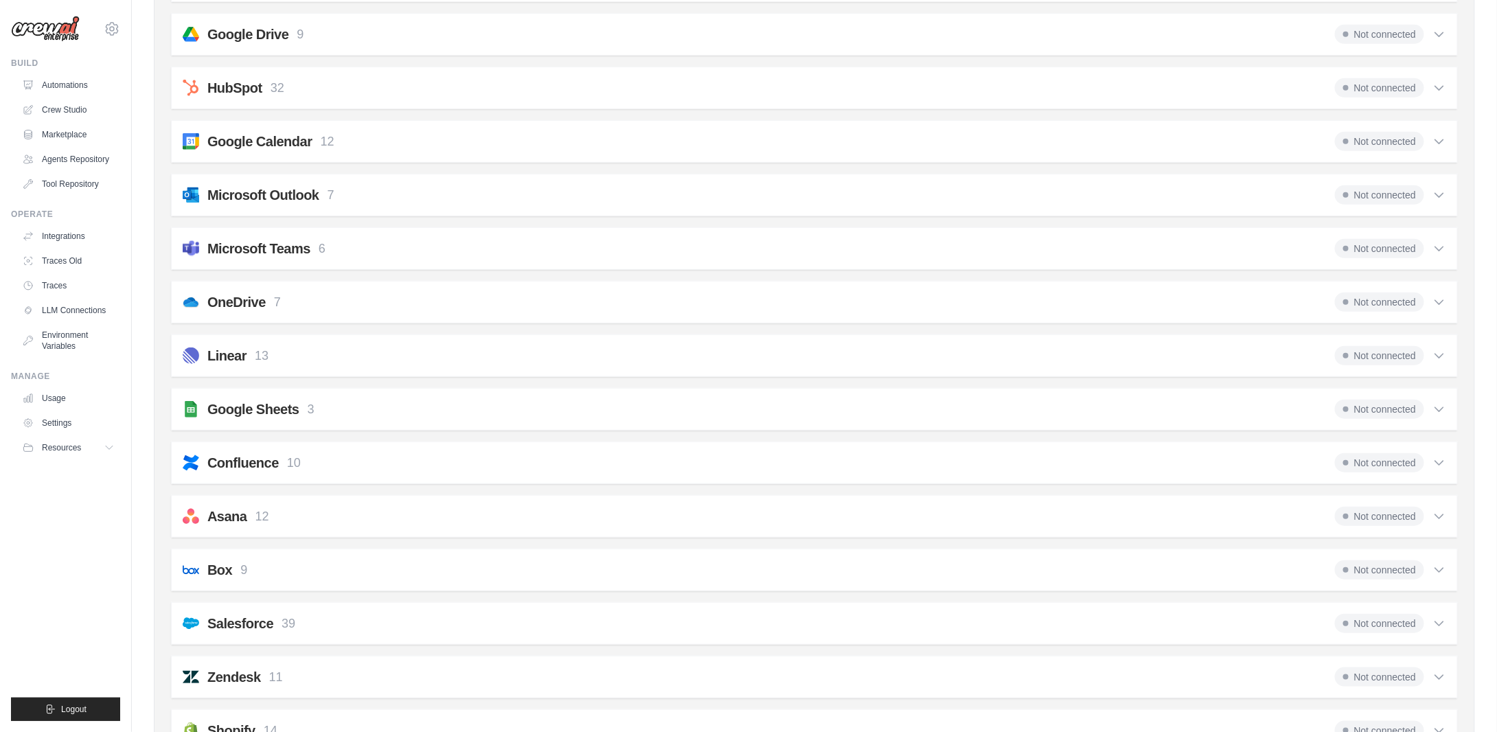
scroll to position [336, 0]
click at [326, 413] on div "Google Sheets 3 Not connected" at bounding box center [814, 411] width 1263 height 19
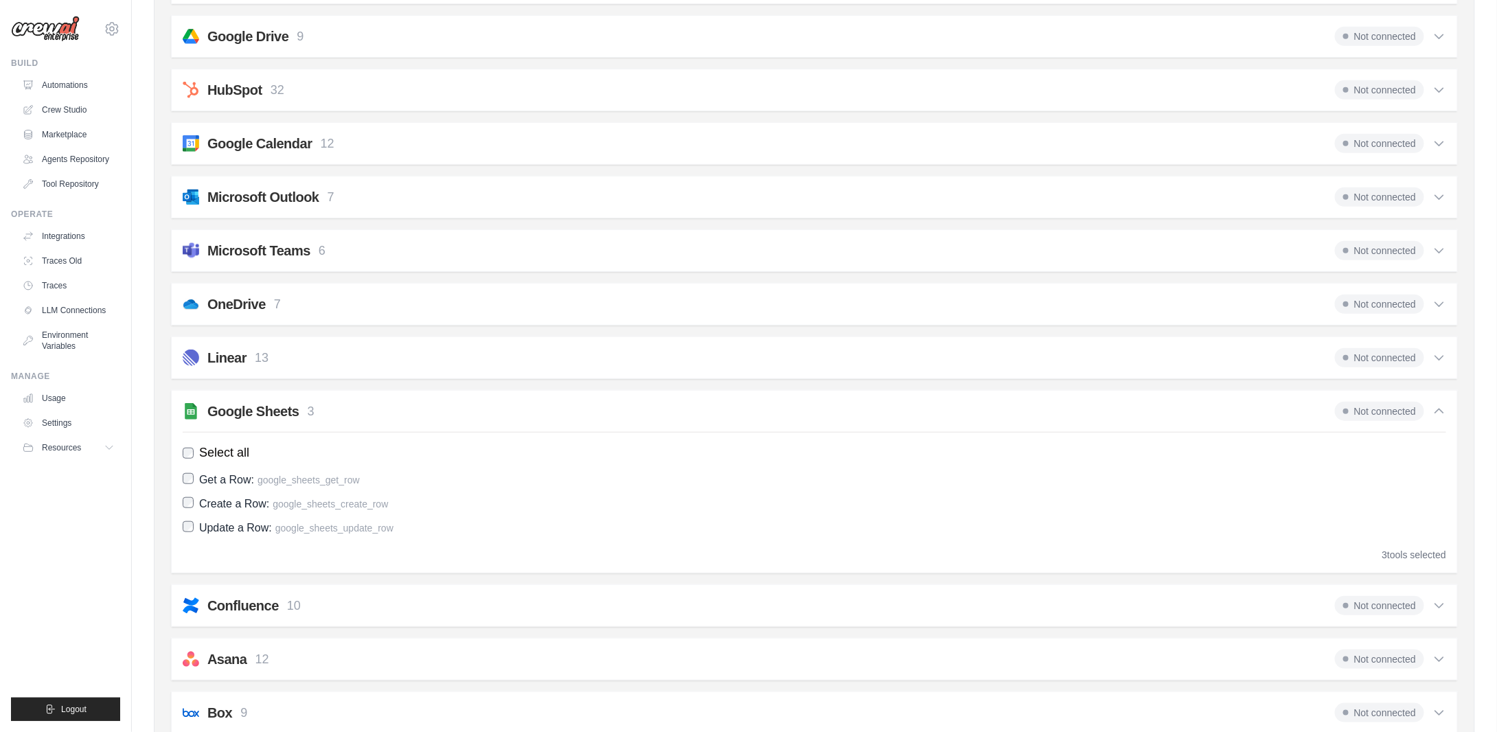
click at [1390, 407] on span "Not connected" at bounding box center [1379, 411] width 89 height 19
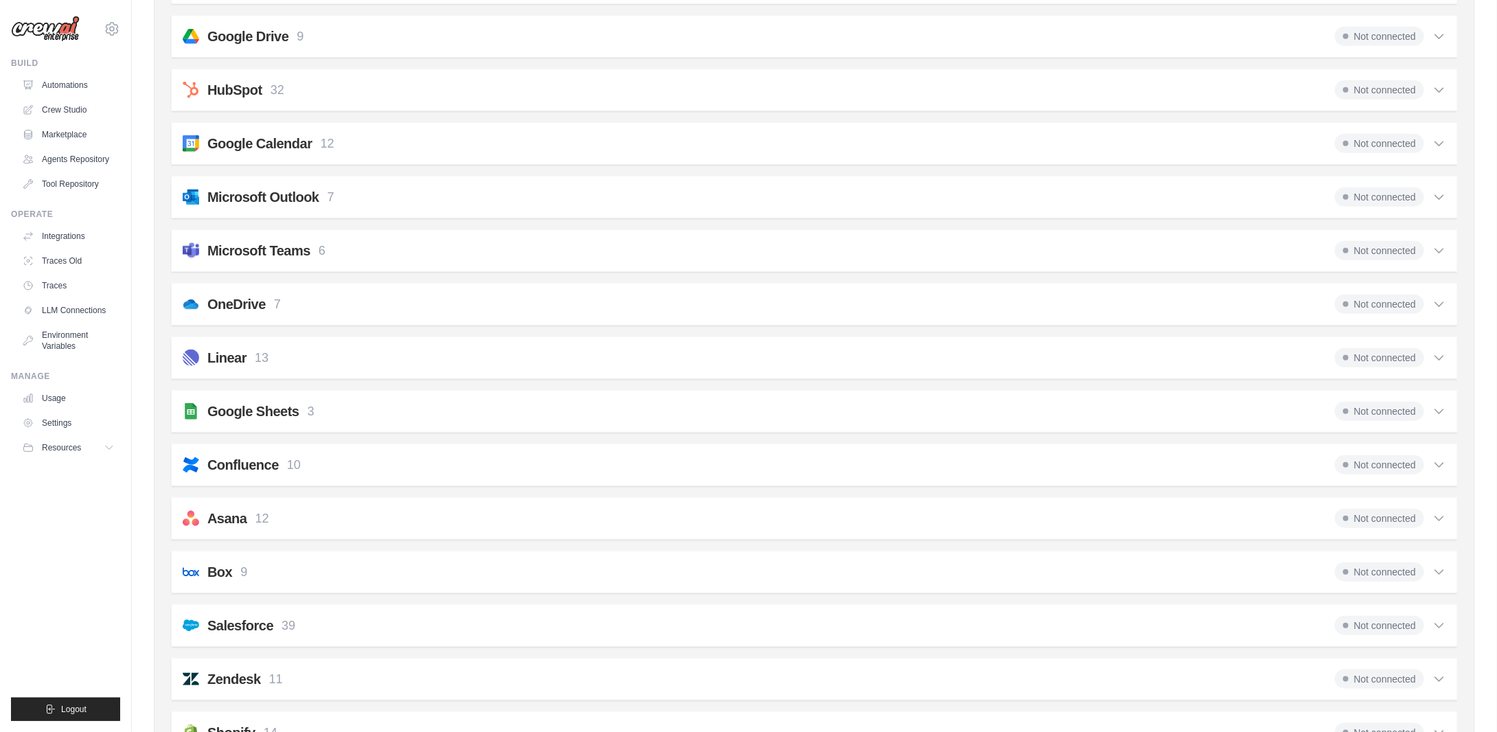
click at [1390, 407] on span "Not connected" at bounding box center [1379, 411] width 89 height 19
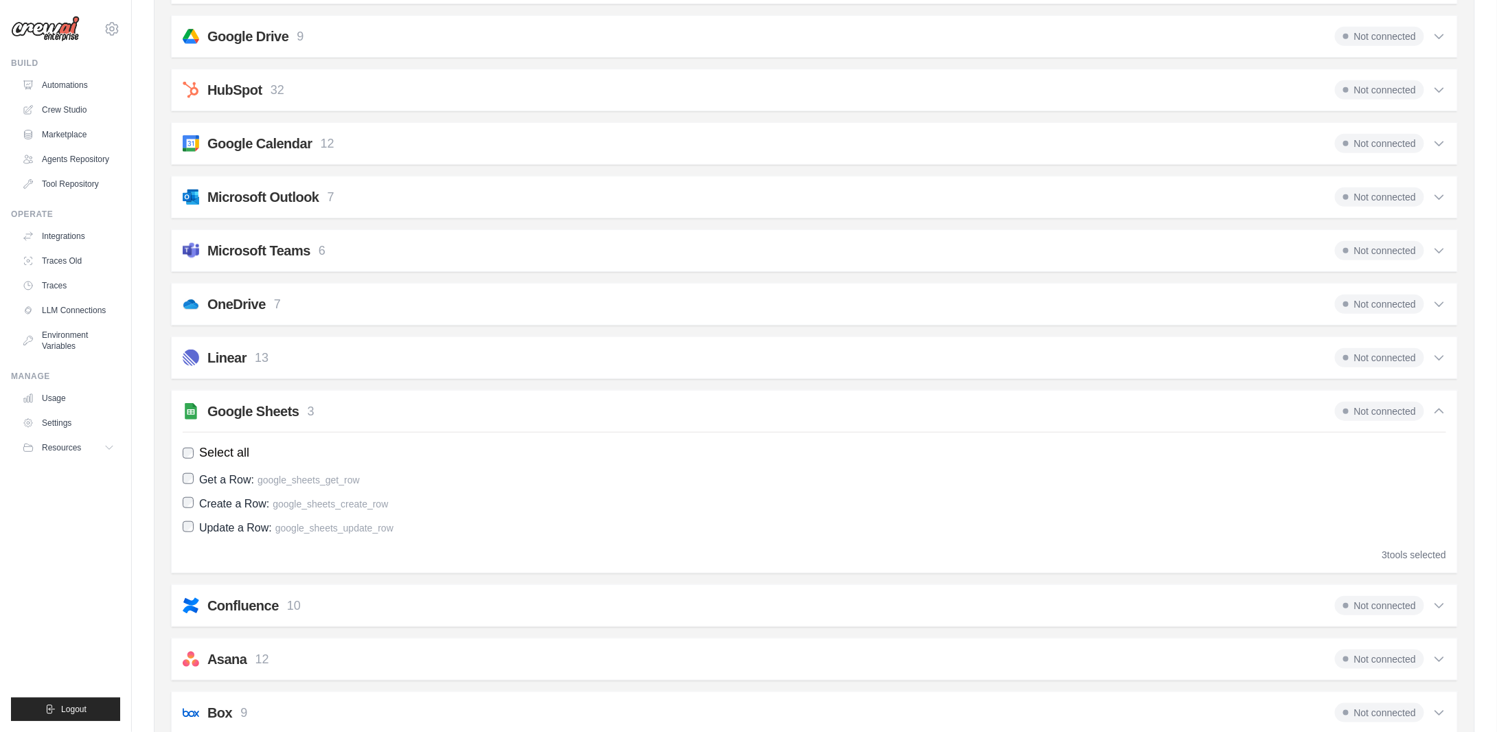
click at [1390, 407] on span "Not connected" at bounding box center [1379, 411] width 89 height 19
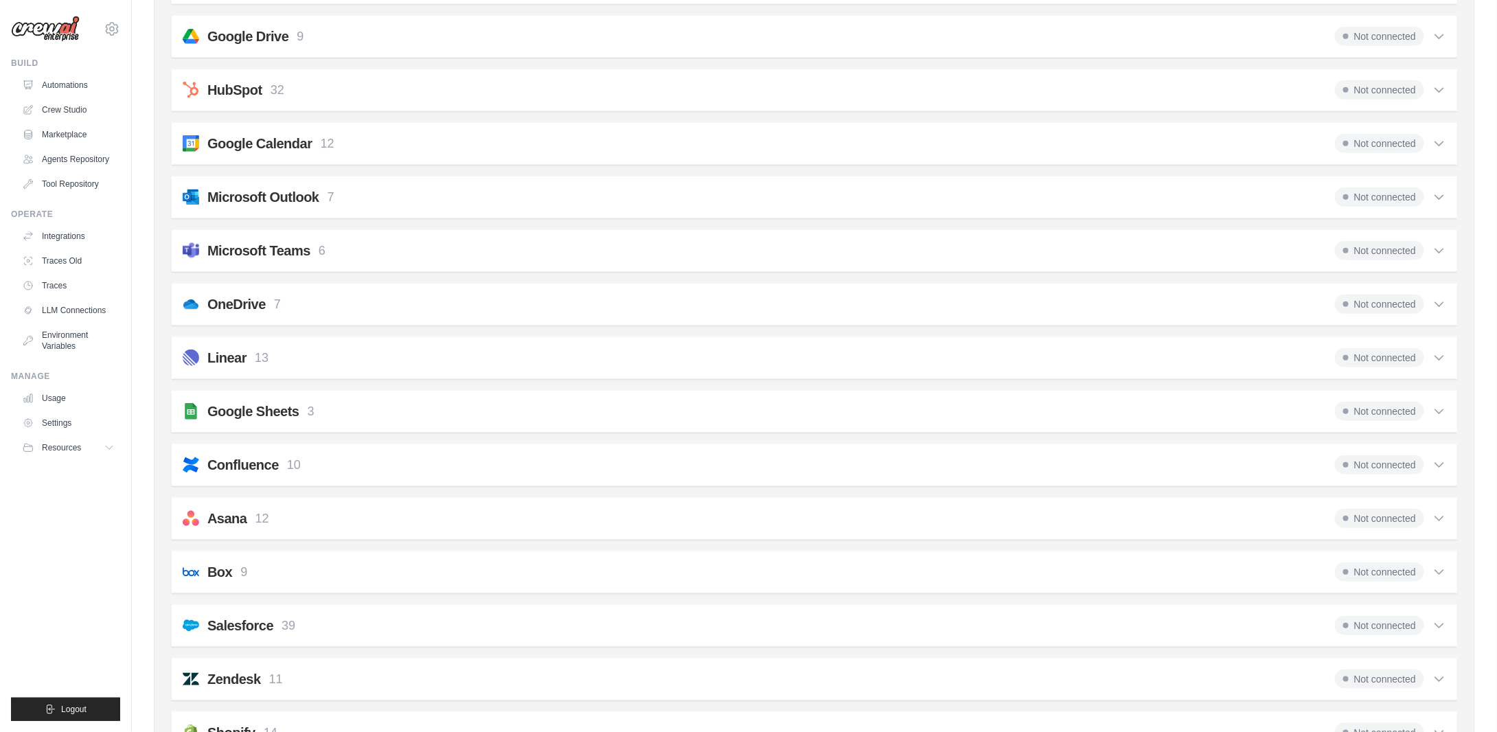
click at [1390, 407] on span "Not connected" at bounding box center [1379, 411] width 89 height 19
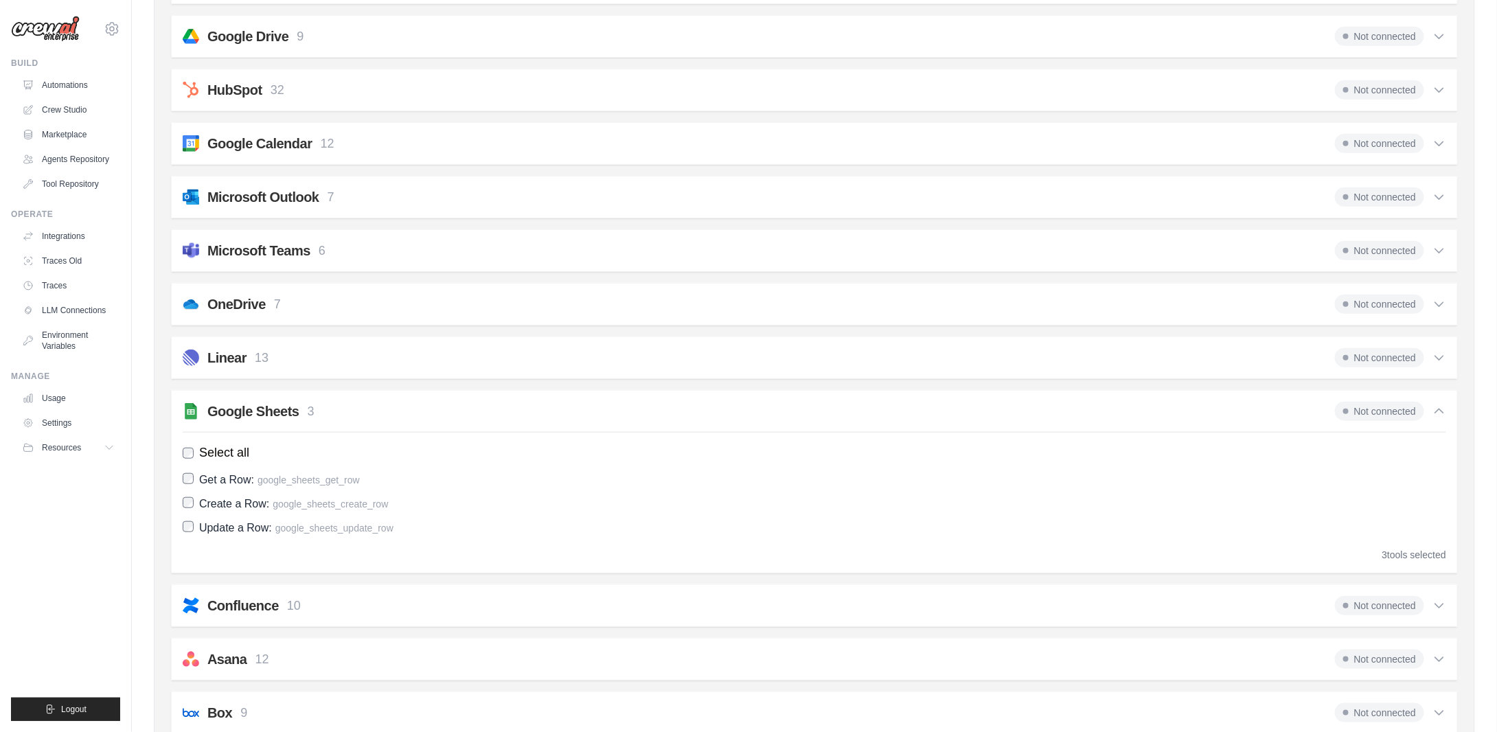
click at [1390, 407] on span "Not connected" at bounding box center [1379, 411] width 89 height 19
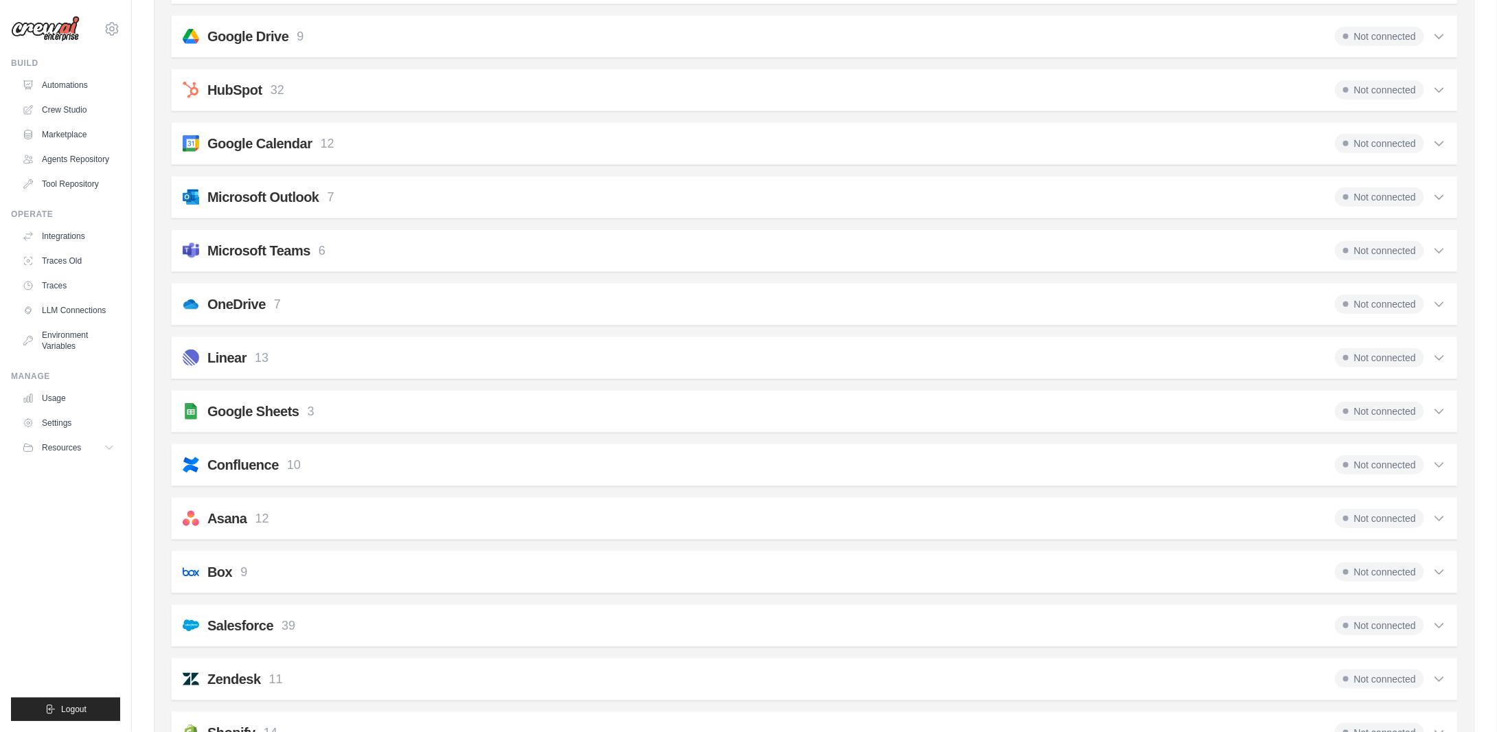
click at [1390, 407] on span "Not connected" at bounding box center [1379, 411] width 89 height 19
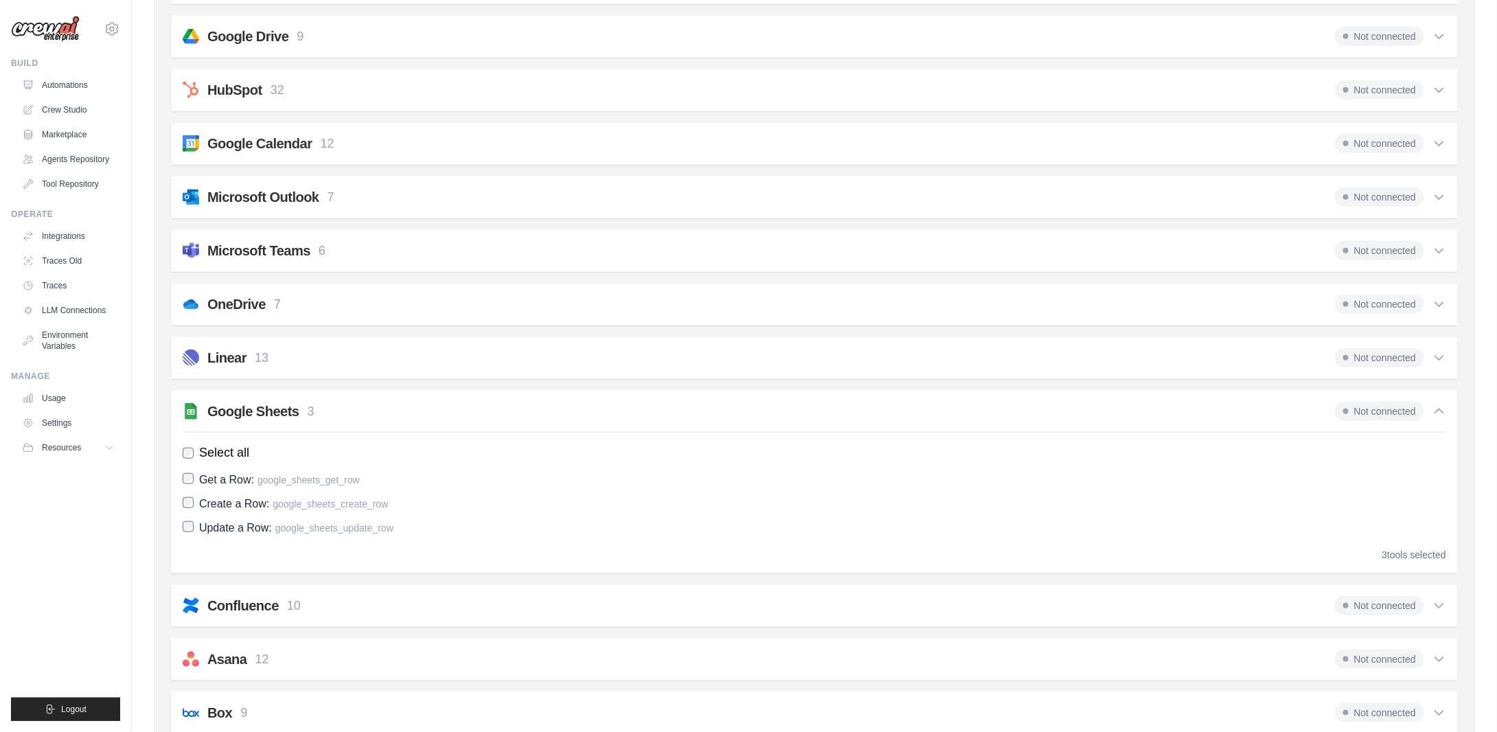
drag, startPoint x: 969, startPoint y: 412, endPoint x: 822, endPoint y: 448, distance: 151.4
click at [827, 453] on div "Google Sheets 3 Not connected Select all Get a Row: google_sheets_get_row Creat…" at bounding box center [814, 481] width 1287 height 183
click at [483, 422] on div "Google Sheets 3 Not connected Select all Get a Row: google_sheets_get_row Creat…" at bounding box center [814, 481] width 1287 height 183
click at [290, 410] on h2 "Google Sheets" at bounding box center [253, 411] width 92 height 19
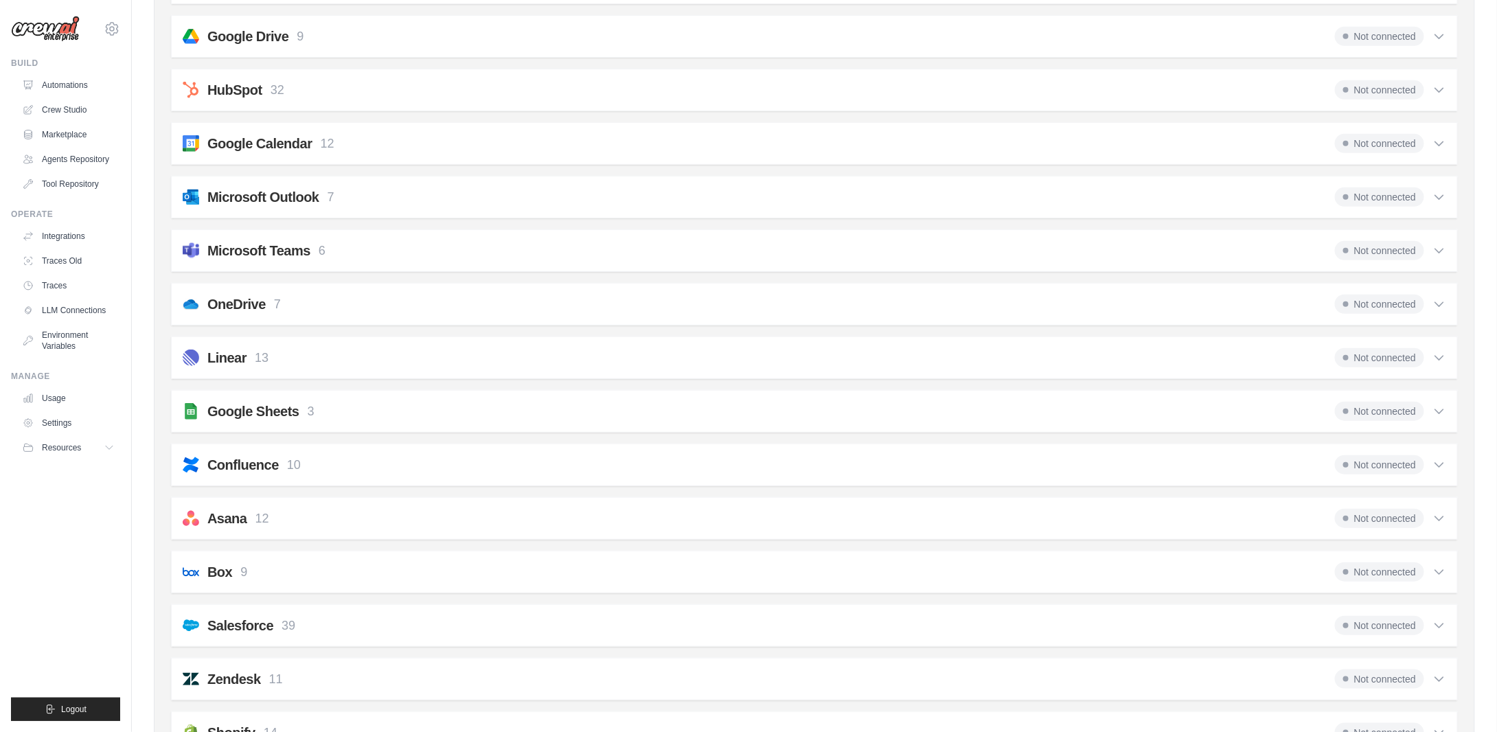
click at [288, 409] on h2 "Google Sheets" at bounding box center [253, 411] width 92 height 19
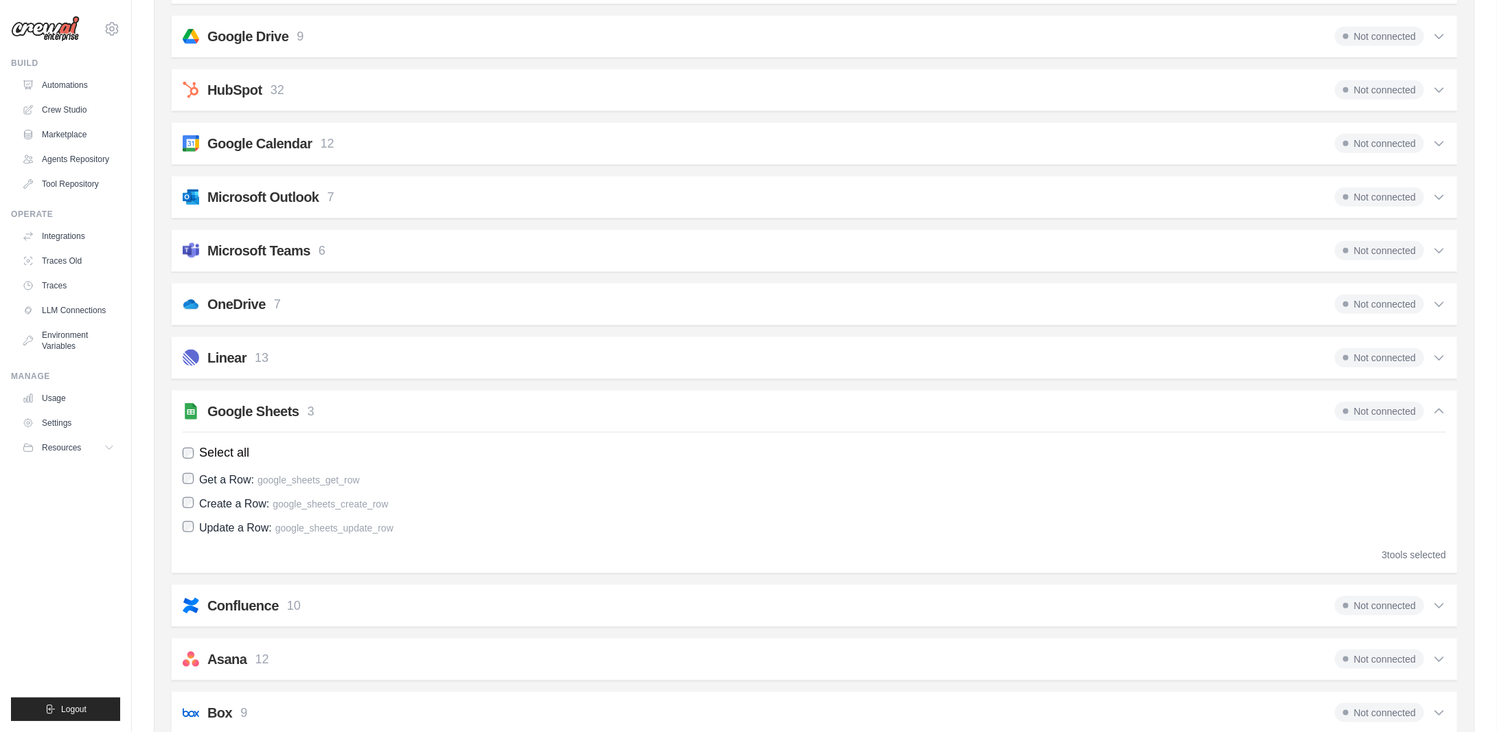
click at [285, 409] on h2 "Google Sheets" at bounding box center [253, 411] width 92 height 19
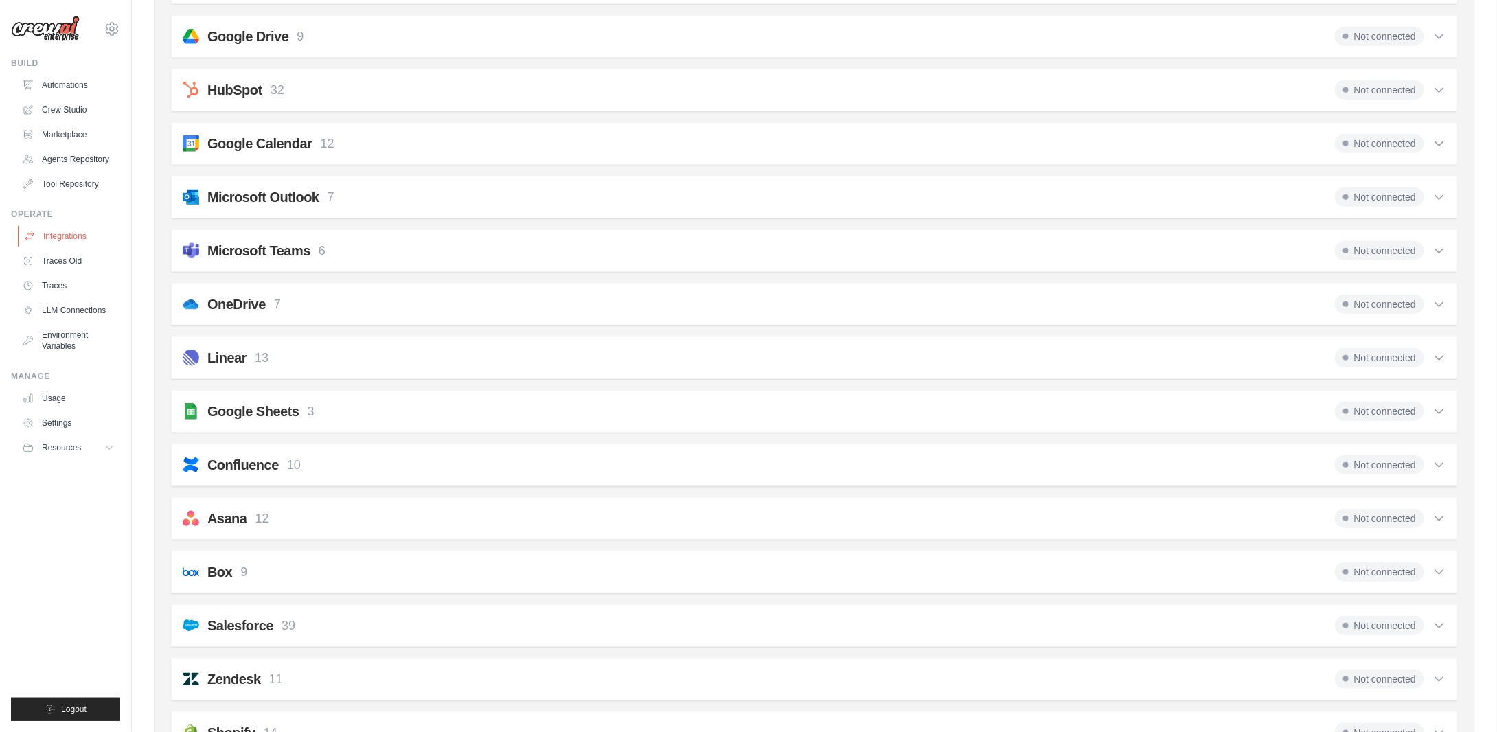
click at [71, 234] on link "Integrations" at bounding box center [70, 236] width 104 height 22
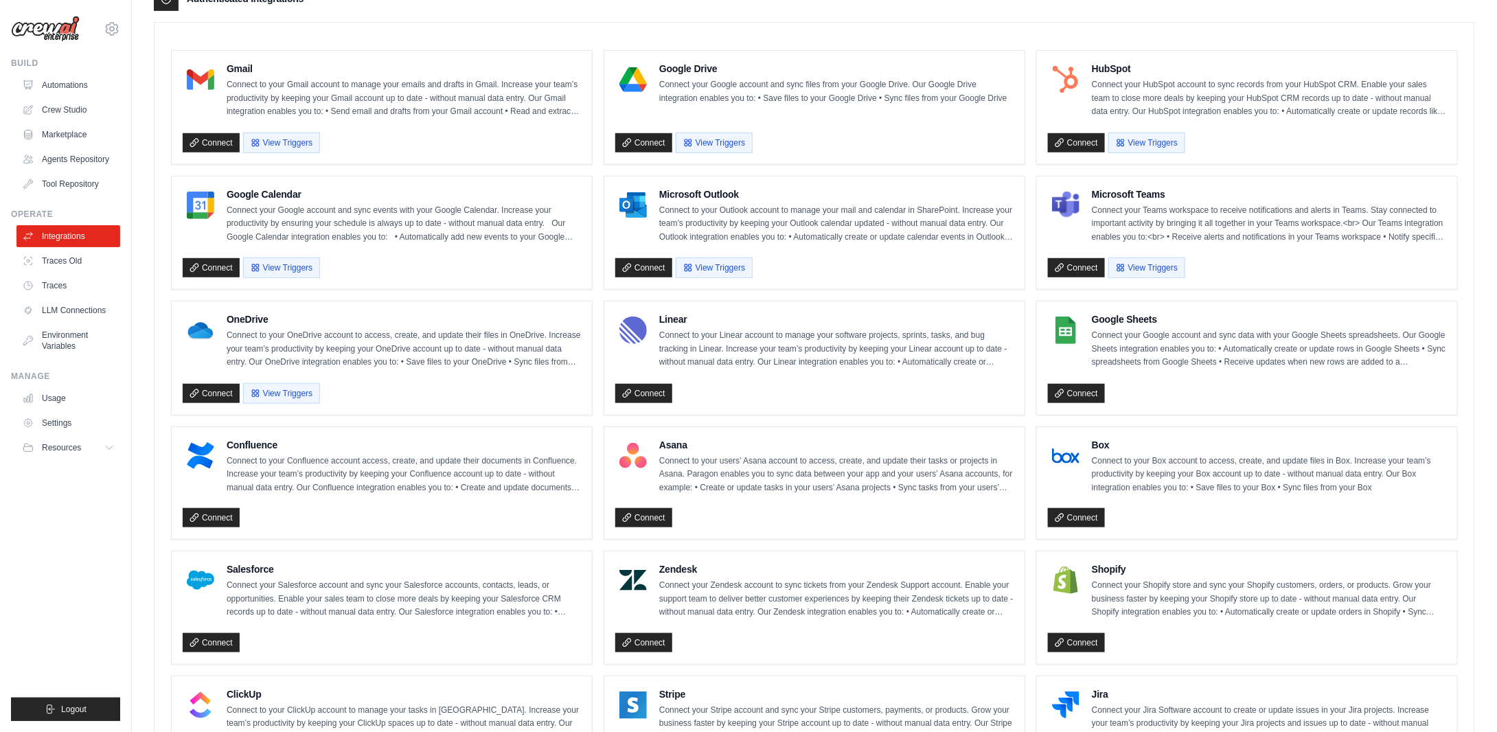
scroll to position [364, 0]
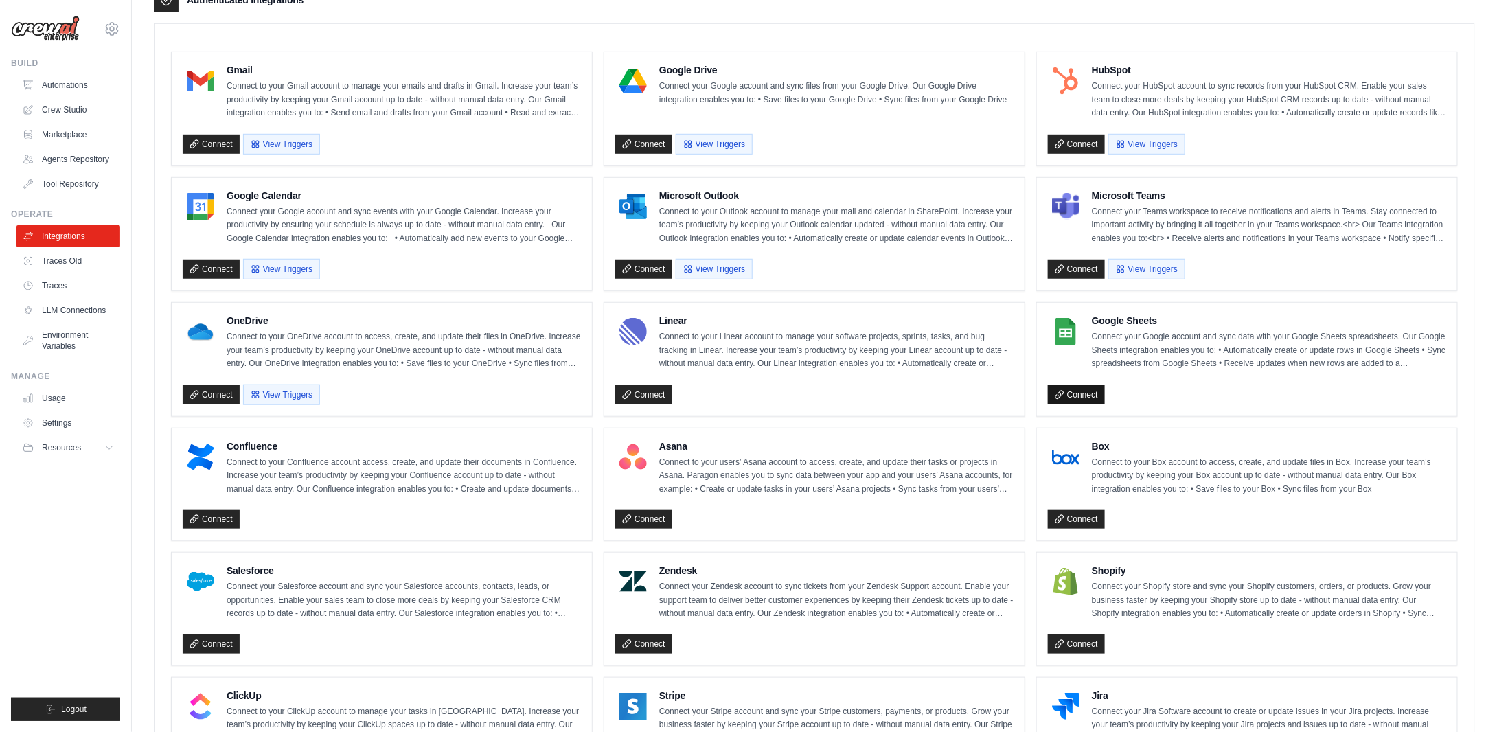
click at [1087, 389] on link "Connect" at bounding box center [1076, 394] width 57 height 19
click at [629, 139] on icon at bounding box center [627, 144] width 10 height 10
click at [62, 80] on link "Automations" at bounding box center [70, 85] width 104 height 22
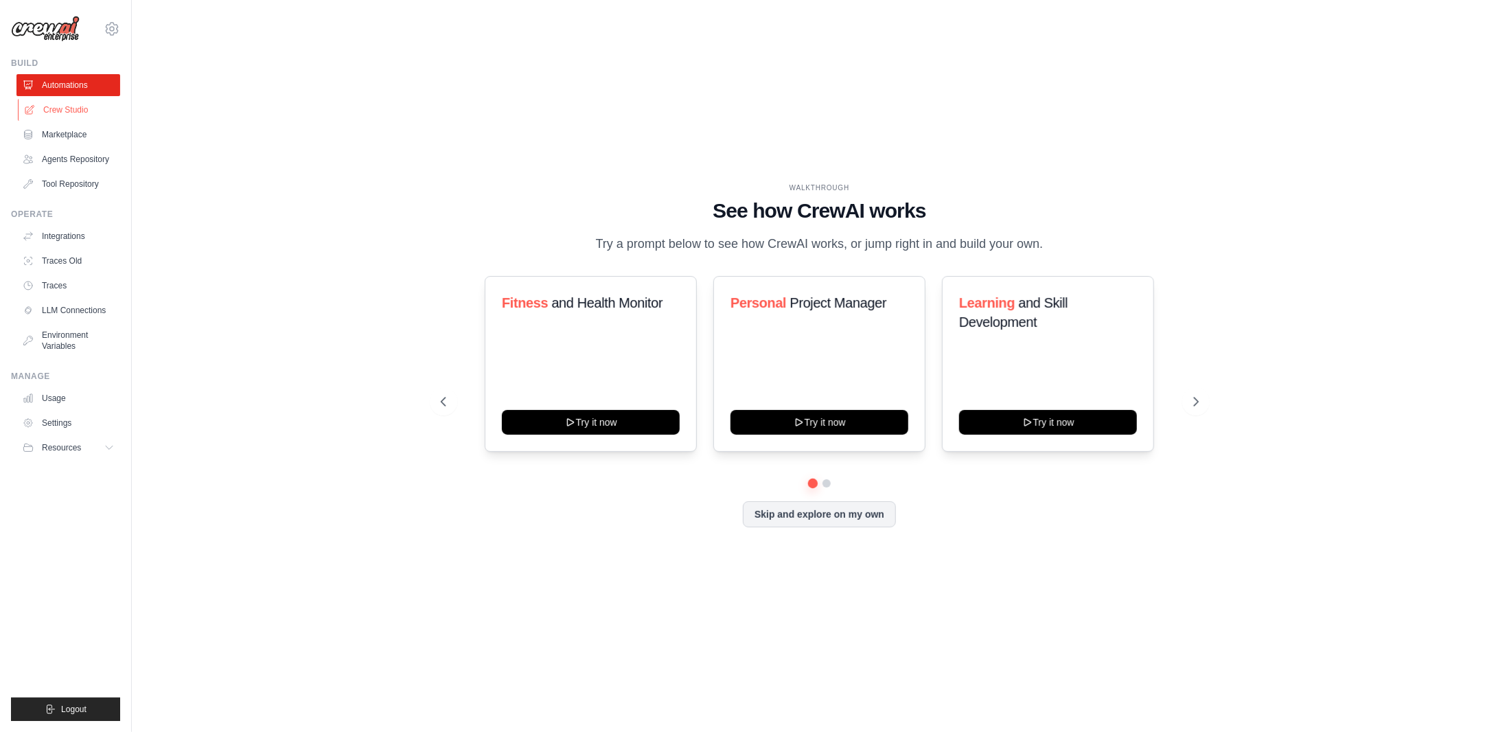
click at [67, 106] on link "Crew Studio" at bounding box center [70, 110] width 104 height 22
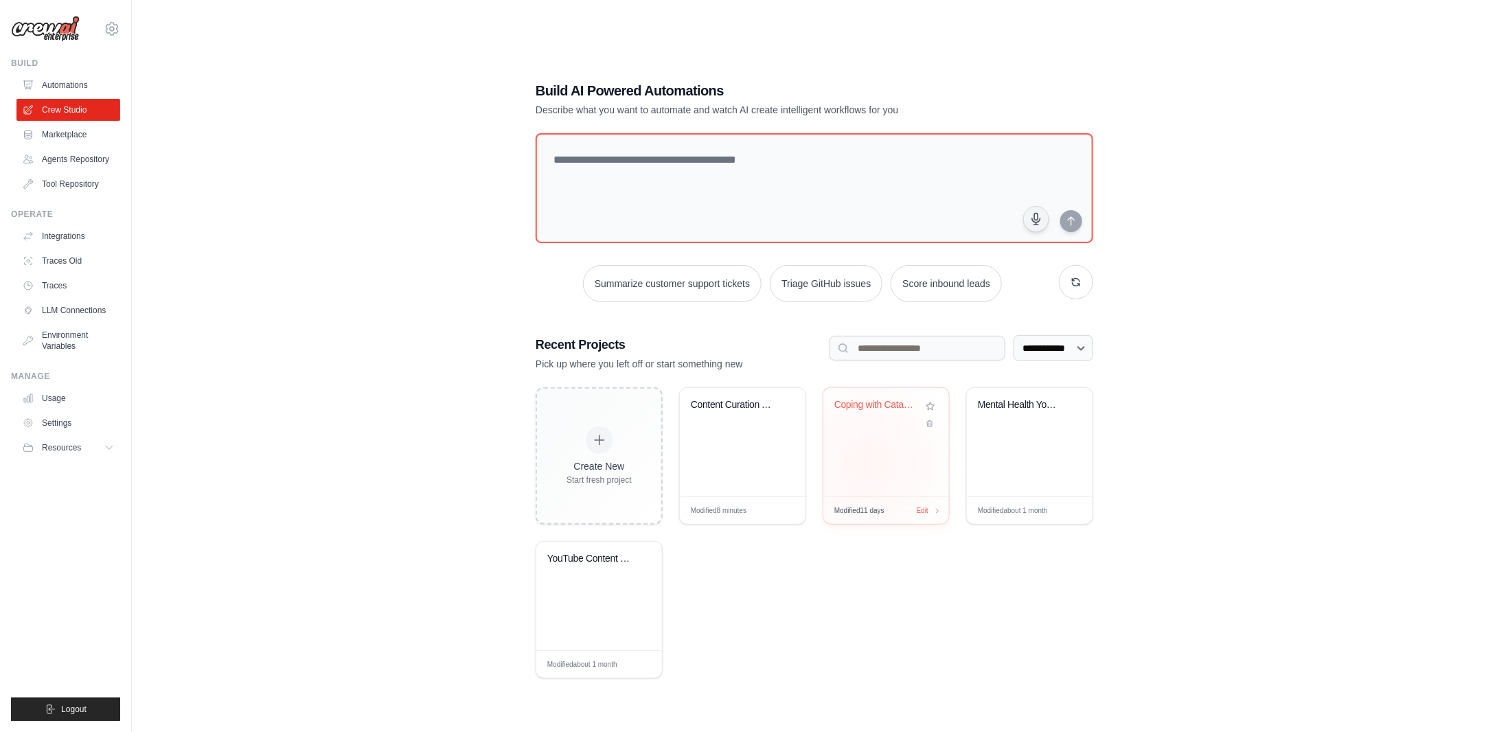
click at [868, 463] on div "Coping with Catastrophe - YouTube C..." at bounding box center [886, 442] width 126 height 108
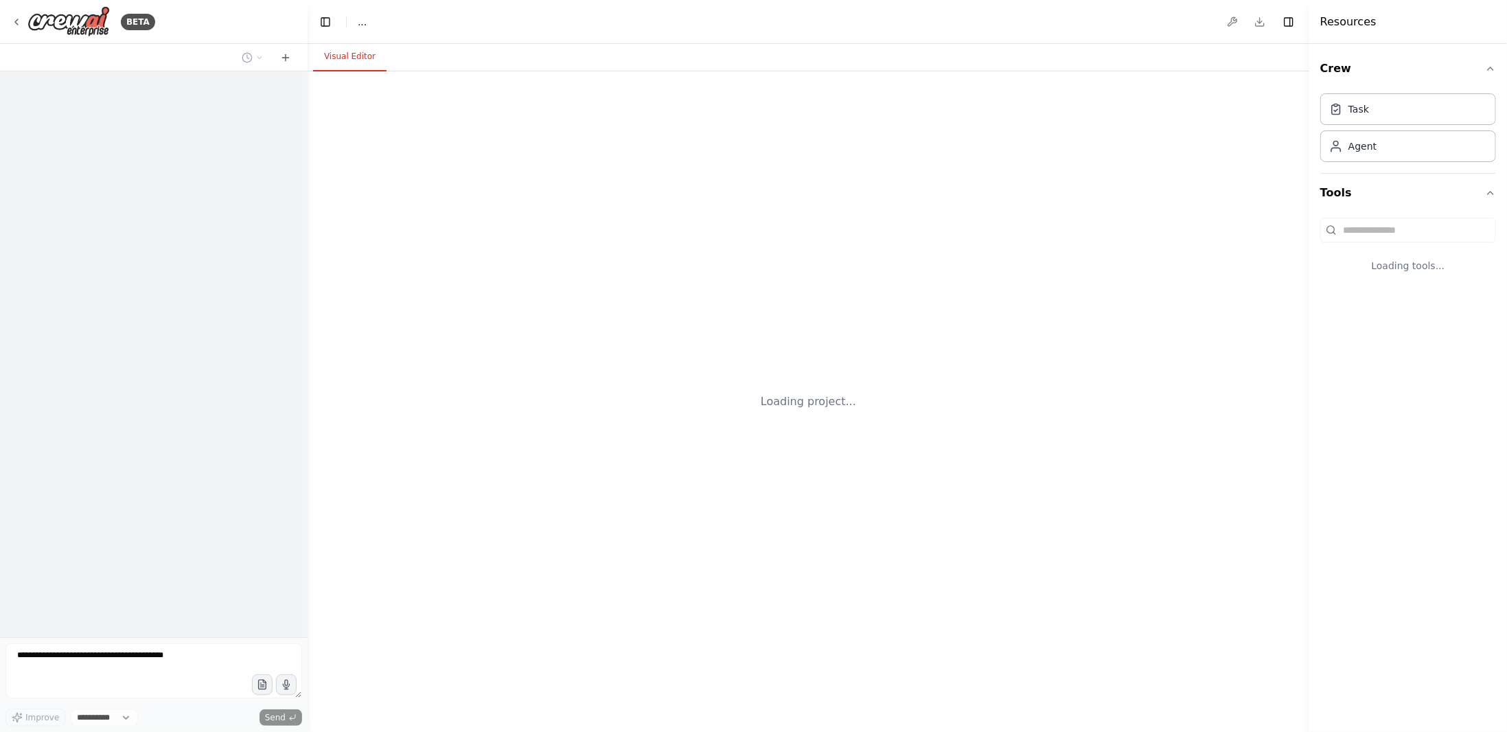
select select "****"
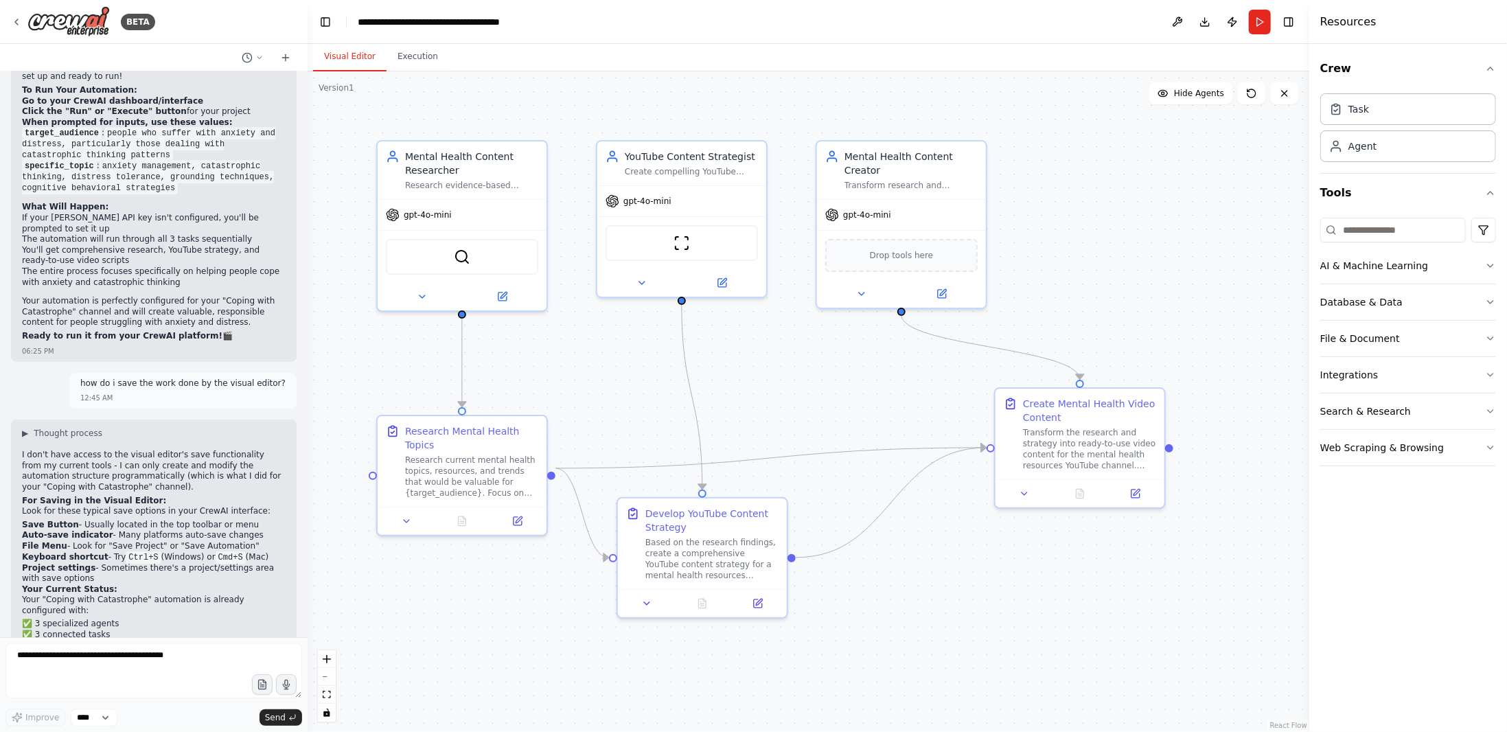
scroll to position [2805, 0]
click at [183, 670] on textarea at bounding box center [153, 670] width 297 height 55
type textarea "**********"
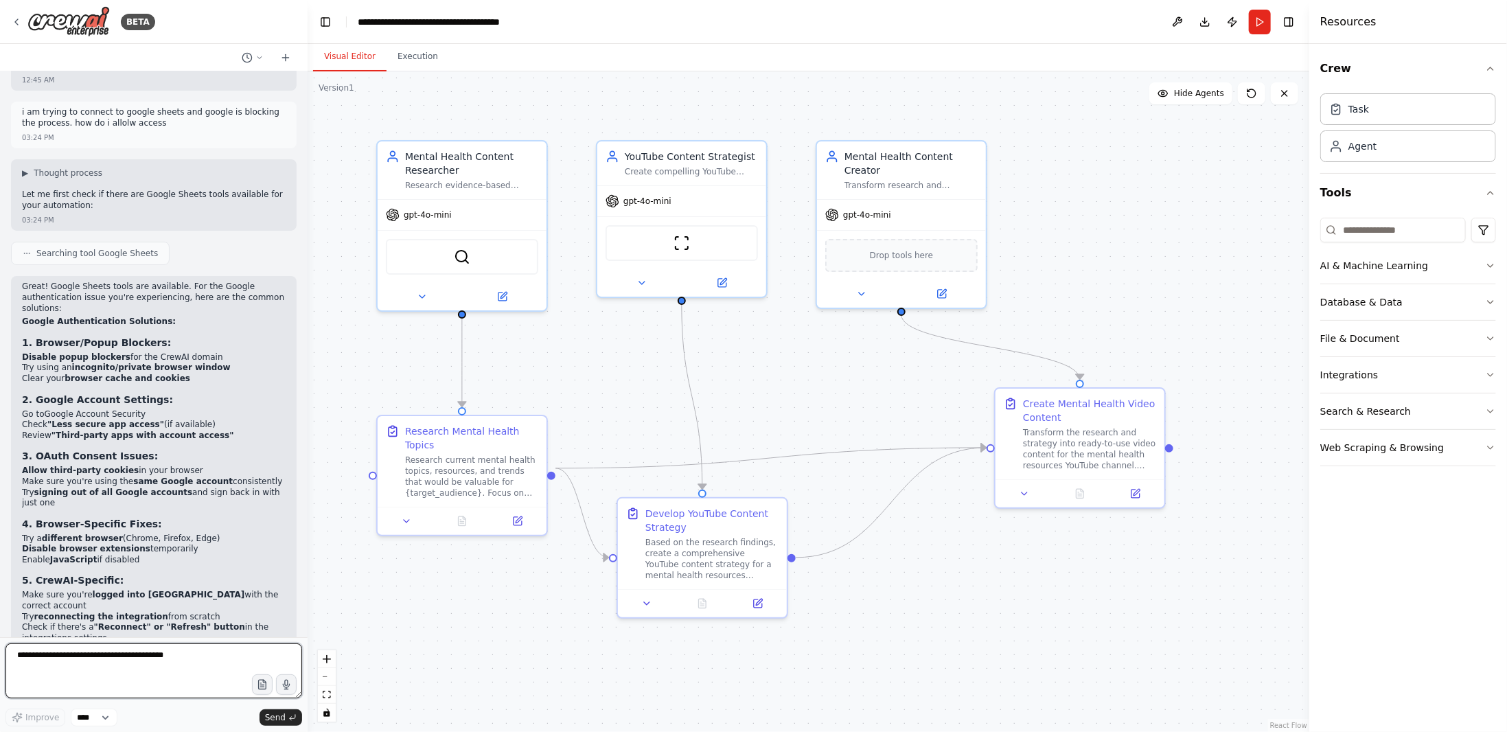
scroll to position [3483, 0]
click at [1167, 19] on button at bounding box center [1178, 22] width 22 height 25
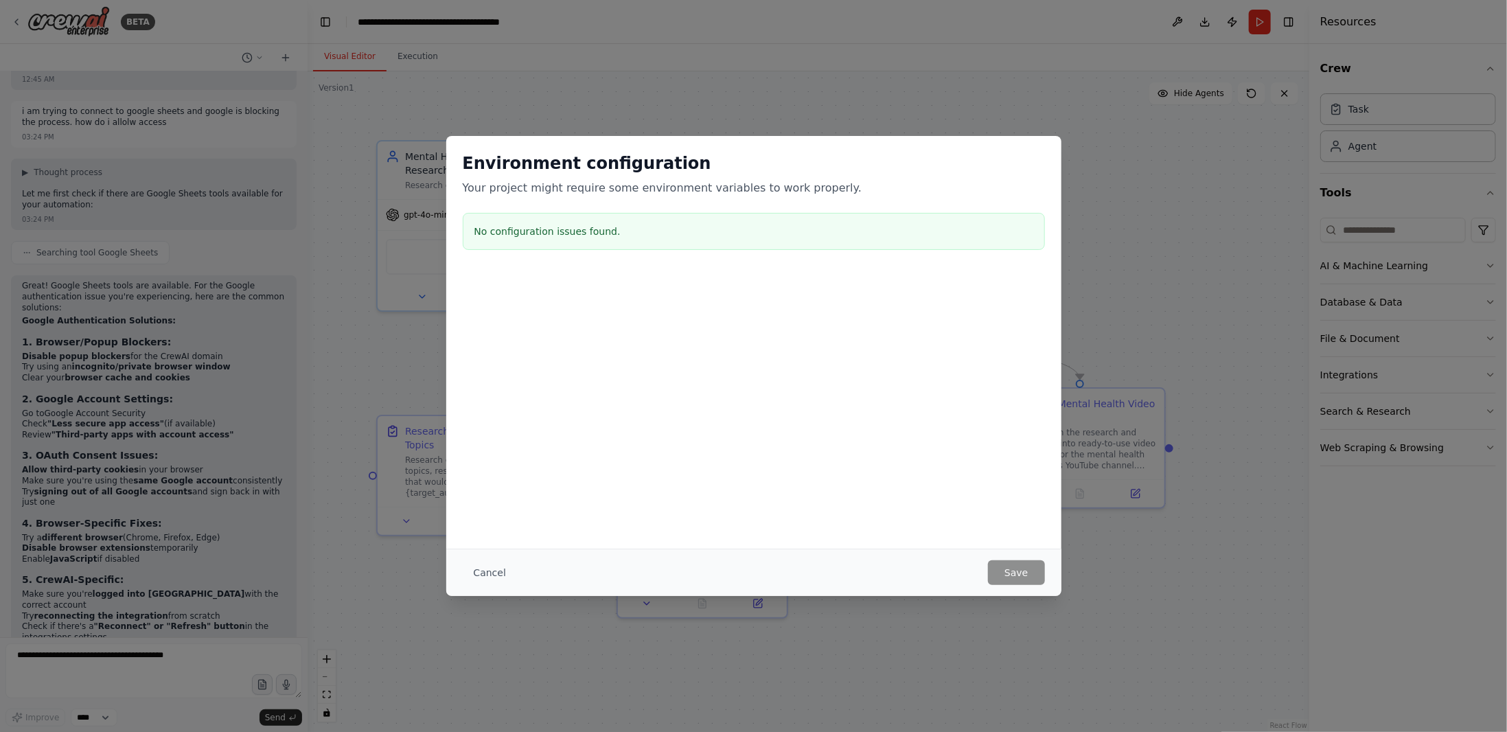
click at [493, 577] on button "Cancel" at bounding box center [490, 572] width 54 height 25
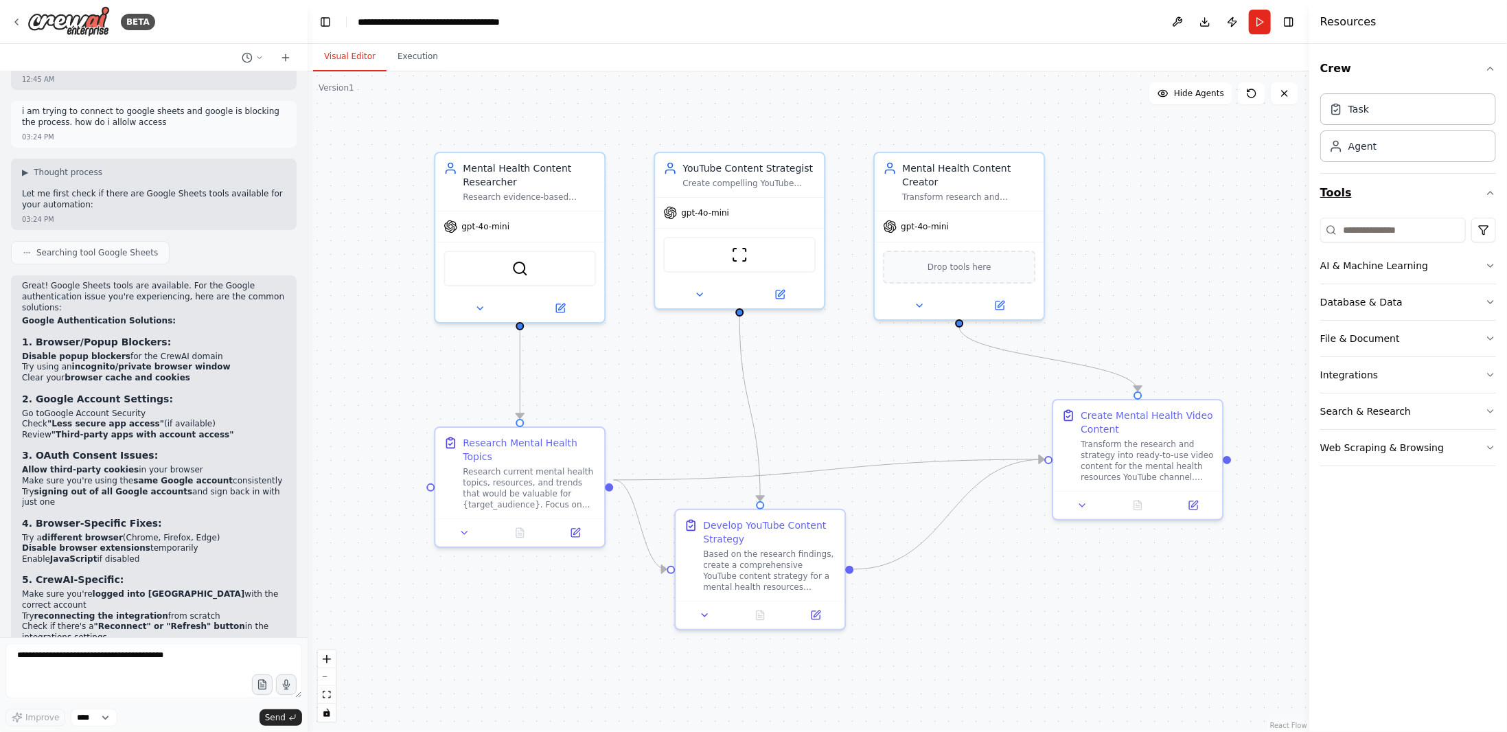
click at [1409, 197] on button "Tools" at bounding box center [1408, 193] width 176 height 38
click at [287, 61] on icon at bounding box center [285, 57] width 11 height 11
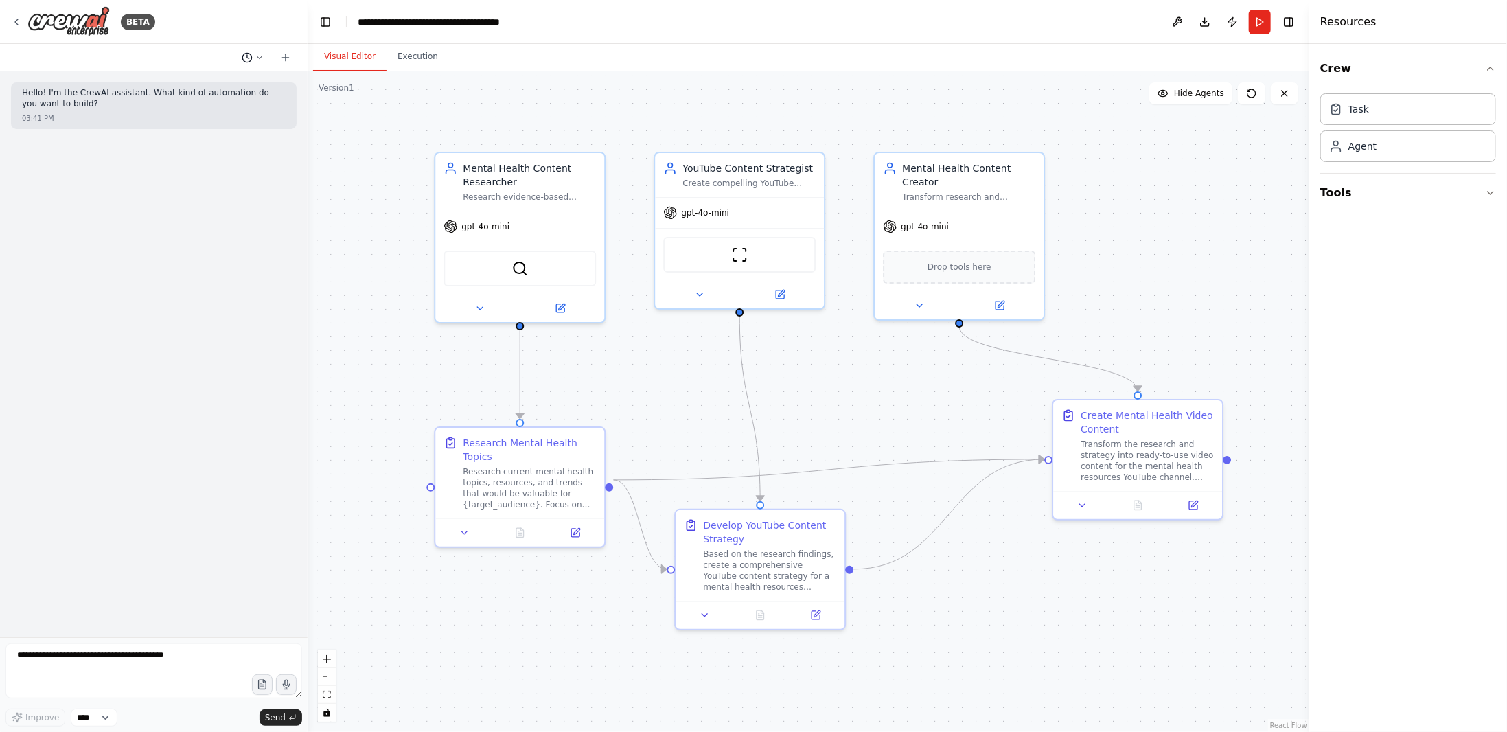
click at [265, 57] on button at bounding box center [252, 57] width 33 height 16
click at [232, 111] on span "i am trying to connect to google sheets and google is blocking the process. how…" at bounding box center [211, 107] width 124 height 11
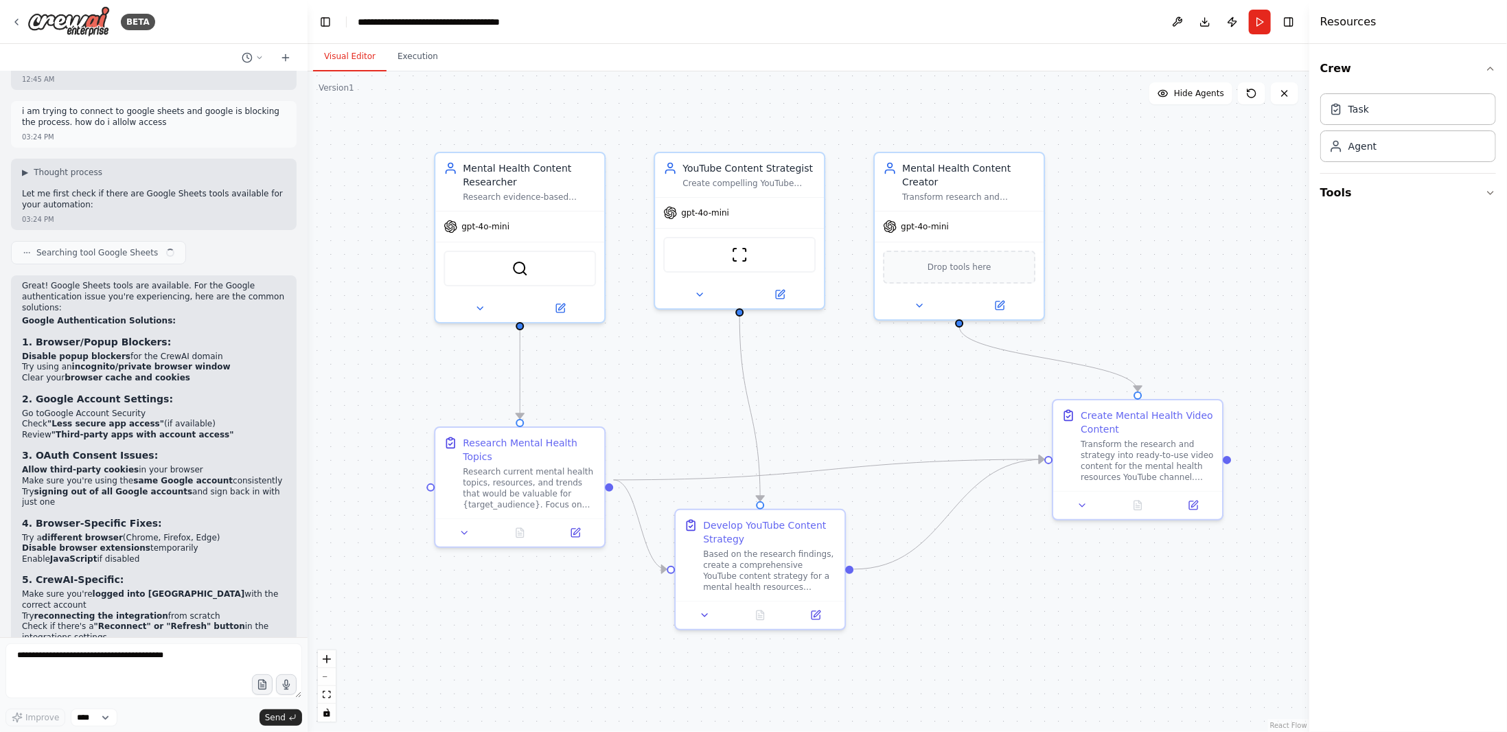
scroll to position [3483, 0]
click at [1344, 197] on button "Tools" at bounding box center [1408, 193] width 176 height 38
click at [1406, 367] on button "Integrations" at bounding box center [1408, 375] width 176 height 36
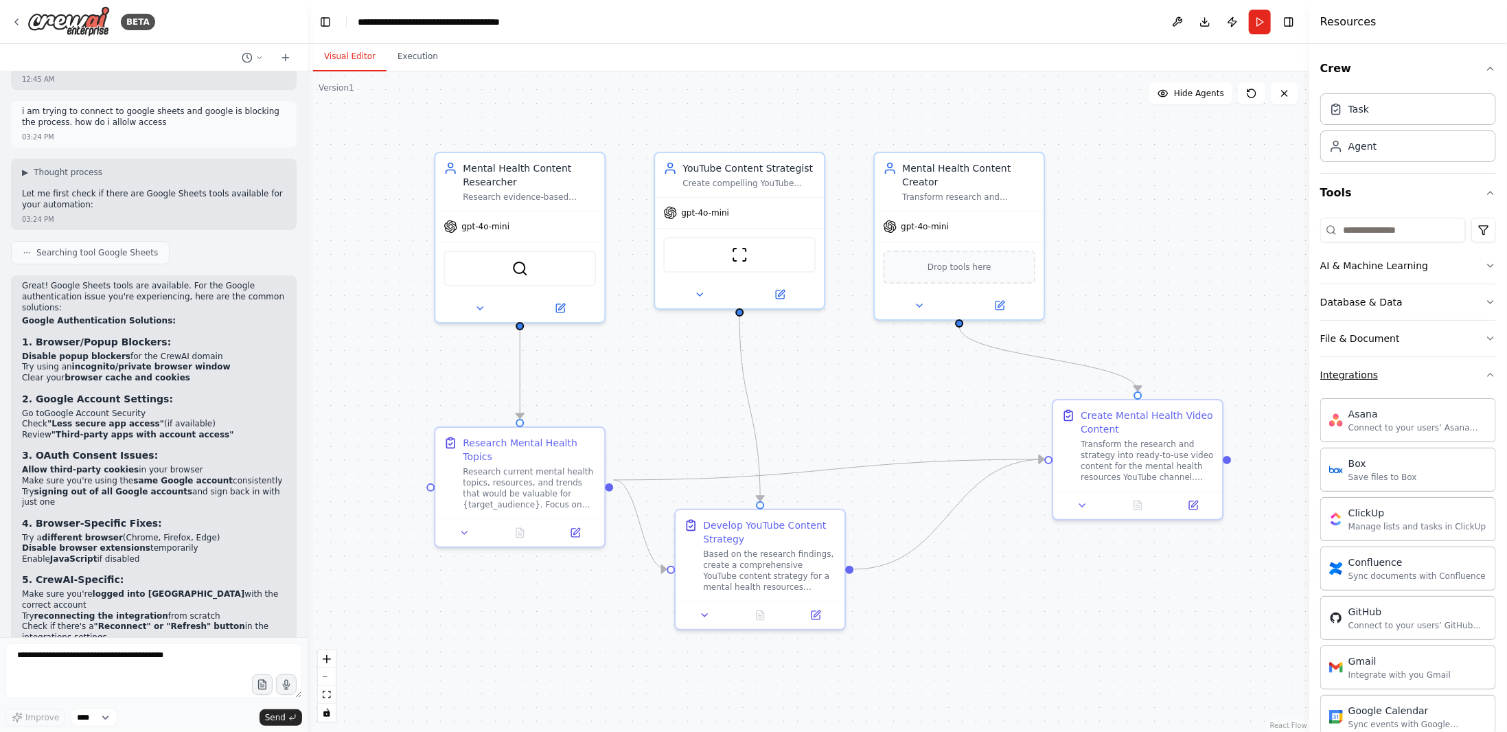
click at [1406, 367] on button "Integrations" at bounding box center [1408, 375] width 176 height 36
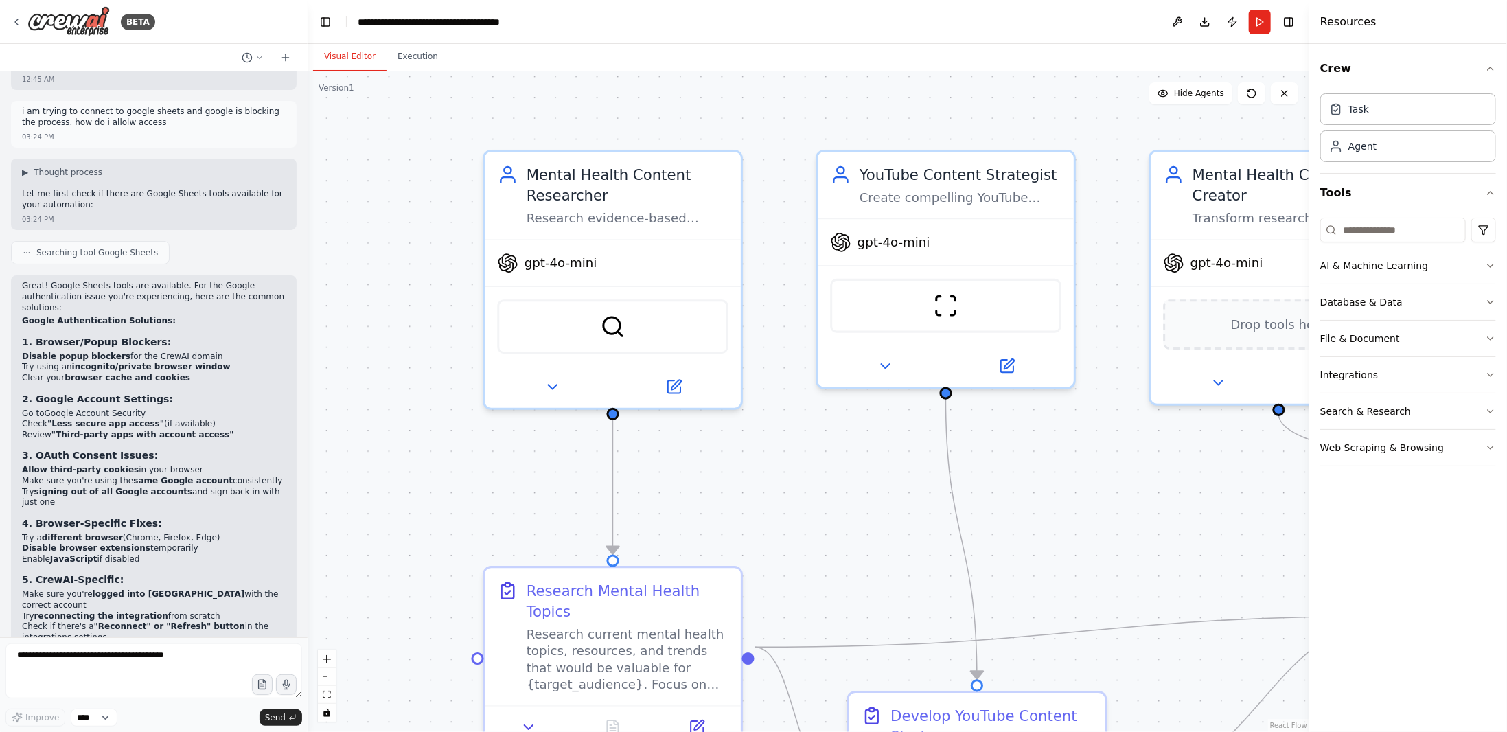
drag, startPoint x: 501, startPoint y: 209, endPoint x: 393, endPoint y: 207, distance: 107.8
click at [393, 207] on div ".deletable-edge-delete-btn { width: 20px; height: 20px; border: 0px solid #ffff…" at bounding box center [809, 401] width 1002 height 660
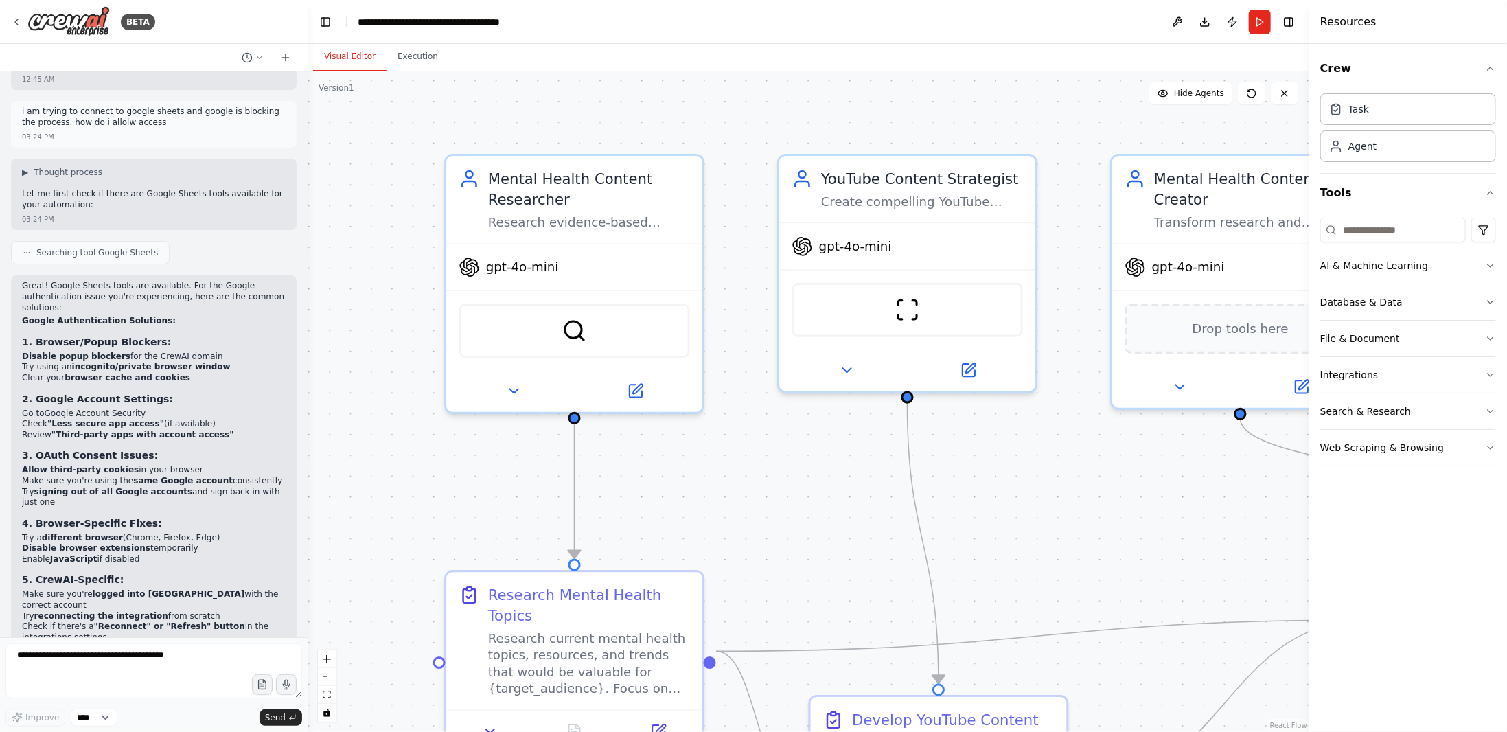
drag, startPoint x: 345, startPoint y: 225, endPoint x: 294, endPoint y: 247, distance: 56.0
click at [300, 247] on div "BETA i lost the automation you have created. the youtube channel did it get sav…" at bounding box center [753, 366] width 1507 height 732
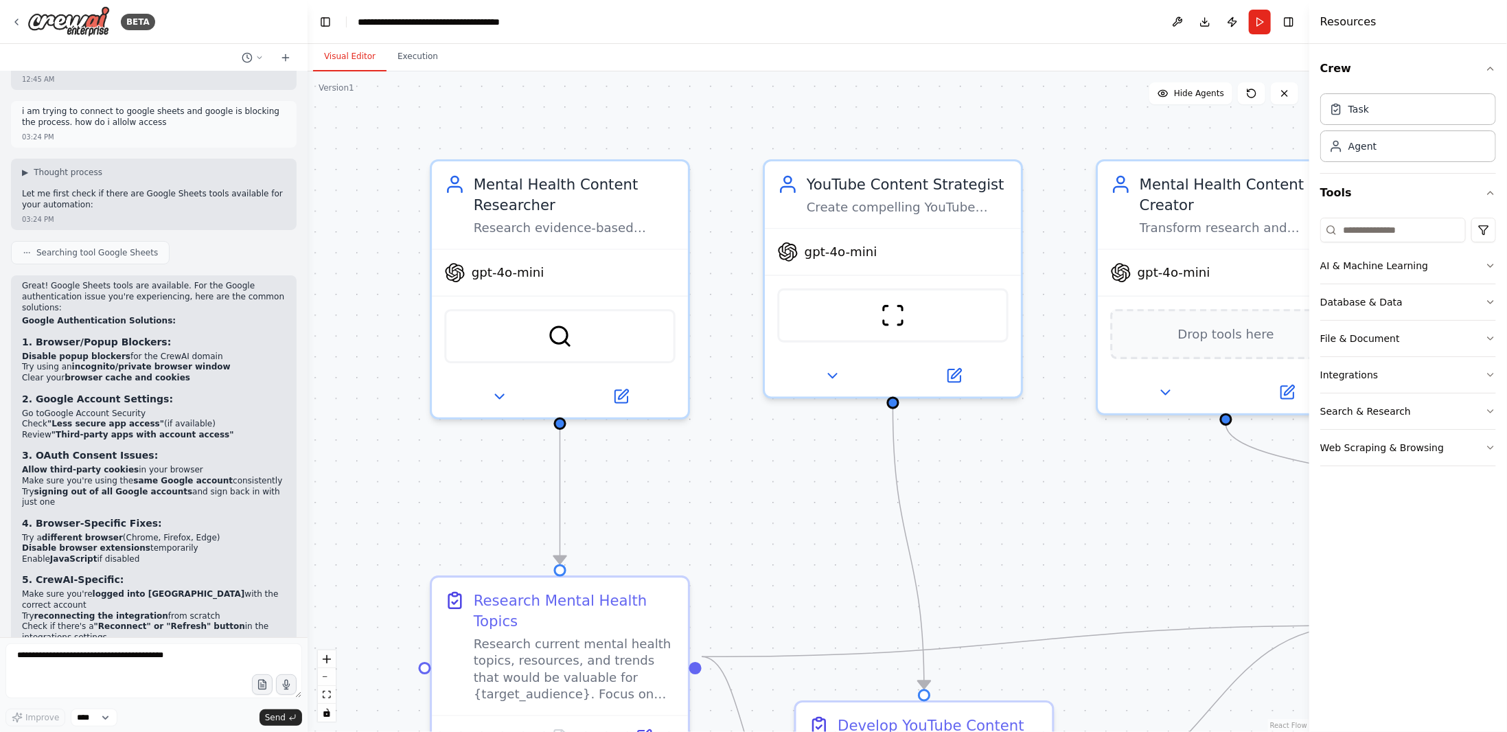
click at [1179, 21] on button at bounding box center [1178, 22] width 22 height 25
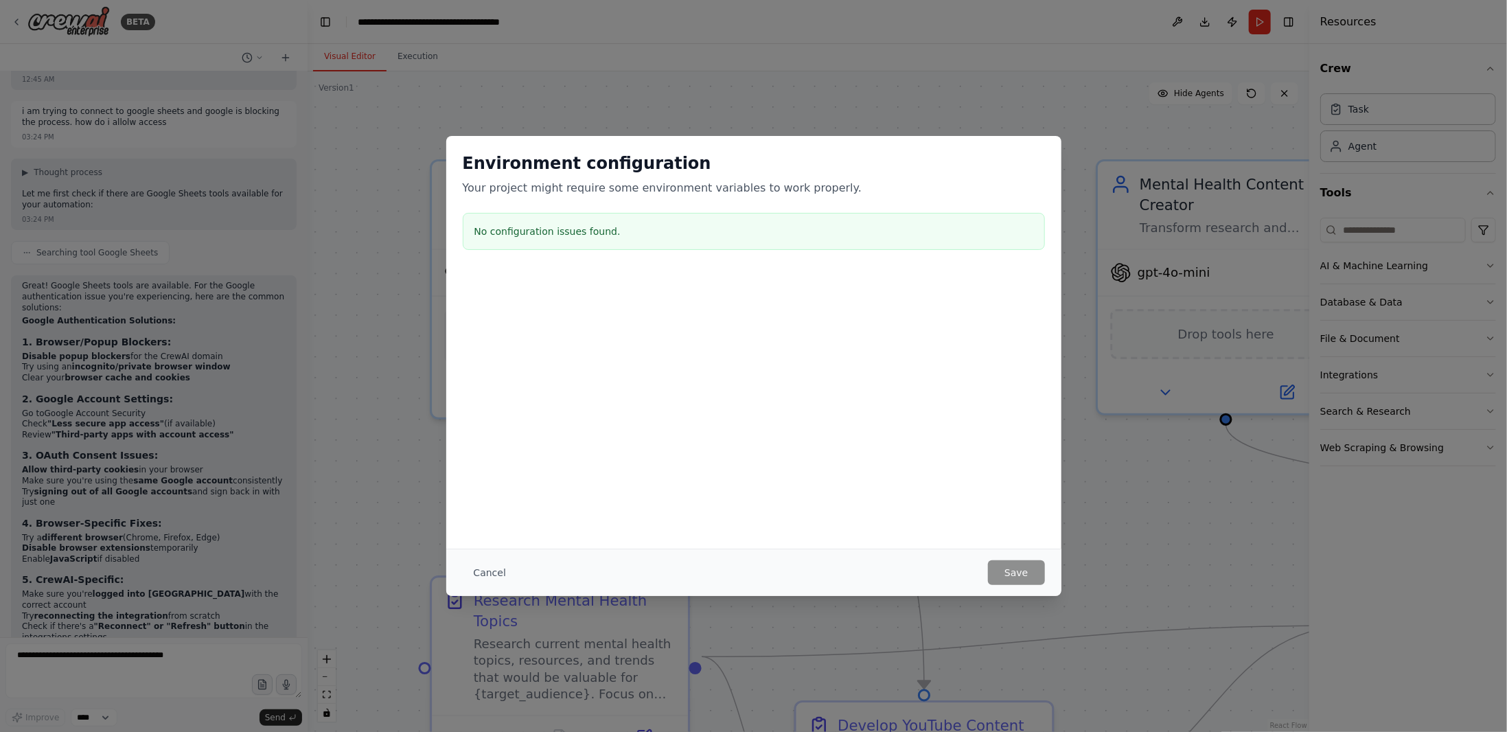
click at [1180, 22] on div "Environment configuration Your project might require some environment variables…" at bounding box center [753, 366] width 1507 height 732
click at [501, 566] on button "Cancel" at bounding box center [490, 572] width 54 height 25
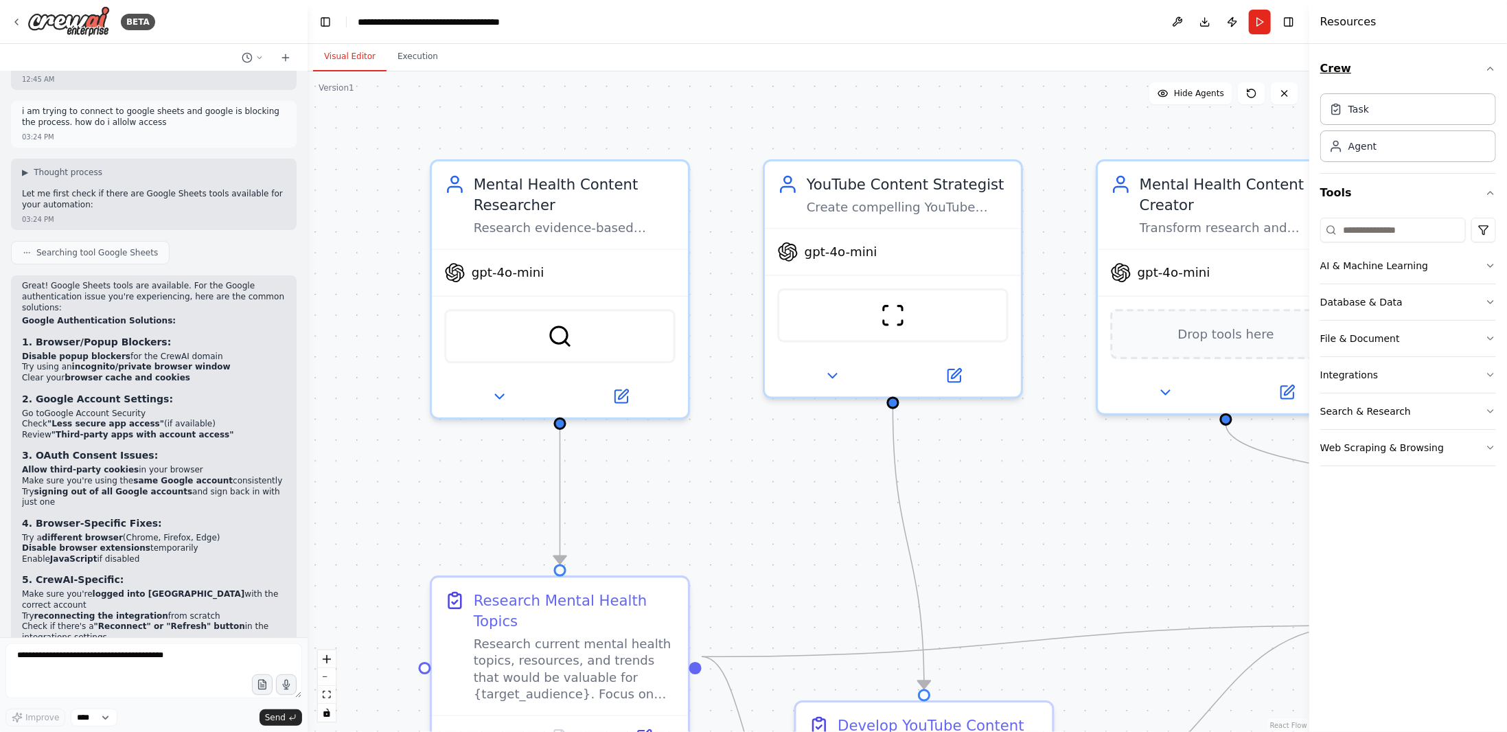
click at [1425, 54] on button "Crew" at bounding box center [1408, 68] width 176 height 38
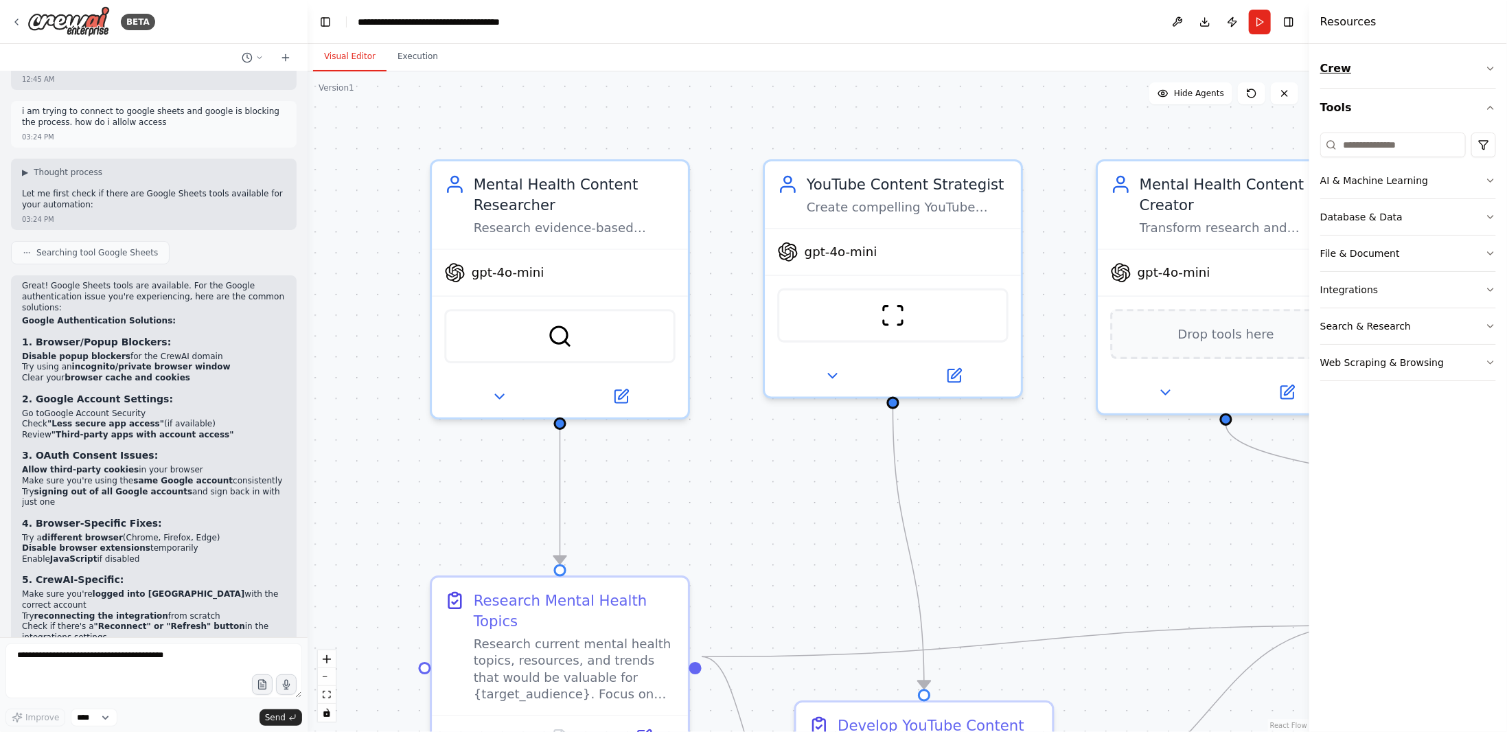
click at [1424, 54] on button "Crew" at bounding box center [1408, 68] width 176 height 38
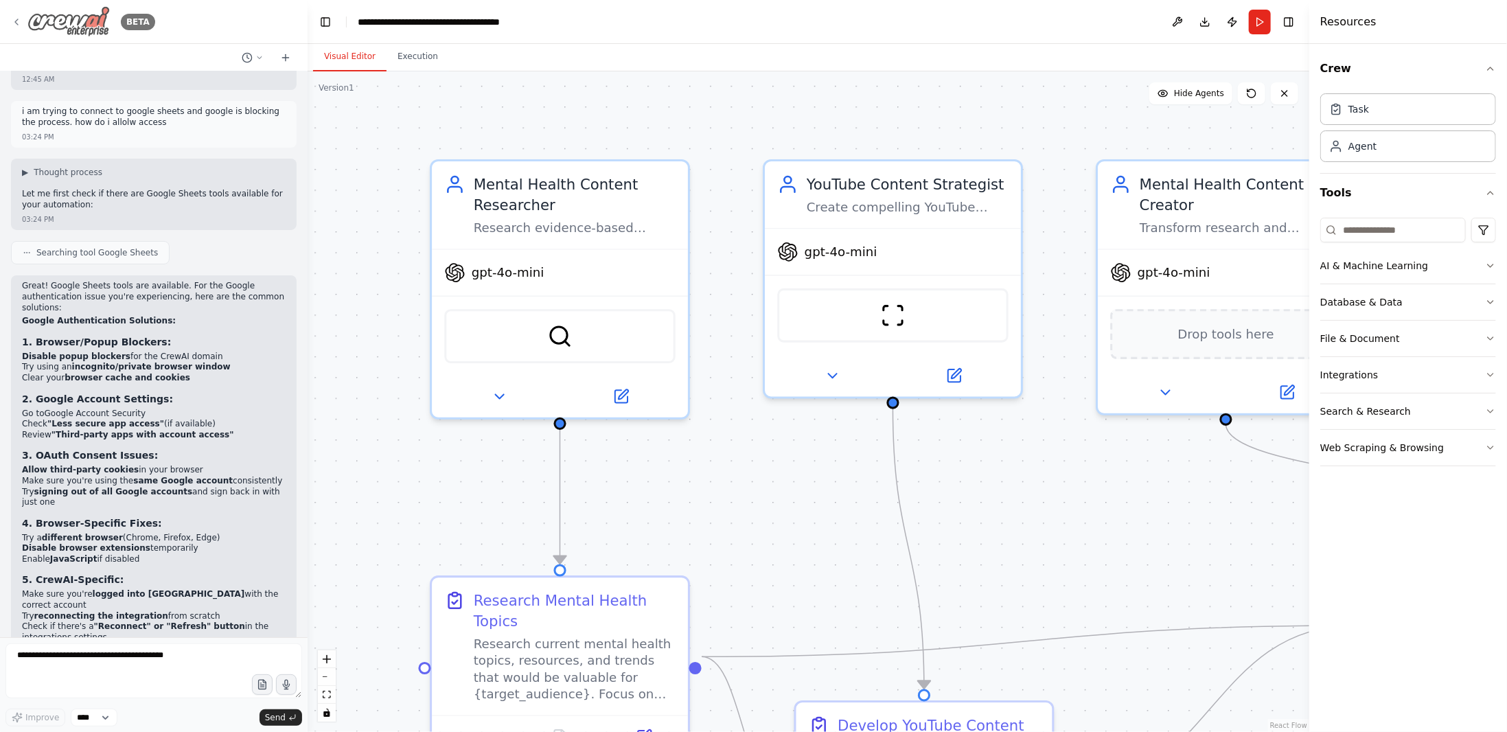
click at [17, 22] on icon at bounding box center [16, 21] width 11 height 11
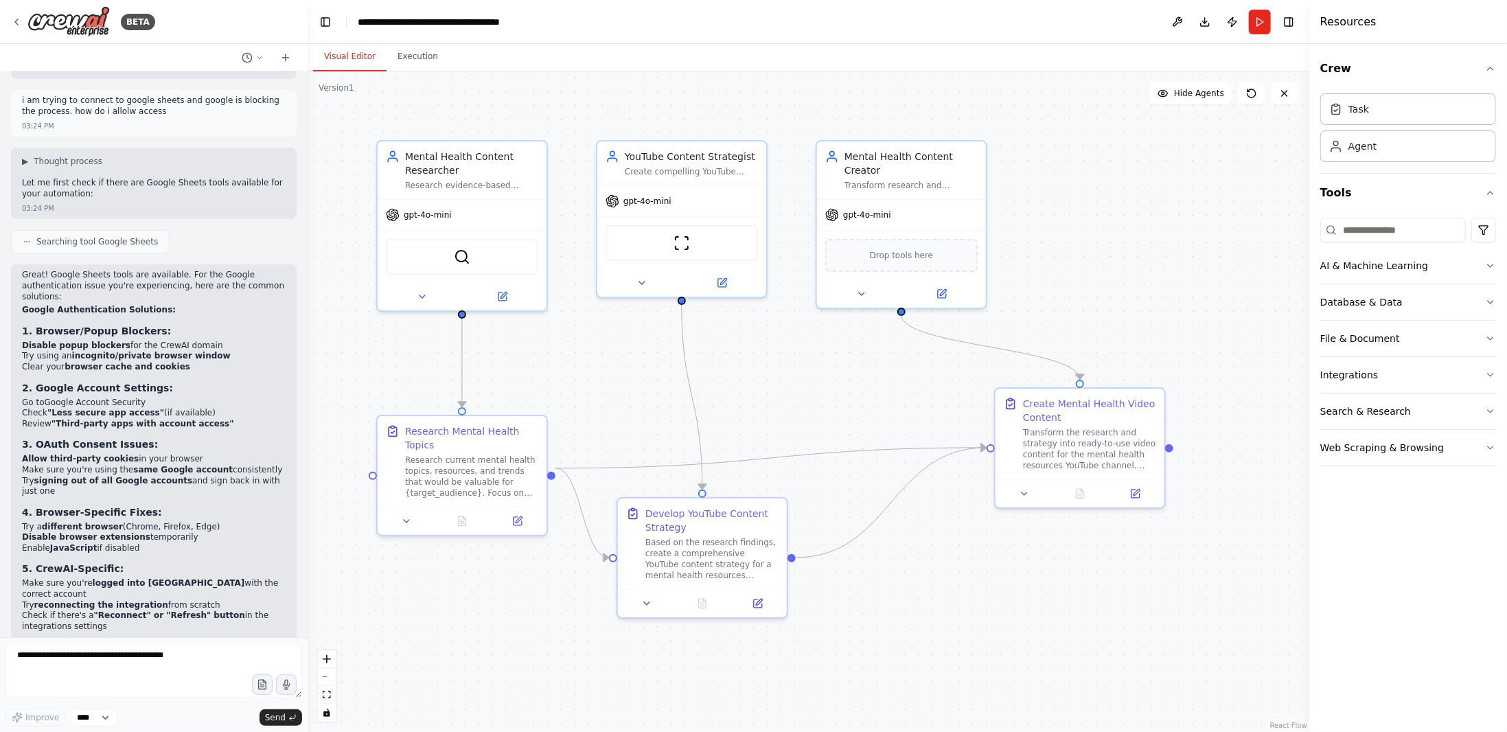
scroll to position [3483, 0]
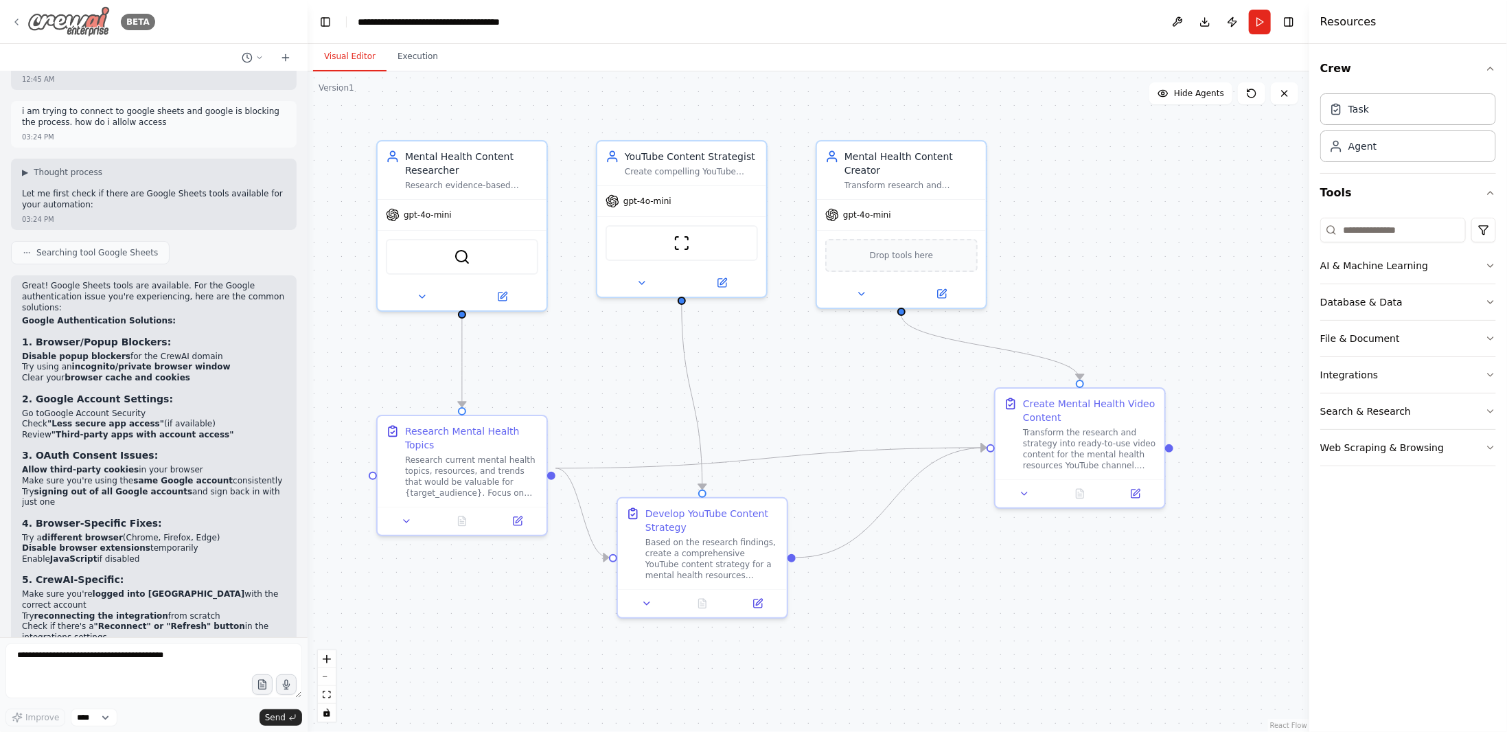
click at [12, 19] on icon at bounding box center [16, 21] width 11 height 11
click at [1173, 19] on button at bounding box center [1178, 22] width 22 height 25
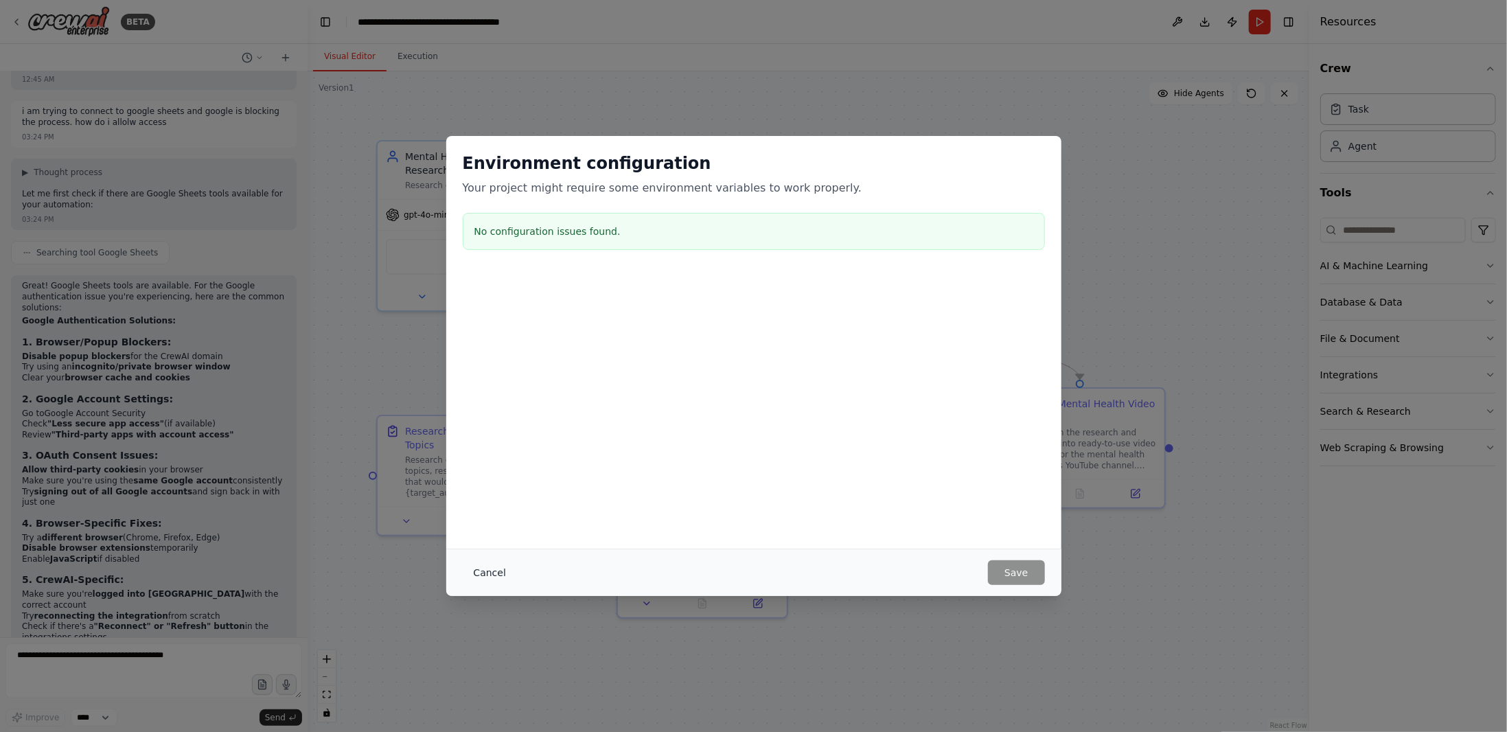
click at [492, 572] on button "Cancel" at bounding box center [490, 572] width 54 height 25
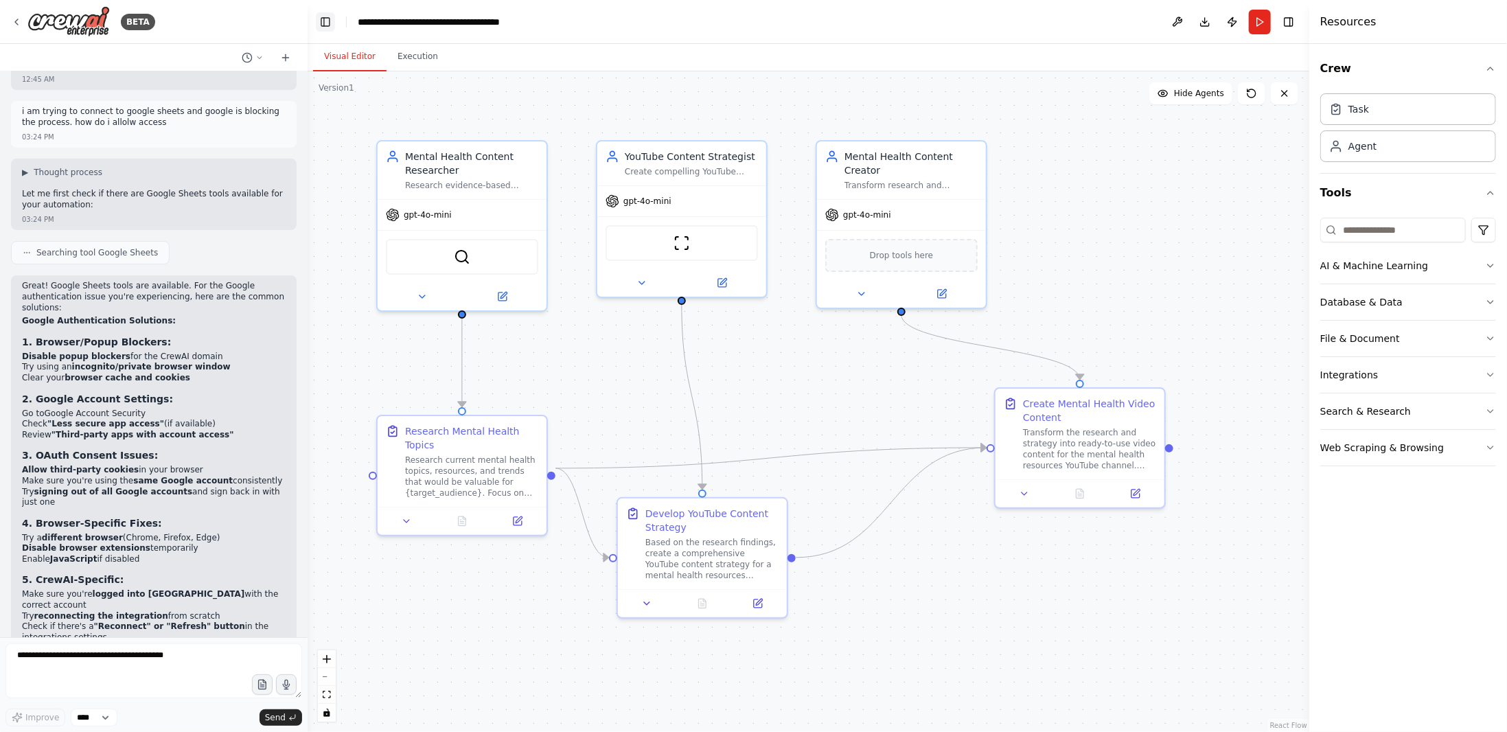
click at [330, 17] on button "Toggle Left Sidebar" at bounding box center [325, 21] width 19 height 19
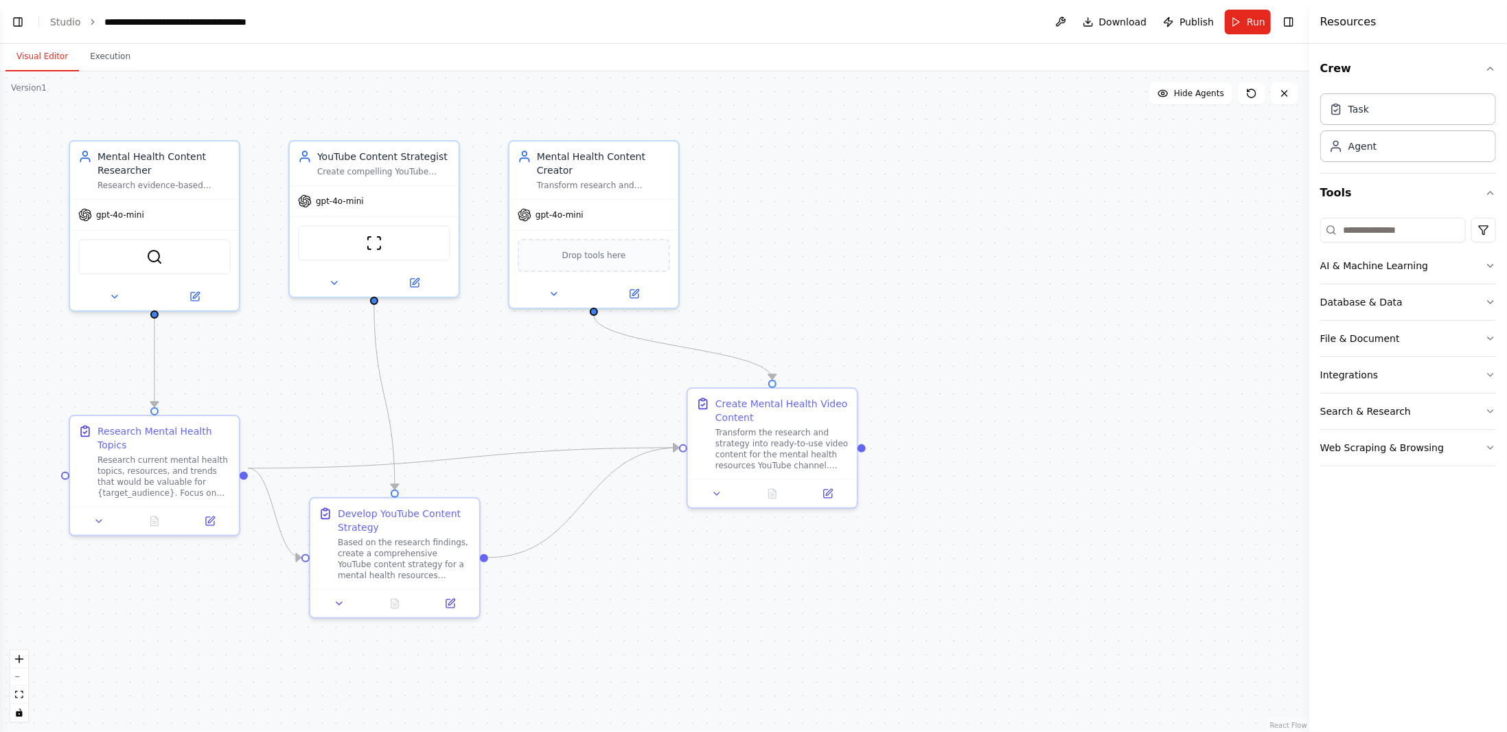
click at [16, 17] on button "Toggle Left Sidebar" at bounding box center [17, 21] width 19 height 19
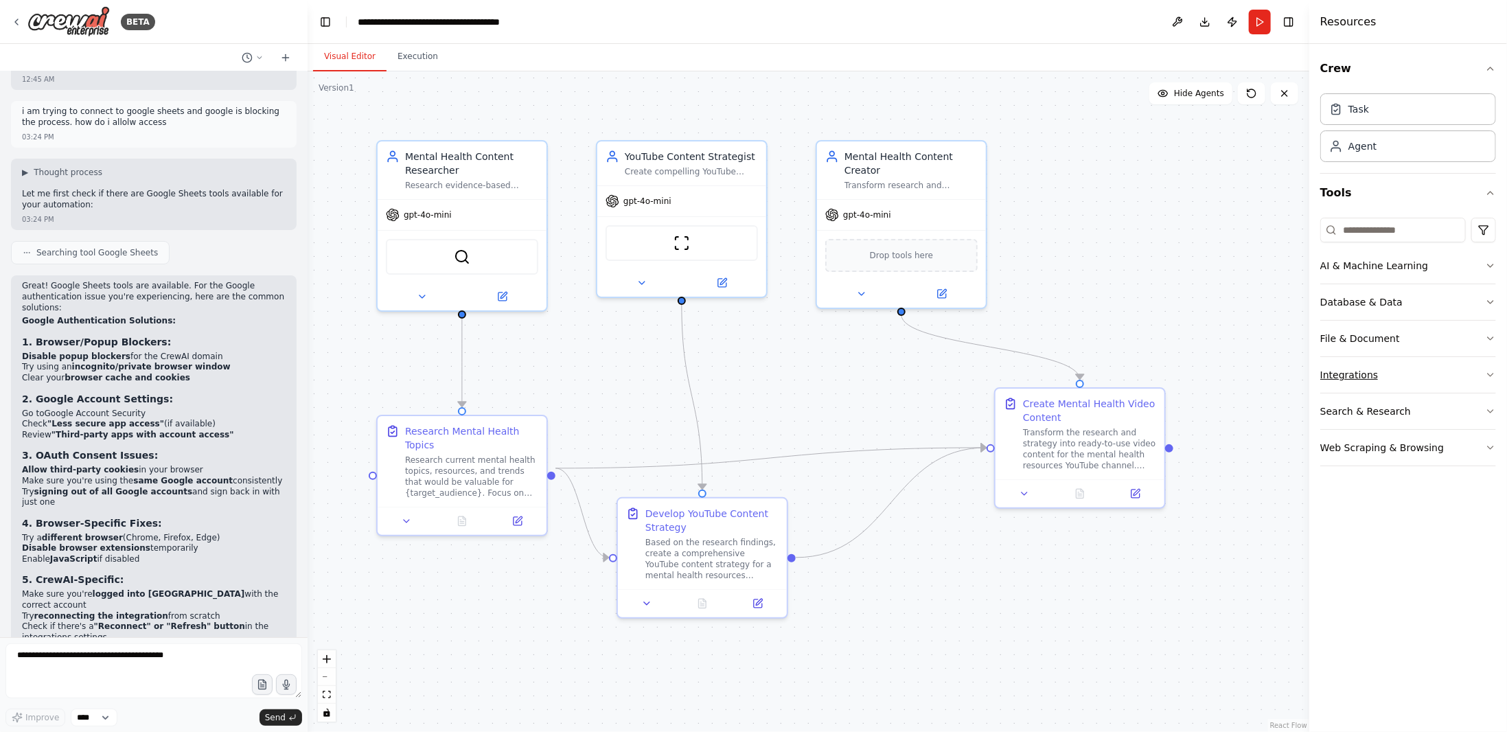
click at [1361, 368] on div "Integrations" at bounding box center [1349, 375] width 58 height 14
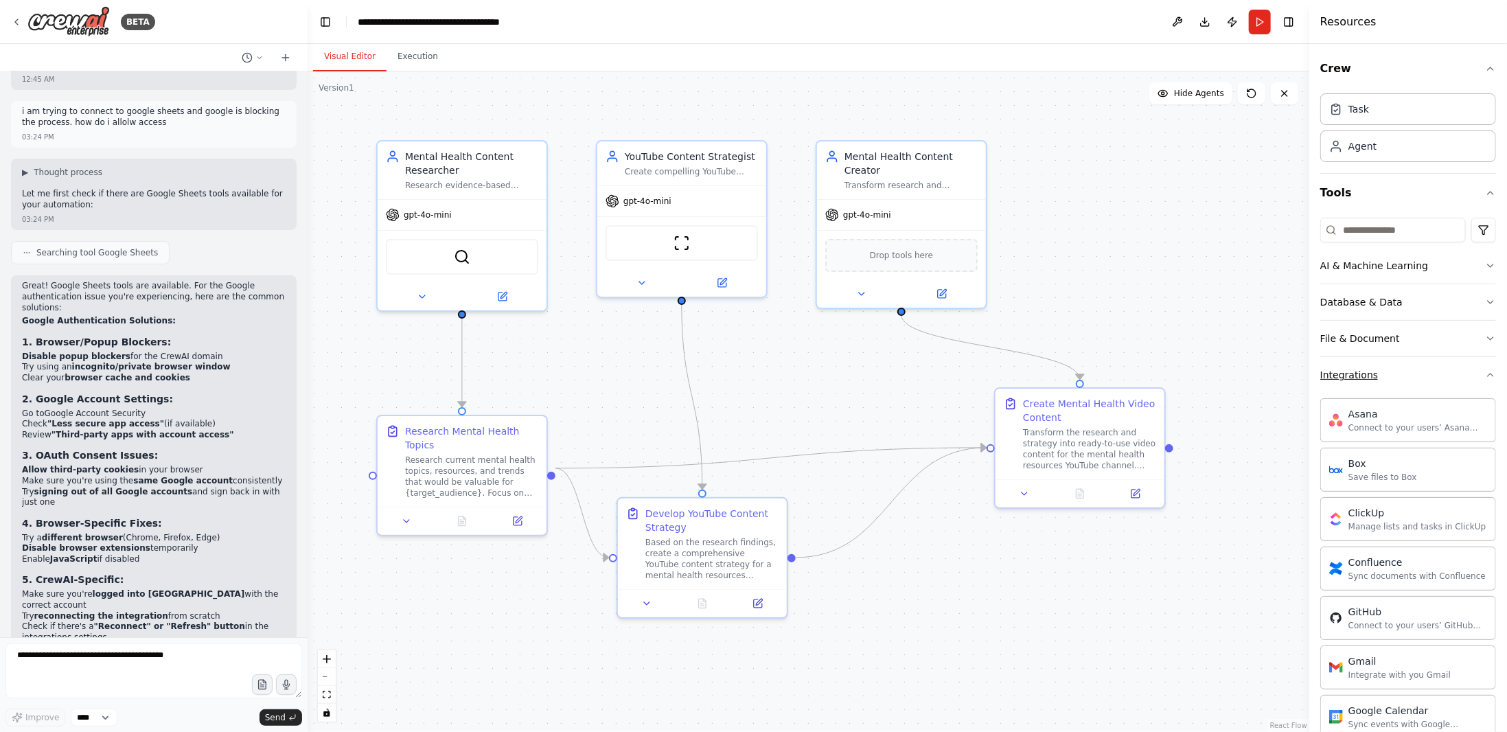
click at [1361, 368] on div "Integrations" at bounding box center [1349, 375] width 58 height 14
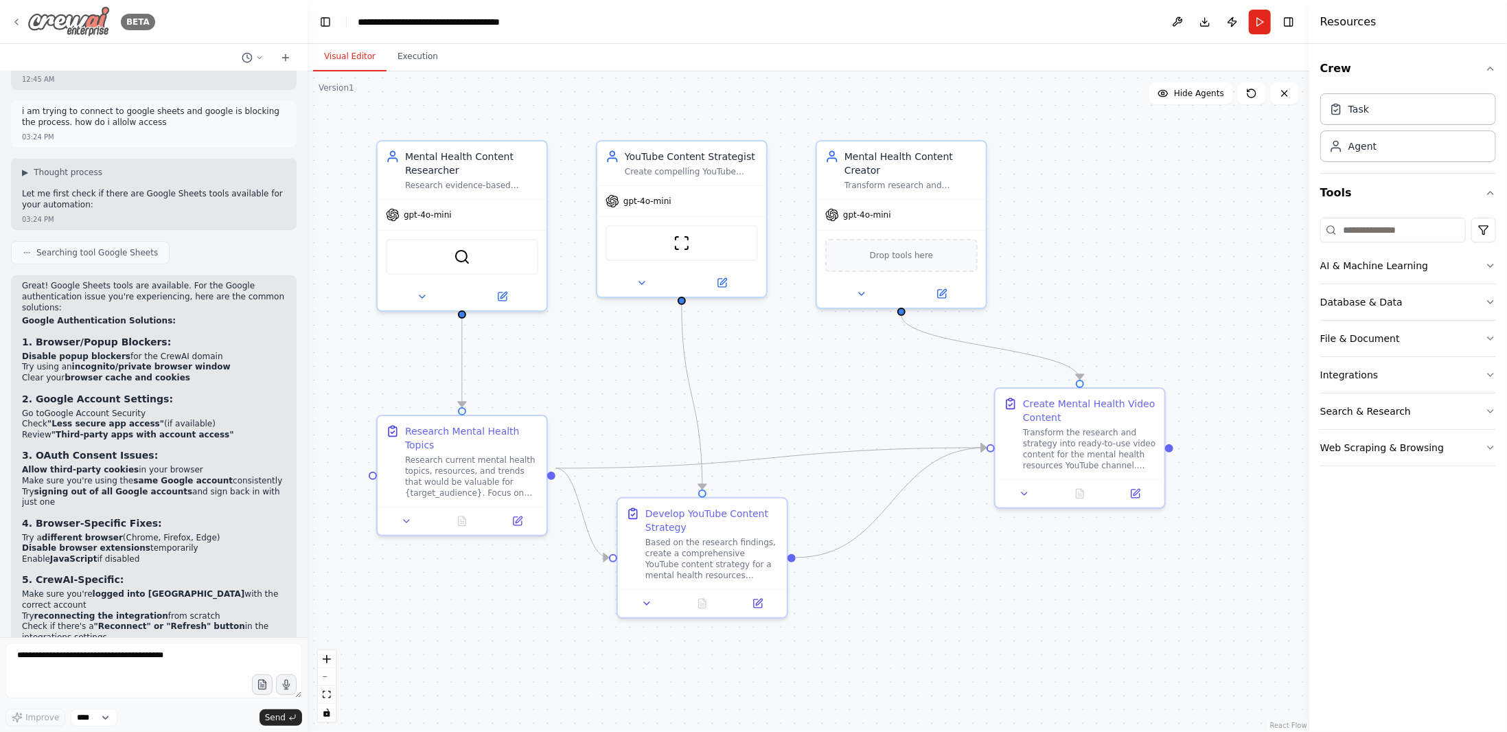
click at [62, 19] on img at bounding box center [68, 21] width 82 height 31
click at [1175, 25] on button at bounding box center [1178, 22] width 22 height 25
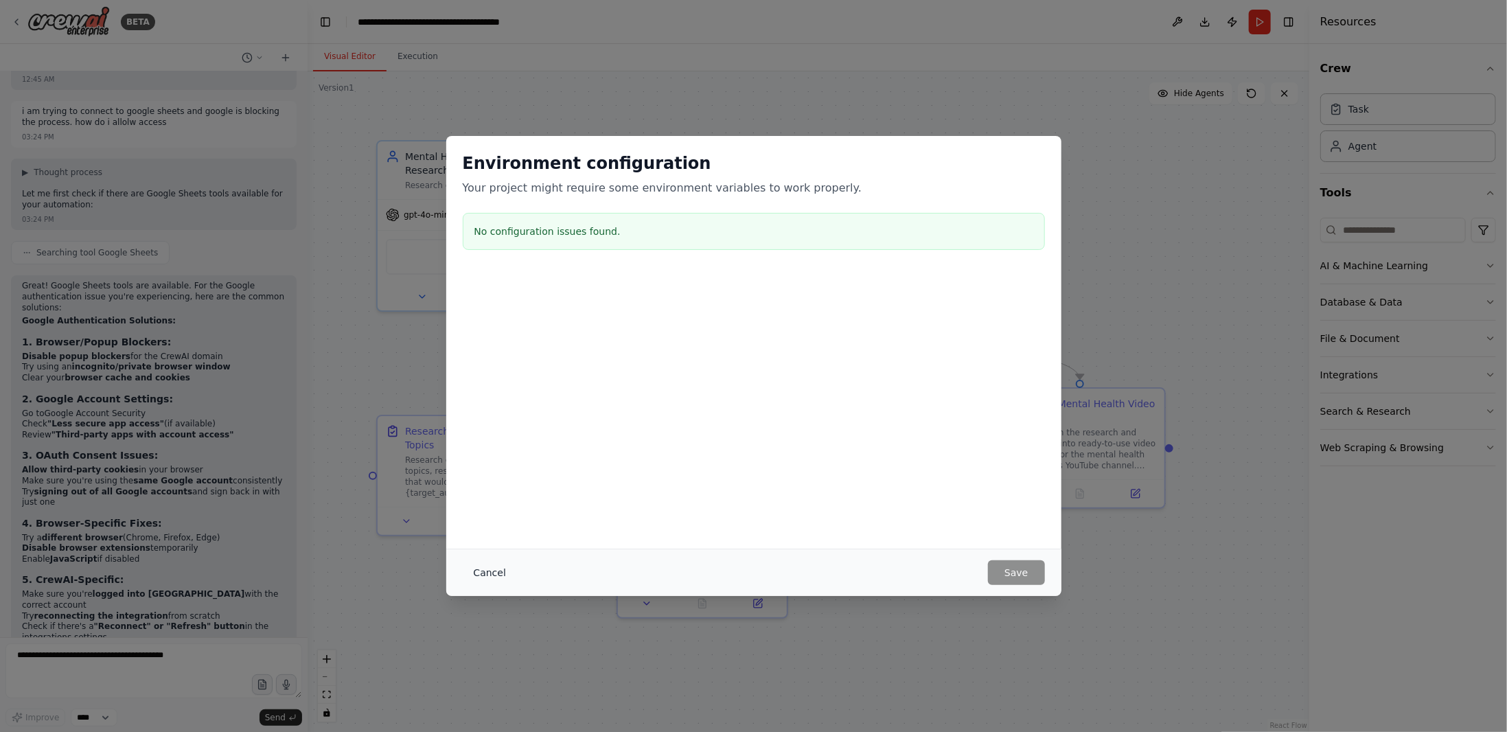
click at [501, 562] on button "Cancel" at bounding box center [490, 572] width 54 height 25
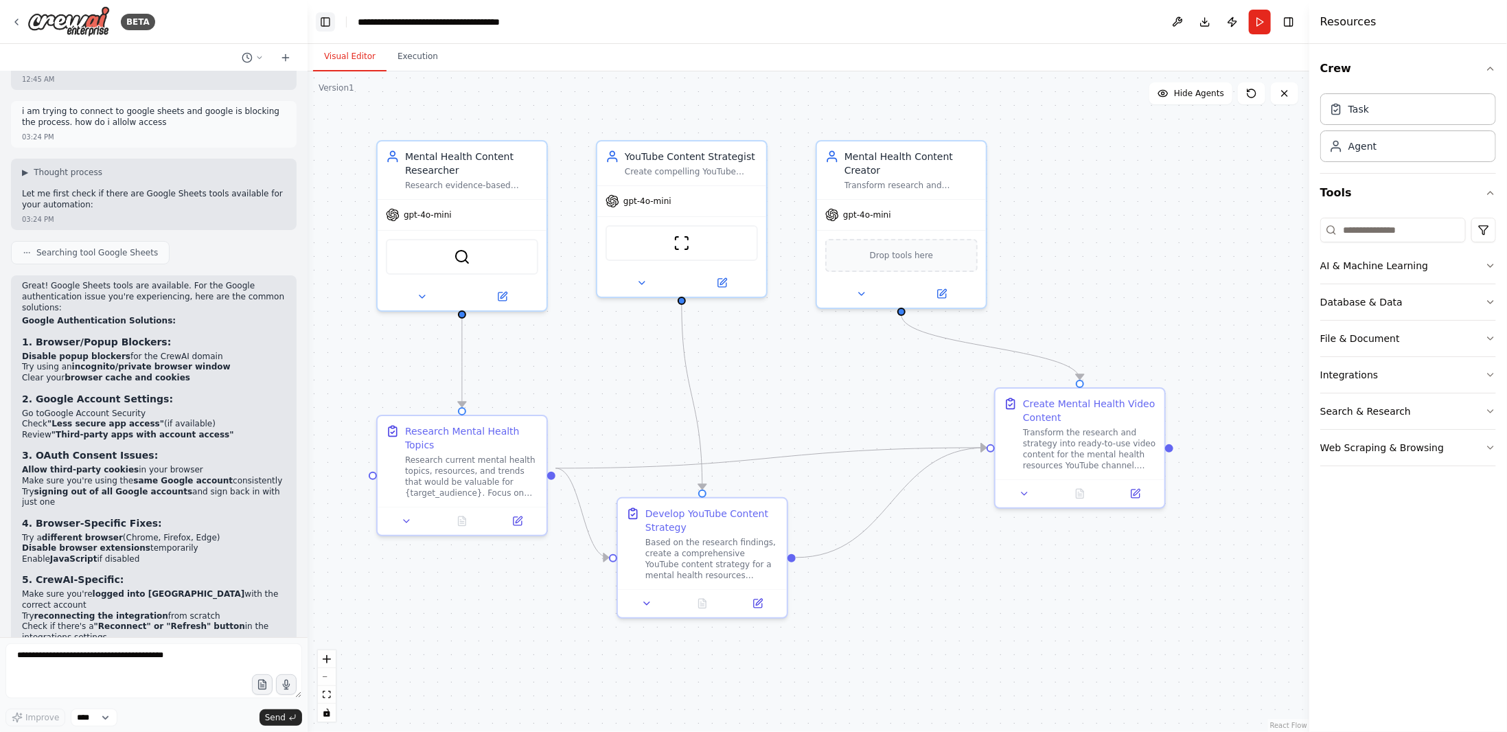
click at [331, 15] on button "Toggle Left Sidebar" at bounding box center [325, 21] width 19 height 19
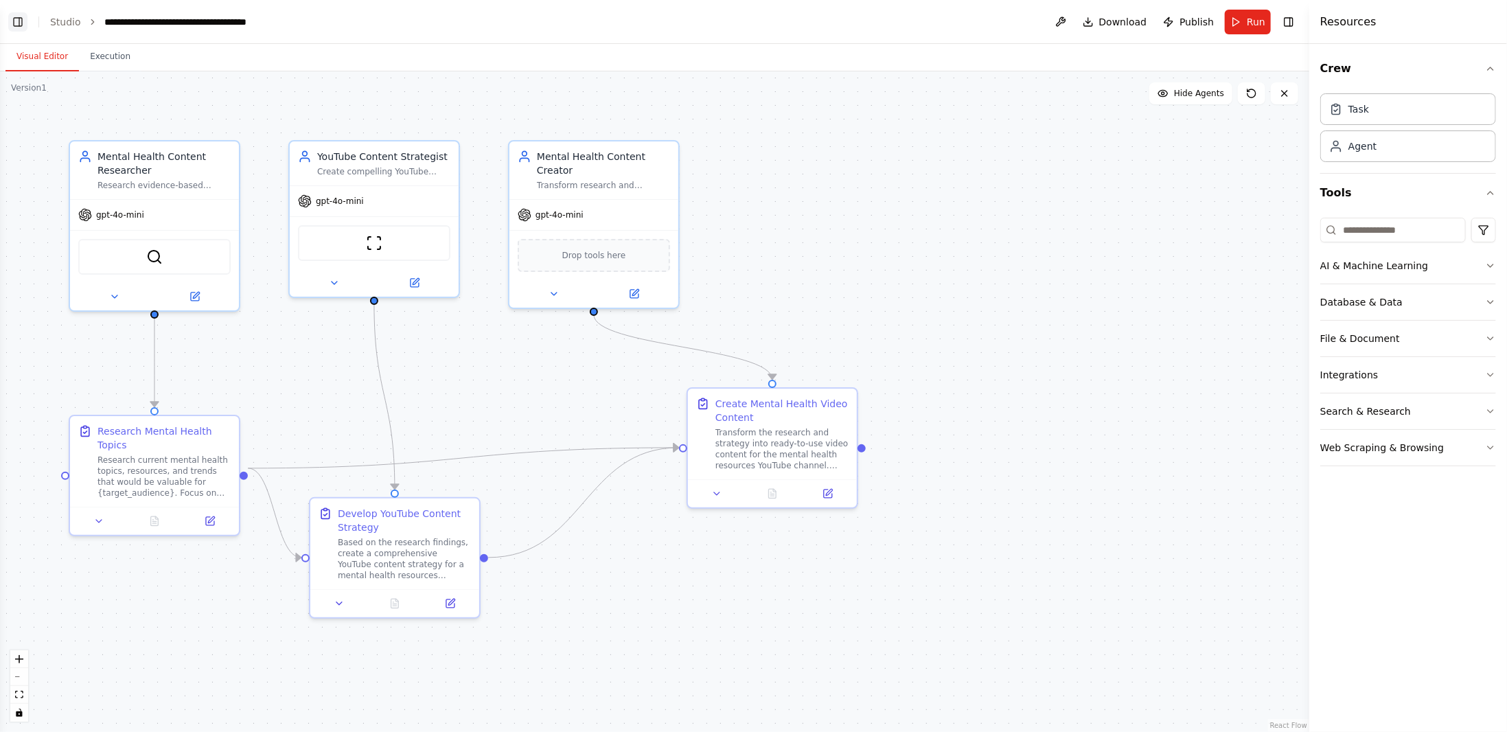
click at [9, 25] on button "Toggle Left Sidebar" at bounding box center [17, 21] width 19 height 19
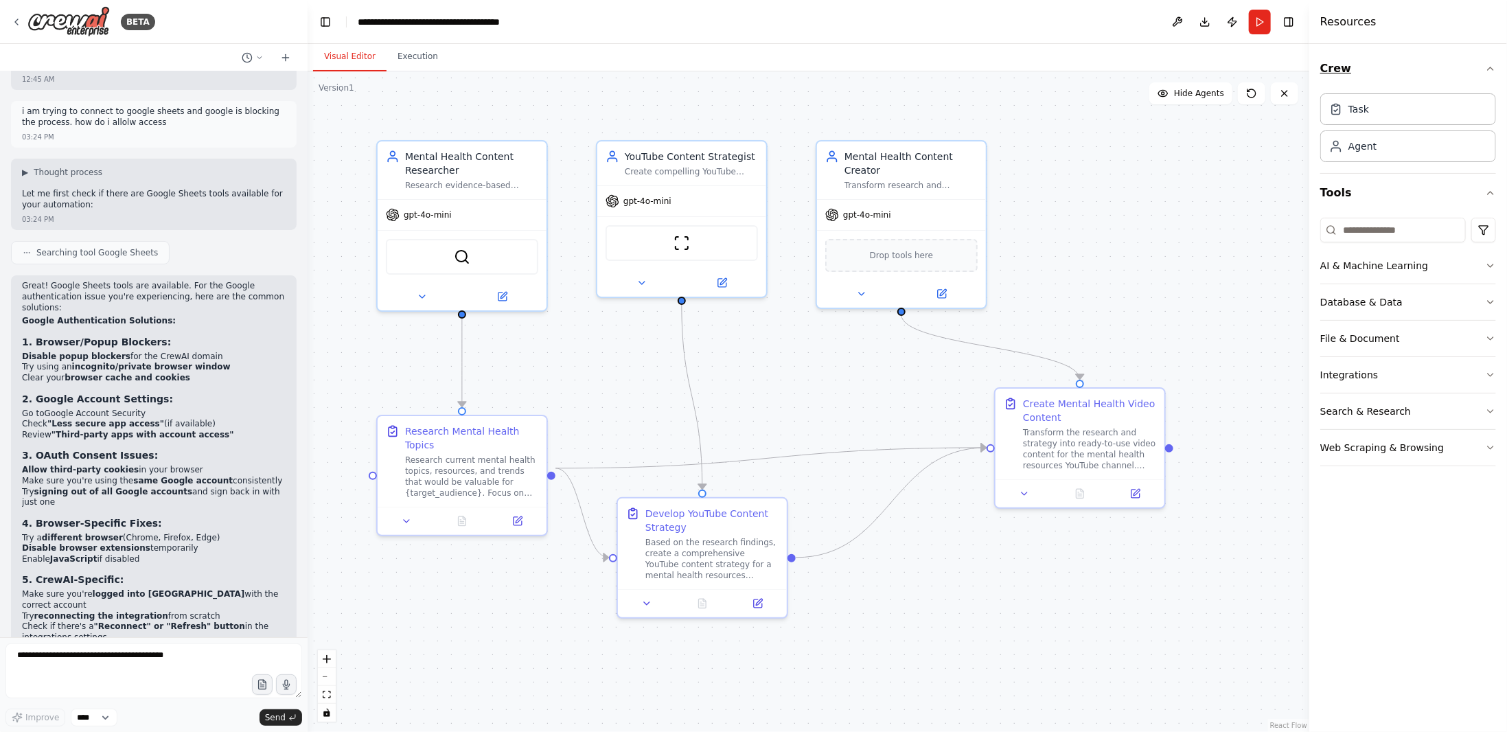
click at [1355, 75] on button "Crew" at bounding box center [1408, 68] width 176 height 38
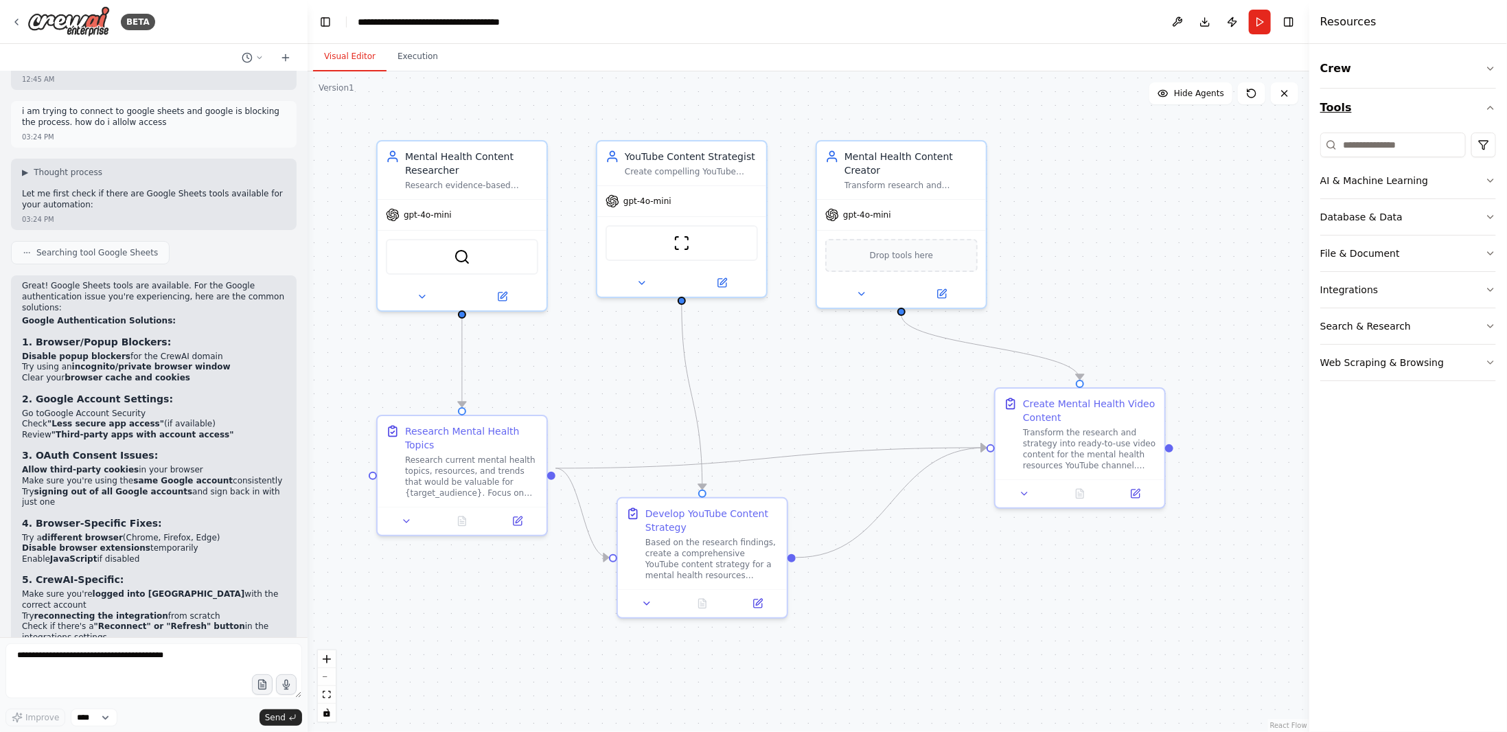
click at [1344, 113] on button "Tools" at bounding box center [1408, 108] width 176 height 38
click at [64, 19] on img at bounding box center [68, 21] width 82 height 31
click at [1285, 19] on button "Toggle Right Sidebar" at bounding box center [1288, 21] width 19 height 19
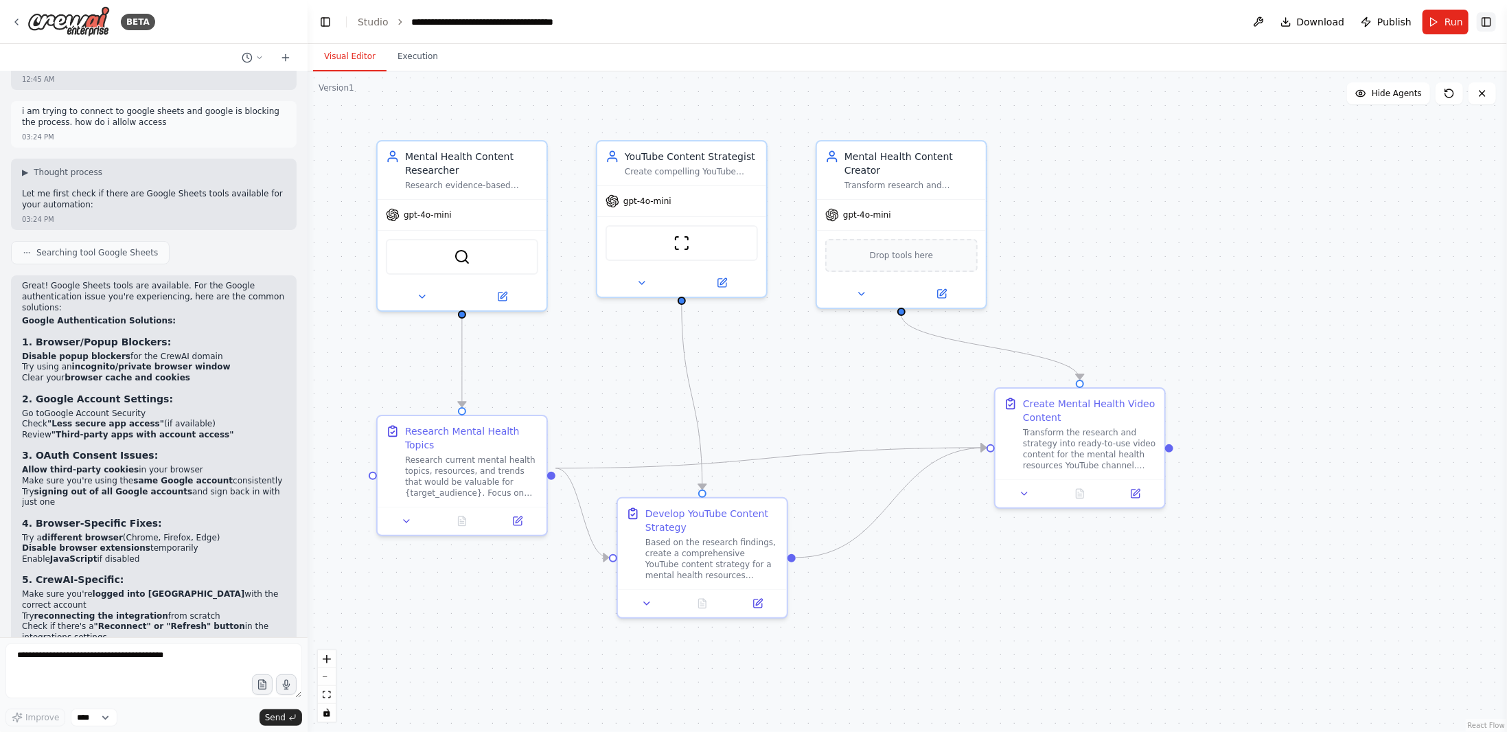
click at [1495, 25] on button "Toggle Right Sidebar" at bounding box center [1486, 21] width 19 height 19
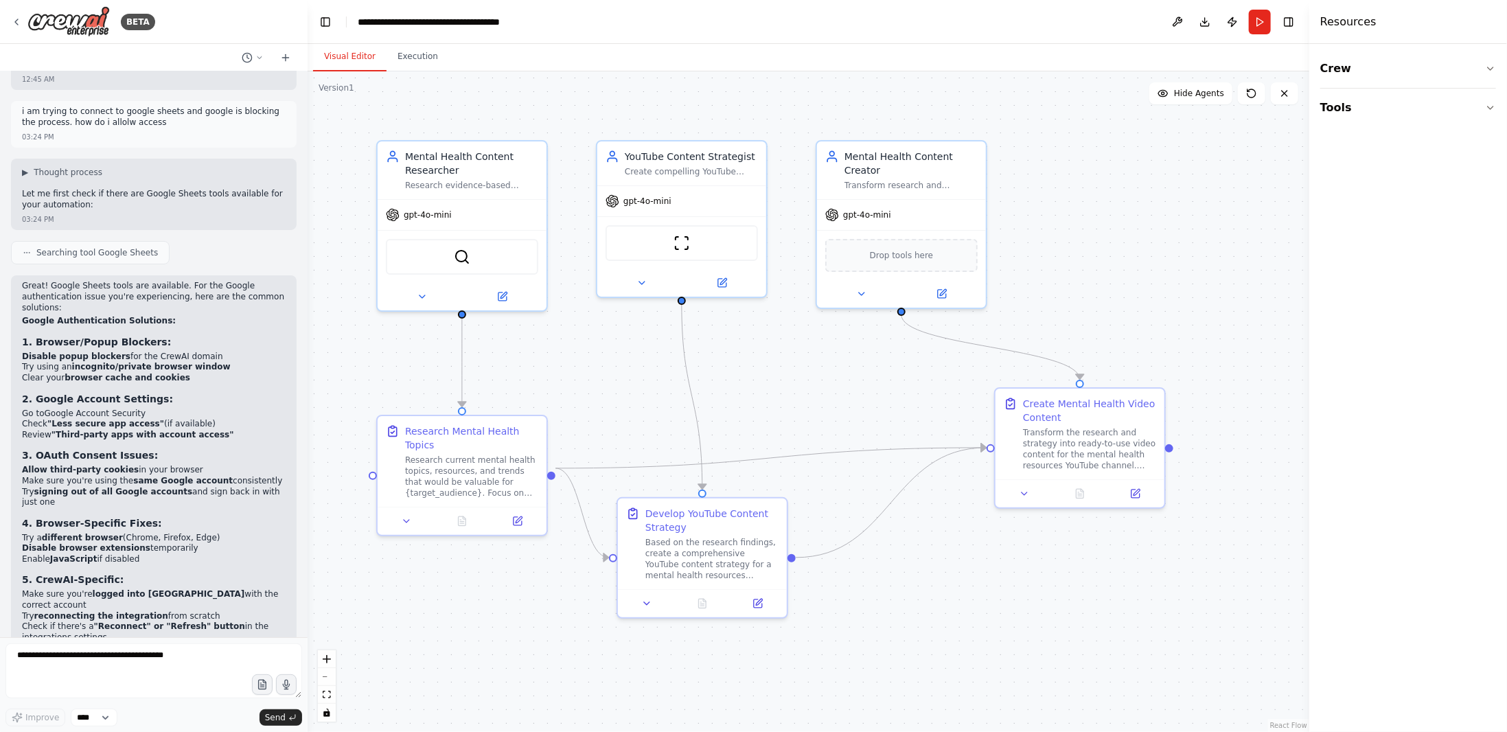
click at [421, 75] on div ".deletable-edge-delete-btn { width: 20px; height: 20px; border: 0px solid #ffff…" at bounding box center [809, 401] width 1002 height 660
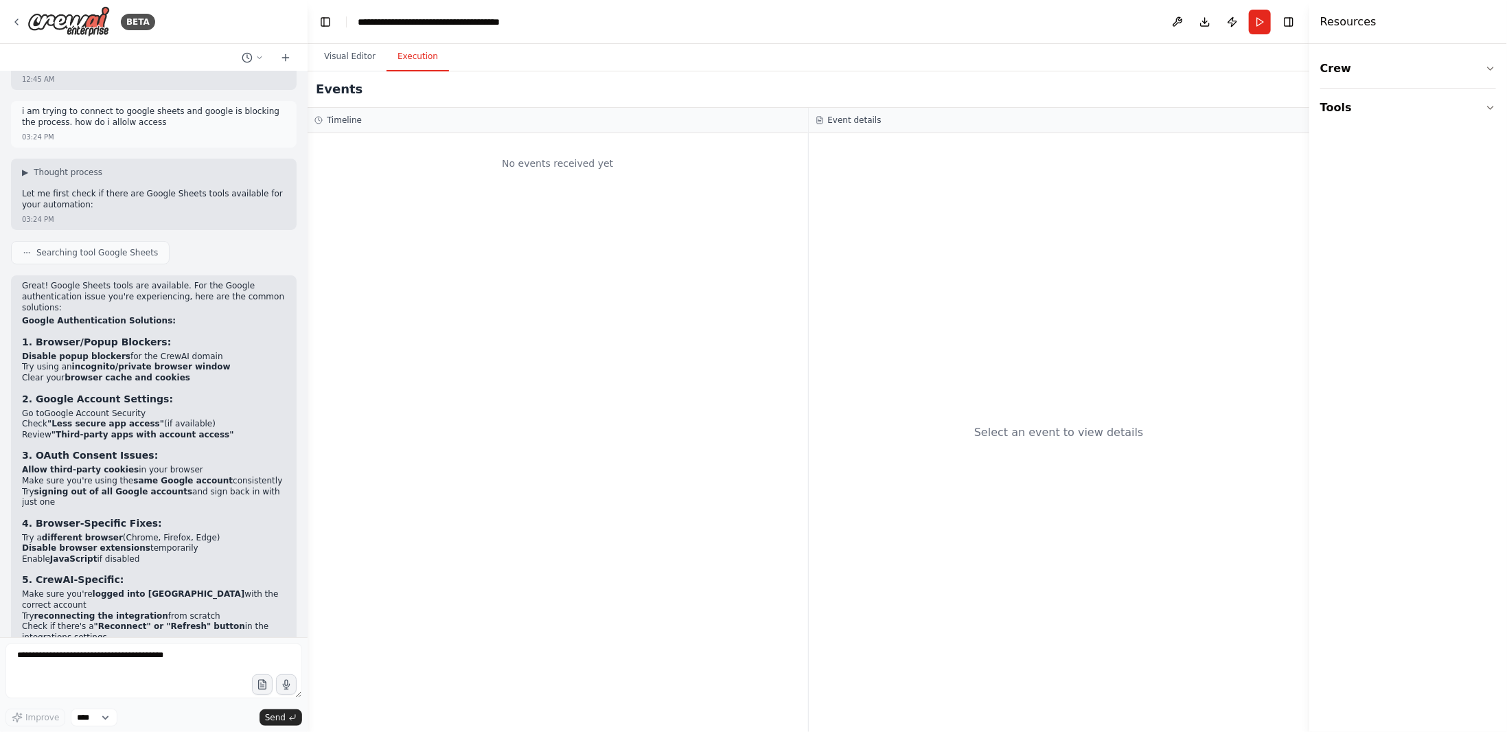
click at [429, 69] on button "Execution" at bounding box center [418, 57] width 62 height 29
click at [357, 60] on button "Visual Editor" at bounding box center [349, 57] width 73 height 29
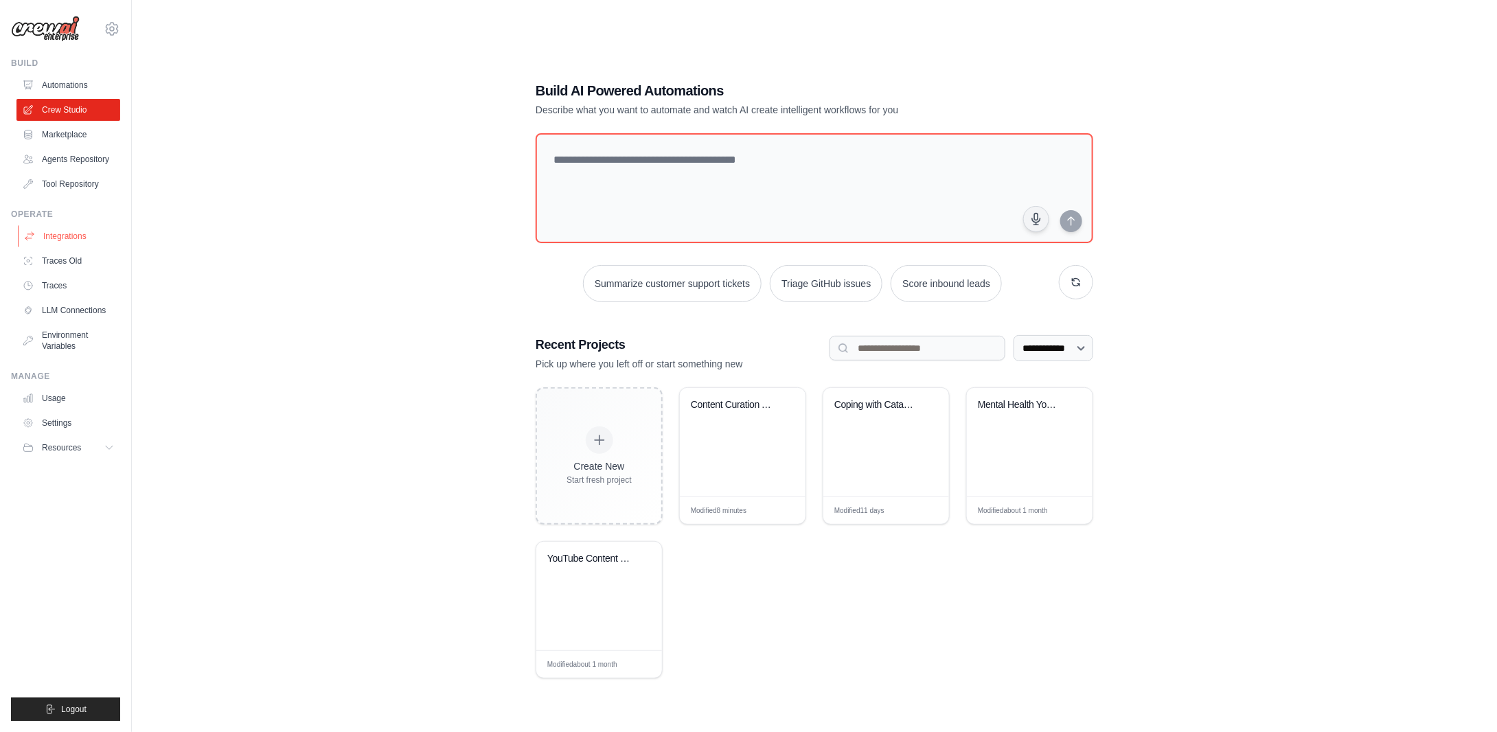
click at [57, 236] on link "Integrations" at bounding box center [70, 236] width 104 height 22
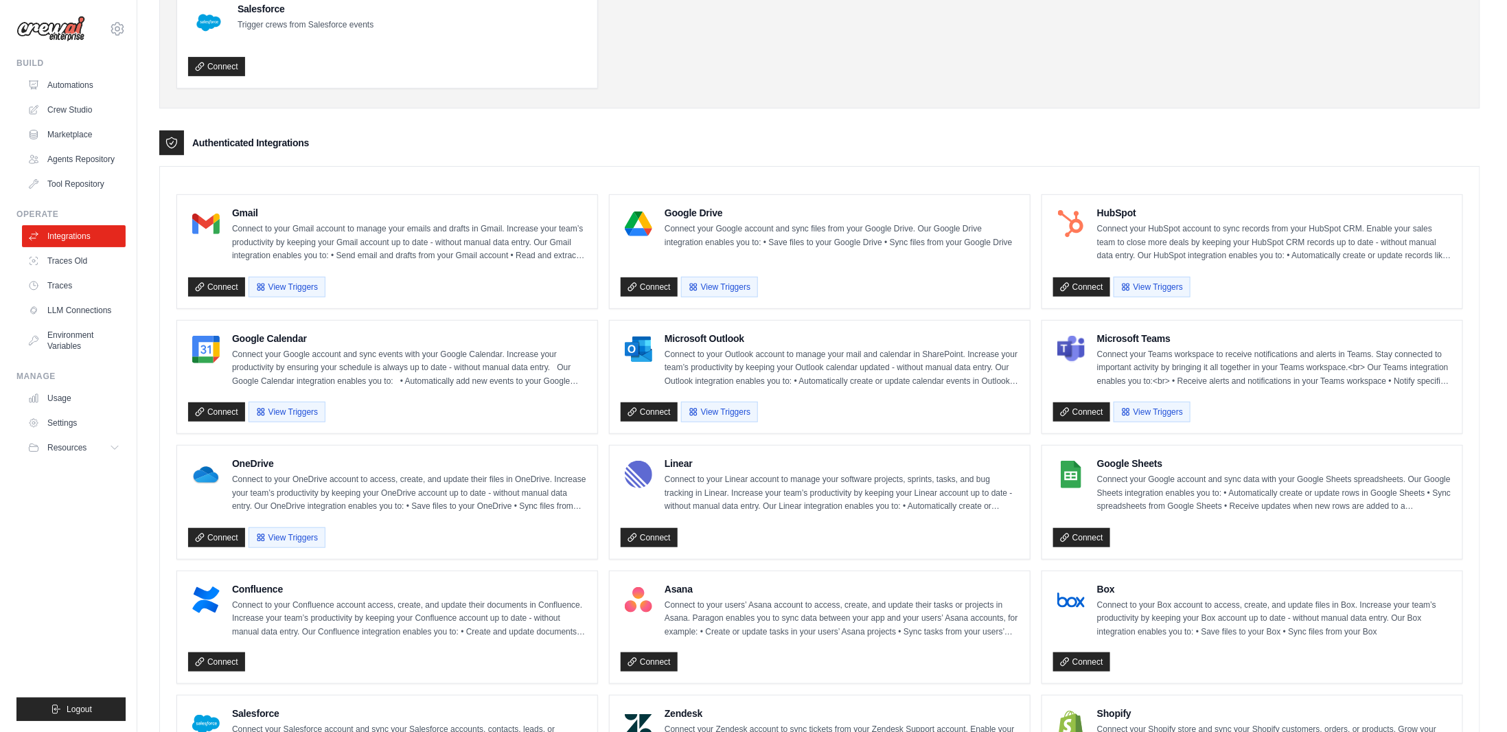
scroll to position [206, 0]
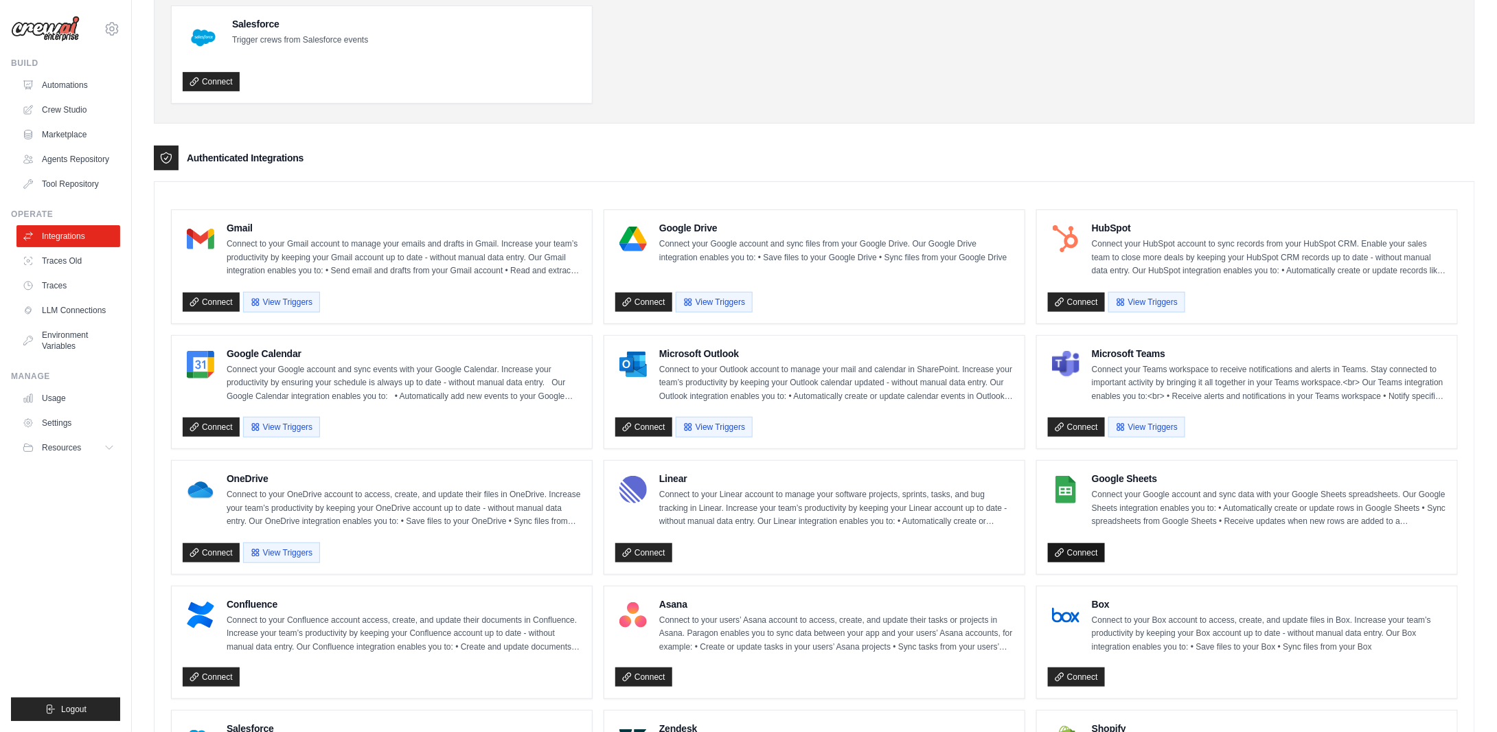
click at [1092, 547] on link "Connect" at bounding box center [1076, 552] width 57 height 19
click at [1090, 552] on link "Connect" at bounding box center [1076, 552] width 57 height 19
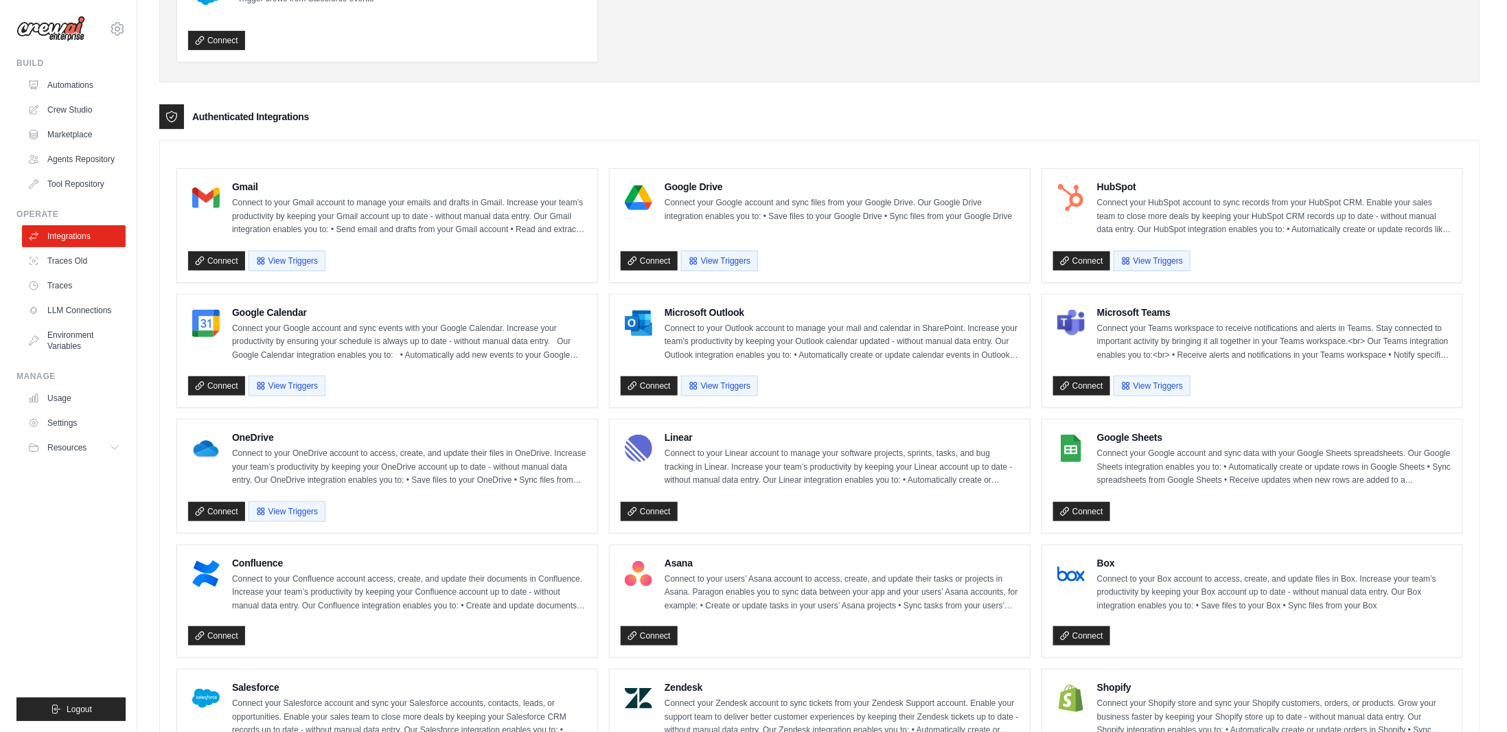
scroll to position [275, 0]
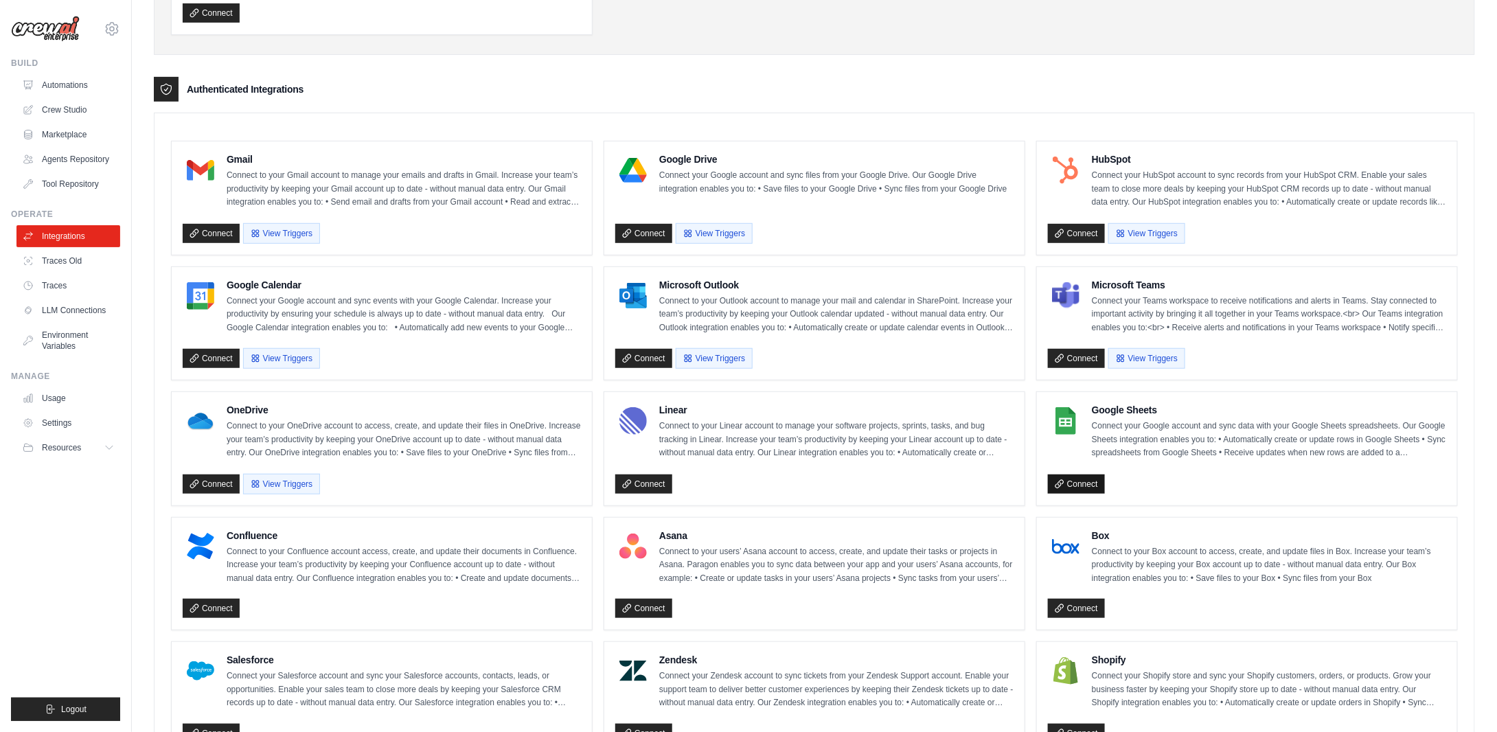
click at [1083, 475] on link "Connect" at bounding box center [1076, 483] width 57 height 19
